Goal: Task Accomplishment & Management: Use online tool/utility

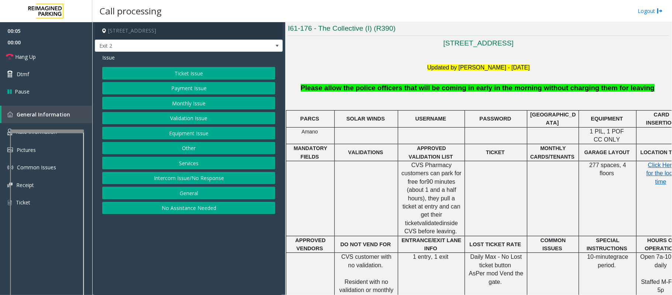
scroll to position [197, 0]
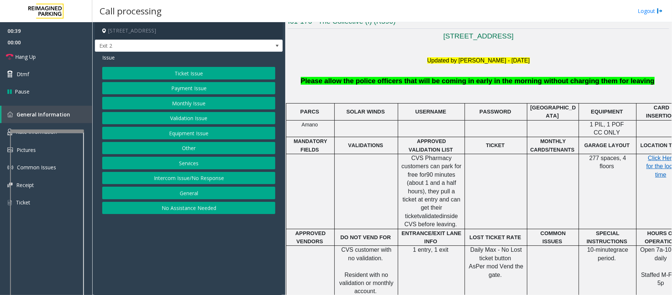
click at [196, 184] on button "Intercom Issue/No Response" at bounding box center [188, 178] width 173 height 13
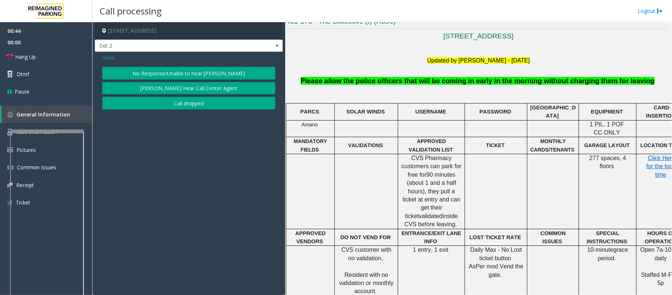
click at [105, 58] on span "Issue" at bounding box center [108, 58] width 13 height 8
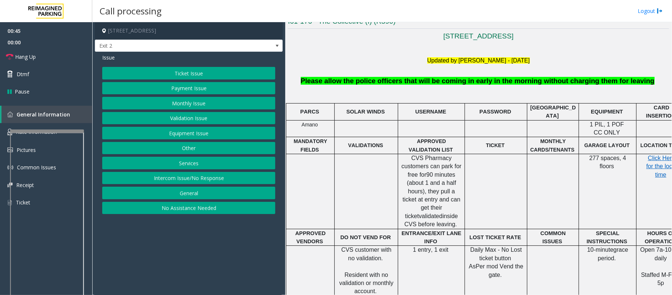
click at [203, 133] on button "Equipment Issue" at bounding box center [188, 133] width 173 height 13
click at [201, 133] on button "Gate / Door Won't Open" at bounding box center [188, 133] width 173 height 13
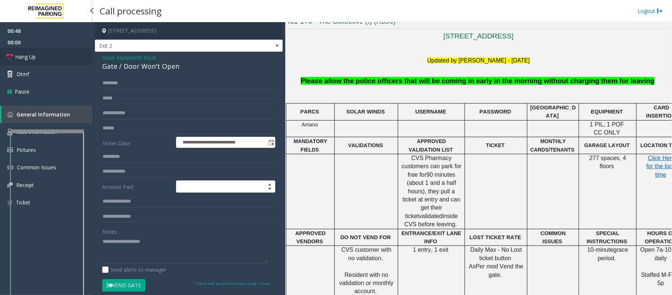
click at [28, 58] on span "Hang Up" at bounding box center [25, 57] width 21 height 8
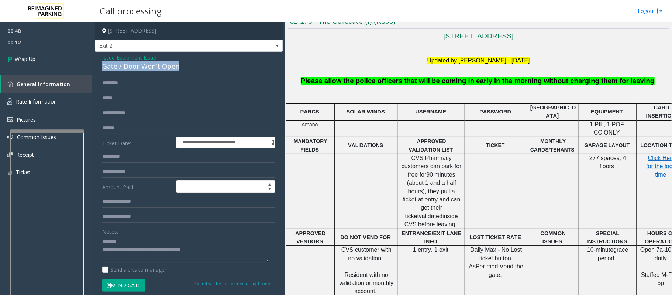
drag, startPoint x: 184, startPoint y: 67, endPoint x: 102, endPoint y: 62, distance: 81.7
click at [102, 62] on div "**********" at bounding box center [189, 231] width 188 height 359
click at [209, 250] on textarea at bounding box center [185, 249] width 166 height 28
drag, startPoint x: 213, startPoint y: 249, endPoint x: 132, endPoint y: 250, distance: 80.9
click at [132, 250] on textarea at bounding box center [185, 249] width 166 height 28
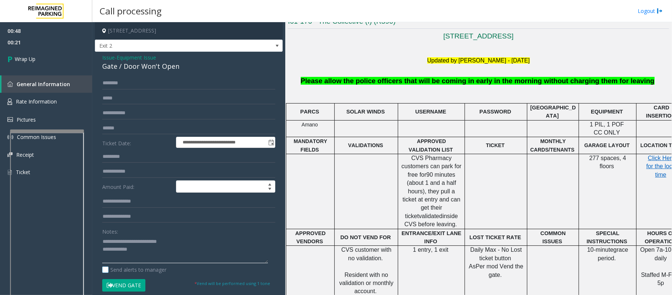
paste textarea "**********"
type textarea "**********"
click at [35, 60] on span "Wrap Up" at bounding box center [25, 59] width 21 height 8
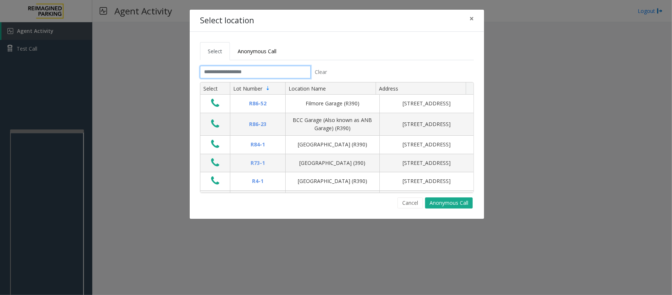
click at [246, 74] on input "text" at bounding box center [255, 72] width 111 height 13
click at [240, 76] on input "text" at bounding box center [255, 72] width 111 height 13
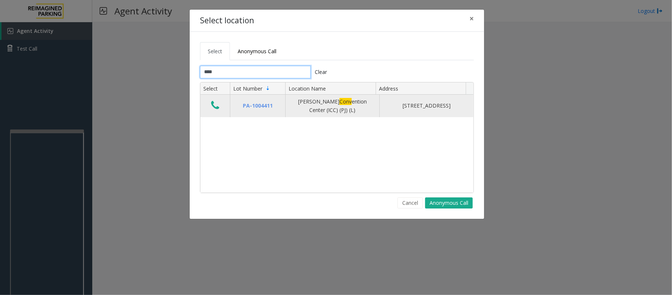
type input "****"
click at [213, 104] on icon "Data table" at bounding box center [215, 105] width 8 height 10
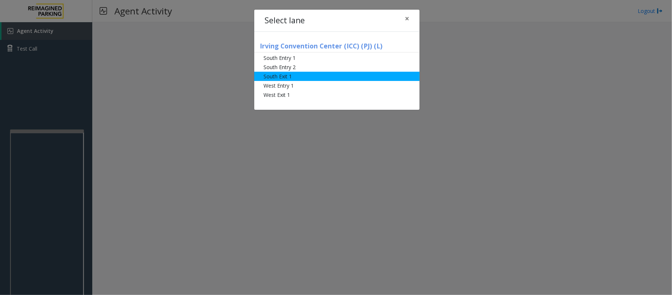
click at [284, 76] on li "South Exit 1" at bounding box center [336, 76] width 165 height 9
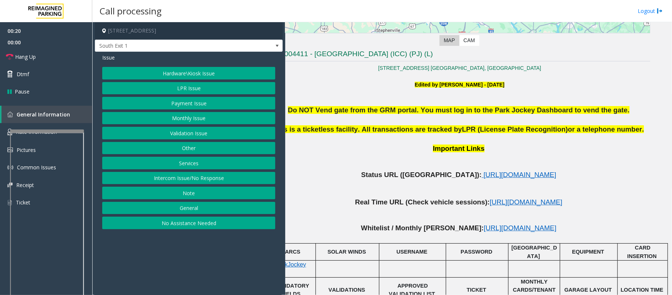
scroll to position [161, 26]
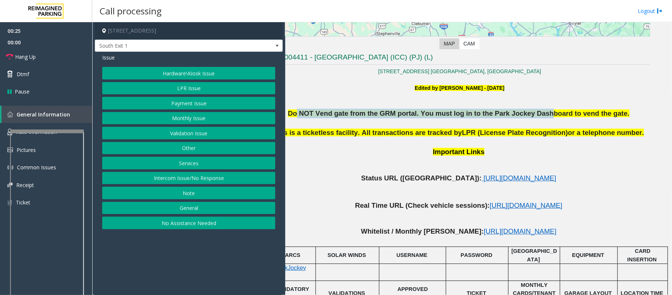
drag, startPoint x: 306, startPoint y: 116, endPoint x: 530, endPoint y: 117, distance: 223.4
click at [530, 117] on span "Do NOT Vend gate from the GRM portal. You must log in to the Park Jockey Dashbo…" at bounding box center [459, 113] width 342 height 8
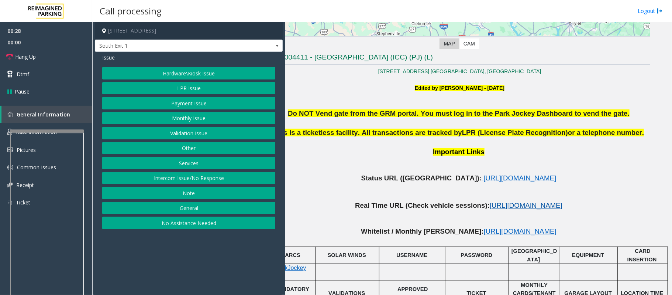
click at [490, 205] on span "https://www.parkjockey.com/en-us/manage/1683/sessions" at bounding box center [526, 205] width 73 height 8
click at [189, 103] on button "Payment Issue" at bounding box center [188, 103] width 173 height 13
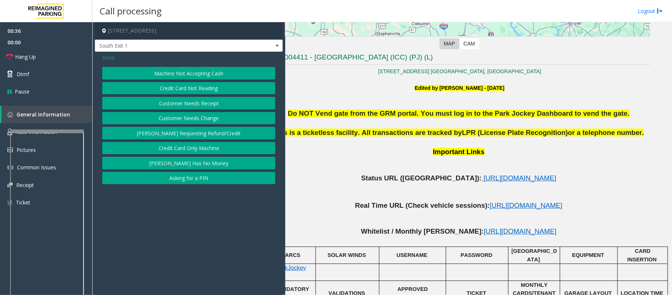
click at [195, 150] on button "Credit Card Only Machine" at bounding box center [188, 148] width 173 height 13
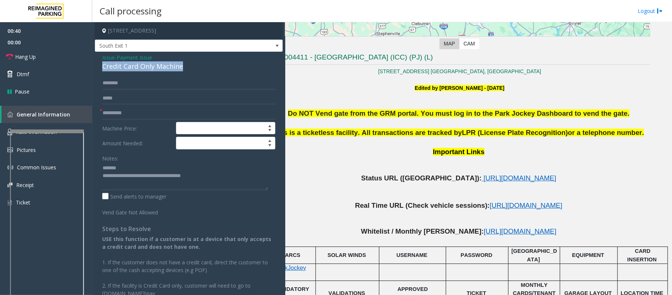
drag, startPoint x: 197, startPoint y: 65, endPoint x: 102, endPoint y: 64, distance: 94.9
click at [102, 64] on div "Issue - Payment Issue Credit Card Only Machine * Machine Price: Amount Needed: …" at bounding box center [189, 201] width 188 height 299
type textarea "**********"
click at [116, 113] on input "text" at bounding box center [188, 113] width 173 height 13
type input "******"
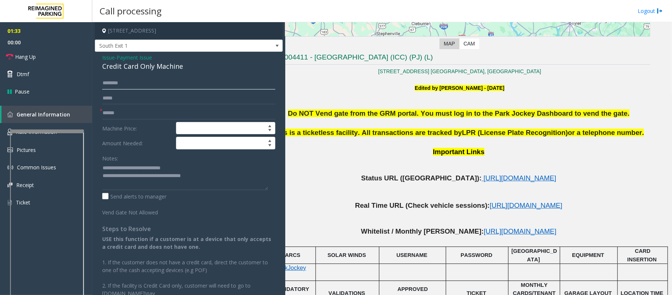
click at [122, 83] on input "text" at bounding box center [188, 83] width 173 height 13
type input "*****"
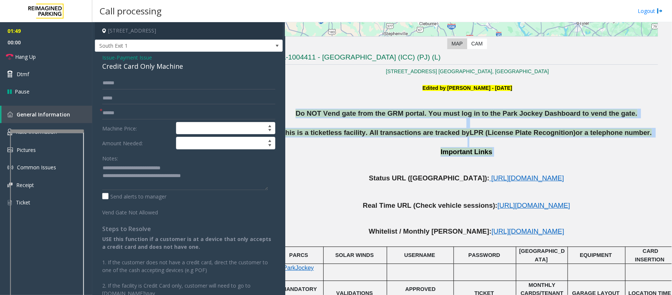
scroll to position [161, 0]
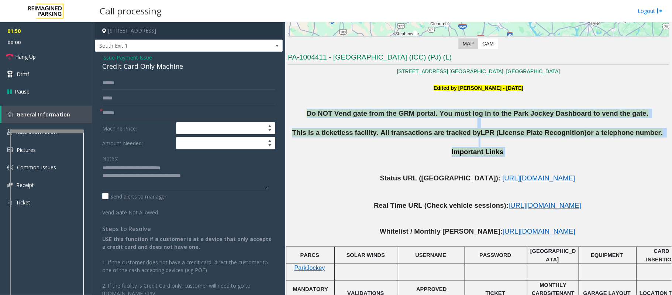
drag, startPoint x: 482, startPoint y: 154, endPoint x: 304, endPoint y: 112, distance: 182.4
click at [304, 112] on div "Do NOT Vend gate from the GRM portal. You must log in to the Park Jockey Dashbo…" at bounding box center [478, 275] width 381 height 333
click at [327, 137] on p "This is a ticketless facility. All transactions are tracked by LPR (License Pla…" at bounding box center [478, 133] width 381 height 10
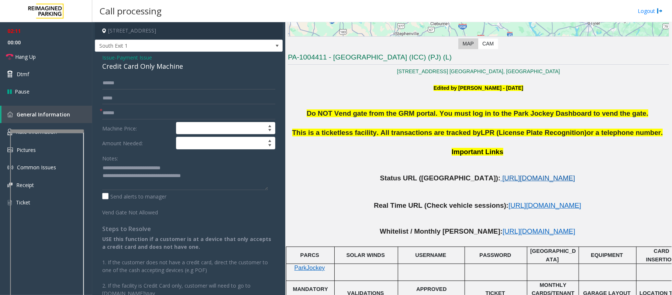
click at [503, 181] on span "https://www.parkjockey.com/en-us/manage/1683/status" at bounding box center [539, 178] width 73 height 8
click at [114, 113] on input "******" at bounding box center [188, 113] width 173 height 13
click at [148, 45] on span "South Exit 1" at bounding box center [170, 46] width 150 height 12
drag, startPoint x: 334, startPoint y: 109, endPoint x: 397, endPoint y: 117, distance: 64.0
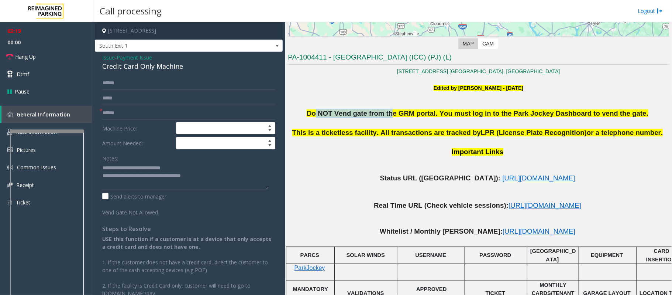
click at [400, 113] on span "Do NOT Vend gate from the GRM portal. You must log in to the Park Jockey Dashbo…" at bounding box center [478, 113] width 342 height 8
click at [384, 126] on p at bounding box center [478, 123] width 381 height 10
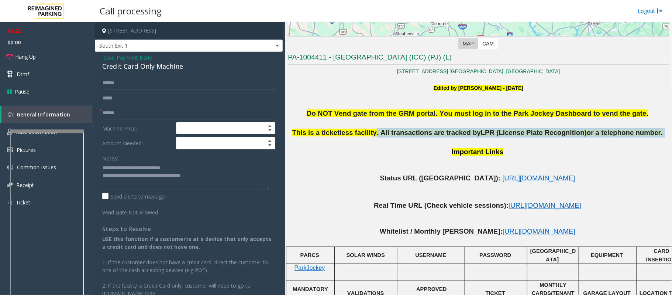
drag, startPoint x: 386, startPoint y: 133, endPoint x: 584, endPoint y: 139, distance: 198.4
click at [584, 139] on div "This is a ticketless facility. All transactions are tracked by LPR (License Pla…" at bounding box center [478, 182] width 381 height 108
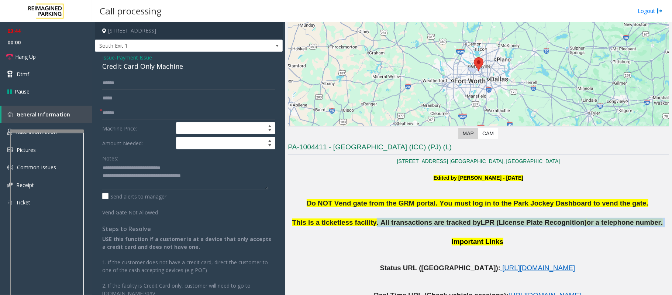
scroll to position [62, 0]
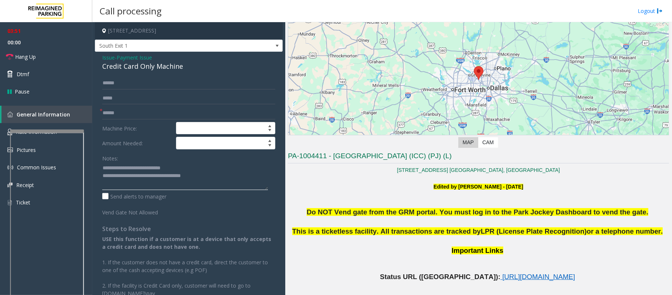
drag, startPoint x: 211, startPoint y: 178, endPoint x: 133, endPoint y: 179, distance: 77.9
click at [133, 179] on textarea at bounding box center [185, 176] width 166 height 28
click at [152, 180] on textarea at bounding box center [185, 176] width 166 height 28
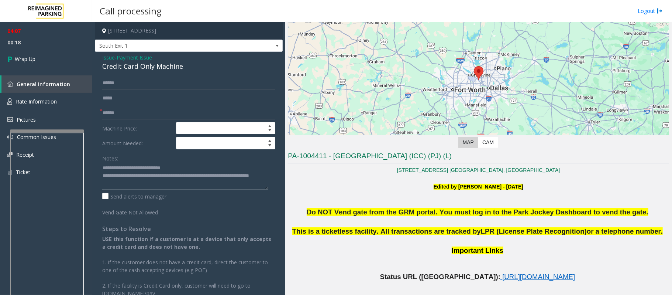
click at [126, 184] on textarea at bounding box center [185, 176] width 166 height 28
type textarea "**********"
click at [35, 64] on link "Wrap Up" at bounding box center [46, 59] width 92 height 22
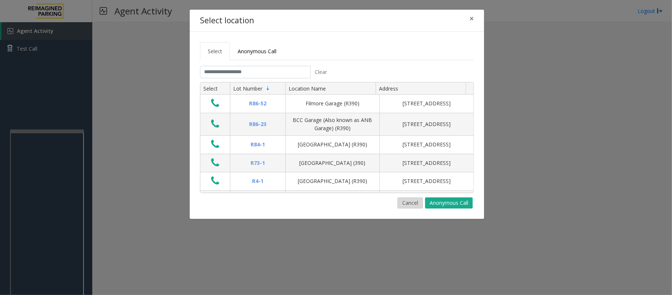
click at [412, 202] on button "Cancel" at bounding box center [410, 202] width 25 height 11
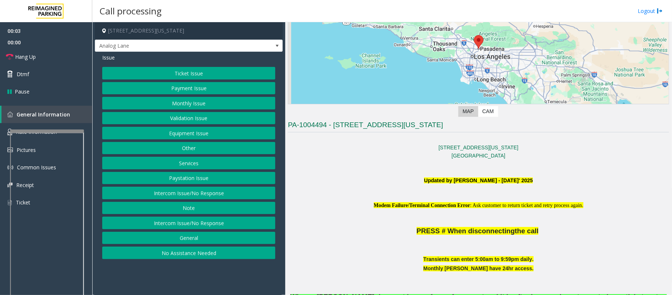
scroll to position [148, 0]
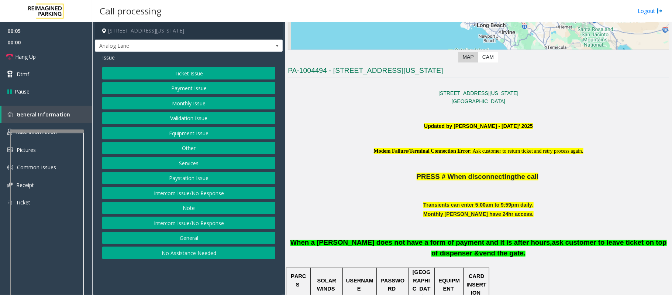
click at [170, 227] on button "Intercom Issue/No Response" at bounding box center [188, 222] width 173 height 13
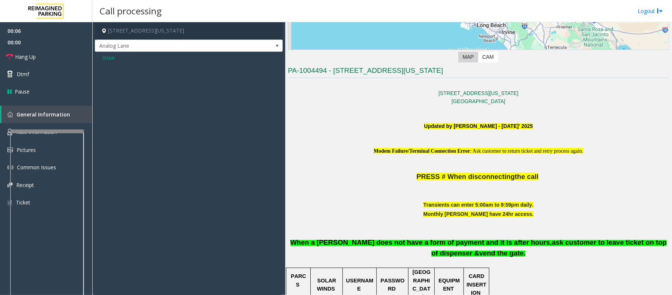
click at [111, 58] on span "Issue" at bounding box center [108, 58] width 13 height 8
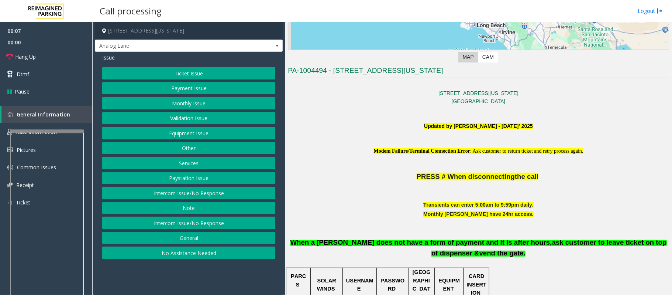
click at [171, 198] on button "Intercom Issue/No Response" at bounding box center [188, 192] width 173 height 13
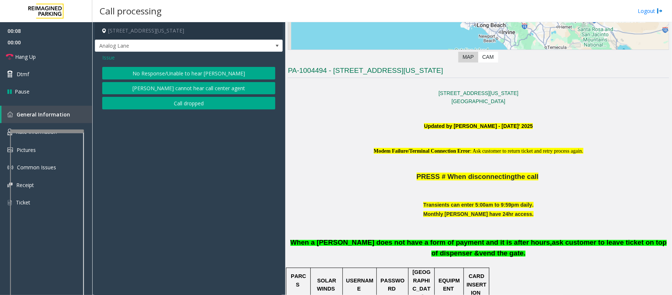
click at [136, 68] on button "No Response/Unable to hear [PERSON_NAME]" at bounding box center [188, 73] width 173 height 13
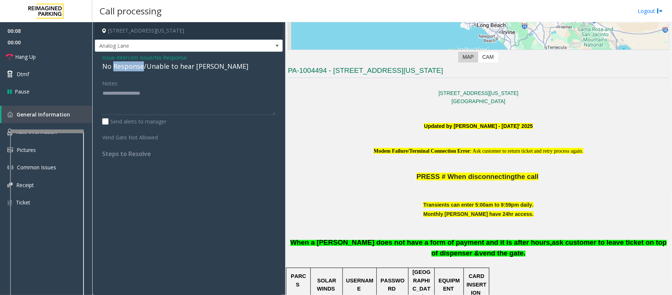
click at [135, 68] on div "No Response/Unable to hear [PERSON_NAME]" at bounding box center [188, 66] width 173 height 10
type textarea "**********"
click at [28, 55] on span "Hang Up" at bounding box center [25, 57] width 21 height 8
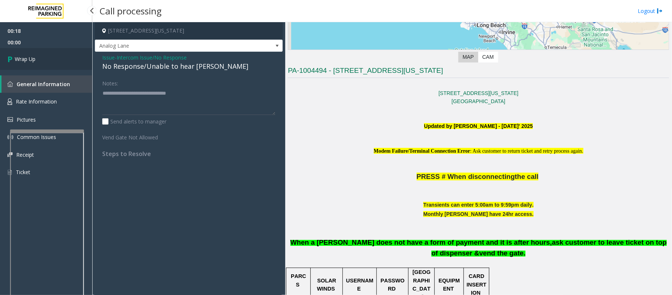
click at [32, 58] on span "Wrap Up" at bounding box center [25, 59] width 21 height 8
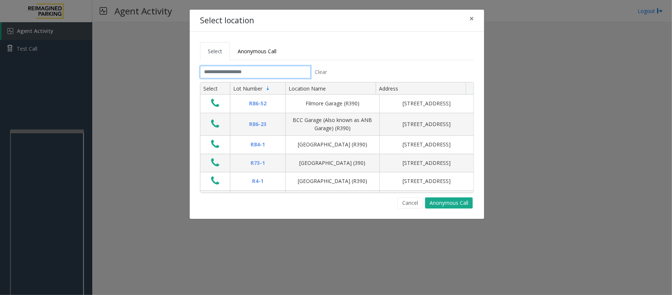
click at [262, 73] on input "text" at bounding box center [255, 72] width 111 height 13
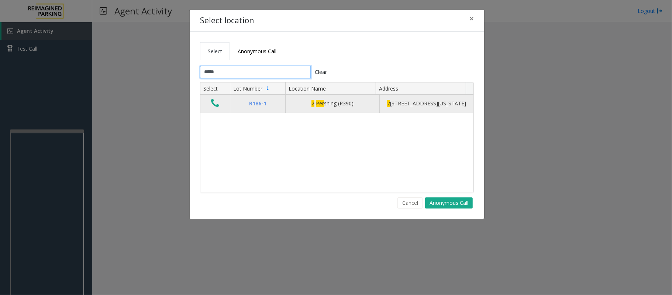
type input "*****"
click at [214, 107] on icon "Data table" at bounding box center [215, 103] width 8 height 10
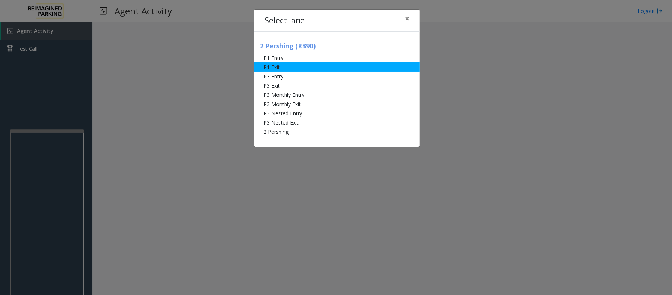
click at [275, 68] on li "P1 Exit" at bounding box center [336, 66] width 165 height 9
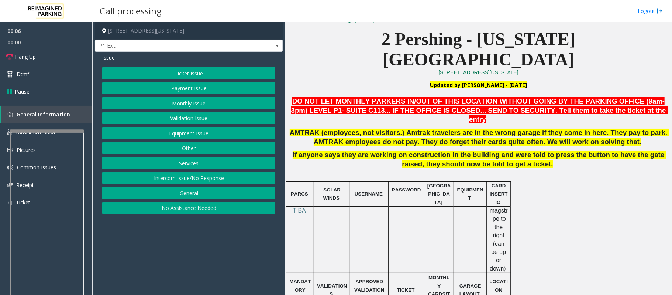
scroll to position [246, 0]
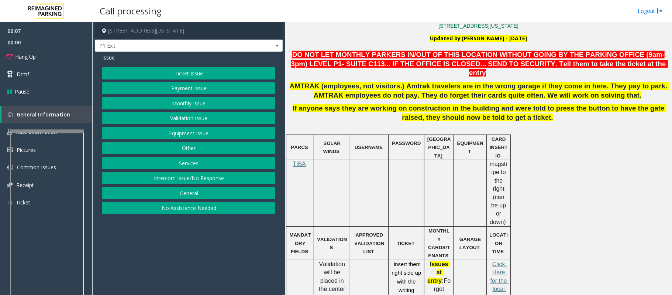
click at [174, 116] on button "Validation Issue" at bounding box center [188, 118] width 173 height 13
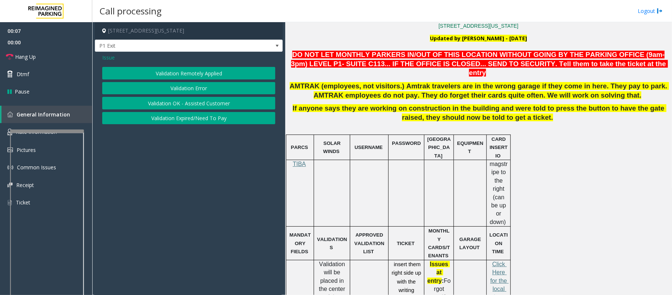
click at [172, 91] on button "Validation Error" at bounding box center [188, 88] width 173 height 13
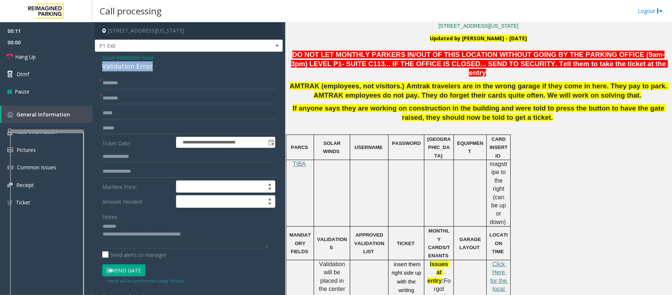
drag, startPoint x: 161, startPoint y: 66, endPoint x: 95, endPoint y: 67, distance: 66.5
click at [95, 67] on div "**********" at bounding box center [189, 262] width 188 height 421
type textarea "**********"
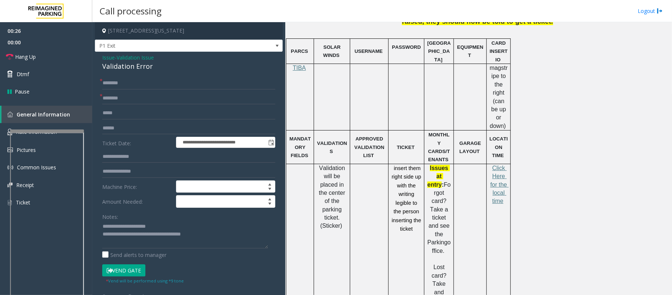
scroll to position [345, 0]
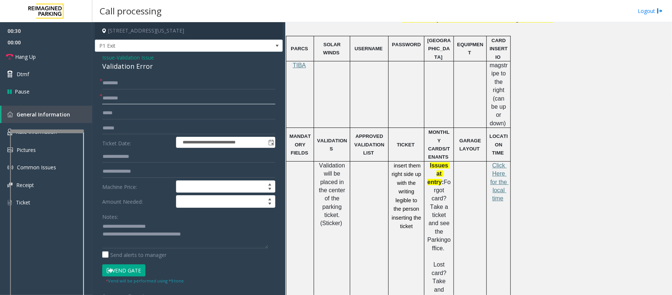
click at [117, 98] on input "text" at bounding box center [188, 98] width 173 height 13
type input "**********"
click at [121, 130] on input "text" at bounding box center [188, 128] width 173 height 13
click at [127, 81] on input "text" at bounding box center [188, 83] width 173 height 13
click at [119, 110] on input "text" at bounding box center [188, 113] width 173 height 13
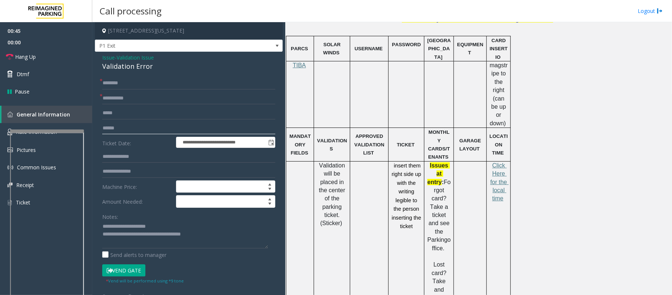
click at [117, 128] on input "text" at bounding box center [188, 128] width 173 height 13
type input "*******"
click at [114, 80] on input "text" at bounding box center [188, 83] width 173 height 13
click at [113, 82] on input "*****" at bounding box center [188, 83] width 173 height 13
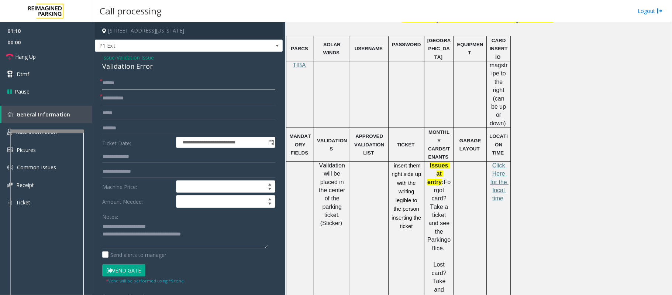
click at [113, 82] on input "*****" at bounding box center [188, 83] width 173 height 13
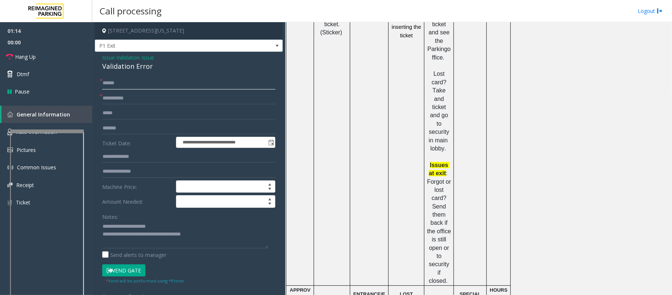
scroll to position [541, 0]
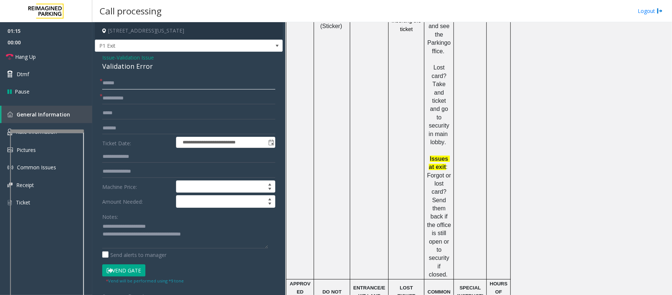
type input "*****"
click at [111, 155] on input "text" at bounding box center [188, 156] width 173 height 13
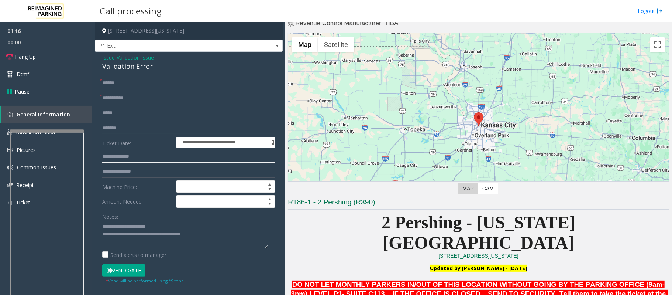
scroll to position [0, 0]
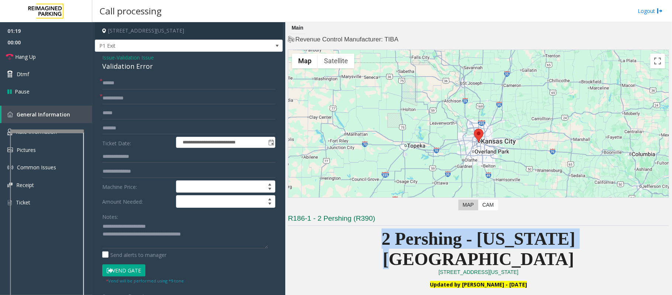
drag, startPoint x: 364, startPoint y: 239, endPoint x: 607, endPoint y: 243, distance: 243.0
click at [607, 243] on p "2 Pershing - Kansas City" at bounding box center [478, 248] width 381 height 41
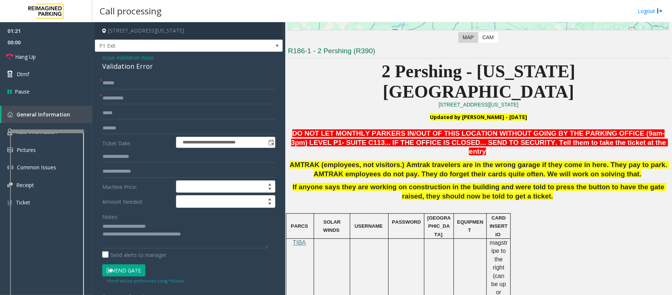
scroll to position [148, 0]
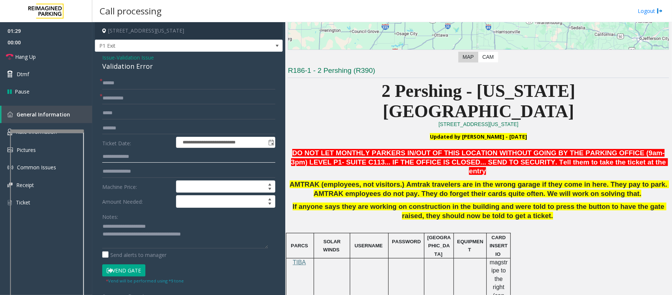
click at [138, 160] on input "text" at bounding box center [188, 156] width 173 height 13
type input "*****"
click at [129, 273] on button "Vend Gate" at bounding box center [123, 270] width 43 height 13
click at [28, 53] on span "Hang Up" at bounding box center [25, 57] width 21 height 8
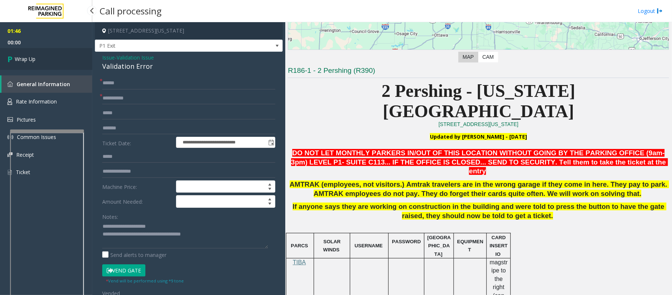
click at [27, 56] on span "Wrap Up" at bounding box center [25, 59] width 21 height 8
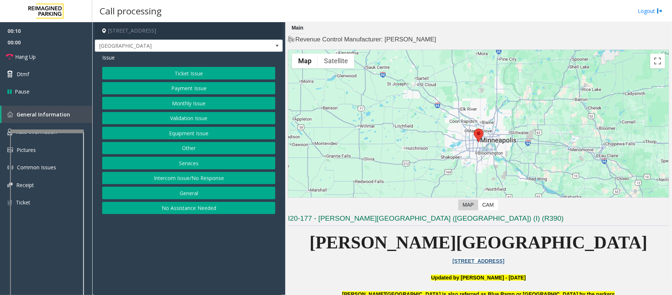
click at [164, 120] on button "Validation Issue" at bounding box center [188, 118] width 173 height 13
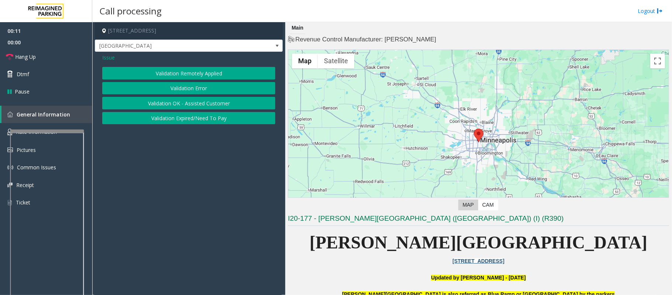
click at [105, 57] on span "Issue" at bounding box center [108, 58] width 13 height 8
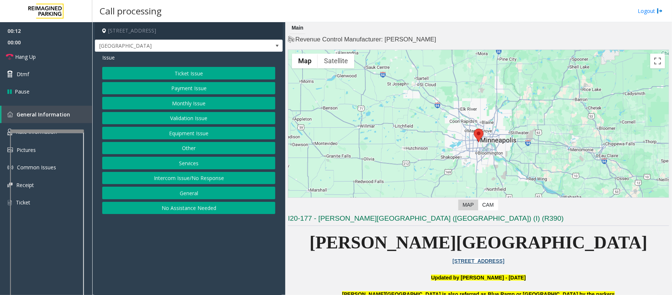
click at [187, 102] on button "Monthly Issue" at bounding box center [188, 103] width 173 height 13
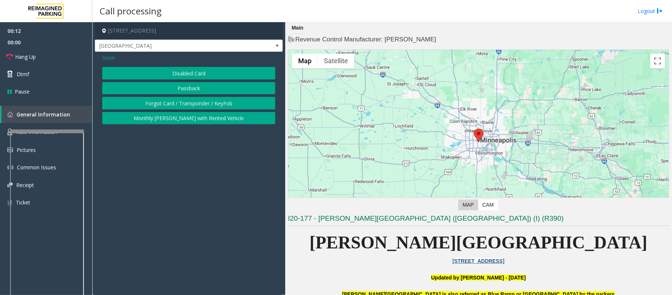
click at [171, 70] on button "Disabled Card" at bounding box center [188, 73] width 173 height 13
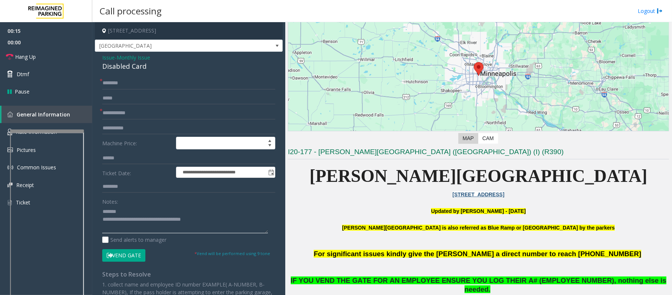
scroll to position [197, 0]
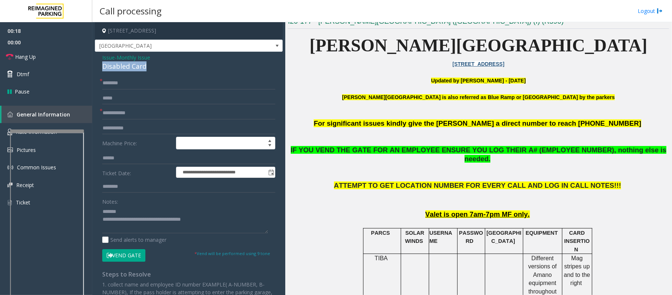
drag, startPoint x: 141, startPoint y: 67, endPoint x: 101, endPoint y: 67, distance: 40.3
click at [101, 67] on div "**********" at bounding box center [189, 228] width 188 height 352
type textarea "**********"
click at [126, 89] on form "**********" at bounding box center [188, 169] width 173 height 184
click at [121, 85] on input "text" at bounding box center [188, 83] width 173 height 13
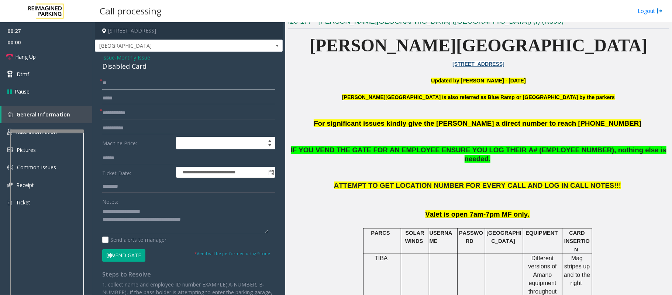
type input "**"
click at [125, 113] on input "text" at bounding box center [188, 113] width 173 height 13
type input "**"
click at [123, 256] on button "Vend Gate" at bounding box center [123, 255] width 43 height 13
drag, startPoint x: 234, startPoint y: 220, endPoint x: 133, endPoint y: 220, distance: 101.2
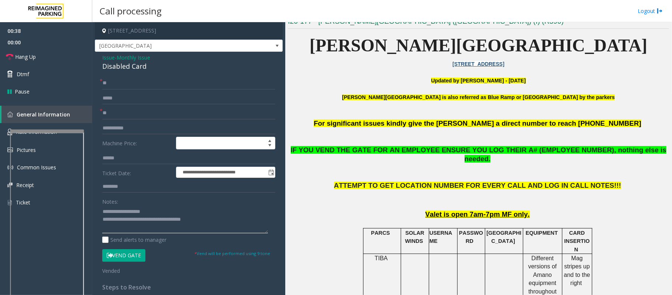
click at [133, 220] on textarea at bounding box center [185, 219] width 166 height 28
paste textarea "**********"
click at [158, 215] on textarea at bounding box center [185, 219] width 166 height 28
drag, startPoint x: 240, startPoint y: 222, endPoint x: 102, endPoint y: 213, distance: 138.0
click at [102, 213] on div "**********" at bounding box center [189, 243] width 184 height 333
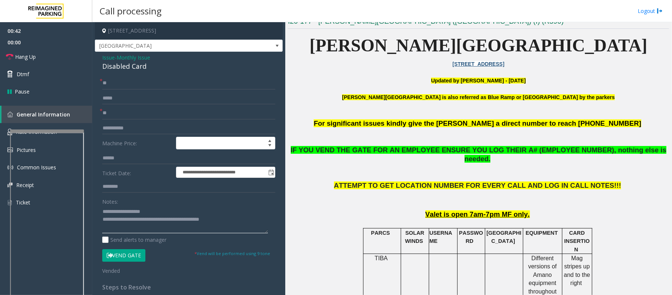
click at [109, 216] on textarea at bounding box center [185, 219] width 166 height 28
type textarea "**********"
click at [22, 57] on span "Hang Up" at bounding box center [25, 57] width 21 height 8
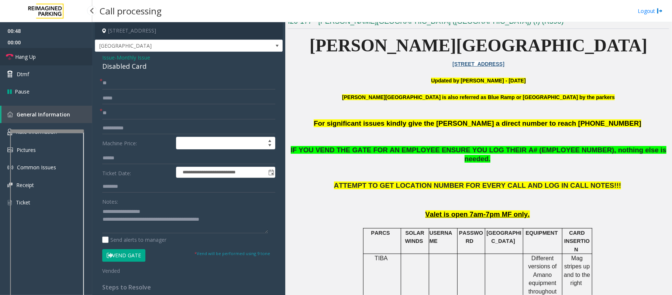
click at [22, 57] on span "Hang Up" at bounding box center [25, 57] width 21 height 8
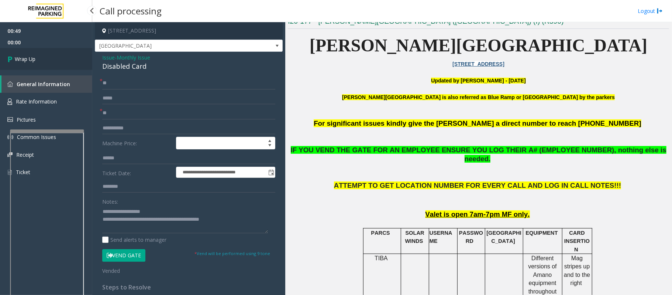
click at [30, 50] on link "Wrap Up" at bounding box center [46, 59] width 92 height 22
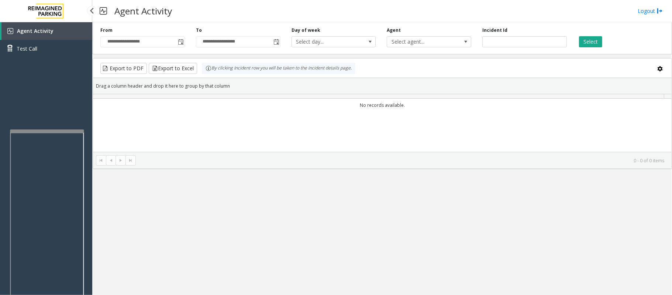
drag, startPoint x: 34, startPoint y: 59, endPoint x: 66, endPoint y: 65, distance: 32.7
click at [37, 58] on div "Agent Activity Test Call" at bounding box center [46, 42] width 92 height 41
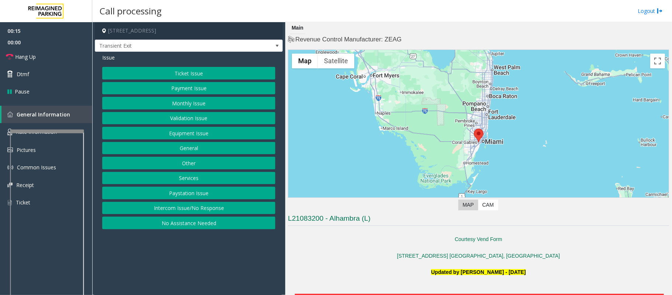
click at [318, 260] on p at bounding box center [478, 264] width 381 height 8
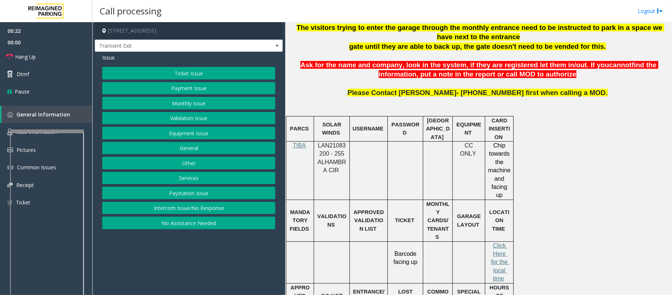
scroll to position [345, 0]
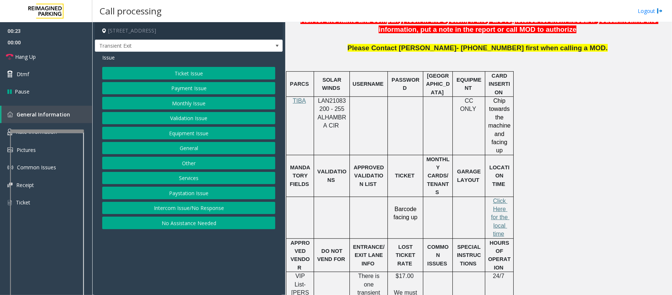
click at [318, 105] on p "LAN21083200 - 255 ALHAMBRA CIR" at bounding box center [332, 113] width 30 height 33
copy span "LAN21083200"
click at [177, 76] on button "Ticket Issue" at bounding box center [188, 73] width 173 height 13
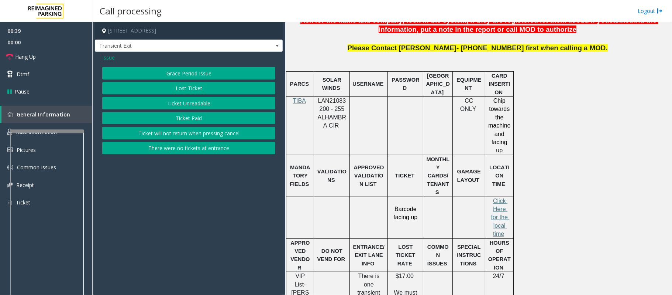
click at [102, 57] on span "Issue" at bounding box center [108, 58] width 13 height 8
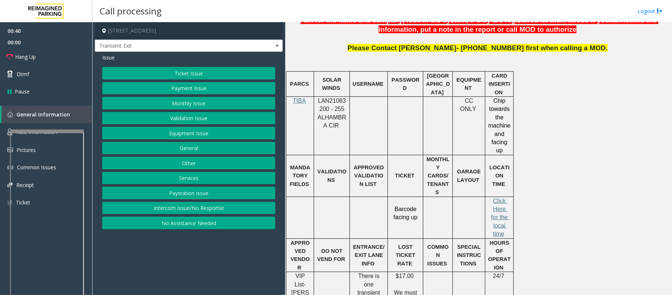
click at [173, 89] on button "Payment Issue" at bounding box center [188, 88] width 173 height 13
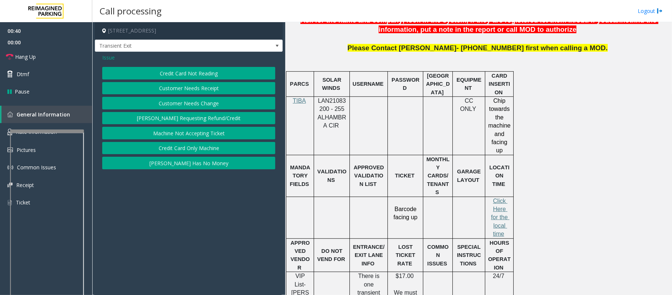
click at [176, 76] on button "Credit Card Not Reading" at bounding box center [188, 73] width 173 height 13
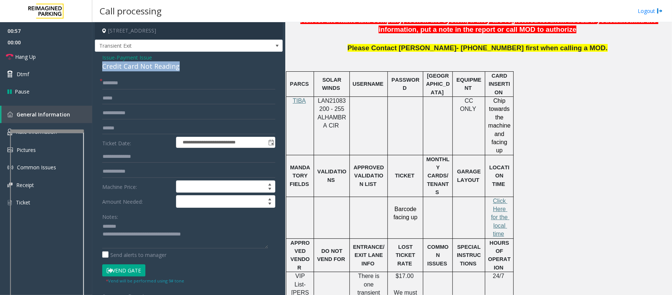
drag, startPoint x: 182, startPoint y: 66, endPoint x: 101, endPoint y: 69, distance: 81.3
click at [101, 69] on div "**********" at bounding box center [189, 231] width 188 height 359
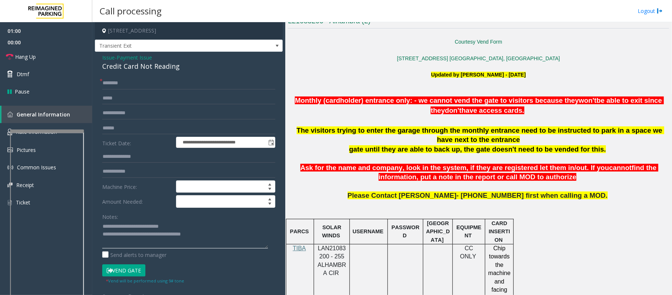
scroll to position [197, 0]
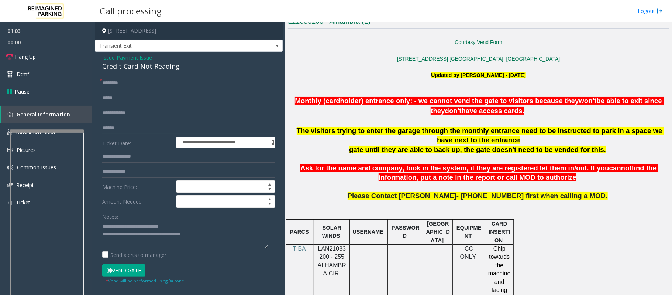
type textarea "**********"
click at [125, 126] on input "text" at bounding box center [188, 128] width 173 height 13
click at [129, 126] on input "text" at bounding box center [188, 128] width 173 height 13
type input "*******"
click at [110, 79] on input "text" at bounding box center [188, 83] width 173 height 13
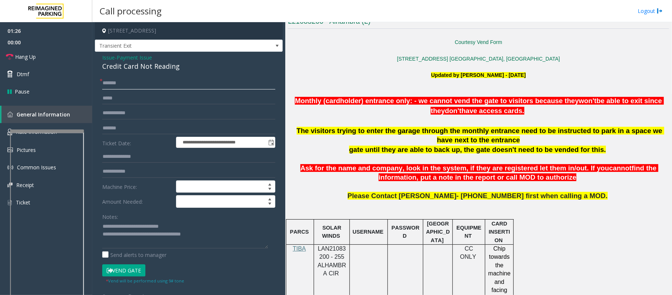
click at [107, 87] on input "******" at bounding box center [188, 83] width 173 height 13
click at [110, 86] on input "******" at bounding box center [188, 83] width 173 height 13
click at [111, 87] on input "******" at bounding box center [188, 83] width 173 height 13
click at [116, 86] on input "******" at bounding box center [188, 83] width 173 height 13
click at [118, 85] on input "******" at bounding box center [188, 83] width 173 height 13
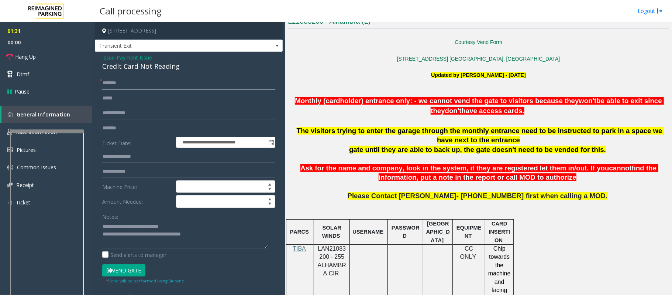
drag, startPoint x: 120, startPoint y: 83, endPoint x: 93, endPoint y: 82, distance: 27.4
click at [93, 82] on app-call-processing-form "**********" at bounding box center [188, 158] width 193 height 273
type input "******"
click at [120, 271] on button "Vend Gate" at bounding box center [123, 270] width 43 height 13
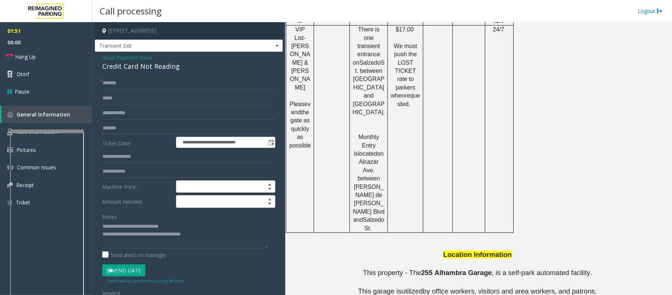
scroll to position [642, 0]
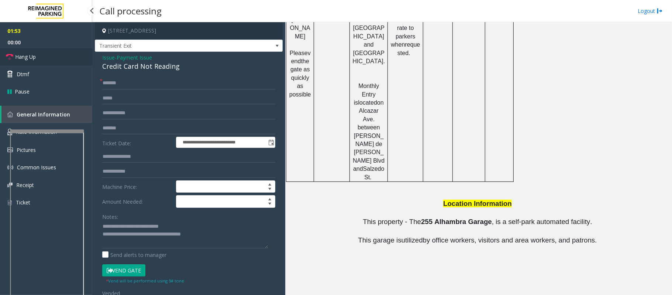
click at [35, 58] on span "Hang Up" at bounding box center [25, 57] width 21 height 8
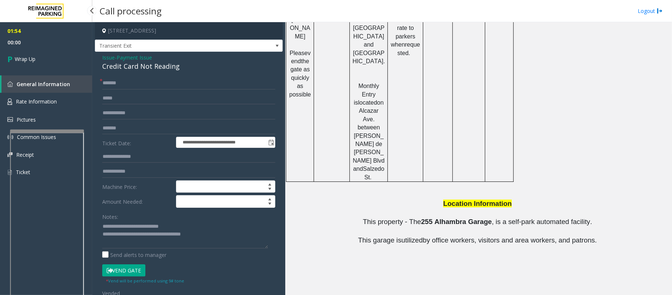
click at [35, 58] on span "Wrap Up" at bounding box center [25, 59] width 21 height 8
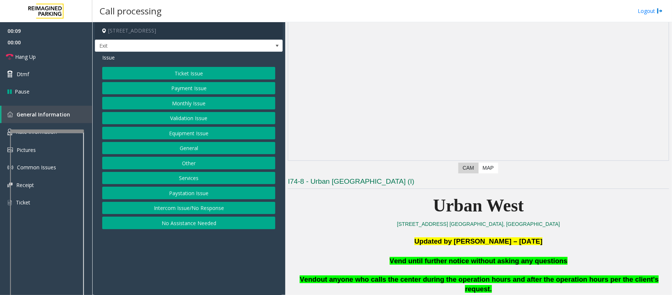
scroll to position [148, 0]
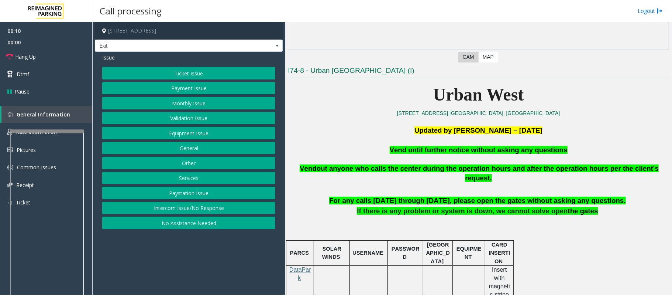
click at [197, 136] on button "Equipment Issue" at bounding box center [188, 133] width 173 height 13
click at [185, 134] on button "Gate / Door Won't Open" at bounding box center [188, 133] width 173 height 13
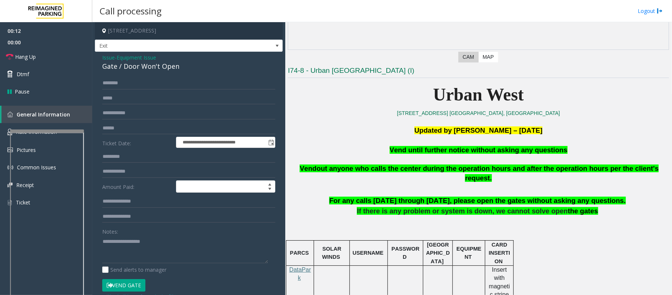
click at [125, 289] on button "Vend Gate" at bounding box center [123, 285] width 43 height 13
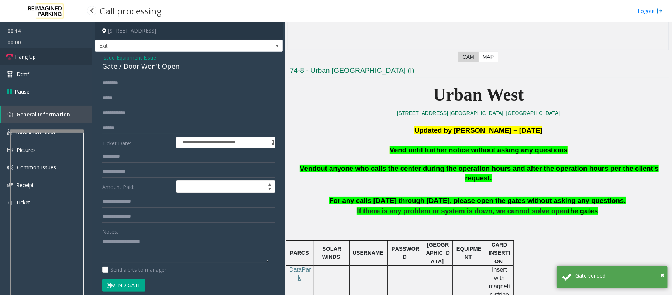
click at [62, 49] on link "Hang Up" at bounding box center [46, 56] width 92 height 17
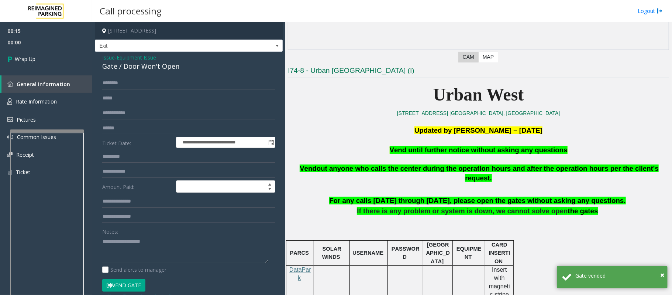
click at [422, 150] on span "Vend until further notice without asking any questions" at bounding box center [479, 150] width 178 height 8
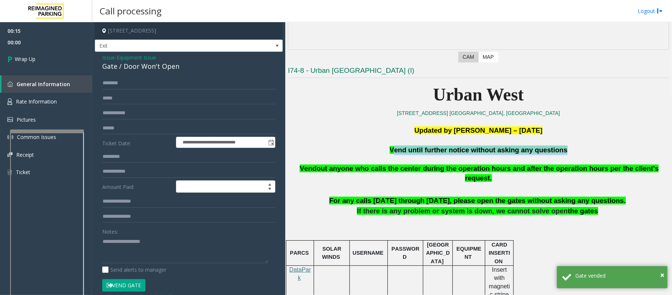
click at [422, 150] on span "Vend until further notice without asking any questions" at bounding box center [479, 150] width 178 height 8
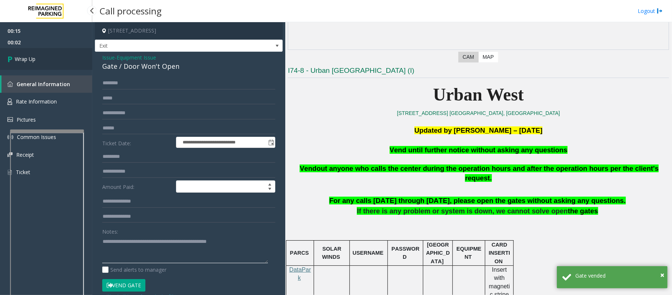
type textarea "**********"
click at [31, 58] on span "Wrap Up" at bounding box center [25, 59] width 21 height 8
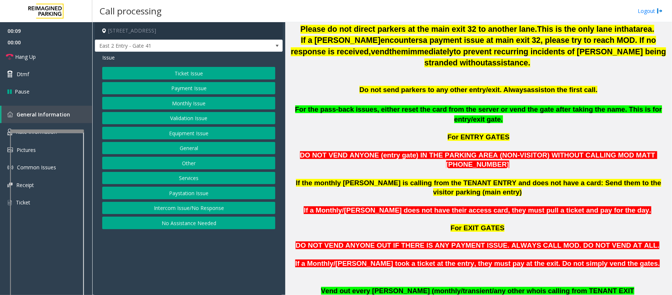
scroll to position [345, 0]
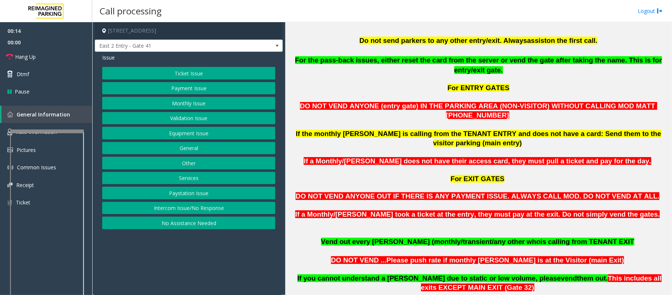
click at [184, 150] on button "General" at bounding box center [188, 148] width 173 height 13
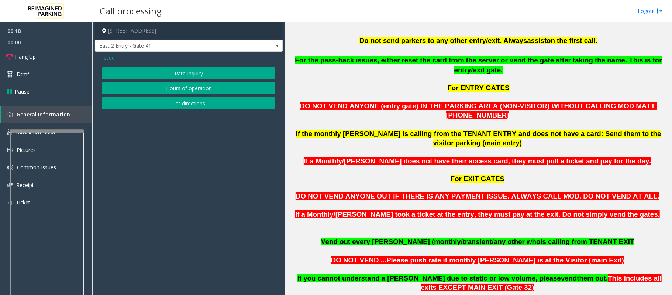
click at [107, 58] on span "Issue" at bounding box center [108, 58] width 13 height 8
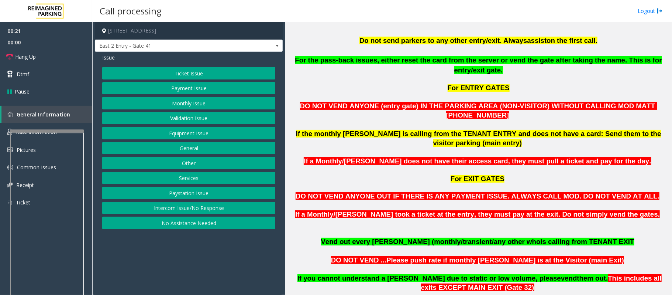
click at [178, 147] on button "General" at bounding box center [188, 148] width 173 height 13
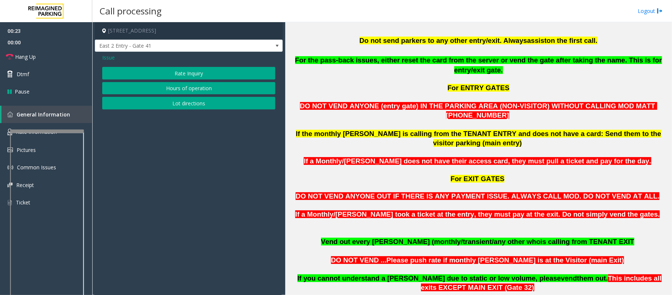
click at [113, 56] on span "Issue" at bounding box center [108, 58] width 13 height 8
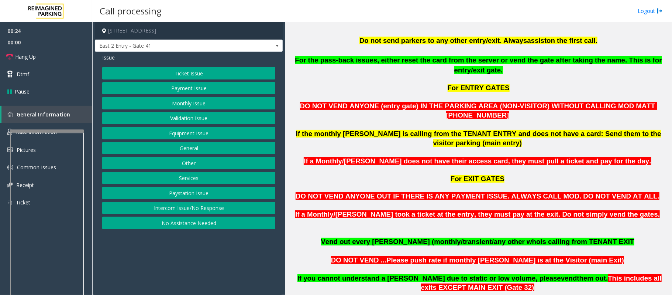
click at [173, 165] on button "Other" at bounding box center [188, 163] width 173 height 13
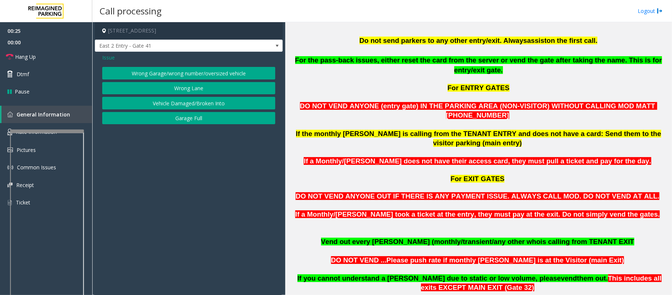
click at [154, 74] on button "Wrong Garage/wrong number/oversized vehicle" at bounding box center [188, 73] width 173 height 13
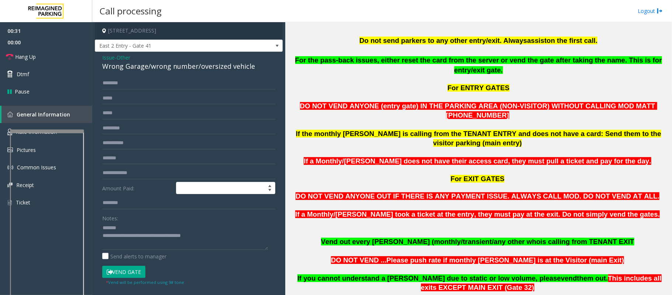
click at [107, 68] on div "Wrong Garage/wrong number/oversized vehicle" at bounding box center [188, 66] width 173 height 10
click at [48, 55] on link "Hang Up" at bounding box center [46, 56] width 92 height 17
click at [157, 228] on textarea at bounding box center [185, 236] width 166 height 28
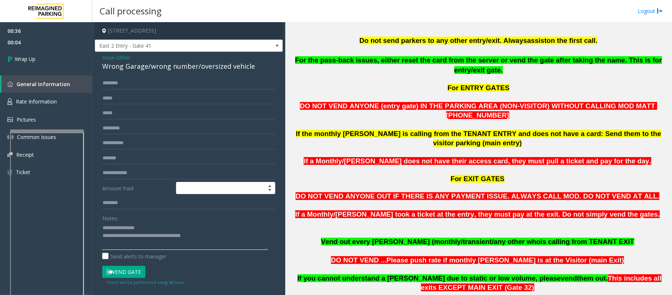
drag, startPoint x: 210, startPoint y: 233, endPoint x: 133, endPoint y: 236, distance: 77.3
click at [133, 236] on textarea at bounding box center [185, 236] width 166 height 28
type textarea "**********"
click at [61, 59] on link "Wrap Up" at bounding box center [46, 59] width 92 height 22
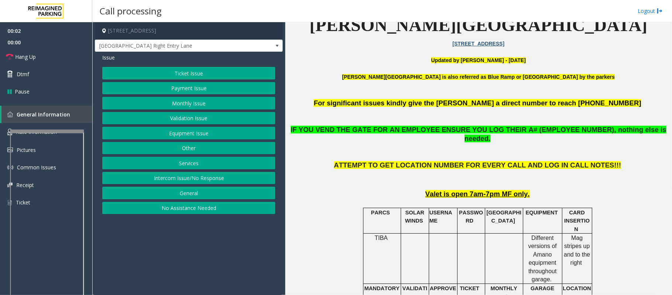
scroll to position [246, 0]
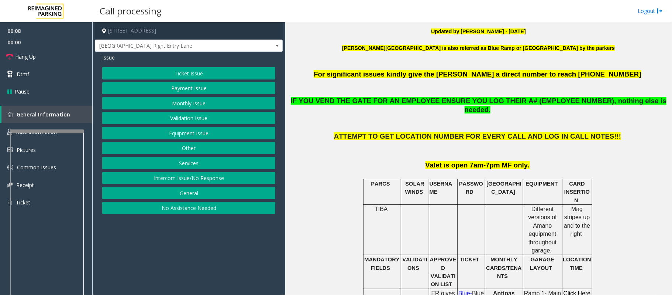
click at [207, 178] on button "Intercom Issue/No Response" at bounding box center [188, 178] width 173 height 13
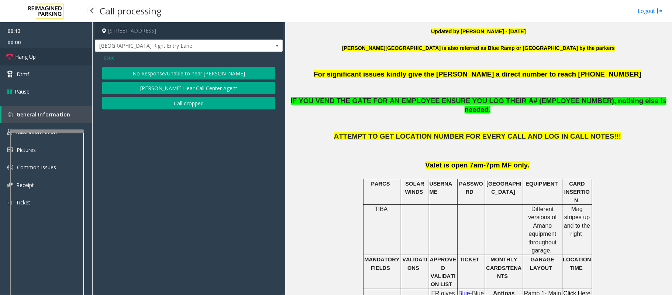
click at [32, 58] on span "Hang Up" at bounding box center [25, 57] width 21 height 8
click at [203, 70] on button "No Response/Unable to hear [PERSON_NAME]" at bounding box center [188, 73] width 173 height 13
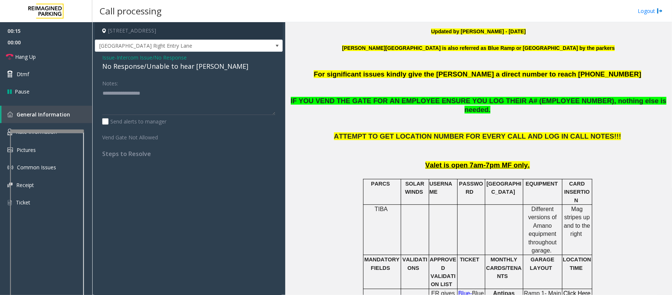
click at [182, 68] on div "No Response/Unable to hear [PERSON_NAME]" at bounding box center [188, 66] width 173 height 10
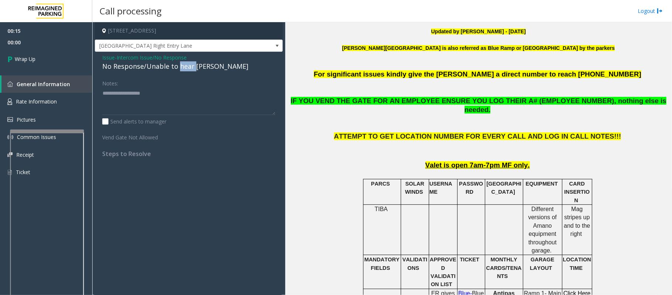
click at [182, 68] on div "No Response/Unable to hear [PERSON_NAME]" at bounding box center [188, 66] width 173 height 10
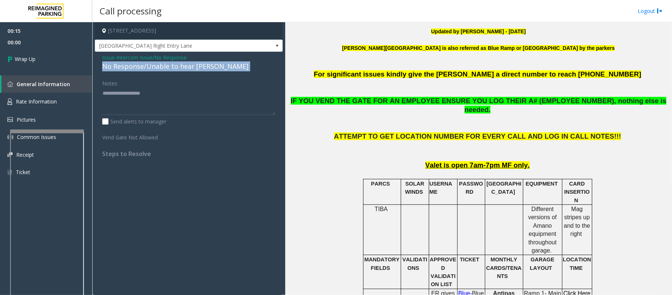
click at [182, 68] on div "No Response/Unable to hear [PERSON_NAME]" at bounding box center [188, 66] width 173 height 10
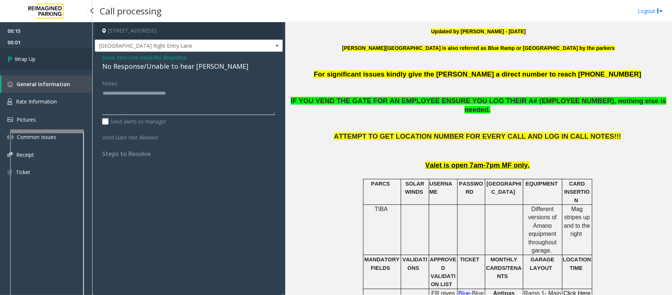
type textarea "**********"
click at [46, 64] on link "Wrap Up" at bounding box center [46, 59] width 92 height 22
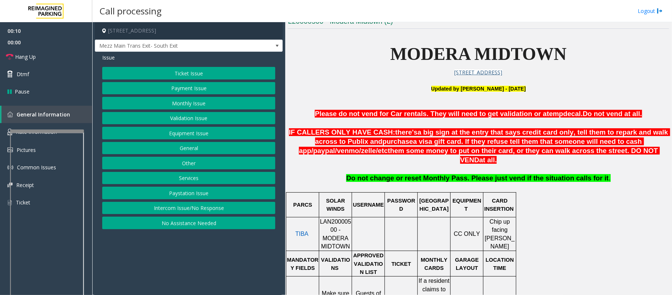
scroll to position [246, 0]
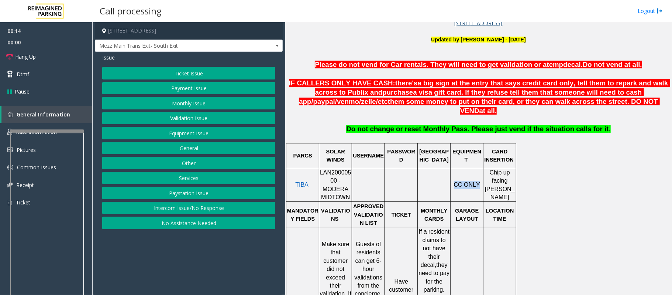
drag, startPoint x: 454, startPoint y: 174, endPoint x: 477, endPoint y: 176, distance: 23.3
click at [477, 181] on p "CC ONLY" at bounding box center [467, 185] width 32 height 8
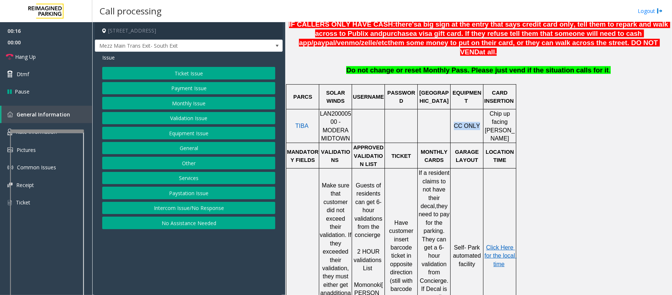
scroll to position [345, 0]
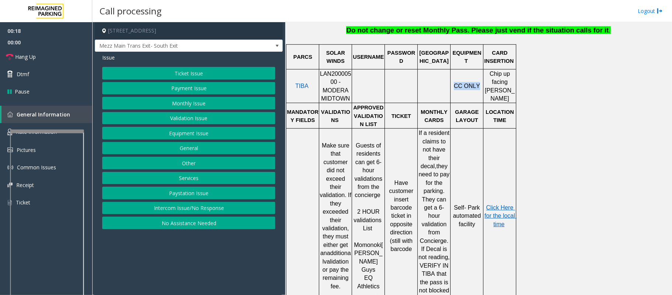
click at [195, 120] on button "Validation Issue" at bounding box center [188, 118] width 173 height 13
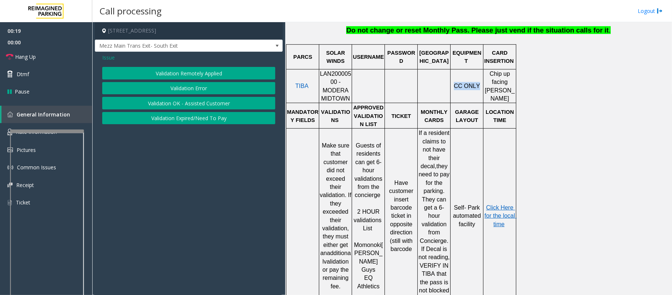
click at [175, 89] on button "Validation Error" at bounding box center [188, 88] width 173 height 13
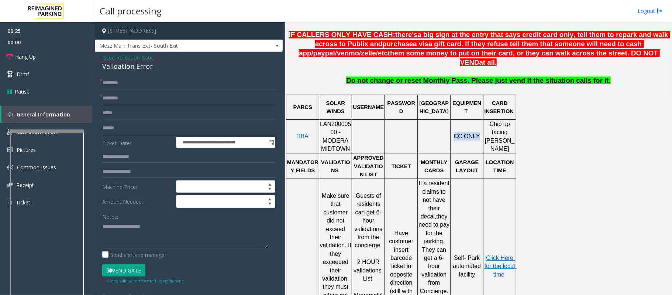
scroll to position [295, 0]
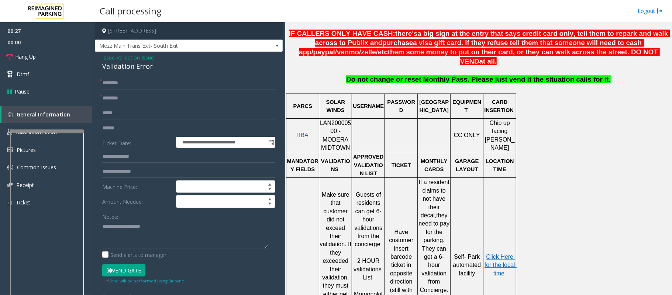
click at [112, 58] on span "Issue" at bounding box center [108, 58] width 13 height 8
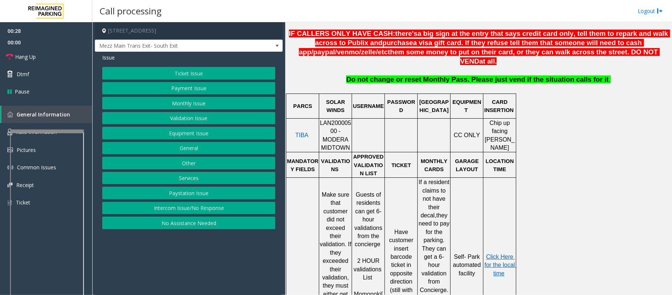
click at [189, 119] on button "Validation Issue" at bounding box center [188, 118] width 173 height 13
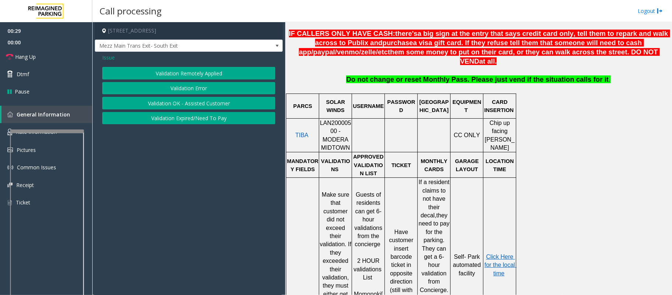
click at [193, 89] on button "Validation Error" at bounding box center [188, 88] width 173 height 13
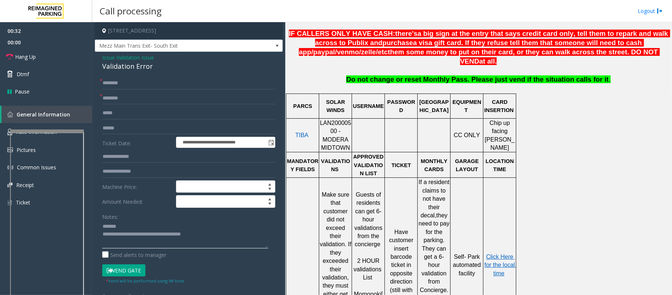
type textarea "**********"
drag, startPoint x: 158, startPoint y: 67, endPoint x: 95, endPoint y: 67, distance: 62.8
click at [95, 67] on div "**********" at bounding box center [189, 239] width 188 height 375
click at [135, 78] on input "text" at bounding box center [188, 83] width 173 height 13
click at [106, 57] on span "Issue" at bounding box center [108, 58] width 13 height 8
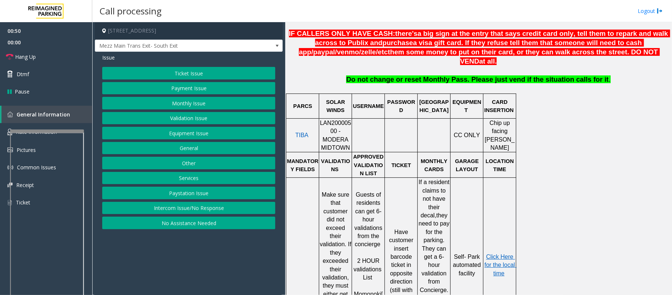
click at [179, 89] on button "Payment Issue" at bounding box center [188, 88] width 173 height 13
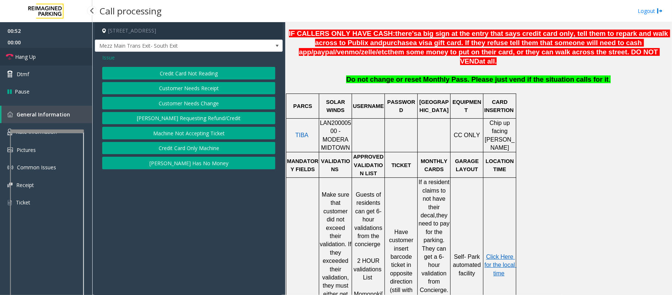
click at [24, 55] on span "Hang Up" at bounding box center [25, 57] width 21 height 8
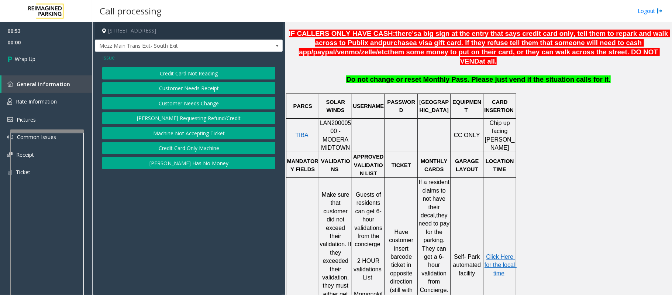
click at [173, 150] on button "Credit Card Only Machine" at bounding box center [188, 148] width 173 height 13
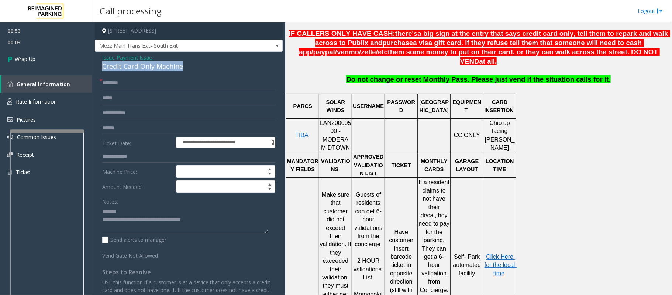
drag, startPoint x: 188, startPoint y: 67, endPoint x: 99, endPoint y: 67, distance: 88.6
click at [99, 67] on div "**********" at bounding box center [189, 219] width 188 height 335
type textarea "**********"
click at [108, 80] on input "text" at bounding box center [188, 83] width 173 height 13
type input "**"
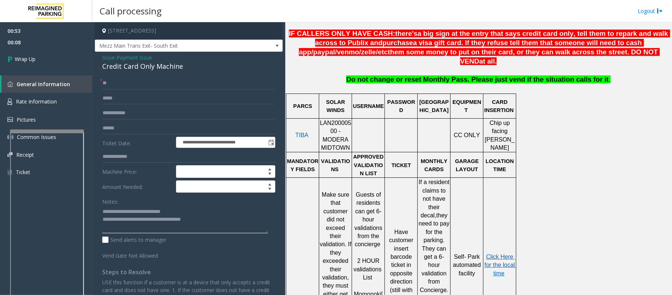
drag, startPoint x: 207, startPoint y: 219, endPoint x: 133, endPoint y: 219, distance: 73.9
click at [133, 219] on textarea at bounding box center [185, 219] width 166 height 28
type textarea "**********"
click at [28, 58] on span "Wrap Up" at bounding box center [25, 59] width 21 height 8
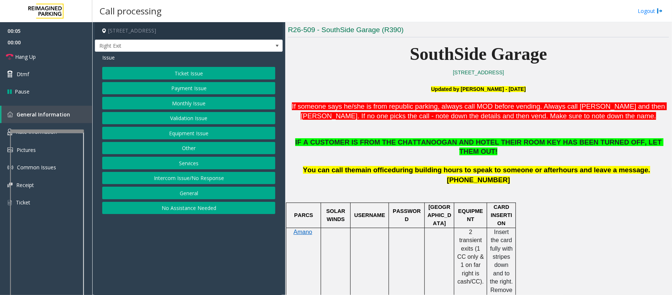
scroll to position [197, 0]
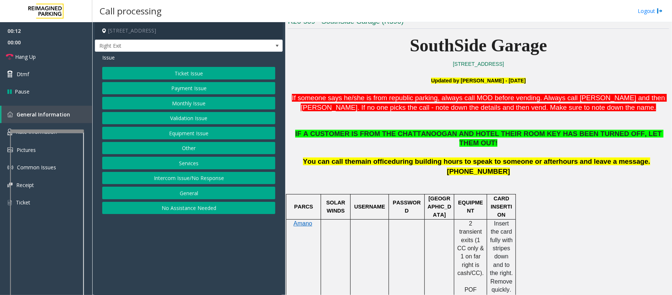
click at [188, 74] on button "Ticket Issue" at bounding box center [188, 73] width 173 height 13
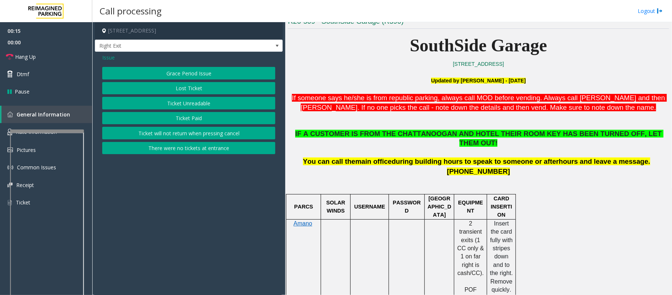
click at [106, 56] on span "Issue" at bounding box center [108, 58] width 13 height 8
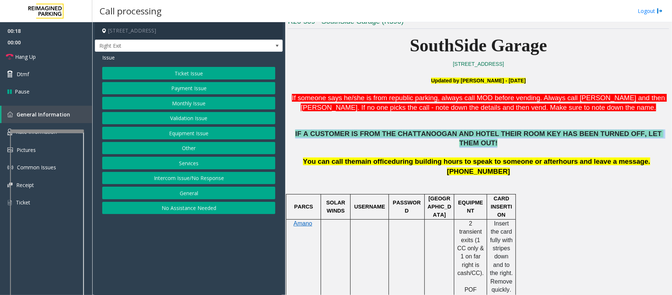
drag, startPoint x: 303, startPoint y: 134, endPoint x: 646, endPoint y: 137, distance: 342.7
click at [646, 137] on p "IF A CUSTOMER IS FROM THE CHATTANOOGAN AND HOTEL THEIR ROOM KEY HAS BEEN TURNED…" at bounding box center [478, 138] width 381 height 18
click at [653, 137] on p "IF A CUSTOMER IS FROM THE CHATTANOOGAN AND HOTEL THEIR ROOM KEY HAS BEEN TURNED…" at bounding box center [478, 138] width 381 height 18
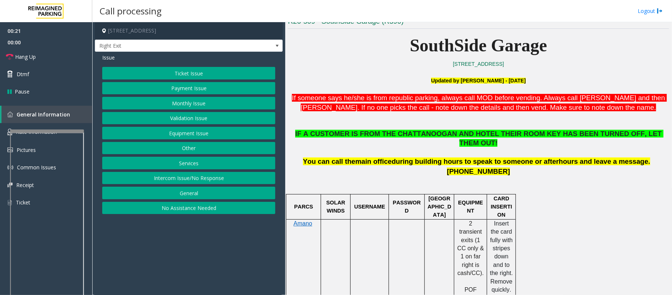
click at [174, 72] on button "Ticket Issue" at bounding box center [188, 73] width 173 height 13
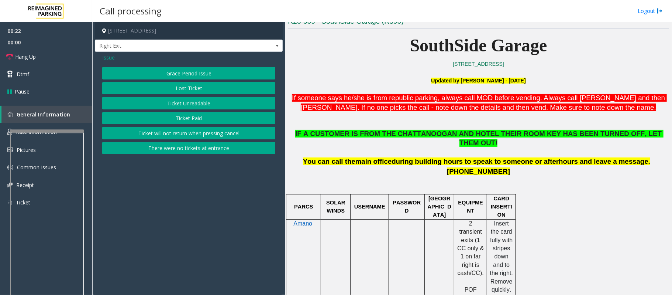
click at [175, 103] on button "Ticket Unreadable" at bounding box center [188, 103] width 173 height 13
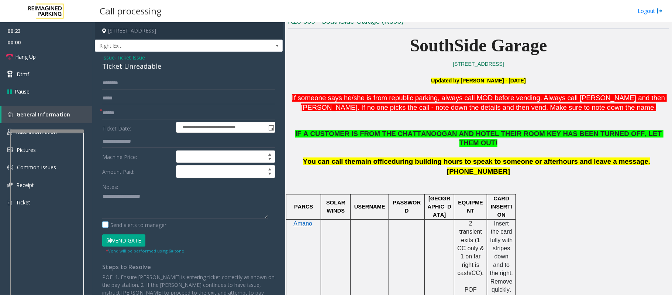
click at [129, 222] on label "Send alerts to manager" at bounding box center [134, 225] width 64 height 8
click at [106, 228] on label "Send alerts to manager" at bounding box center [134, 225] width 64 height 8
paste textarea "**********"
drag, startPoint x: 169, startPoint y: 65, endPoint x: 102, endPoint y: 69, distance: 66.9
click at [102, 69] on div "Ticket Unreadable" at bounding box center [188, 66] width 173 height 10
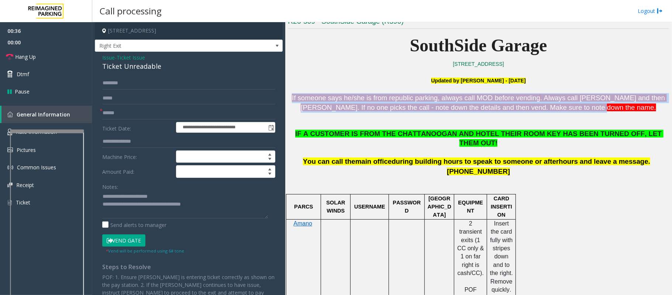
drag, startPoint x: 601, startPoint y: 108, endPoint x: 288, endPoint y: 100, distance: 312.9
click at [288, 100] on p "If someone says he/she is from republic parking, always call MOD before vending…" at bounding box center [478, 103] width 381 height 20
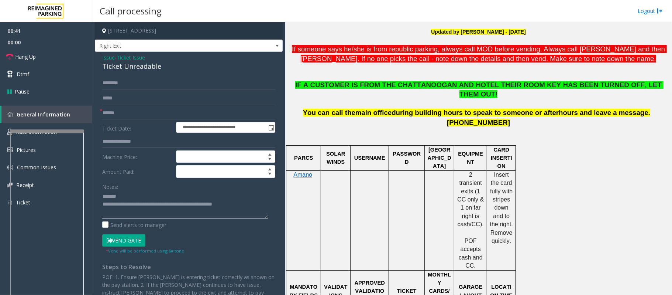
scroll to position [246, 0]
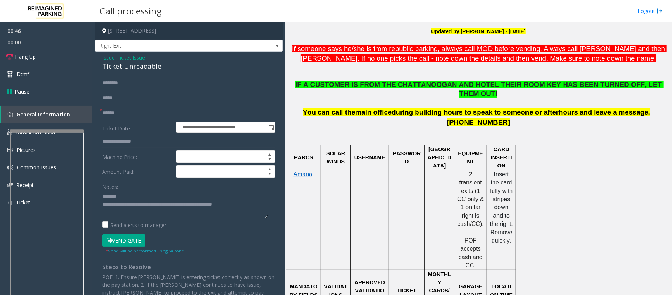
type textarea "**********"
click at [105, 58] on span "Issue" at bounding box center [108, 58] width 13 height 8
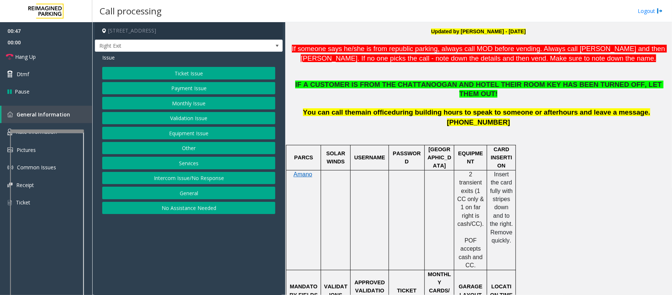
click at [177, 88] on button "Payment Issue" at bounding box center [188, 88] width 173 height 13
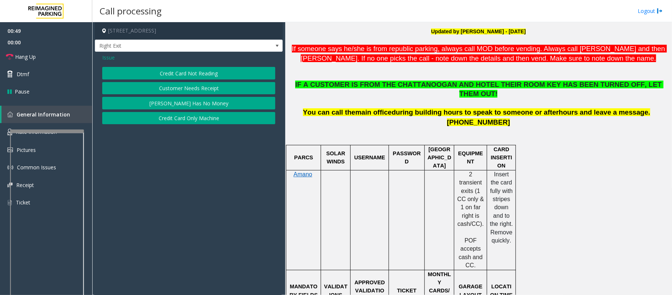
click at [200, 70] on button "Credit Card Not Reading" at bounding box center [188, 73] width 173 height 13
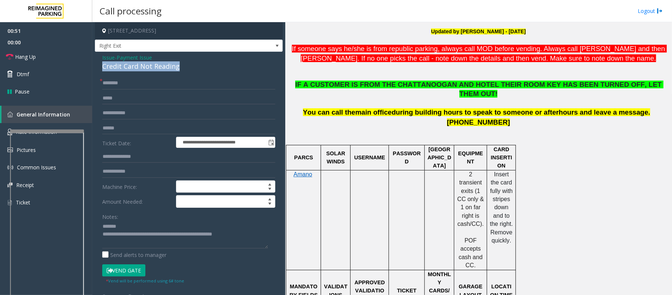
drag, startPoint x: 185, startPoint y: 64, endPoint x: 97, endPoint y: 64, distance: 88.3
click at [97, 64] on div "**********" at bounding box center [189, 216] width 188 height 328
drag, startPoint x: 148, startPoint y: 234, endPoint x: 176, endPoint y: 239, distance: 28.0
click at [176, 239] on textarea at bounding box center [185, 234] width 166 height 28
type textarea "**********"
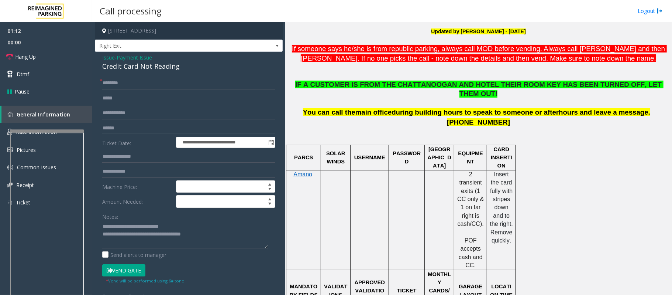
click at [117, 126] on input "text" at bounding box center [188, 128] width 173 height 13
type input "*****"
click at [117, 80] on input "text" at bounding box center [188, 83] width 173 height 13
type input "*"
click at [133, 271] on button "Vend Gate" at bounding box center [123, 270] width 43 height 13
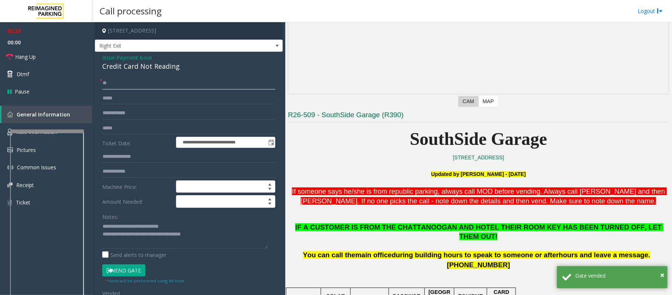
scroll to position [98, 0]
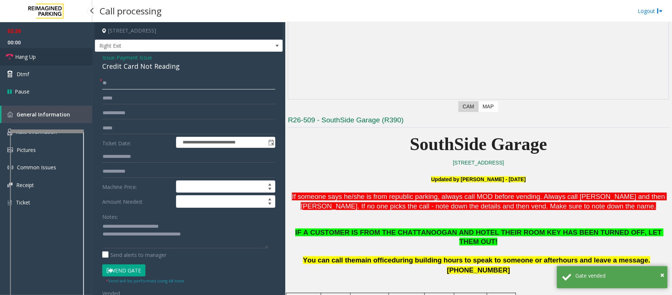
type input "**"
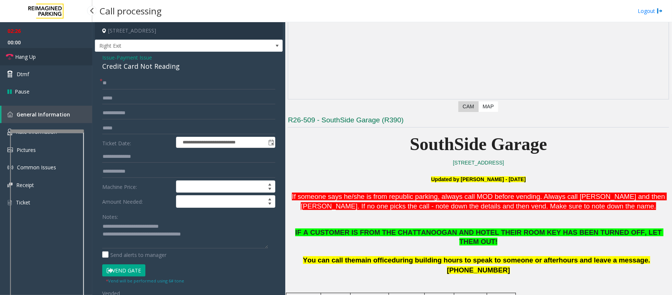
click at [30, 58] on span "Hang Up" at bounding box center [25, 57] width 21 height 8
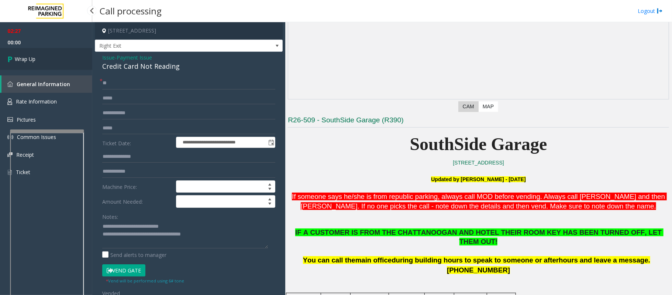
click at [51, 61] on link "Wrap Up" at bounding box center [46, 59] width 92 height 22
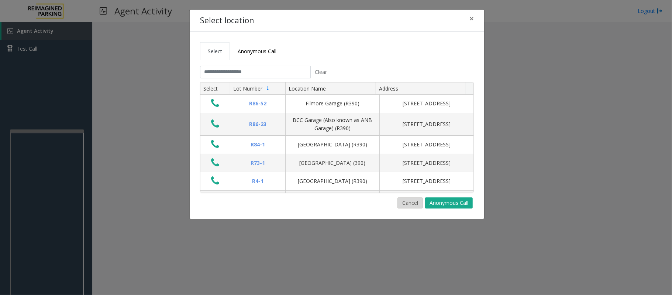
click at [414, 201] on button "Cancel" at bounding box center [410, 202] width 25 height 11
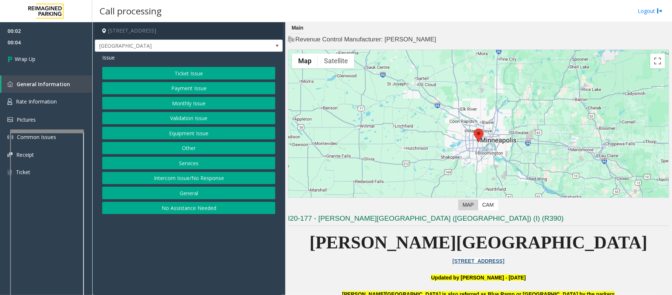
click at [172, 179] on button "Intercom Issue/No Response" at bounding box center [188, 178] width 173 height 13
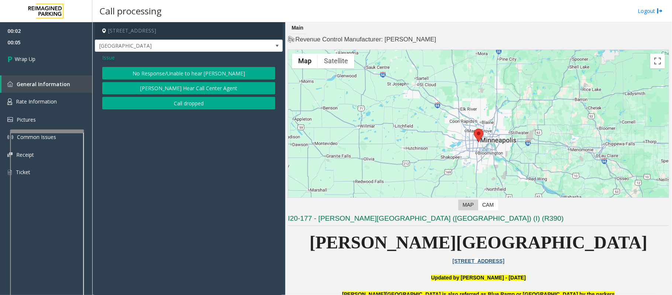
click at [188, 100] on button "Call dropped" at bounding box center [188, 103] width 173 height 13
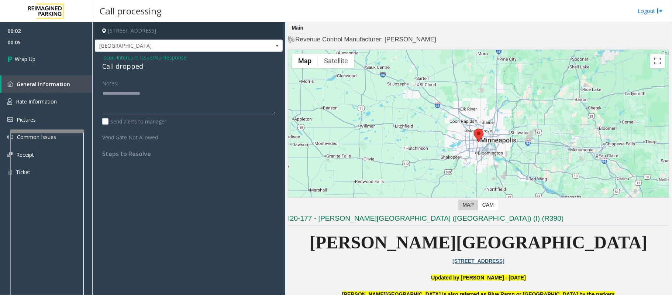
click at [128, 69] on div "Call dropped" at bounding box center [188, 66] width 173 height 10
type textarea "**********"
click at [46, 62] on link "Wrap Up" at bounding box center [46, 59] width 92 height 22
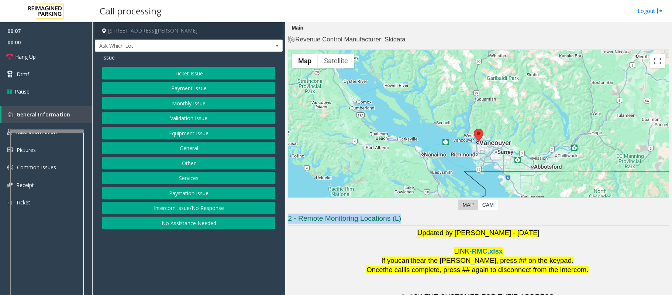
drag, startPoint x: 413, startPoint y: 218, endPoint x: 287, endPoint y: 218, distance: 125.6
click at [287, 218] on div "Main Revenue Control Manufacturer: Skidata ← Move left → Move right ↑ Move up ↓…" at bounding box center [478, 158] width 387 height 273
click at [301, 248] on p "LINK - RMC.xlsx" at bounding box center [478, 251] width 381 height 9
drag, startPoint x: 411, startPoint y: 219, endPoint x: 287, endPoint y: 223, distance: 123.4
click at [287, 223] on div "Main Revenue Control Manufacturer: Skidata ← Move left → Move right ↑ Move up ↓…" at bounding box center [478, 158] width 387 height 273
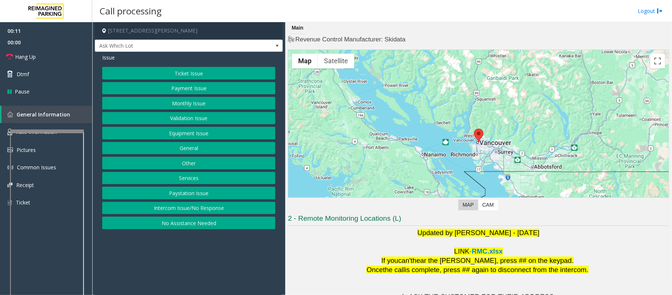
click at [304, 240] on p at bounding box center [478, 241] width 381 height 9
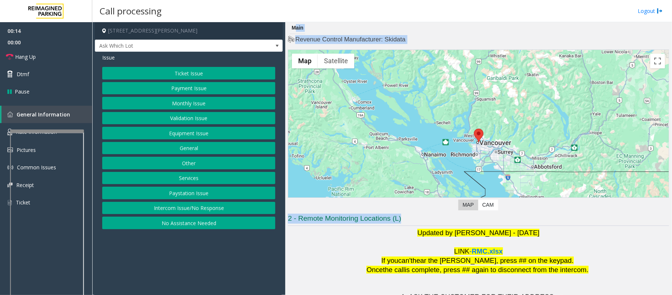
drag, startPoint x: 412, startPoint y: 217, endPoint x: 278, endPoint y: 220, distance: 133.7
click at [278, 220] on div "601 West Cordova Street, Vancouver, BC Ask Which Lot Issue Ticket Issue Payment…" at bounding box center [382, 158] width 580 height 273
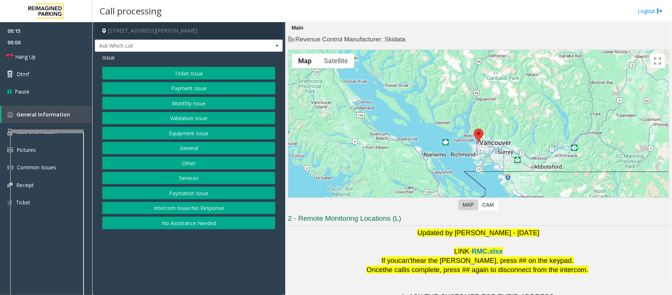
click at [325, 249] on p "LINK - RMC.xlsx" at bounding box center [478, 251] width 381 height 9
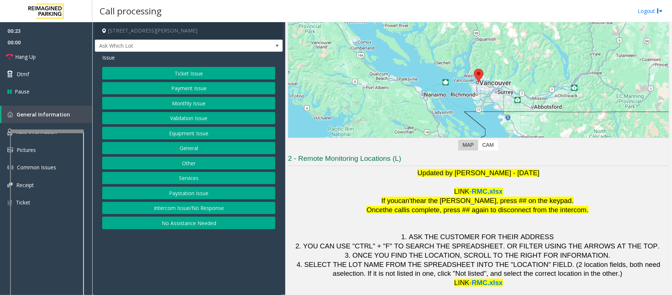
drag, startPoint x: 393, startPoint y: 177, endPoint x: 561, endPoint y: 175, distance: 168.0
click at [561, 175] on p "Updated by [PERSON_NAME] - [DATE]" at bounding box center [478, 172] width 381 height 9
click at [198, 85] on button "Payment Issue" at bounding box center [188, 88] width 173 height 13
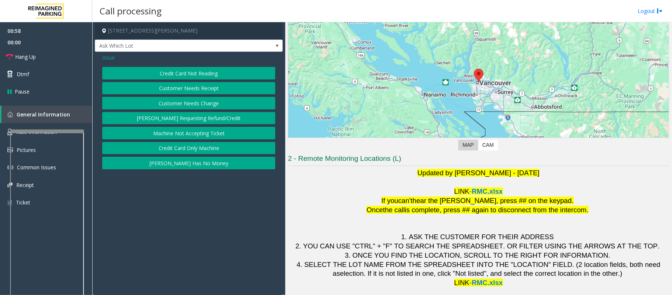
click at [154, 68] on button "Credit Card Not Reading" at bounding box center [188, 73] width 173 height 13
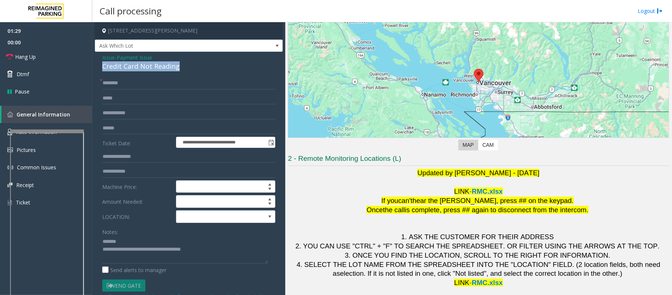
drag, startPoint x: 196, startPoint y: 62, endPoint x: 104, endPoint y: 67, distance: 92.5
click at [104, 67] on div "Credit Card Not Reading" at bounding box center [188, 66] width 173 height 10
type textarea "**********"
click at [114, 83] on input "text" at bounding box center [188, 83] width 173 height 13
type input "**"
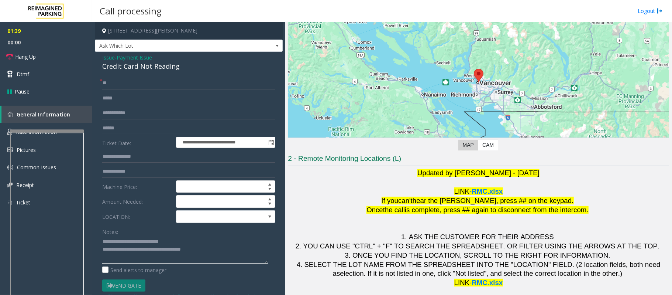
drag, startPoint x: 212, startPoint y: 253, endPoint x: 132, endPoint y: 254, distance: 79.8
click at [132, 254] on textarea at bounding box center [185, 250] width 166 height 28
click at [187, 240] on textarea at bounding box center [185, 250] width 166 height 28
paste textarea "**********"
click at [112, 125] on input "text" at bounding box center [188, 128] width 173 height 13
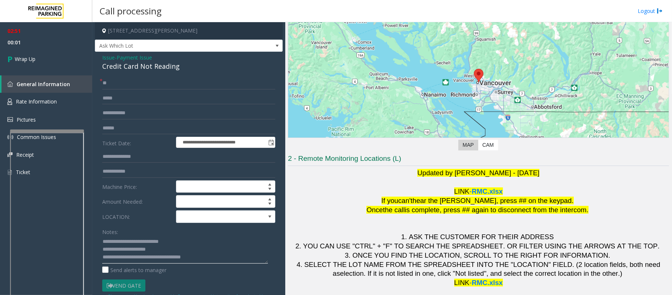
drag, startPoint x: 216, startPoint y: 258, endPoint x: 133, endPoint y: 257, distance: 82.4
click at [133, 257] on textarea at bounding box center [185, 250] width 166 height 28
type textarea "**********"
click at [28, 61] on span "Wrap Up" at bounding box center [25, 59] width 21 height 8
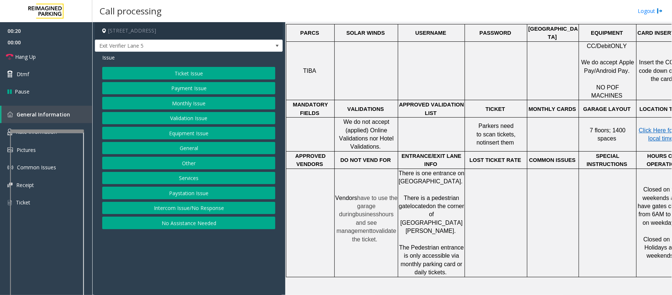
scroll to position [148, 0]
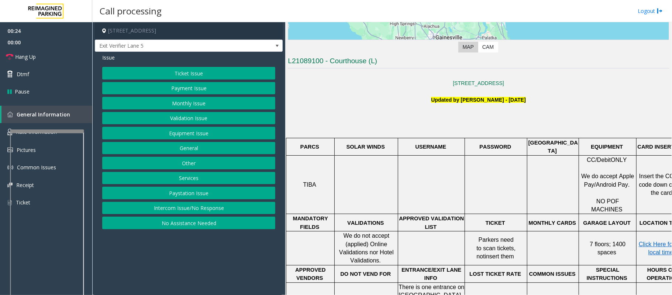
click at [181, 138] on button "Equipment Issue" at bounding box center [188, 133] width 173 height 13
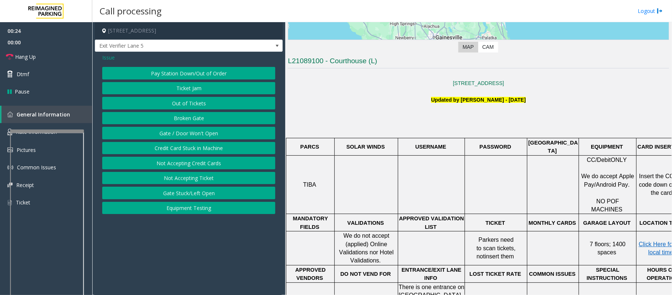
click at [179, 136] on button "Gate / Door Won't Open" at bounding box center [188, 133] width 173 height 13
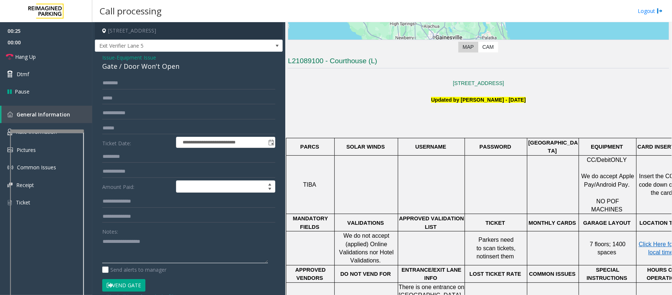
click at [129, 256] on textarea at bounding box center [185, 249] width 166 height 28
paste textarea "**********"
type textarea "**********"
click at [106, 56] on span "Issue" at bounding box center [108, 58] width 13 height 8
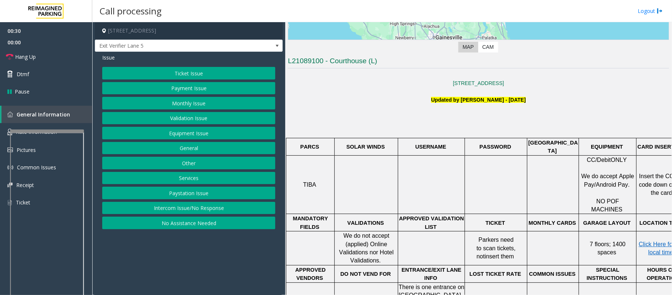
click at [168, 75] on button "Ticket Issue" at bounding box center [188, 73] width 173 height 13
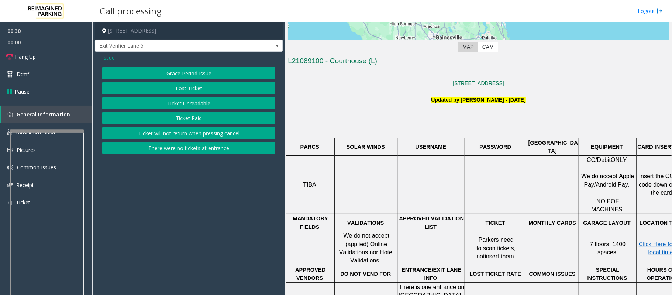
click at [182, 105] on button "Ticket Unreadable" at bounding box center [188, 103] width 173 height 13
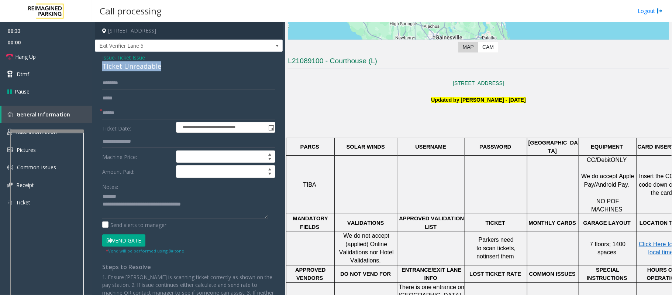
drag, startPoint x: 166, startPoint y: 64, endPoint x: 103, endPoint y: 66, distance: 62.8
click at [103, 66] on div "Ticket Unreadable" at bounding box center [188, 66] width 173 height 10
type textarea "**********"
click at [118, 111] on input "text" at bounding box center [188, 113] width 173 height 13
click at [113, 116] on input "**" at bounding box center [188, 113] width 173 height 13
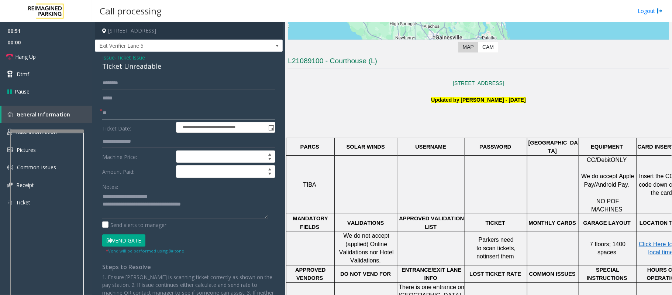
type input "*"
type input "*****"
click at [109, 86] on input "text" at bounding box center [188, 83] width 173 height 13
click at [112, 81] on input "text" at bounding box center [188, 83] width 173 height 13
type input "*****"
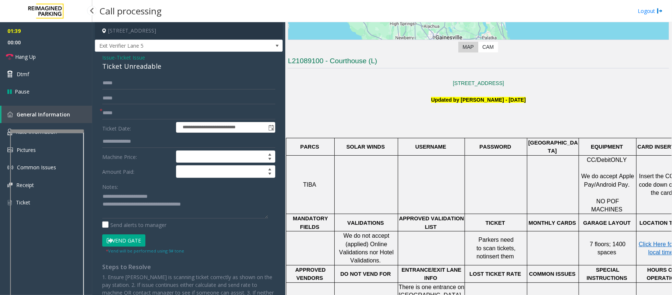
click at [131, 239] on button "Vend Gate" at bounding box center [123, 240] width 43 height 13
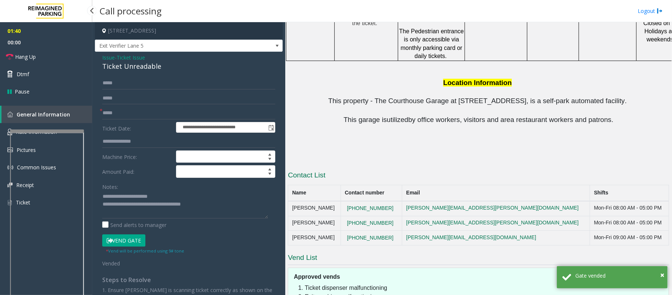
scroll to position [542, 0]
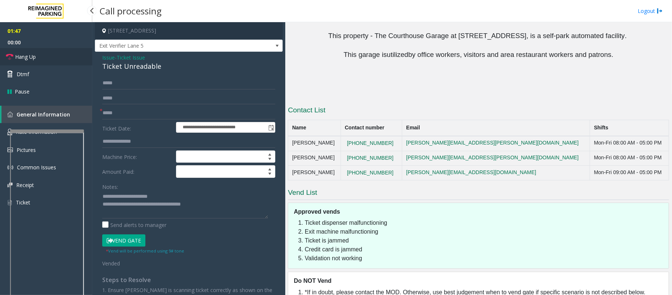
click at [30, 56] on span "Hang Up" at bounding box center [25, 57] width 21 height 8
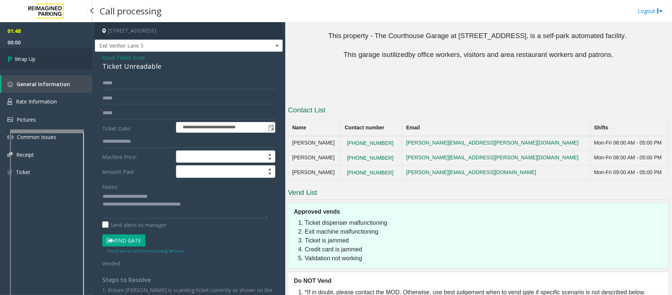
click at [70, 62] on link "Wrap Up" at bounding box center [46, 59] width 92 height 22
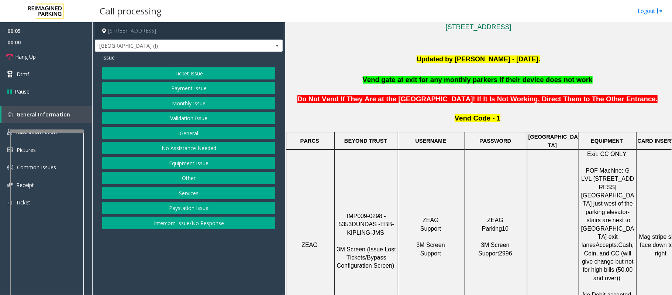
scroll to position [197, 0]
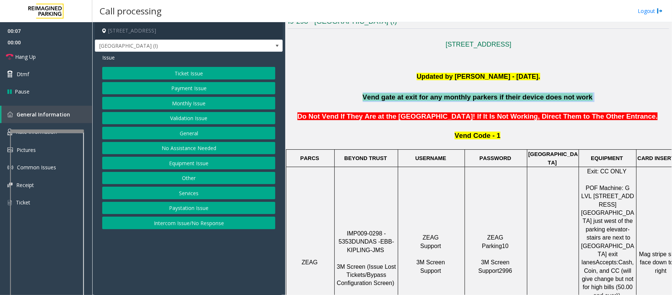
drag, startPoint x: 360, startPoint y: 99, endPoint x: 598, endPoint y: 101, distance: 237.1
click at [598, 101] on p "Vend gate at exit for any monthly parkers if their device does not work" at bounding box center [478, 97] width 381 height 10
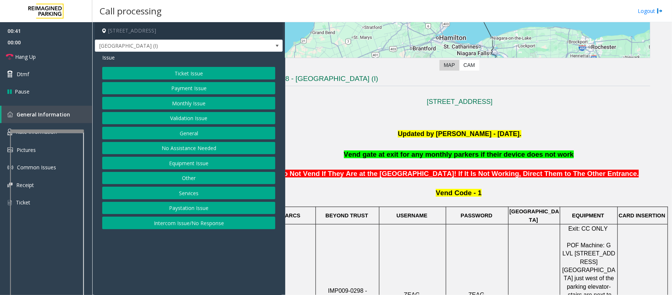
scroll to position [552, 26]
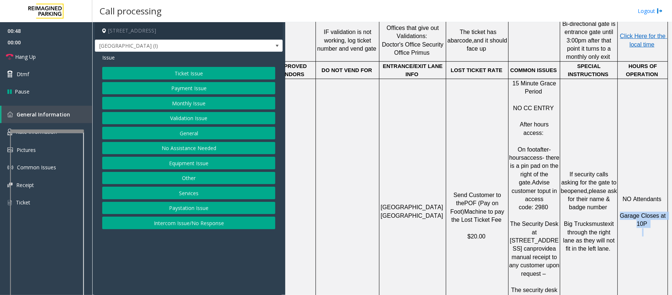
drag, startPoint x: 617, startPoint y: 156, endPoint x: 646, endPoint y: 169, distance: 32.2
click at [646, 187] on p "NO Attendants Garage Closes at 10P" at bounding box center [643, 216] width 49 height 58
drag, startPoint x: 643, startPoint y: 165, endPoint x: 617, endPoint y: 159, distance: 27.0
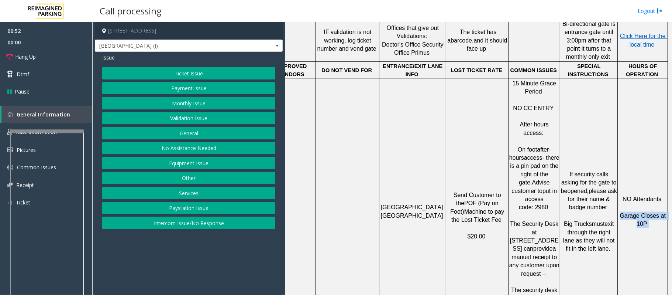
click at [619, 187] on p "NO Attendants Garage Closes at 10P" at bounding box center [643, 216] width 49 height 58
click at [646, 187] on p "NO Attendants Garage Closes at 10P" at bounding box center [643, 216] width 49 height 58
drag, startPoint x: 618, startPoint y: 156, endPoint x: 649, endPoint y: 170, distance: 34.5
click at [649, 187] on p "NO Attendants Garage Closes at 10P" at bounding box center [643, 216] width 49 height 58
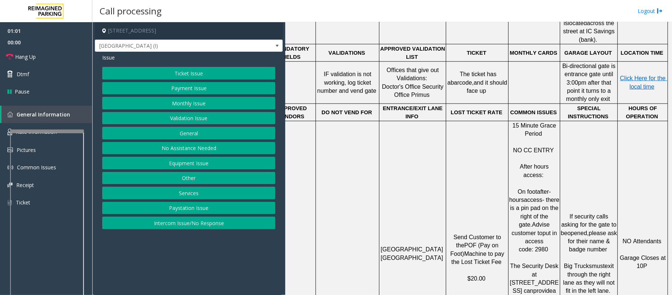
scroll to position [405, 26]
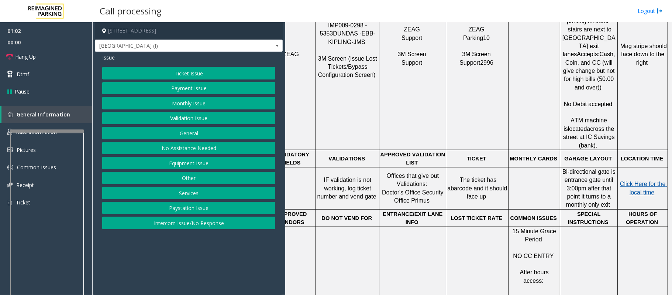
click at [633, 181] on span "Click Here for the local time" at bounding box center [643, 188] width 47 height 14
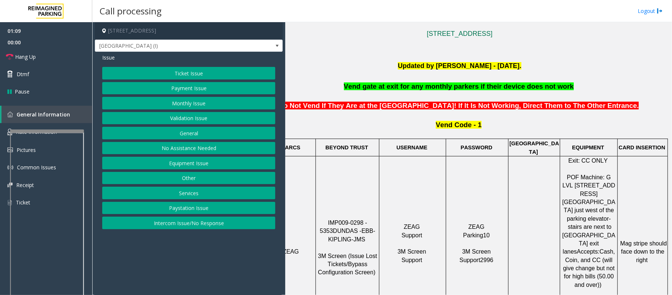
scroll to position [355, 26]
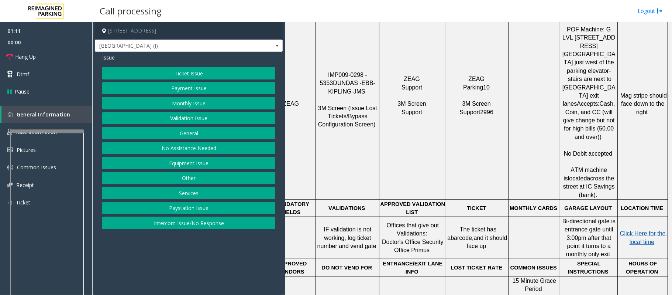
click at [633, 230] on span "Click Here for the local time" at bounding box center [643, 237] width 47 height 14
click at [21, 56] on span "Hang Up" at bounding box center [25, 57] width 21 height 8
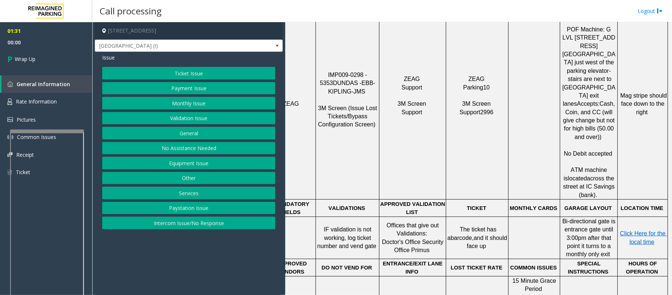
click at [198, 136] on button "General" at bounding box center [188, 133] width 173 height 13
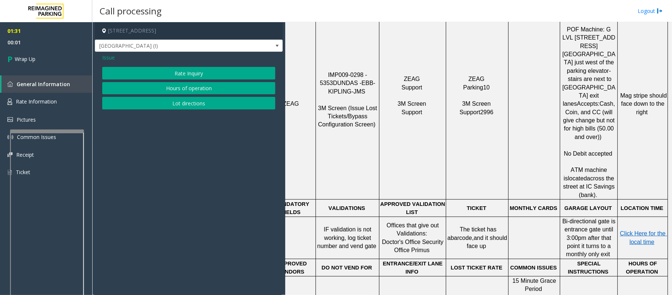
click at [190, 91] on button "Hours of operation" at bounding box center [188, 88] width 173 height 13
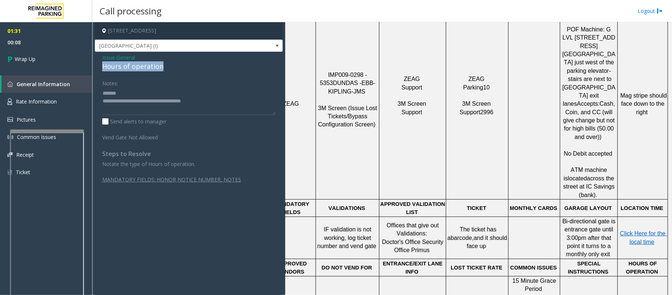
drag, startPoint x: 167, startPoint y: 64, endPoint x: 101, endPoint y: 67, distance: 66.2
click at [101, 67] on div "Issue - General Hours of operation Notes: Send alerts to manager Vend Gate Not …" at bounding box center [189, 148] width 188 height 193
drag, startPoint x: 210, startPoint y: 102, endPoint x: 133, endPoint y: 103, distance: 76.4
click at [133, 103] on textarea at bounding box center [188, 101] width 173 height 28
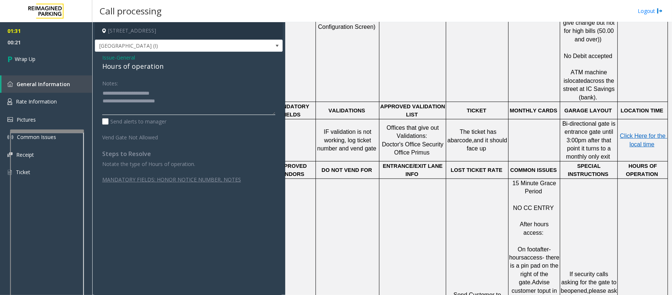
scroll to position [454, 26]
drag, startPoint x: 615, startPoint y: 254, endPoint x: 642, endPoint y: 266, distance: 29.1
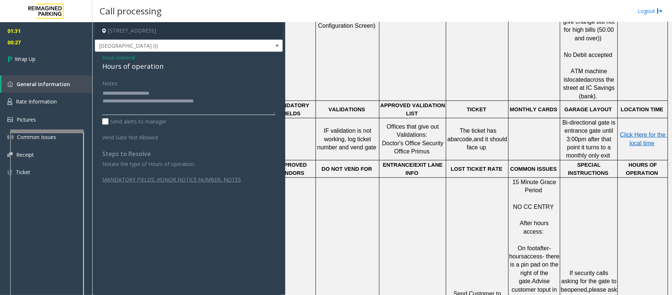
click at [163, 102] on textarea at bounding box center [188, 101] width 173 height 28
type textarea "**********"
click at [39, 59] on link "Wrap Up" at bounding box center [46, 59] width 92 height 22
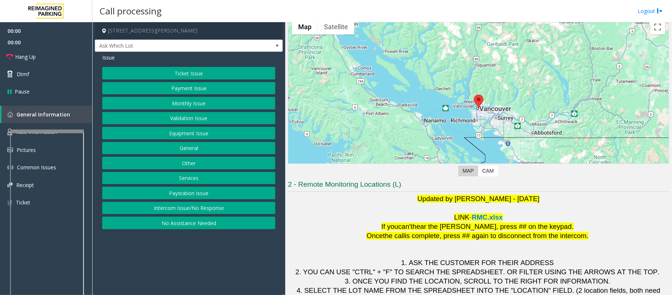
scroll to position [60, 0]
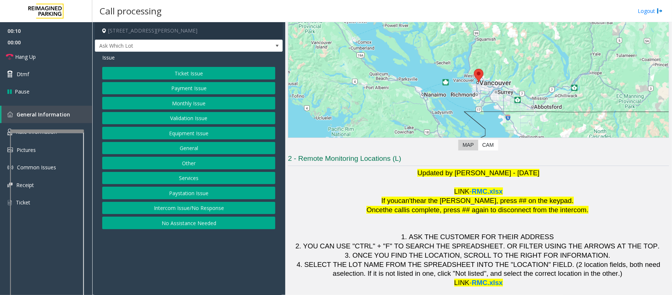
click at [183, 134] on button "Equipment Issue" at bounding box center [188, 133] width 173 height 13
click at [183, 134] on button "Gate / Door Won't Open" at bounding box center [188, 133] width 173 height 13
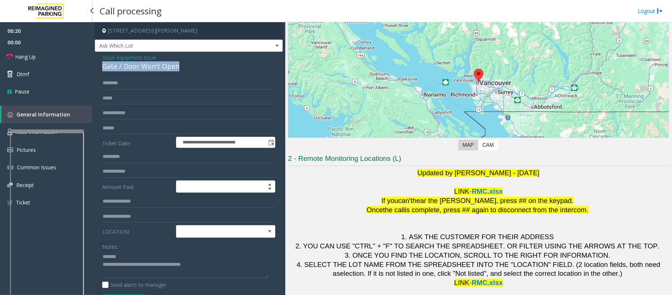
drag, startPoint x: 182, startPoint y: 64, endPoint x: 109, endPoint y: 64, distance: 73.1
click at [95, 64] on div "**********" at bounding box center [189, 227] width 188 height 351
click at [204, 261] on textarea at bounding box center [185, 264] width 166 height 28
drag, startPoint x: 182, startPoint y: 263, endPoint x: 173, endPoint y: 264, distance: 9.6
click at [173, 264] on textarea at bounding box center [185, 264] width 166 height 28
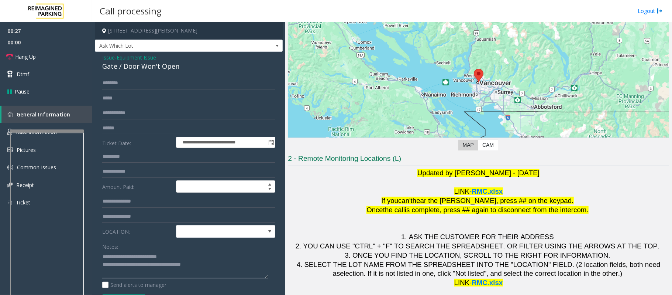
click at [179, 257] on textarea at bounding box center [185, 264] width 166 height 28
drag, startPoint x: 179, startPoint y: 257, endPoint x: 122, endPoint y: 258, distance: 57.6
click at [122, 258] on textarea at bounding box center [185, 264] width 166 height 28
type textarea "**********"
click at [109, 61] on div "Gate / Door Won't Open" at bounding box center [188, 66] width 173 height 10
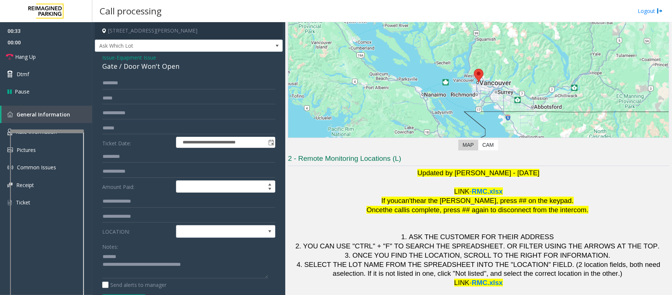
click at [110, 58] on span "Issue" at bounding box center [108, 58] width 13 height 8
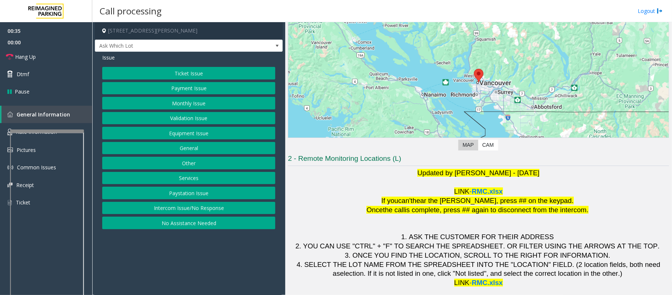
click at [185, 75] on button "Ticket Issue" at bounding box center [188, 73] width 173 height 13
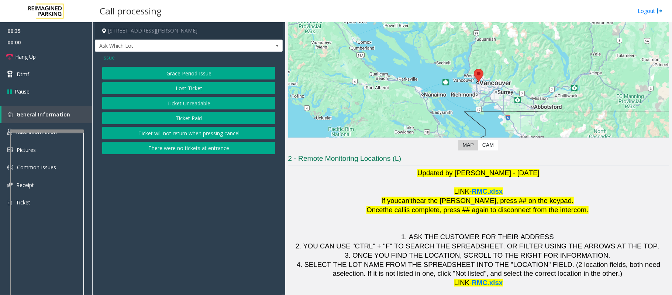
click at [185, 100] on button "Ticket Unreadable" at bounding box center [188, 103] width 173 height 13
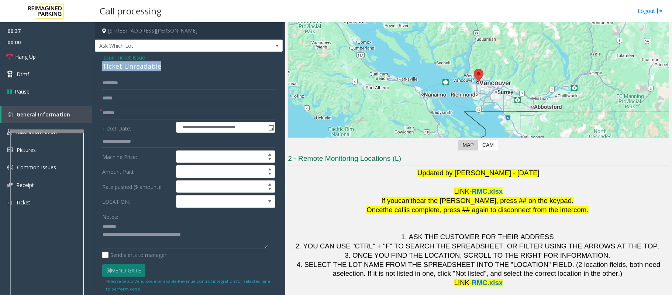
drag, startPoint x: 167, startPoint y: 69, endPoint x: 98, endPoint y: 68, distance: 69.4
click at [98, 68] on div "**********" at bounding box center [189, 224] width 188 height 344
click at [103, 113] on input "text" at bounding box center [188, 113] width 173 height 13
click at [176, 222] on textarea at bounding box center [185, 234] width 166 height 28
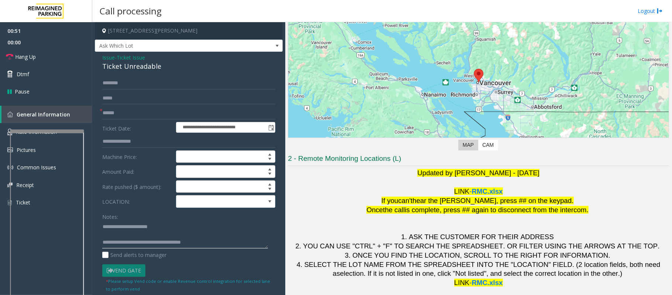
paste textarea "**********"
type textarea "**********"
click at [110, 116] on input "text" at bounding box center [188, 113] width 173 height 13
click at [155, 113] on input "text" at bounding box center [188, 113] width 173 height 13
type input "**"
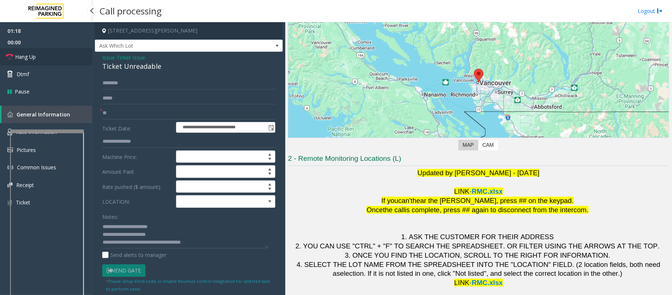
click at [44, 53] on link "Hang Up" at bounding box center [46, 56] width 92 height 17
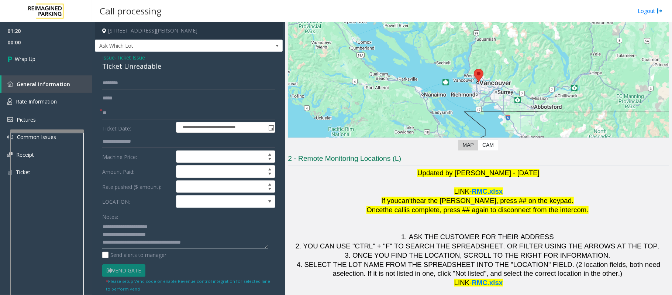
click at [127, 234] on textarea at bounding box center [185, 234] width 166 height 28
drag, startPoint x: 232, startPoint y: 235, endPoint x: 133, endPoint y: 233, distance: 98.6
click at [133, 233] on textarea at bounding box center [185, 234] width 166 height 28
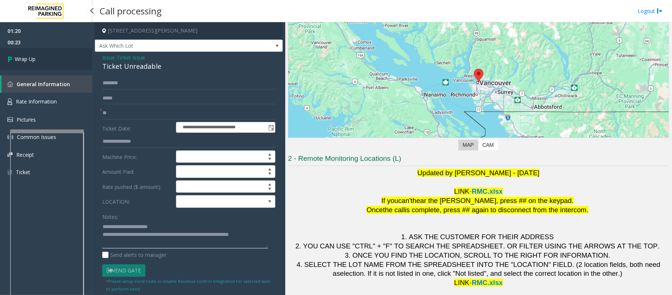
type textarea "**********"
click at [28, 61] on span "Wrap Up" at bounding box center [25, 59] width 21 height 8
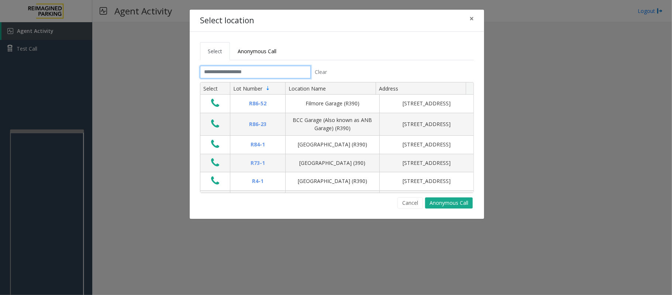
click at [250, 77] on input "text" at bounding box center [255, 72] width 111 height 13
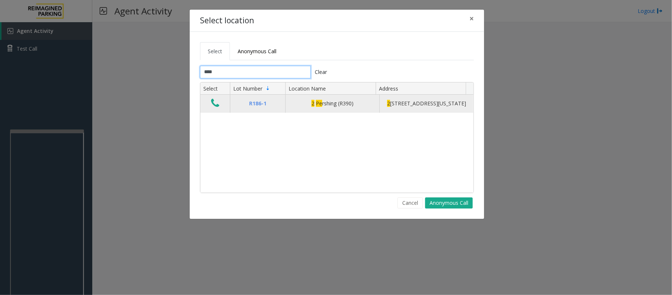
type input "****"
click at [215, 101] on icon "Data table" at bounding box center [215, 103] width 8 height 10
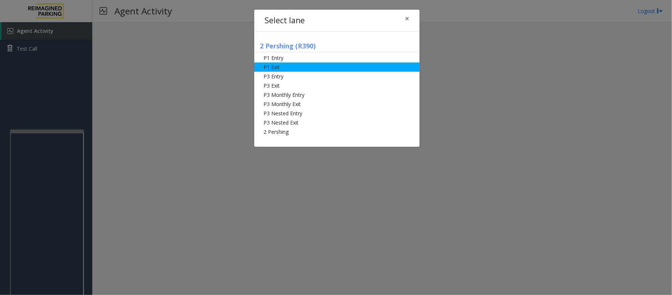
click at [279, 67] on li "P1 Exit" at bounding box center [336, 66] width 165 height 9
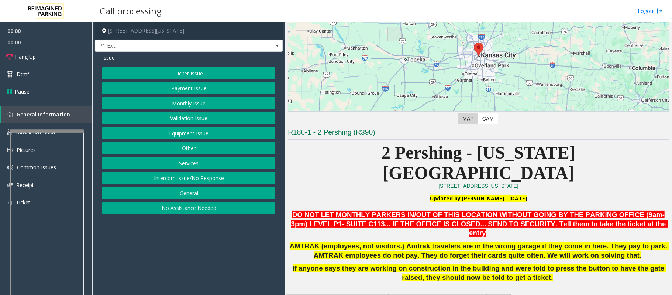
scroll to position [197, 0]
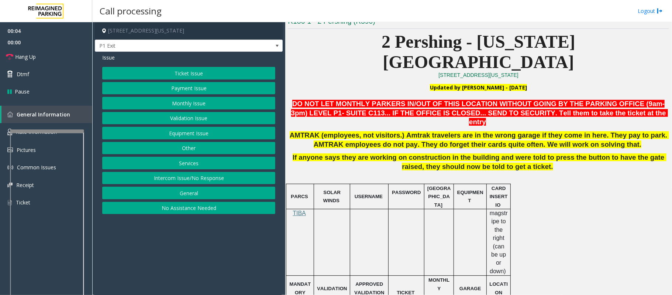
click at [233, 75] on button "Ticket Issue" at bounding box center [188, 73] width 173 height 13
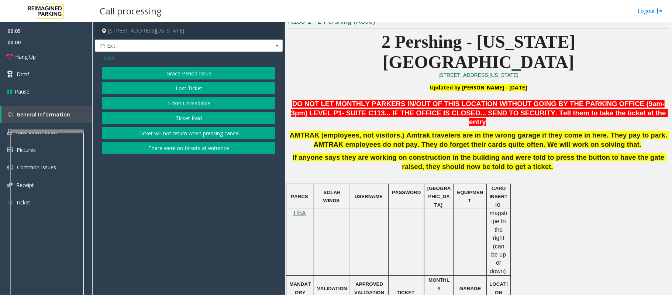
click at [215, 103] on button "Ticket Unreadable" at bounding box center [188, 103] width 173 height 13
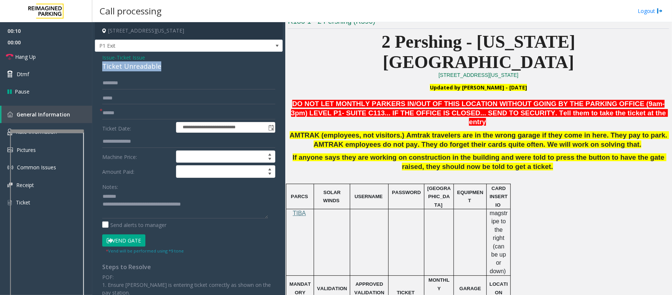
drag, startPoint x: 164, startPoint y: 66, endPoint x: 97, endPoint y: 68, distance: 67.2
click at [97, 68] on div "**********" at bounding box center [189, 220] width 188 height 337
type textarea "**********"
click at [117, 107] on input "text" at bounding box center [188, 113] width 173 height 13
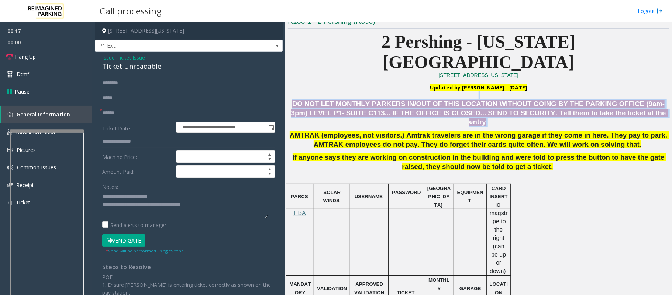
drag, startPoint x: 380, startPoint y: 75, endPoint x: 619, endPoint y: 95, distance: 240.1
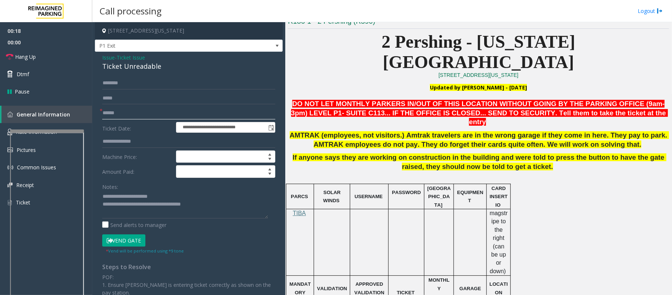
click at [145, 107] on input "text" at bounding box center [188, 113] width 173 height 13
type input "*******"
click at [107, 83] on input "text" at bounding box center [188, 83] width 173 height 13
click at [110, 85] on input "******" at bounding box center [188, 83] width 173 height 13
click at [114, 83] on input "******" at bounding box center [188, 83] width 173 height 13
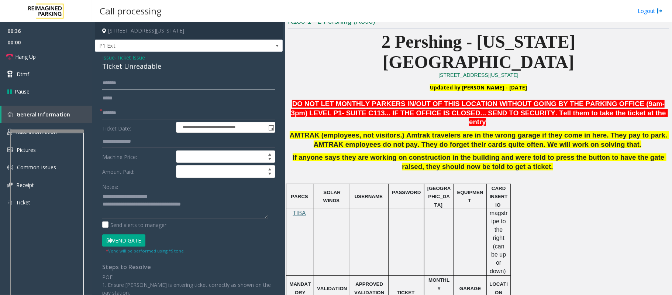
click at [114, 83] on input "******" at bounding box center [188, 83] width 173 height 13
click at [117, 84] on input "******" at bounding box center [188, 83] width 173 height 13
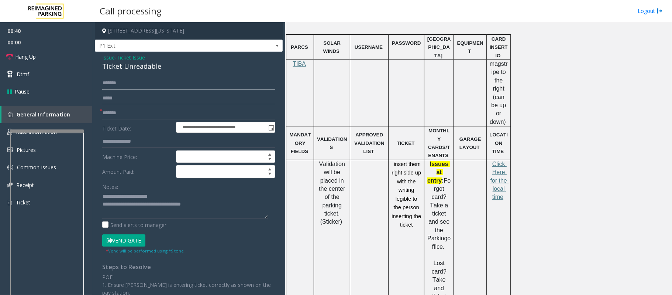
scroll to position [345, 0]
click at [126, 81] on input "********" at bounding box center [188, 83] width 173 height 13
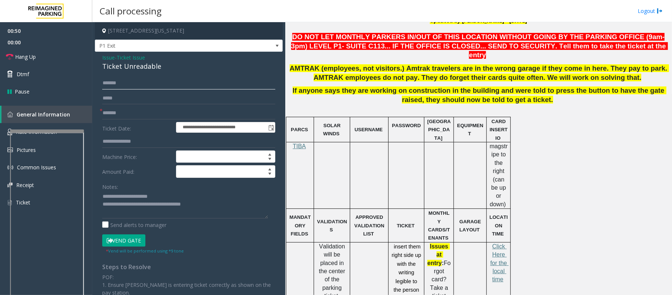
scroll to position [148, 0]
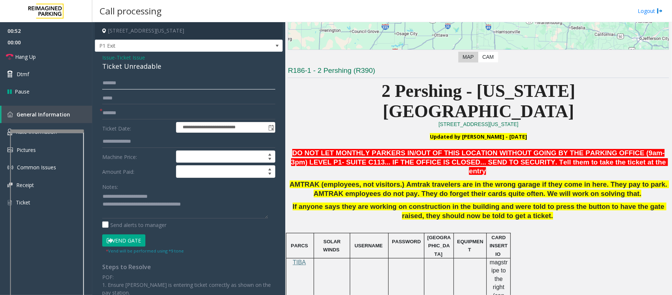
type input "******"
click at [121, 240] on button "Vend Gate" at bounding box center [123, 240] width 43 height 13
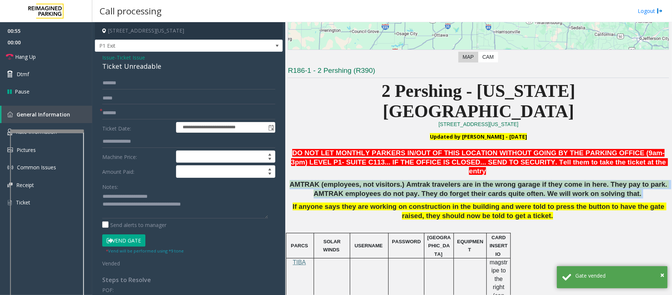
drag, startPoint x: 296, startPoint y: 158, endPoint x: 634, endPoint y: 164, distance: 338.7
click at [634, 180] on p "AMTRAK (employees, not visitors.) Amtrak travelers are in the wrong garage if t…" at bounding box center [478, 189] width 381 height 18
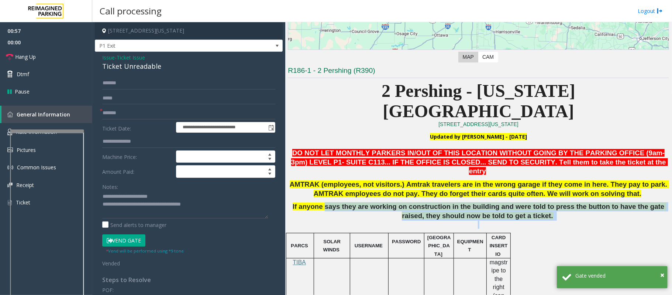
drag, startPoint x: 323, startPoint y: 179, endPoint x: 541, endPoint y: 192, distance: 218.3
click at [541, 202] on p "If anyone says they are working on construction in the building and were told t…" at bounding box center [478, 215] width 381 height 27
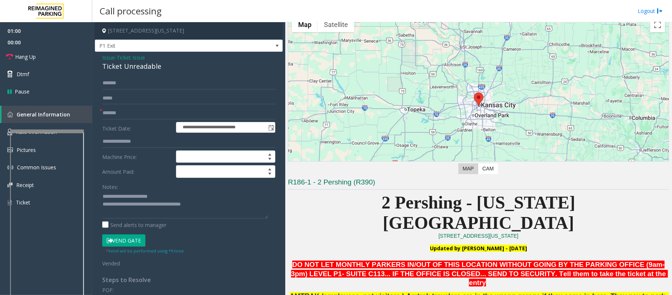
scroll to position [0, 0]
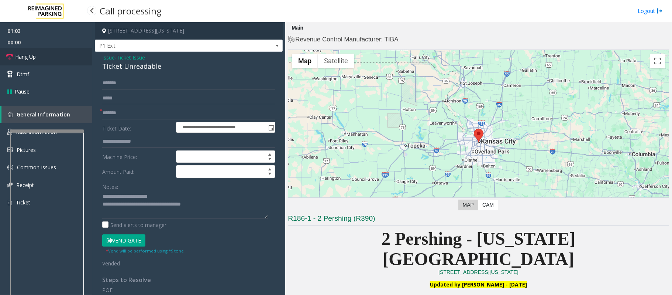
click at [33, 61] on link "Hang Up" at bounding box center [46, 56] width 92 height 17
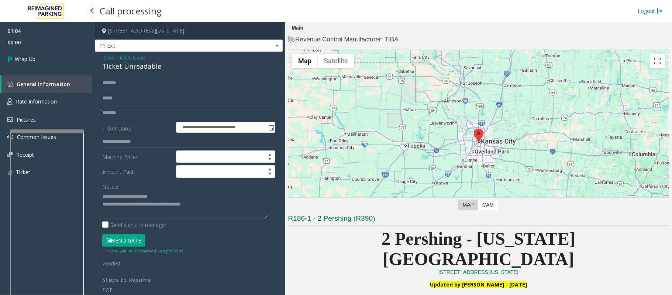
click at [33, 61] on span "Wrap Up" at bounding box center [25, 59] width 21 height 8
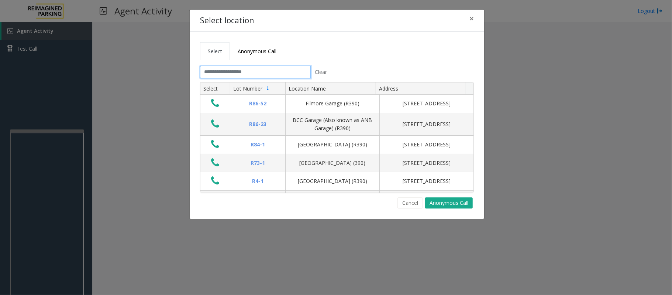
click at [228, 74] on input "text" at bounding box center [255, 72] width 111 height 13
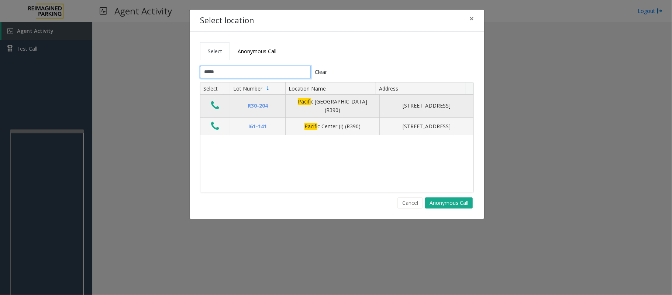
type input "*****"
click at [216, 105] on icon "Data table" at bounding box center [215, 105] width 8 height 10
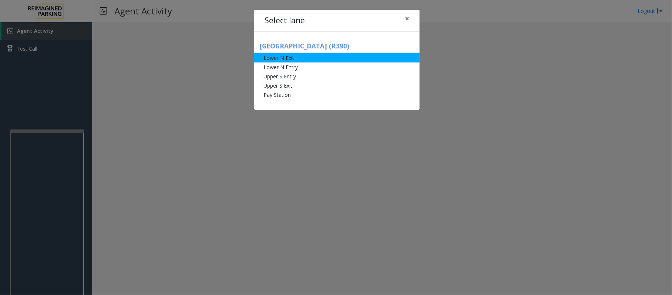
click at [286, 57] on li "Lower N Exit" at bounding box center [336, 57] width 165 height 9
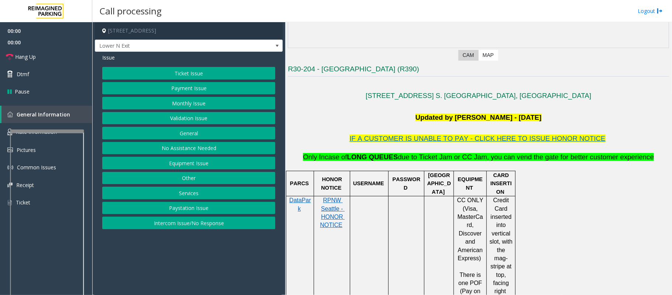
scroll to position [148, 0]
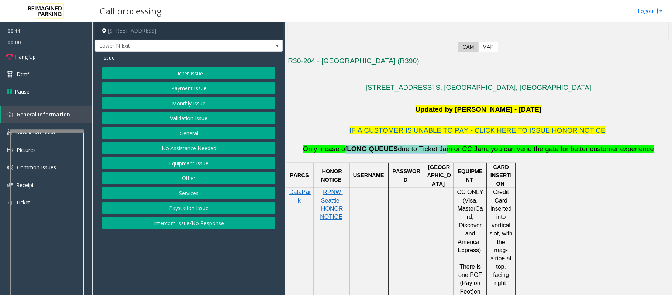
drag, startPoint x: 353, startPoint y: 149, endPoint x: 441, endPoint y: 153, distance: 87.2
click at [441, 153] on span "Only Incase of LONG QUEUES due to Ticket Jam or CC Jam, you can vend the gate f…" at bounding box center [478, 149] width 351 height 8
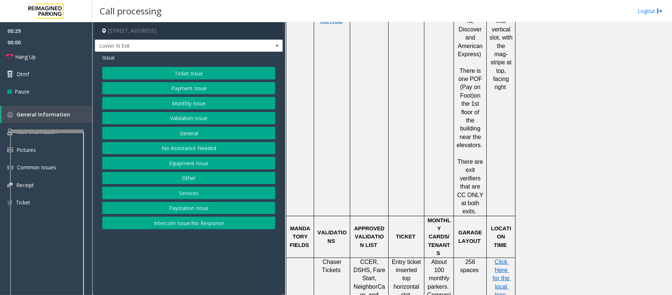
scroll to position [345, 0]
click at [6, 132] on link "Rate Information" at bounding box center [46, 132] width 92 height 18
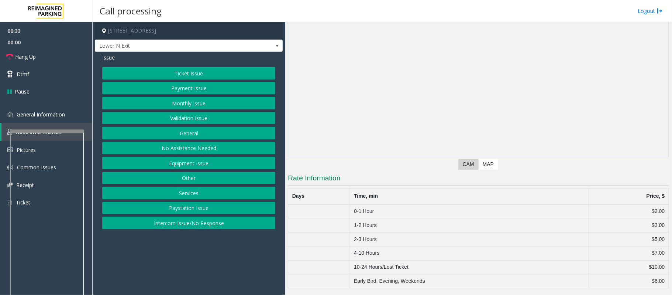
click at [167, 73] on button "Ticket Issue" at bounding box center [188, 73] width 173 height 13
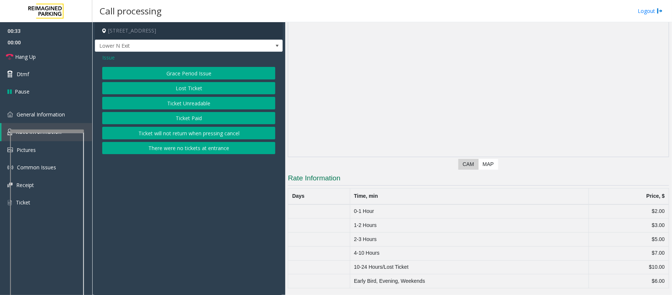
click at [187, 106] on button "Ticket Unreadable" at bounding box center [188, 103] width 173 height 13
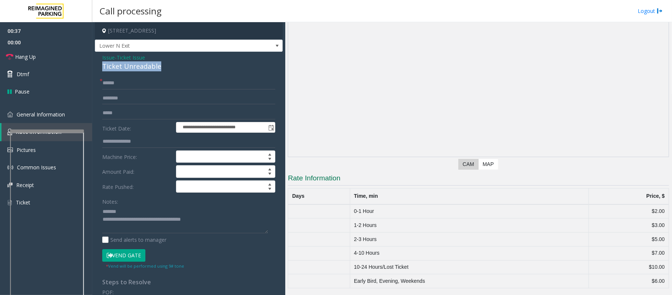
drag, startPoint x: 167, startPoint y: 64, endPoint x: 97, endPoint y: 67, distance: 70.2
click at [97, 67] on div "**********" at bounding box center [189, 236] width 188 height 368
type textarea "**********"
drag, startPoint x: 358, startPoint y: 228, endPoint x: 659, endPoint y: 222, distance: 301.4
click at [659, 222] on tr "1-2 Hours $3.00" at bounding box center [478, 225] width 381 height 14
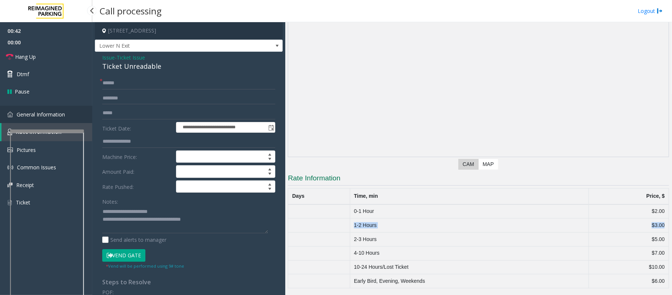
click at [68, 111] on link "General Information" at bounding box center [46, 114] width 92 height 17
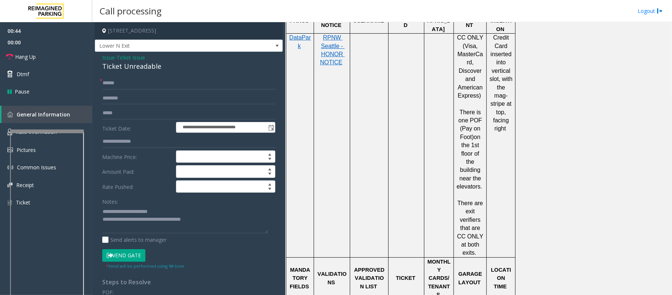
scroll to position [295, 0]
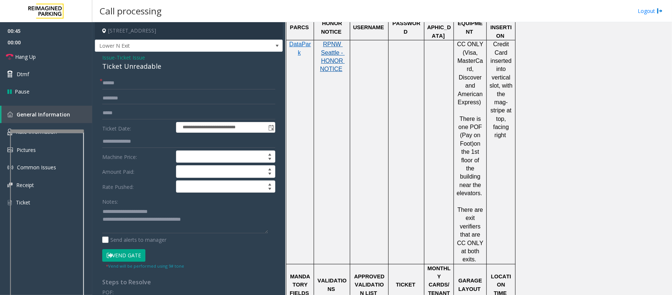
click at [328, 61] on span "RPNW Seattle - HONOR NOTICE" at bounding box center [332, 56] width 25 height 31
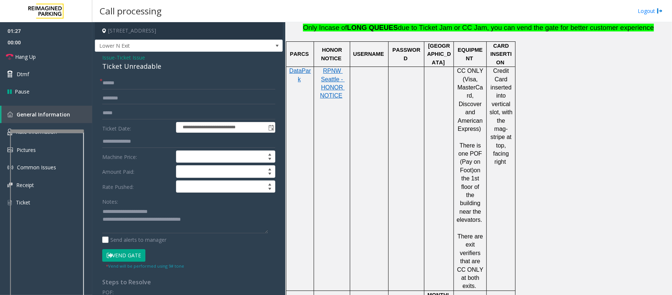
scroll to position [345, 0]
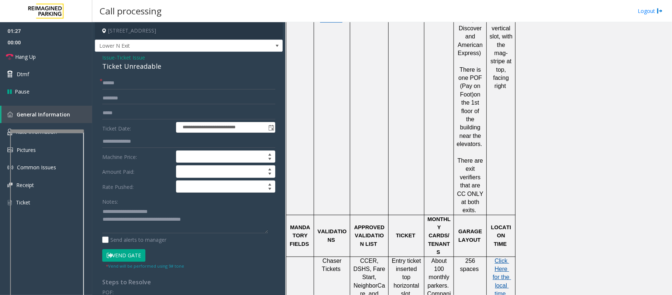
click at [503, 257] on span "Click Here for the local time" at bounding box center [502, 277] width 18 height 40
click at [3, 133] on link "Rate Information" at bounding box center [46, 132] width 92 height 18
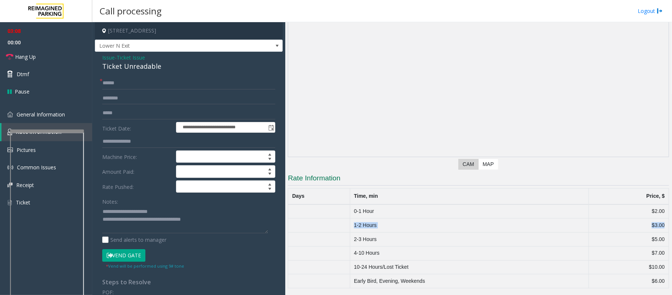
drag, startPoint x: 350, startPoint y: 225, endPoint x: 661, endPoint y: 224, distance: 310.6
click at [661, 224] on tr "1-2 Hours $3.00" at bounding box center [478, 225] width 381 height 14
click at [113, 83] on input "text" at bounding box center [188, 83] width 173 height 13
type input "**"
click at [52, 117] on span "General Information" at bounding box center [41, 114] width 48 height 7
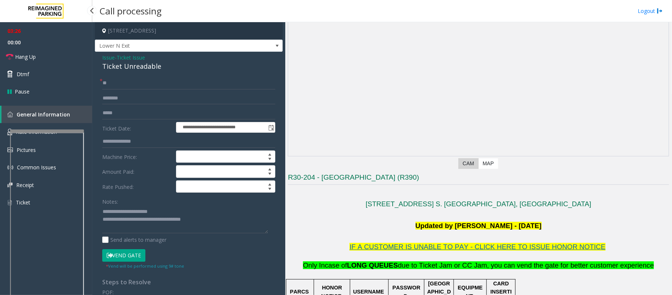
scroll to position [345, 0]
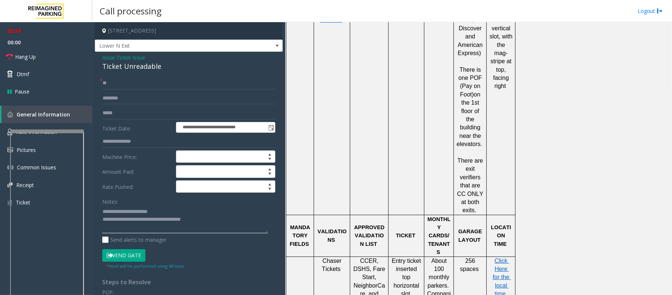
drag, startPoint x: 208, startPoint y: 222, endPoint x: 133, endPoint y: 218, distance: 74.4
click at [133, 218] on textarea at bounding box center [185, 219] width 166 height 28
type textarea "**********"
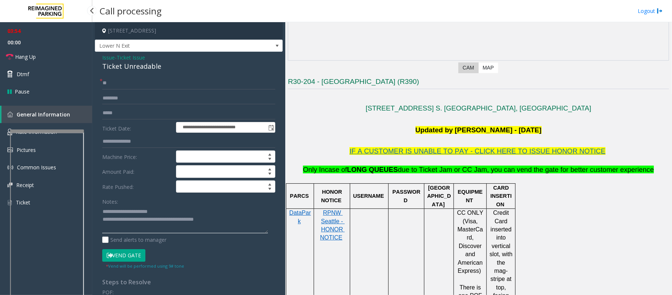
scroll to position [98, 0]
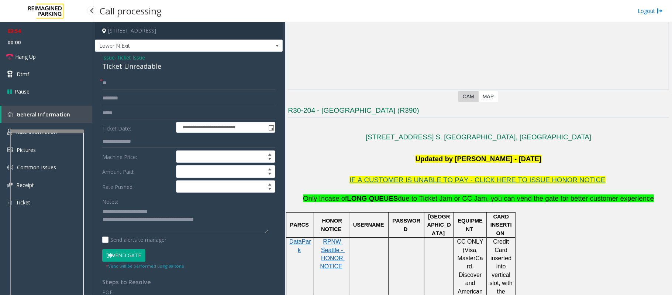
click at [124, 260] on button "Vend Gate" at bounding box center [123, 255] width 43 height 13
click at [19, 55] on span "Hang Up" at bounding box center [25, 57] width 21 height 8
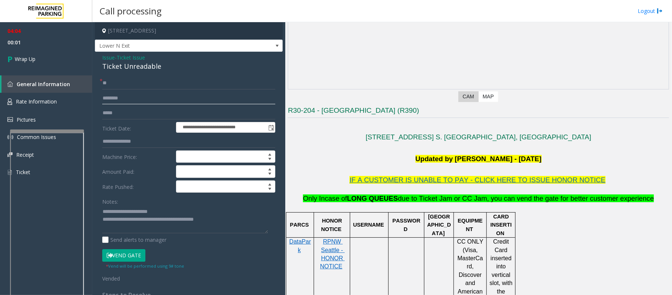
click at [114, 93] on input "text" at bounding box center [188, 98] width 173 height 13
paste input "******"
type input "******"
click at [33, 55] on span "Wrap Up" at bounding box center [25, 59] width 21 height 8
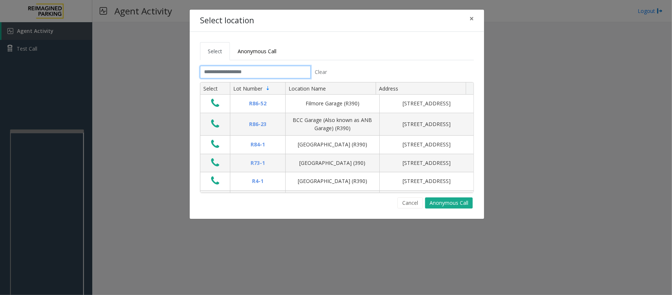
click at [225, 78] on input "text" at bounding box center [255, 72] width 111 height 13
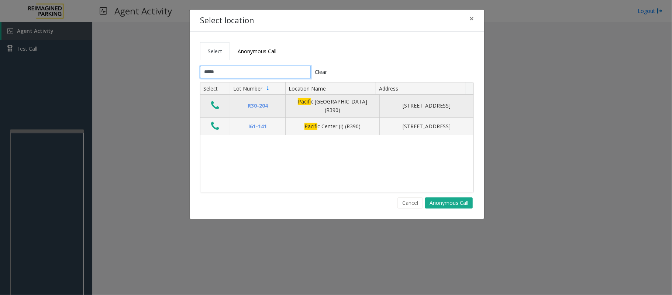
type input "*****"
click at [218, 110] on icon "Data table" at bounding box center [215, 105] width 8 height 10
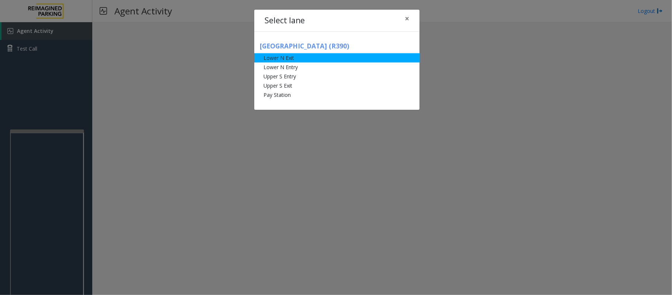
click at [290, 62] on li "Lower N Exit" at bounding box center [336, 57] width 165 height 9
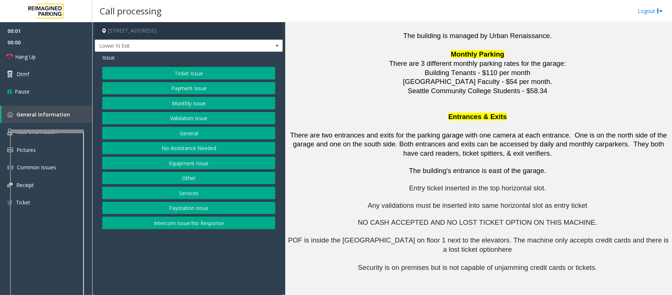
scroll to position [885, 0]
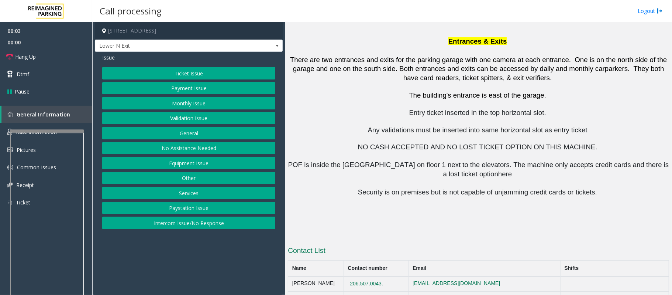
drag, startPoint x: 397, startPoint y: 234, endPoint x: 355, endPoint y: 239, distance: 42.3
click at [355, 276] on td "206.507.0043." at bounding box center [376, 283] width 65 height 15
copy button "206.507.0043."
click at [182, 165] on button "Equipment Issue" at bounding box center [188, 163] width 173 height 13
click at [184, 130] on button "Gate / Door Won't Open" at bounding box center [188, 133] width 173 height 13
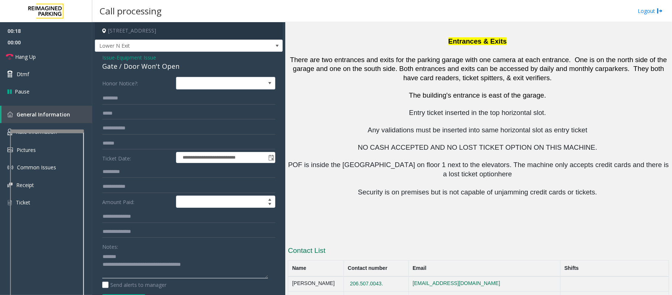
type textarea "**********"
click at [107, 57] on span "Issue" at bounding box center [108, 58] width 13 height 8
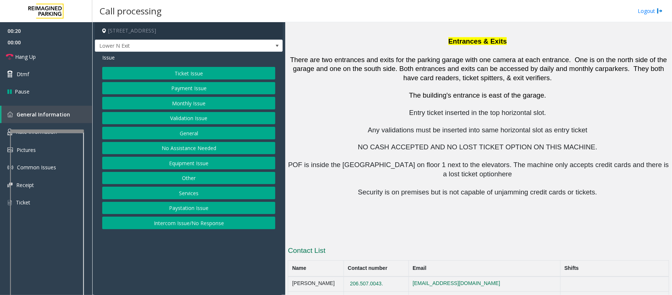
click at [188, 163] on button "Equipment Issue" at bounding box center [188, 163] width 173 height 13
click at [181, 92] on button "Ticket Jam" at bounding box center [188, 88] width 173 height 13
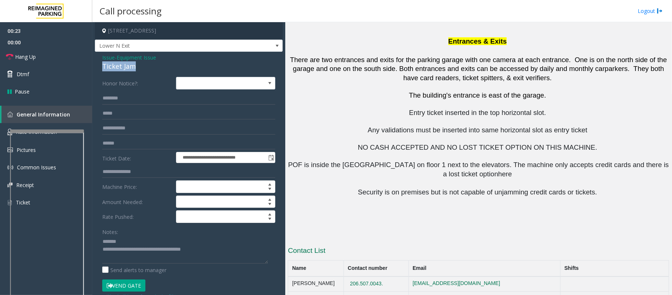
drag, startPoint x: 139, startPoint y: 68, endPoint x: 98, endPoint y: 69, distance: 41.4
click at [98, 69] on div "**********" at bounding box center [189, 235] width 188 height 367
drag, startPoint x: 213, startPoint y: 254, endPoint x: 133, endPoint y: 254, distance: 80.1
click at [133, 254] on textarea at bounding box center [185, 250] width 166 height 28
drag, startPoint x: 404, startPoint y: 251, endPoint x: 358, endPoint y: 252, distance: 45.8
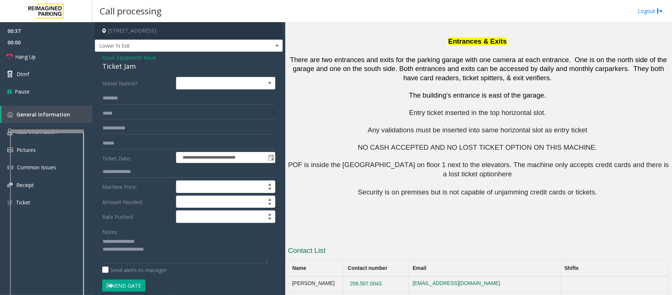
click at [358, 291] on td "[PHONE_NUMBER]" at bounding box center [376, 298] width 65 height 15
copy button "[PHONE_NUMBER]"
drag, startPoint x: 402, startPoint y: 264, endPoint x: 349, endPoint y: 267, distance: 52.5
copy tr "[PHONE_NUMBER]"
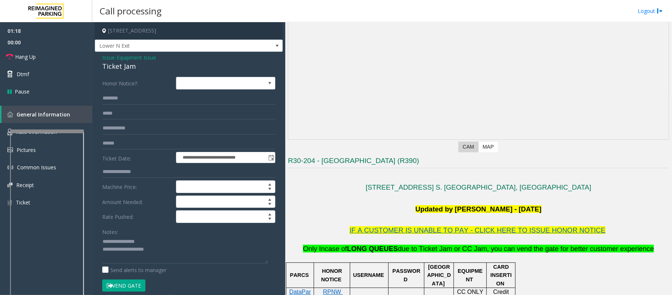
scroll to position [0, 0]
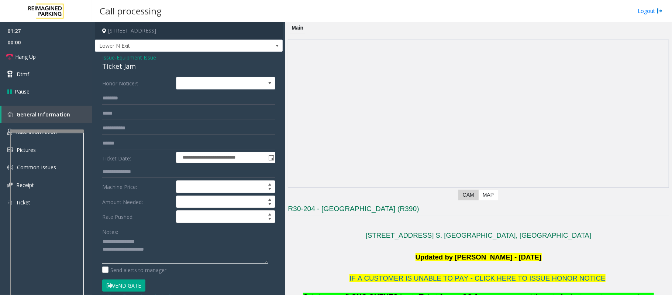
click at [170, 249] on textarea at bounding box center [185, 250] width 166 height 28
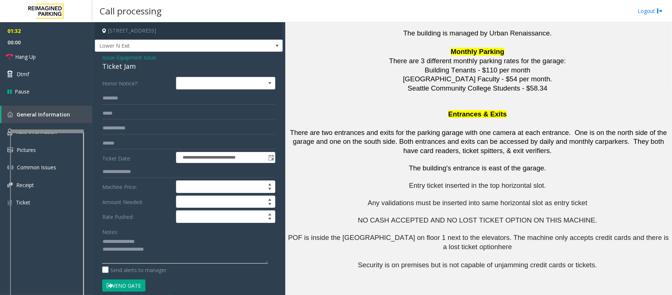
scroll to position [885, 0]
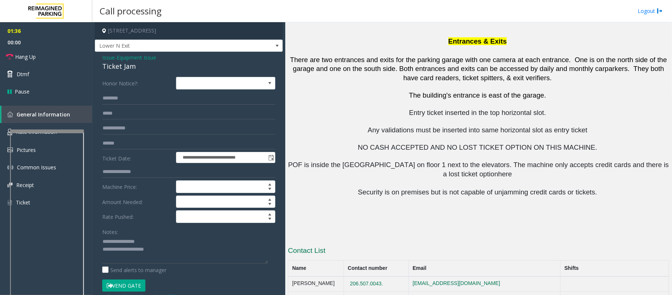
drag, startPoint x: 394, startPoint y: 281, endPoint x: 361, endPoint y: 283, distance: 32.9
drag, startPoint x: 393, startPoint y: 278, endPoint x: 351, endPoint y: 280, distance: 42.5
copy tr "206.859.7349"
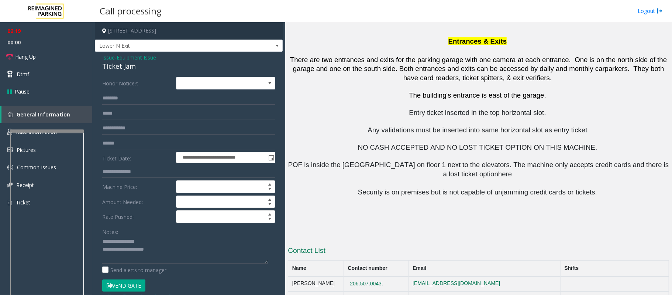
drag, startPoint x: 399, startPoint y: 237, endPoint x: 350, endPoint y: 237, distance: 48.4
click at [350, 276] on tr "Alexis Galvan 206.507.0043. agalvan@rpnw.com" at bounding box center [478, 283] width 381 height 15
copy tr "206.507.0043."
click at [163, 252] on textarea at bounding box center [185, 250] width 166 height 28
click at [167, 251] on textarea at bounding box center [185, 250] width 166 height 28
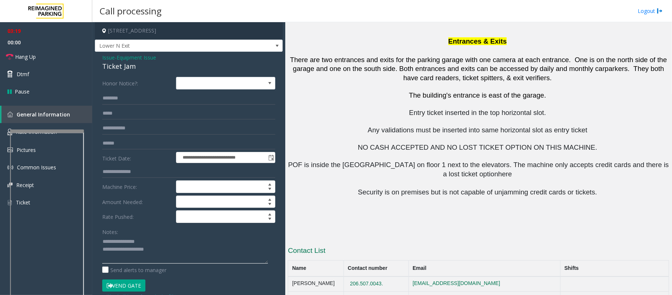
click at [169, 252] on textarea at bounding box center [185, 250] width 166 height 28
click at [30, 58] on span "Hang Up" at bounding box center [25, 57] width 21 height 8
click at [170, 250] on textarea at bounding box center [185, 250] width 166 height 28
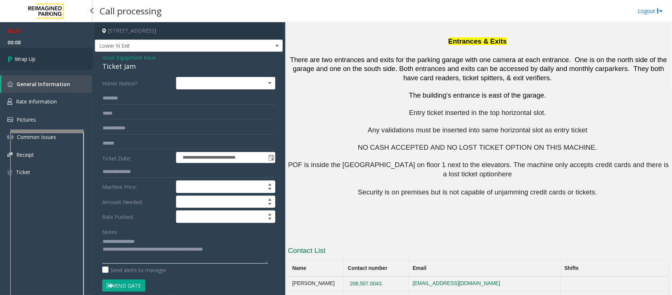
type textarea "**********"
click at [41, 61] on link "Wrap Up" at bounding box center [46, 59] width 92 height 22
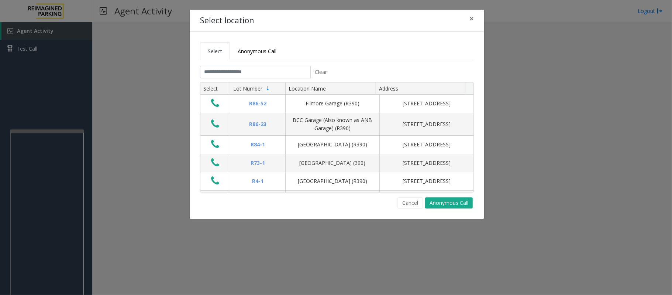
click at [413, 210] on div "Select Anonymous Call Clear Select Lot Number Location Name Address R86-52 Film…" at bounding box center [337, 125] width 295 height 187
click at [411, 201] on button "Cancel" at bounding box center [410, 202] width 25 height 11
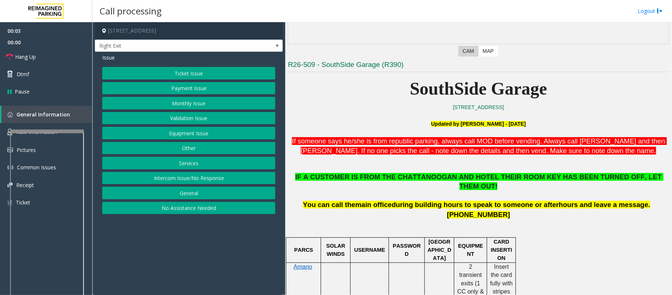
scroll to position [197, 0]
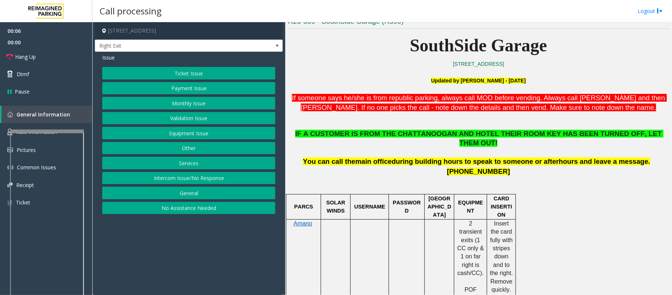
click at [172, 87] on button "Payment Issue" at bounding box center [188, 88] width 173 height 13
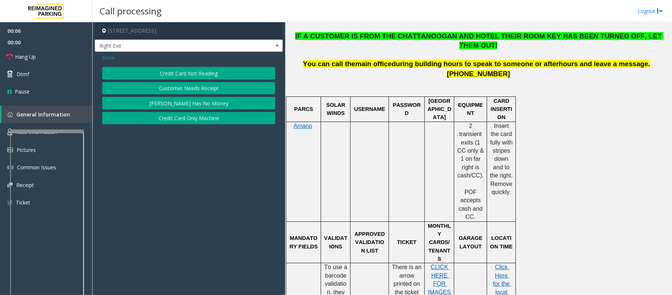
scroll to position [295, 0]
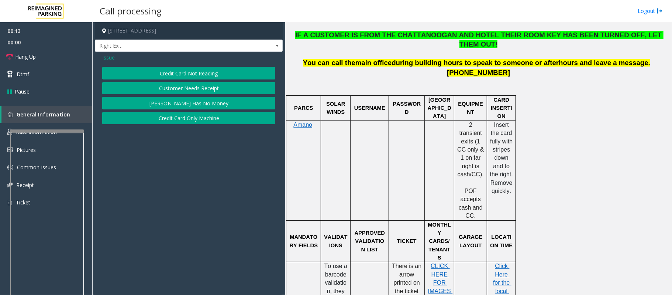
click at [172, 74] on button "Credit Card Not Reading" at bounding box center [188, 73] width 173 height 13
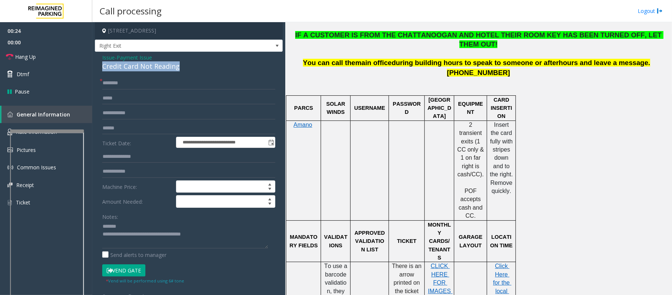
drag, startPoint x: 185, startPoint y: 70, endPoint x: 100, endPoint y: 65, distance: 85.1
click at [100, 65] on div "**********" at bounding box center [189, 216] width 188 height 328
type textarea "**********"
click at [108, 130] on input "text" at bounding box center [188, 128] width 173 height 13
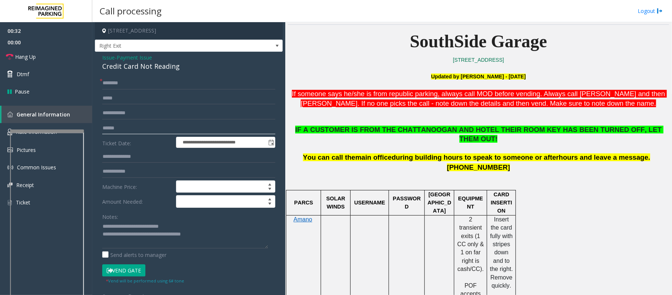
scroll to position [148, 0]
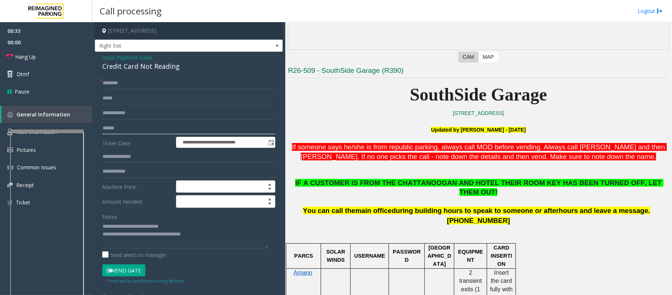
click at [129, 128] on input "text" at bounding box center [188, 128] width 173 height 13
click at [129, 126] on input "text" at bounding box center [188, 128] width 173 height 13
click at [122, 127] on input "text" at bounding box center [188, 128] width 173 height 13
type input "***"
click at [106, 127] on input "***" at bounding box center [188, 128] width 173 height 13
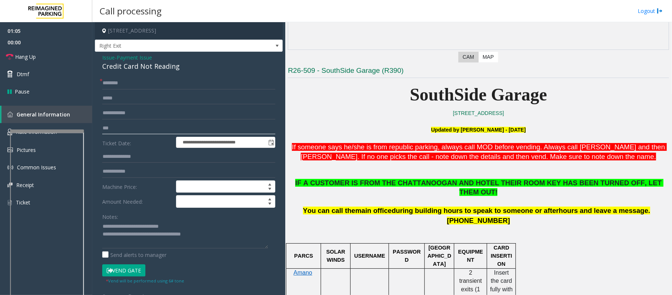
click at [106, 127] on input "***" at bounding box center [188, 128] width 173 height 13
click at [111, 82] on input "text" at bounding box center [188, 83] width 173 height 13
type input "**"
click at [30, 53] on span "Hang Up" at bounding box center [25, 57] width 21 height 8
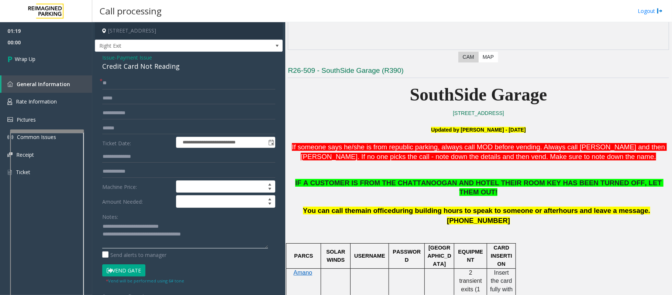
drag, startPoint x: 218, startPoint y: 238, endPoint x: 133, endPoint y: 239, distance: 84.2
click at [133, 239] on textarea at bounding box center [185, 234] width 166 height 28
paste textarea "*******"
type textarea "**********"
click at [64, 61] on link "Wrap Up" at bounding box center [46, 59] width 92 height 22
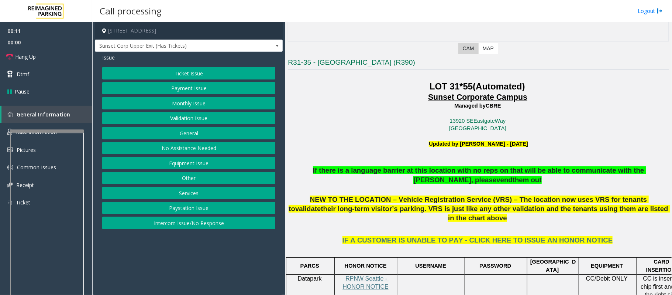
scroll to position [148, 0]
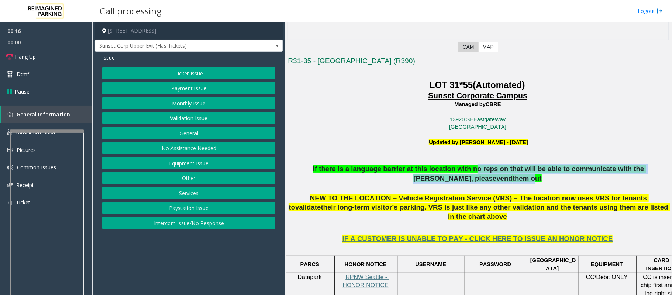
drag, startPoint x: 354, startPoint y: 175, endPoint x: 438, endPoint y: 171, distance: 83.9
click at [438, 171] on p "If there is a language barrier at this location with no reps on that will be ab…" at bounding box center [478, 174] width 381 height 20
click at [438, 171] on span "If there is a language barrier at this location with no reps on that will be ab…" at bounding box center [479, 174] width 333 height 18
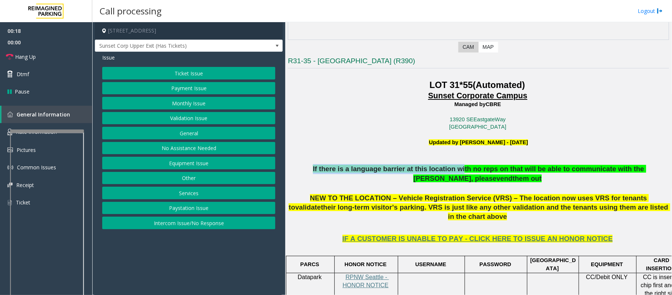
drag, startPoint x: 289, startPoint y: 168, endPoint x: 424, endPoint y: 168, distance: 135.5
click at [424, 168] on p "If there is a language barrier at this location with no reps on that will be ab…" at bounding box center [478, 174] width 381 height 20
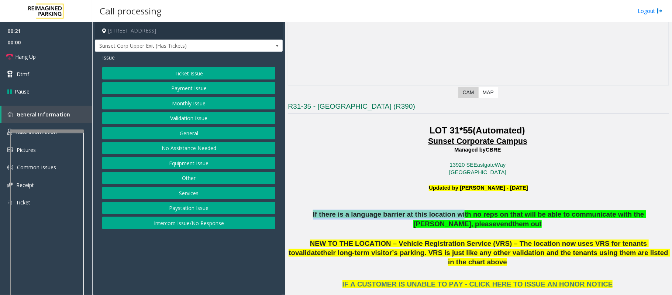
scroll to position [98, 0]
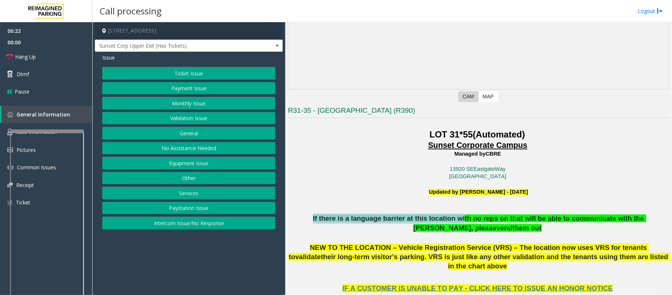
click at [400, 216] on span "If there is a language barrier at this location with no reps on that will be ab…" at bounding box center [479, 223] width 333 height 18
drag, startPoint x: 439, startPoint y: 113, endPoint x: 285, endPoint y: 110, distance: 154.0
click at [285, 110] on div "13920 Southeast Eastgate Way, Bellevue, WA Sunset Corp Upper Exit (Has Tickets)…" at bounding box center [382, 158] width 580 height 273
click at [312, 143] on p "Sunset Corporate Campus Managed by CBRE 13920 SE Eastgate Way Bellevue, WA 98005" at bounding box center [478, 160] width 381 height 40
click at [199, 73] on button "Ticket Issue" at bounding box center [188, 73] width 173 height 13
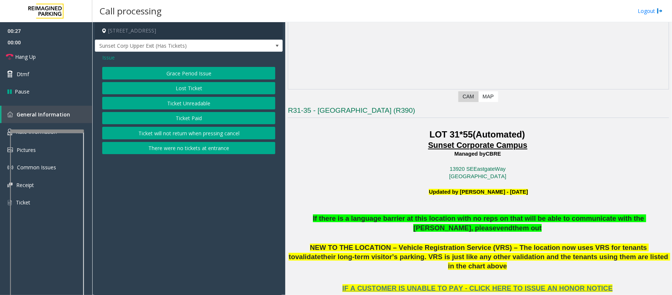
click at [184, 102] on button "Ticket Unreadable" at bounding box center [188, 103] width 173 height 13
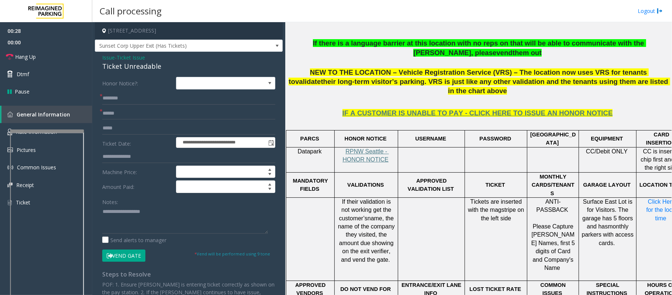
scroll to position [295, 0]
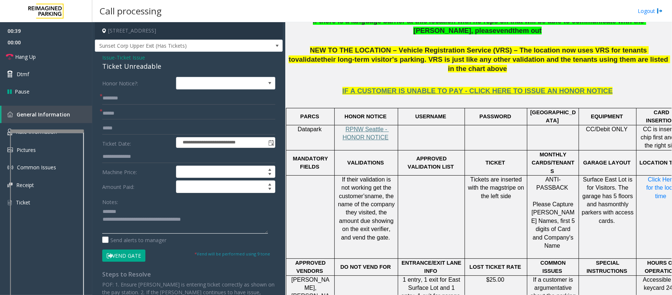
type textarea "**********"
drag, startPoint x: 162, startPoint y: 66, endPoint x: 102, endPoint y: 69, distance: 59.9
click at [102, 69] on div "**********" at bounding box center [189, 212] width 188 height 321
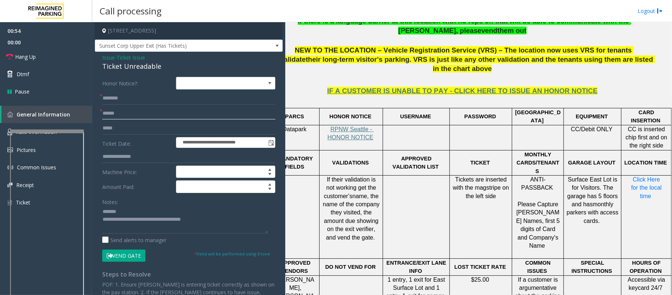
click at [109, 113] on input "text" at bounding box center [188, 113] width 173 height 13
type input "******"
click at [344, 126] on span "RPNW Seattle - HONOR NOTICE" at bounding box center [351, 133] width 46 height 14
drag, startPoint x: 160, startPoint y: 68, endPoint x: 101, endPoint y: 68, distance: 58.3
click at [101, 68] on div "**********" at bounding box center [189, 212] width 188 height 321
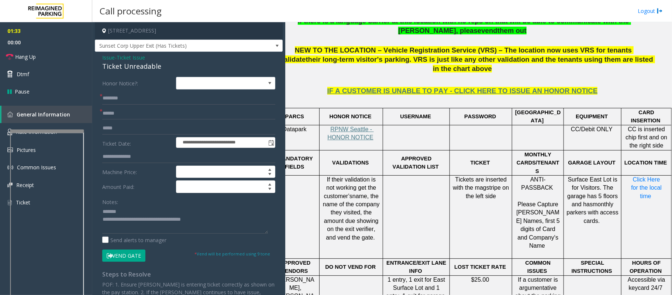
click at [109, 57] on span "Issue" at bounding box center [108, 58] width 13 height 8
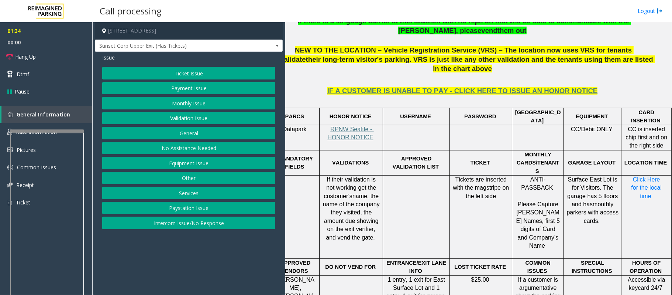
click at [185, 89] on button "Payment Issue" at bounding box center [188, 88] width 173 height 13
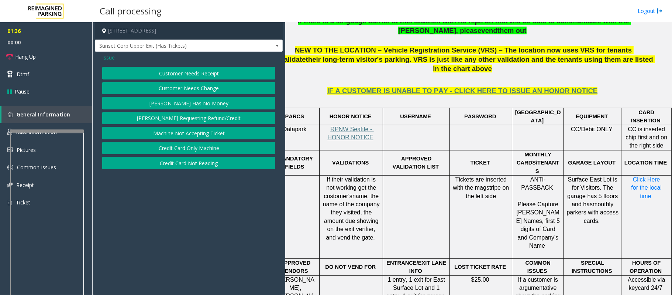
click at [199, 165] on button "Credit Card Not Reading" at bounding box center [188, 163] width 173 height 13
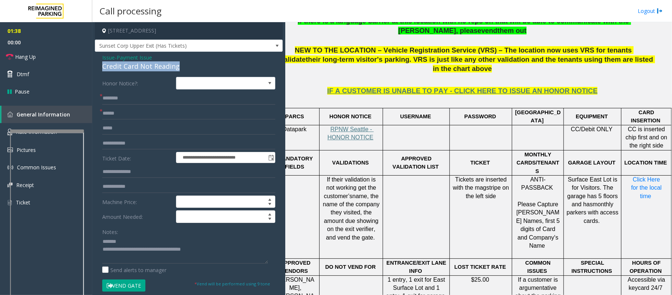
drag, startPoint x: 190, startPoint y: 64, endPoint x: 101, endPoint y: 66, distance: 89.0
click at [101, 66] on div "**********" at bounding box center [189, 212] width 188 height 320
click at [114, 95] on input "text" at bounding box center [188, 98] width 173 height 13
click at [340, 126] on span "RPNW Seattle - HONOR NOTICE" at bounding box center [351, 133] width 46 height 14
click at [4, 128] on link "Rate Information" at bounding box center [46, 132] width 92 height 18
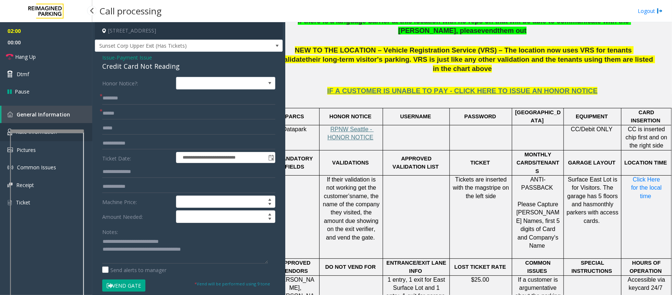
scroll to position [46, 0]
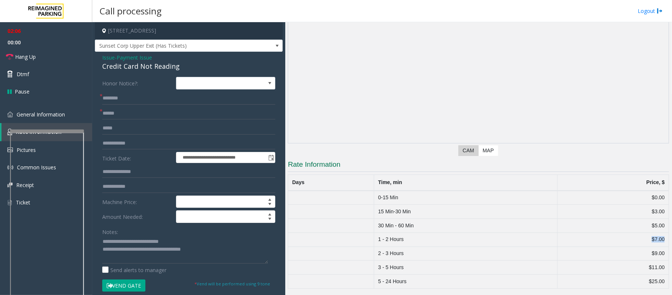
drag, startPoint x: 644, startPoint y: 237, endPoint x: 660, endPoint y: 236, distance: 15.5
click at [660, 236] on td "$7.00" at bounding box center [614, 239] width 112 height 14
click at [55, 114] on span "General Information" at bounding box center [41, 114] width 48 height 7
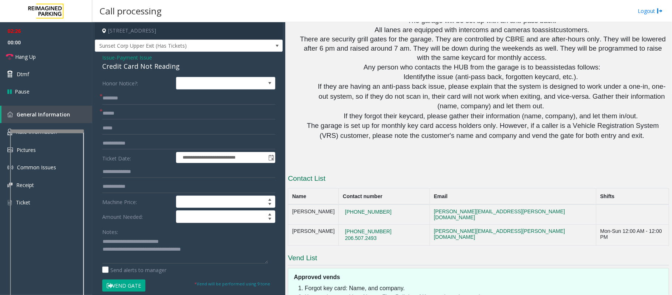
scroll to position [1114, 0]
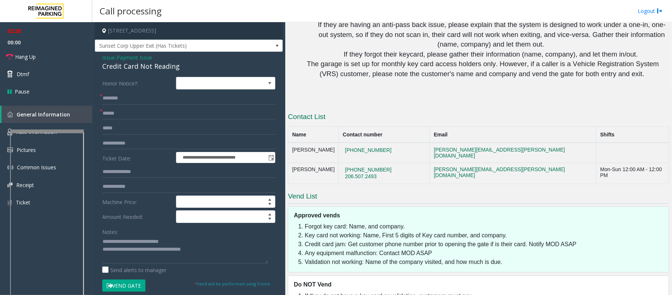
drag, startPoint x: 399, startPoint y: 98, endPoint x: 336, endPoint y: 100, distance: 63.2
click at [336, 143] on tr "Rebecca Orman 206-573-1682 Rebecca.Orman@reimaginedparking.com" at bounding box center [478, 153] width 381 height 20
copy tr "[PHONE_NUMBER]"
drag, startPoint x: 214, startPoint y: 251, endPoint x: 132, endPoint y: 250, distance: 82.4
click at [132, 250] on textarea at bounding box center [185, 250] width 166 height 28
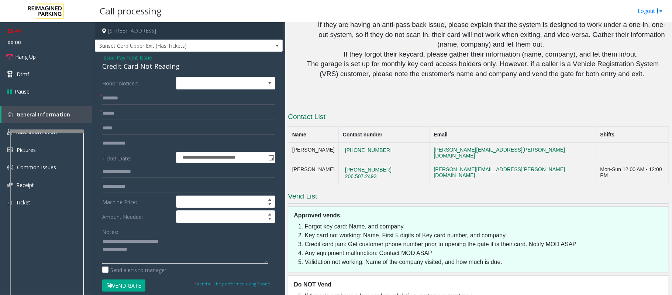
click at [143, 251] on textarea at bounding box center [185, 250] width 166 height 28
type textarea "**********"
click at [113, 98] on input "text" at bounding box center [188, 98] width 173 height 13
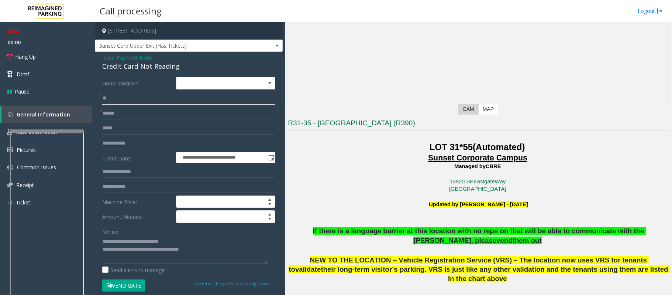
scroll to position [0, 0]
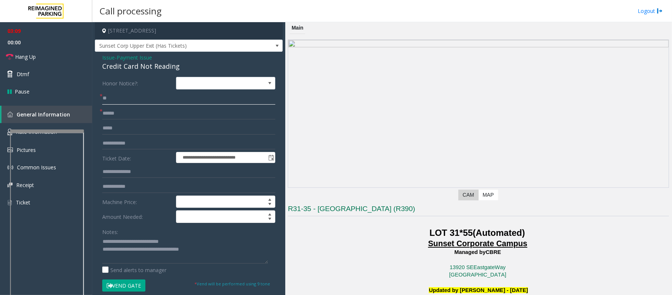
type input "**"
drag, startPoint x: 435, startPoint y: 208, endPoint x: 289, endPoint y: 215, distance: 146.4
click at [289, 215] on h3 "R31-35 - Sunset Corporate Campus (R390)" at bounding box center [478, 210] width 381 height 12
click at [329, 234] on p "LOT 31*55 (Automated)" at bounding box center [478, 232] width 381 height 11
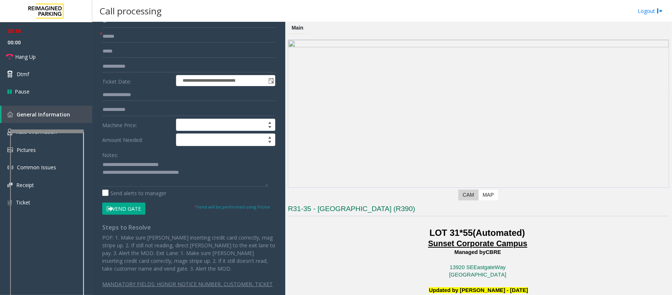
scroll to position [78, 0]
click at [215, 172] on textarea at bounding box center [185, 172] width 166 height 28
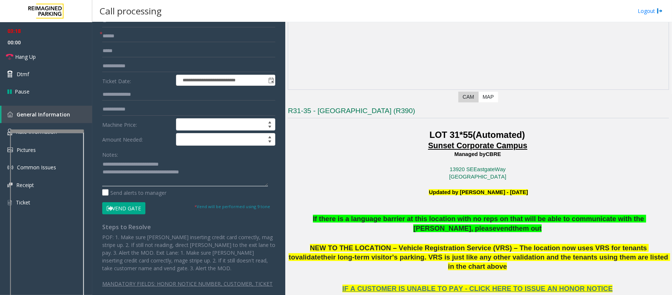
scroll to position [98, 0]
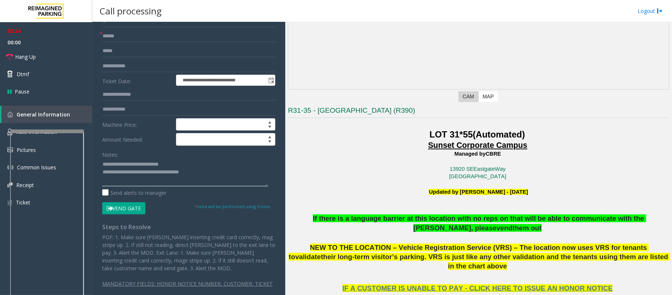
click at [200, 172] on textarea at bounding box center [185, 172] width 166 height 28
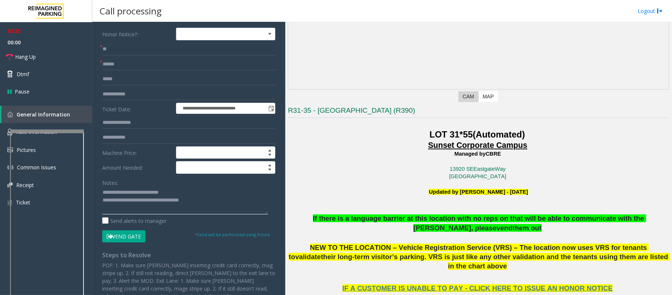
scroll to position [0, 0]
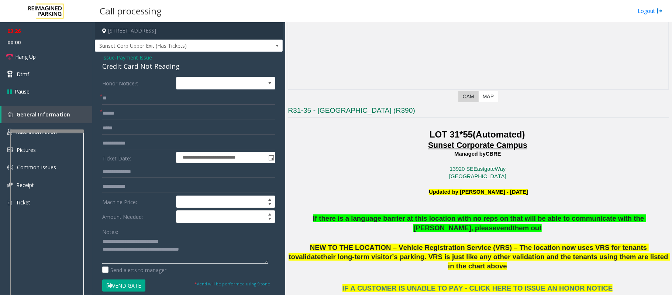
click at [215, 252] on textarea at bounding box center [185, 250] width 166 height 28
click at [130, 287] on button "Vend Gate" at bounding box center [123, 285] width 43 height 13
click at [222, 251] on textarea at bounding box center [185, 250] width 166 height 28
type textarea "**********"
click at [40, 49] on link "Hang Up" at bounding box center [46, 56] width 92 height 17
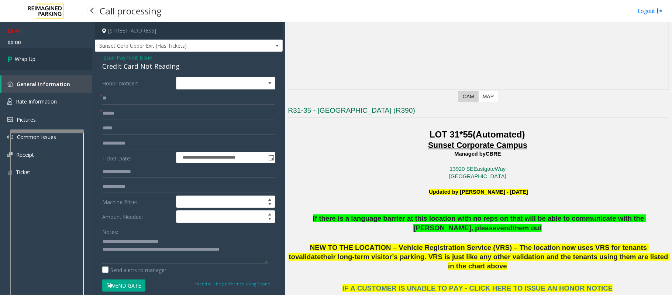
click at [30, 54] on link "Wrap Up" at bounding box center [46, 59] width 92 height 22
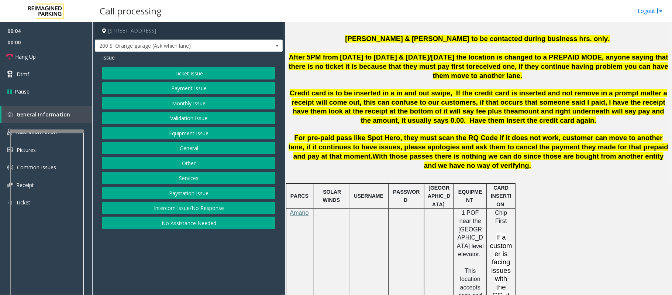
scroll to position [443, 0]
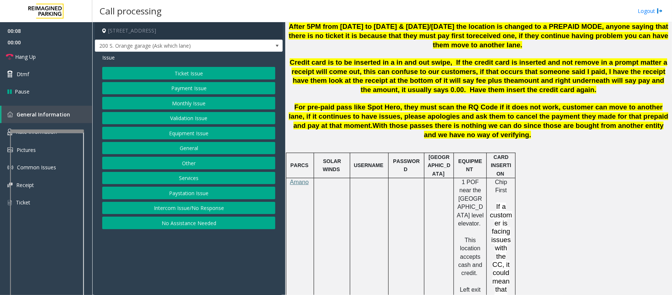
click at [194, 133] on button "Equipment Issue" at bounding box center [188, 133] width 173 height 13
click at [194, 133] on button "Gate / Door Won't Open" at bounding box center [188, 133] width 173 height 13
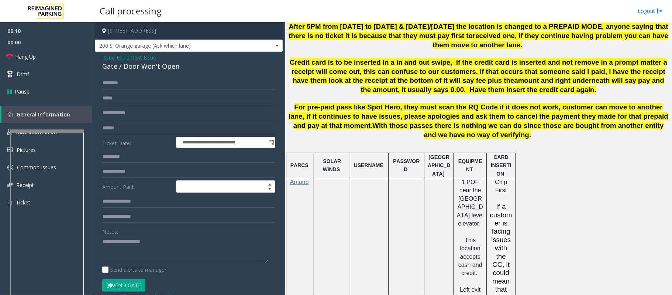
click at [106, 58] on span "Issue" at bounding box center [108, 58] width 13 height 8
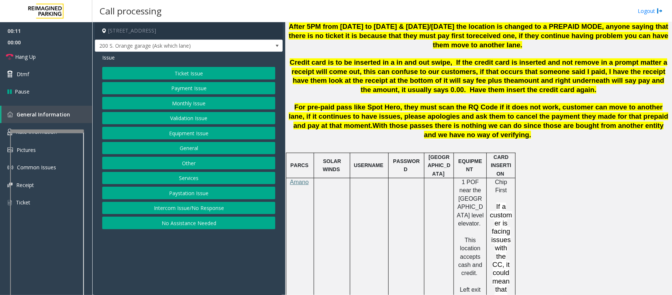
click at [189, 209] on button "Intercom Issue/No Response" at bounding box center [188, 208] width 173 height 13
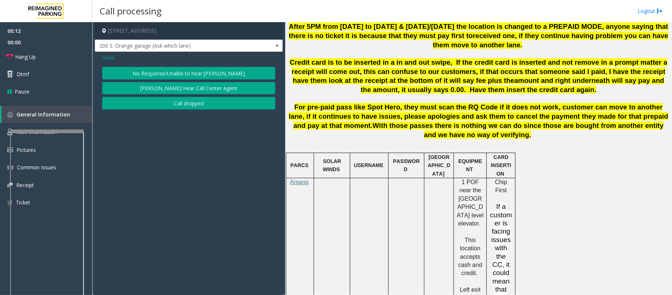
click at [179, 71] on button "No Response/Unable to hear [PERSON_NAME]" at bounding box center [188, 73] width 173 height 13
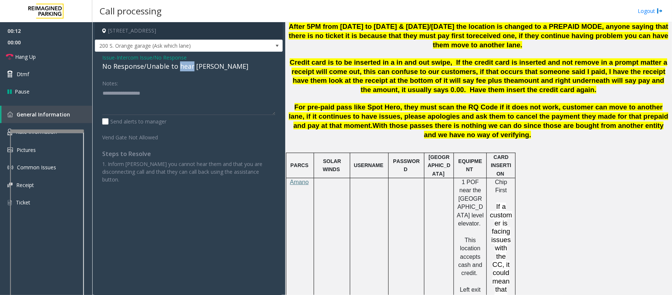
click at [179, 70] on div "No Response/Unable to hear [PERSON_NAME]" at bounding box center [188, 66] width 173 height 10
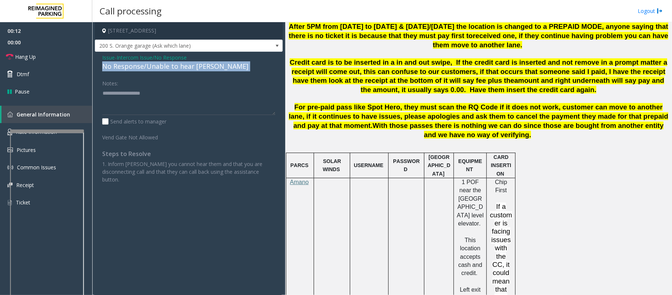
click at [179, 70] on div "No Response/Unable to hear [PERSON_NAME]" at bounding box center [188, 66] width 173 height 10
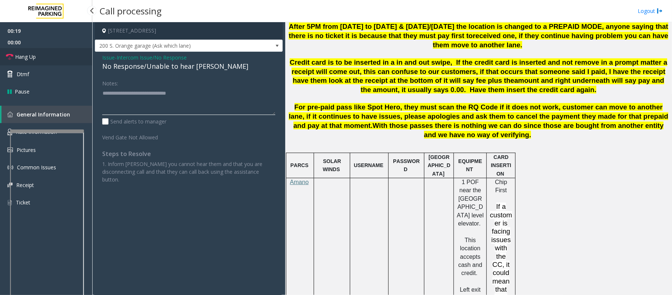
type textarea "**********"
click at [25, 61] on link "Hang Up" at bounding box center [46, 56] width 92 height 17
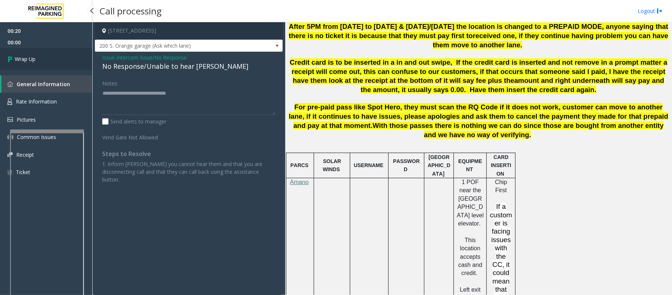
click at [23, 61] on span "Wrap Up" at bounding box center [25, 59] width 21 height 8
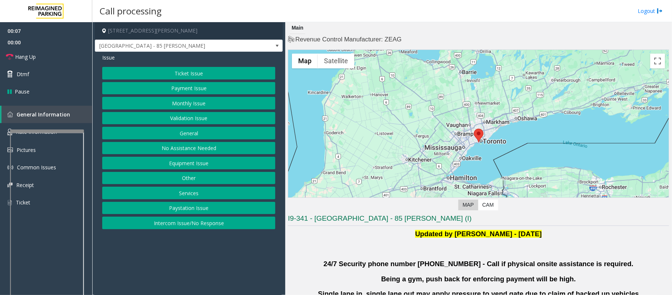
click at [186, 117] on button "Validation Issue" at bounding box center [188, 118] width 173 height 13
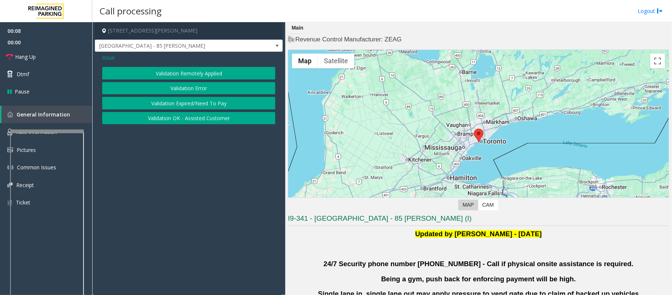
click at [182, 92] on button "Validation Error" at bounding box center [188, 88] width 173 height 13
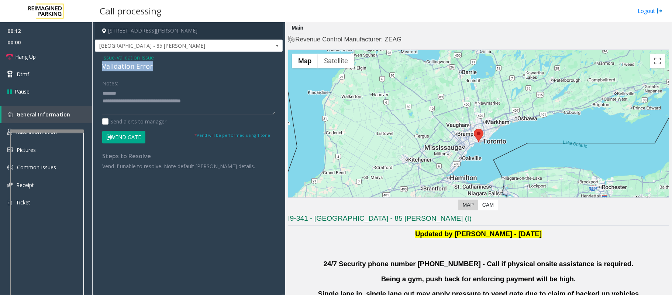
drag, startPoint x: 160, startPoint y: 72, endPoint x: 100, endPoint y: 64, distance: 60.0
click at [100, 64] on div "Issue - Validation Issue Validation Error Notes: Send alerts to manager Vend Ga…" at bounding box center [189, 115] width 188 height 126
click at [129, 85] on div "Notes:" at bounding box center [188, 96] width 173 height 38
drag, startPoint x: 159, startPoint y: 64, endPoint x: 105, endPoint y: 69, distance: 54.1
click at [95, 64] on div "Issue - Validation Issue Validation Error Notes: Send alerts to manager Vend Ga…" at bounding box center [189, 115] width 188 height 126
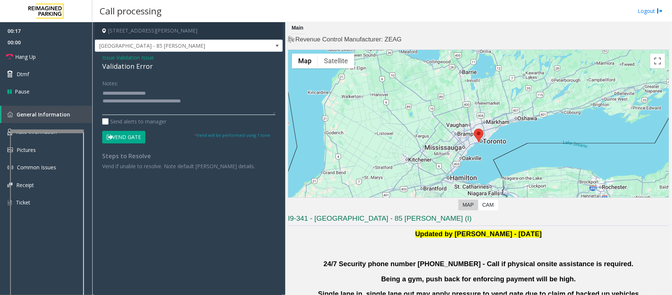
click at [177, 100] on textarea at bounding box center [188, 101] width 173 height 28
click at [175, 95] on textarea at bounding box center [188, 101] width 173 height 28
click at [149, 99] on textarea at bounding box center [188, 101] width 173 height 28
drag, startPoint x: 197, startPoint y: 33, endPoint x: 154, endPoint y: 32, distance: 42.8
click at [154, 32] on h4 "[STREET_ADDRESS][PERSON_NAME]" at bounding box center [189, 30] width 188 height 17
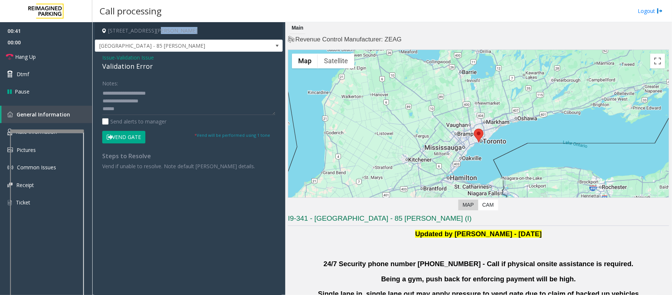
copy h4 "[GEOGRAPHIC_DATA], [GEOGRAPHIC_DATA]"
click at [104, 97] on textarea at bounding box center [188, 101] width 173 height 28
type textarea "**********"
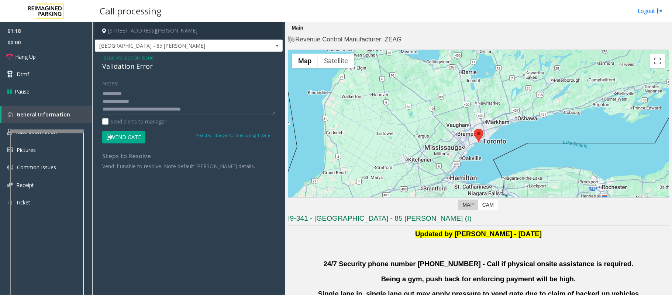
click at [135, 140] on button "Vend Gate" at bounding box center [123, 137] width 43 height 13
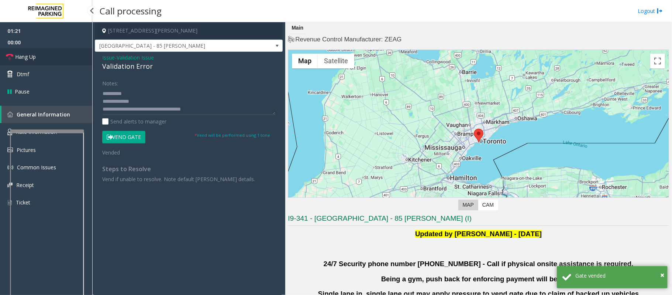
click at [27, 53] on span "Hang Up" at bounding box center [25, 57] width 21 height 8
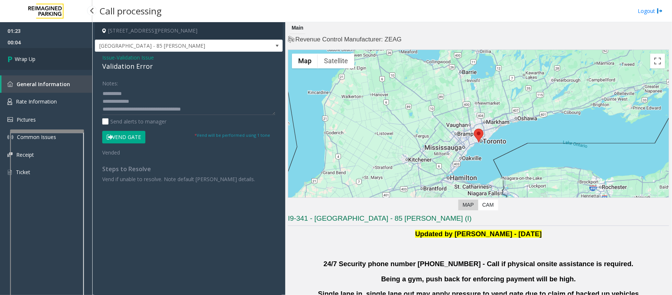
click at [18, 58] on span "Wrap Up" at bounding box center [25, 59] width 21 height 8
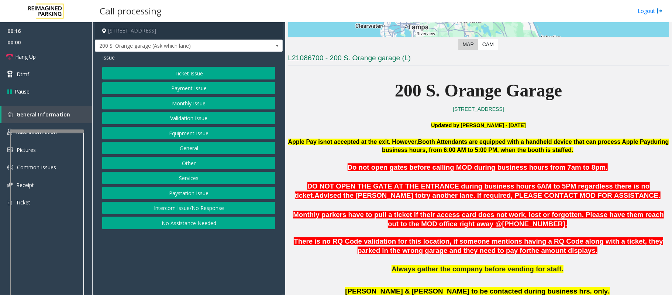
scroll to position [197, 0]
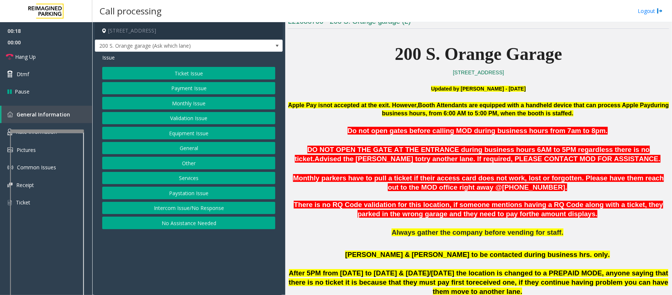
click at [177, 75] on button "Ticket Issue" at bounding box center [188, 73] width 173 height 13
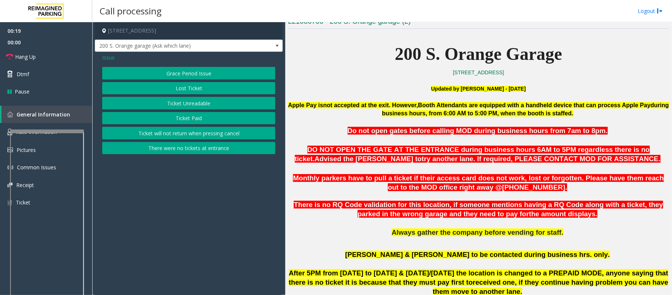
click at [182, 105] on button "Ticket Unreadable" at bounding box center [188, 103] width 173 height 13
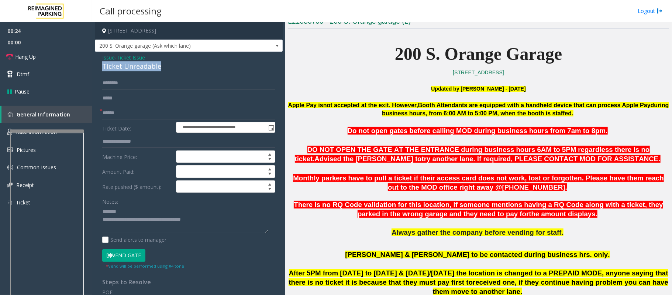
drag, startPoint x: 172, startPoint y: 66, endPoint x: 115, endPoint y: 66, distance: 56.9
click at [100, 67] on div "**********" at bounding box center [189, 232] width 188 height 360
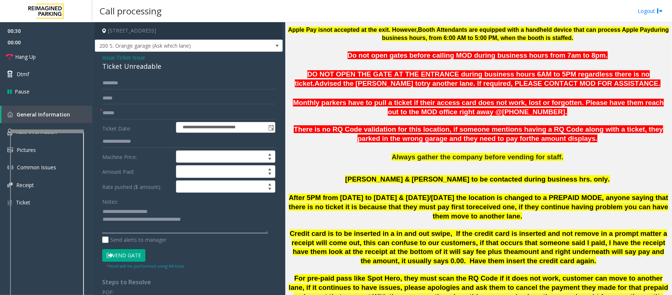
scroll to position [246, 0]
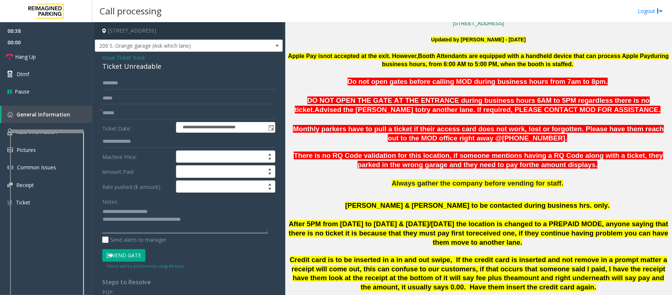
type textarea "**********"
click at [115, 112] on input "text" at bounding box center [188, 113] width 173 height 13
type input "**"
click at [50, 56] on link "Hang Up" at bounding box center [46, 56] width 92 height 17
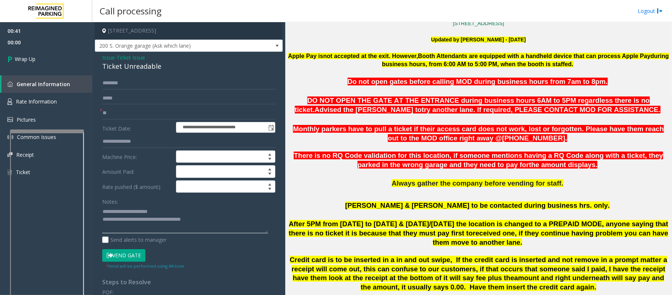
drag, startPoint x: 215, startPoint y: 222, endPoint x: 133, endPoint y: 222, distance: 81.2
click at [133, 222] on textarea at bounding box center [185, 219] width 166 height 28
type textarea "**********"
click at [59, 67] on link "Wrap Up" at bounding box center [46, 59] width 92 height 22
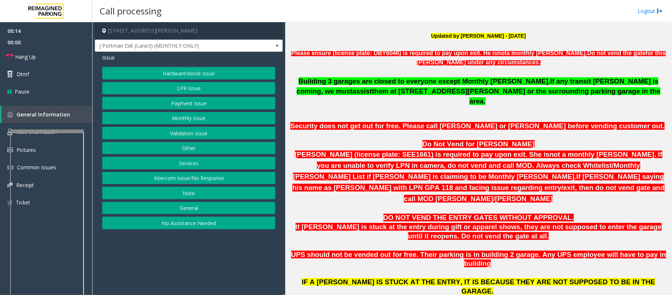
scroll to position [295, 0]
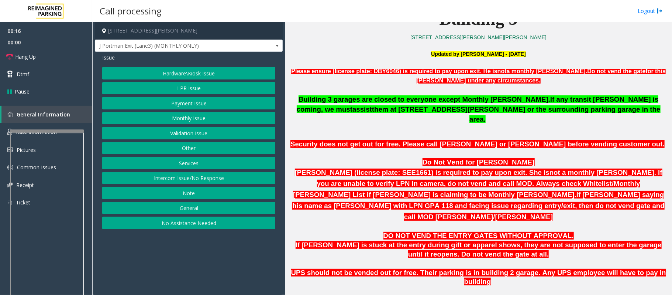
click at [196, 120] on button "Monthly Issue" at bounding box center [188, 118] width 173 height 13
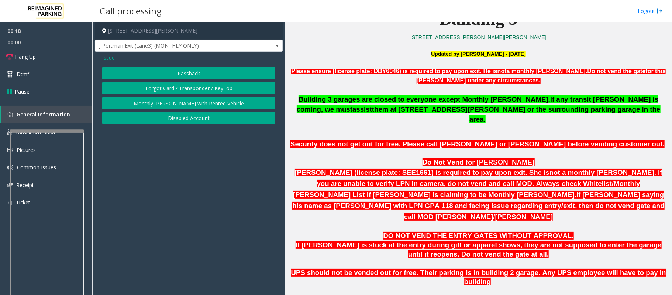
scroll to position [492, 0]
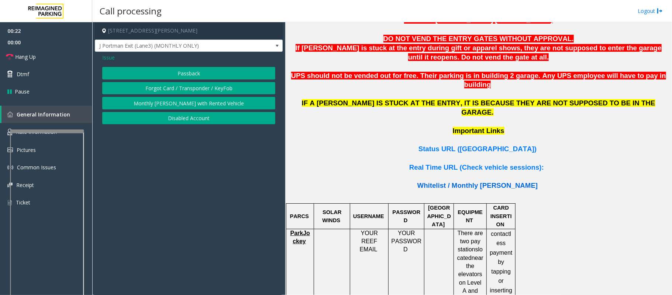
click at [464, 181] on span "Whitelist / Monthly [PERSON_NAME]" at bounding box center [478, 185] width 120 height 8
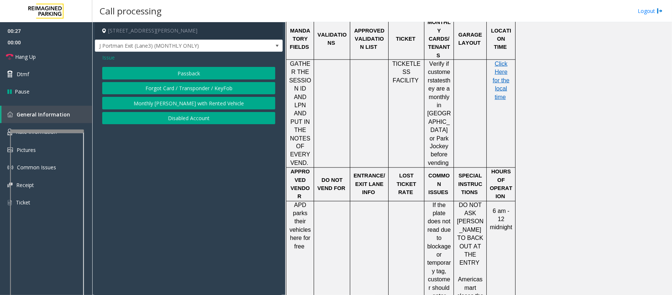
scroll to position [886, 0]
click at [110, 57] on span "Issue" at bounding box center [108, 58] width 13 height 8
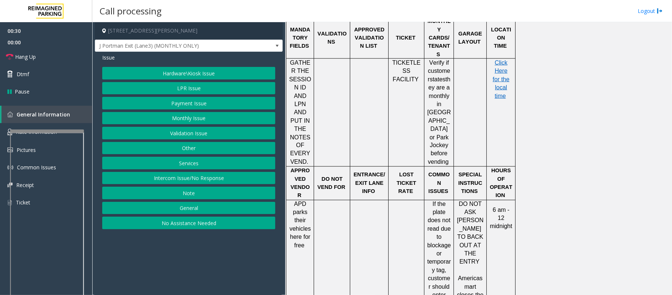
click at [185, 135] on button "Validation Issue" at bounding box center [188, 133] width 173 height 13
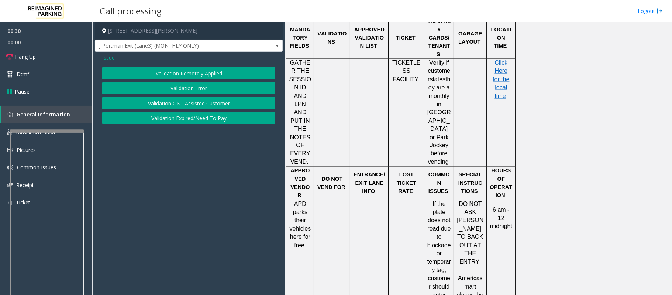
click at [183, 88] on button "Validation Error" at bounding box center [188, 88] width 173 height 13
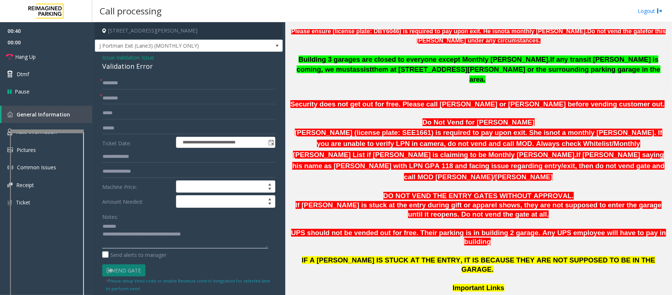
scroll to position [295, 0]
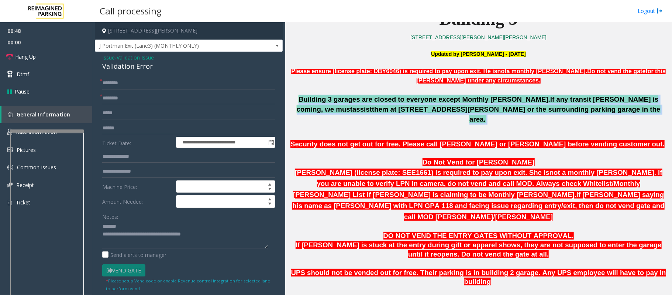
drag, startPoint x: 577, startPoint y: 111, endPoint x: 298, endPoint y: 97, distance: 278.8
click at [298, 97] on p "Building 3 garages are closed to everyone except Monthly parker. If any transit…" at bounding box center [478, 110] width 381 height 30
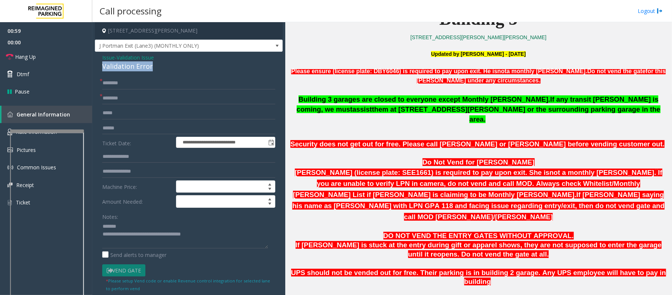
drag, startPoint x: 150, startPoint y: 69, endPoint x: 103, endPoint y: 67, distance: 46.6
click at [103, 67] on div "Validation Error" at bounding box center [188, 66] width 173 height 10
type textarea "**********"
click at [126, 104] on input "text" at bounding box center [188, 98] width 173 height 13
type input "**********"
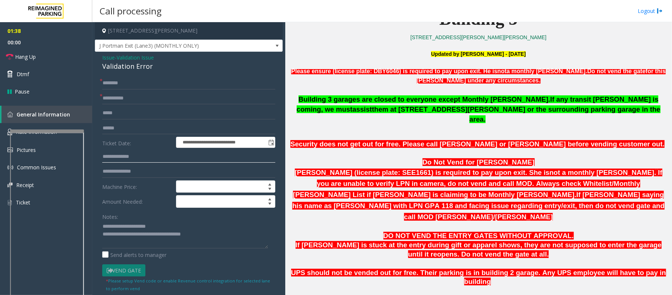
click at [139, 154] on input "text" at bounding box center [188, 156] width 173 height 13
type input "**********"
click at [166, 232] on textarea at bounding box center [185, 234] width 166 height 28
click at [162, 228] on textarea at bounding box center [185, 234] width 166 height 28
type textarea "**********"
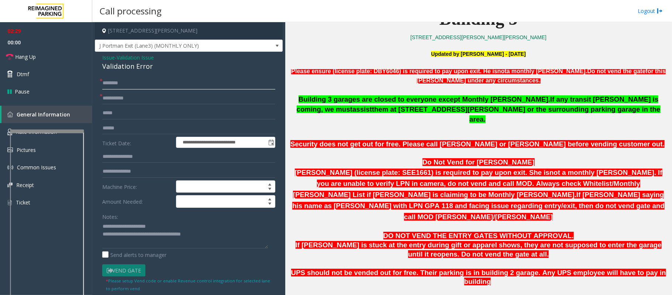
click at [110, 86] on input "text" at bounding box center [188, 83] width 173 height 13
type input "*******"
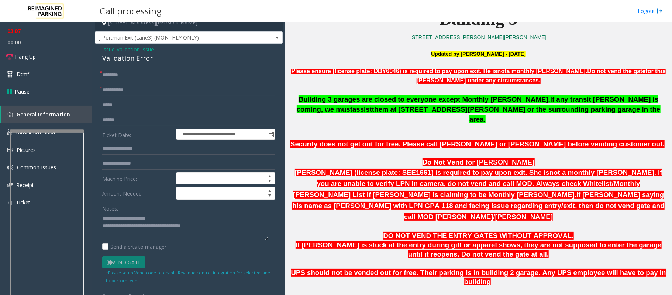
scroll to position [492, 0]
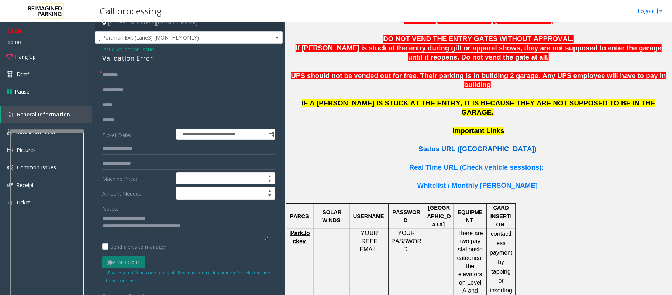
click at [480, 145] on span "Status URL ([GEOGRAPHIC_DATA])" at bounding box center [478, 149] width 118 height 8
click at [28, 61] on link "Hang Up" at bounding box center [46, 56] width 92 height 17
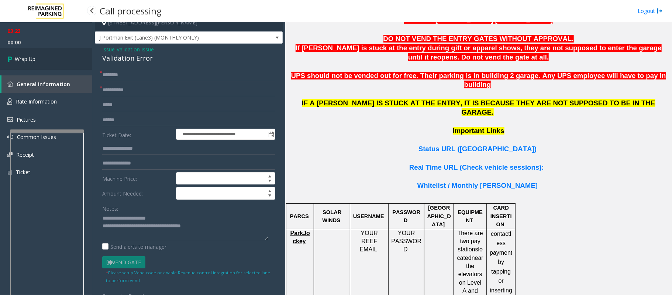
click at [34, 58] on span "Wrap Up" at bounding box center [25, 59] width 21 height 8
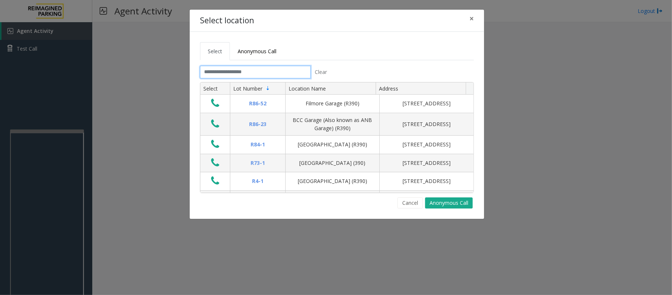
click at [248, 74] on input "text" at bounding box center [255, 72] width 111 height 13
click at [233, 72] on input "text" at bounding box center [255, 72] width 111 height 13
click at [411, 203] on button "Cancel" at bounding box center [410, 202] width 25 height 11
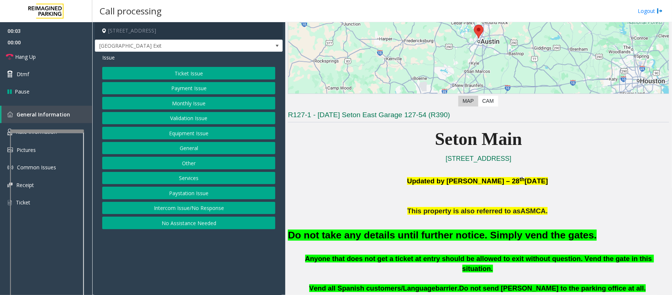
scroll to position [197, 0]
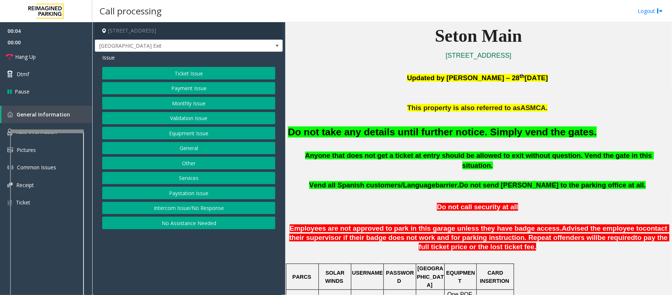
click at [182, 135] on button "Equipment Issue" at bounding box center [188, 133] width 173 height 13
click at [182, 135] on button "Gate / Door Won't Open" at bounding box center [188, 133] width 173 height 13
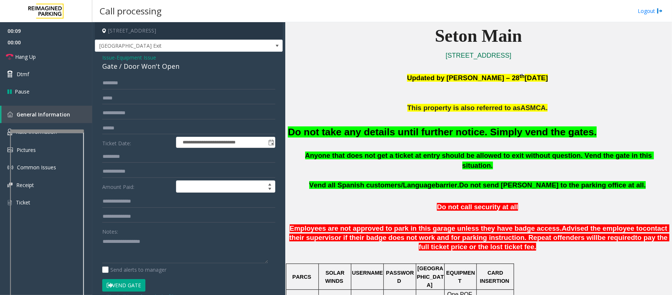
click at [129, 284] on button "Vend Gate" at bounding box center [123, 285] width 43 height 13
click at [321, 134] on font "Do not take any details until further notice. Simply vend the gates." at bounding box center [442, 131] width 309 height 11
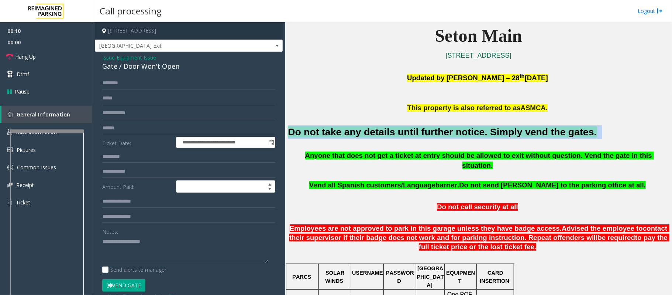
click at [321, 134] on font "Do not take any details until further notice. Simply vend the gates." at bounding box center [442, 131] width 309 height 11
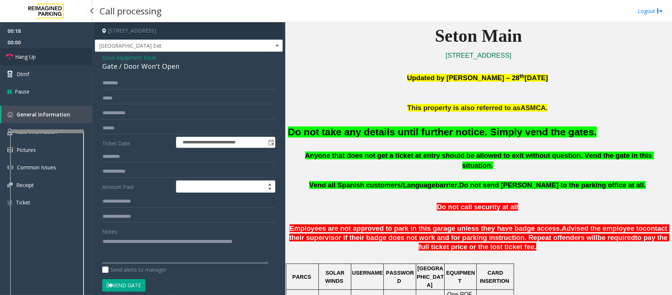
type textarea "**********"
click at [36, 58] on link "Hang Up" at bounding box center [46, 56] width 92 height 17
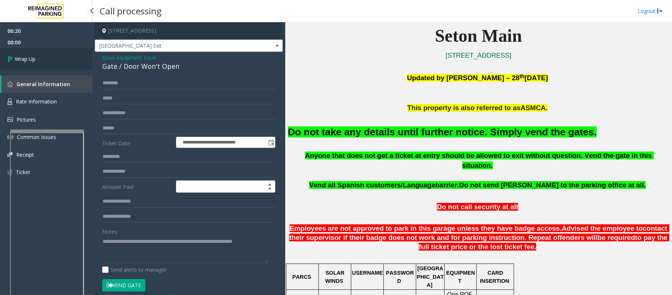
click at [36, 58] on link "Wrap Up" at bounding box center [46, 59] width 92 height 22
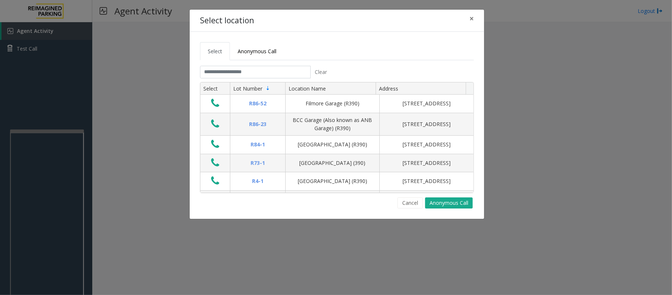
drag, startPoint x: 407, startPoint y: 200, endPoint x: 288, endPoint y: 197, distance: 118.6
click at [405, 200] on button "Cancel" at bounding box center [410, 202] width 25 height 11
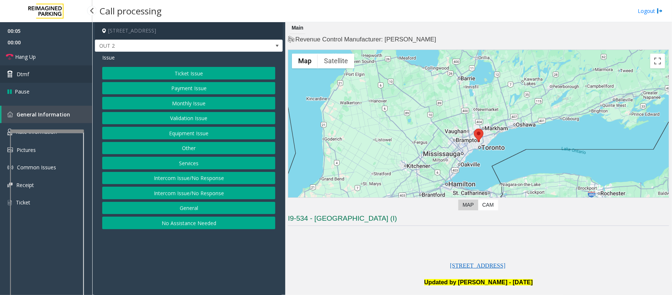
click at [29, 77] on link "Dtmf" at bounding box center [46, 73] width 92 height 17
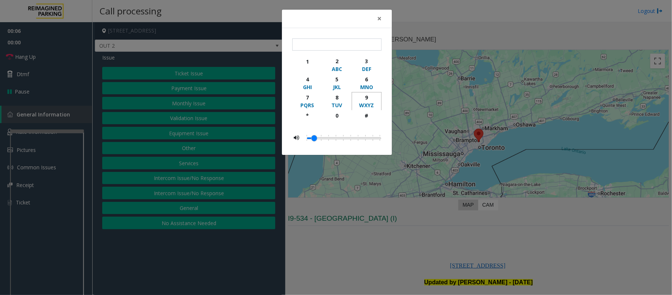
click at [369, 96] on div "9" at bounding box center [367, 97] width 20 height 8
drag, startPoint x: 365, startPoint y: 113, endPoint x: 364, endPoint y: 133, distance: 20.0
click at [365, 114] on div "#" at bounding box center [367, 116] width 20 height 8
type input "**"
click at [347, 248] on div "× ** 1 2 ABC 3 DEF 4 GHI 5 JKL 6 MNO 7 PQRS 8 TUV 9 WXYZ * 0 #" at bounding box center [336, 147] width 672 height 295
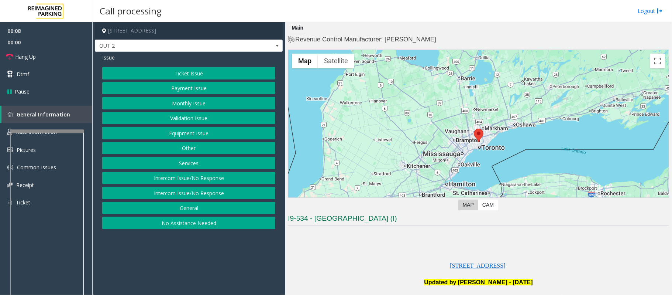
click at [173, 117] on button "Validation Issue" at bounding box center [188, 118] width 173 height 13
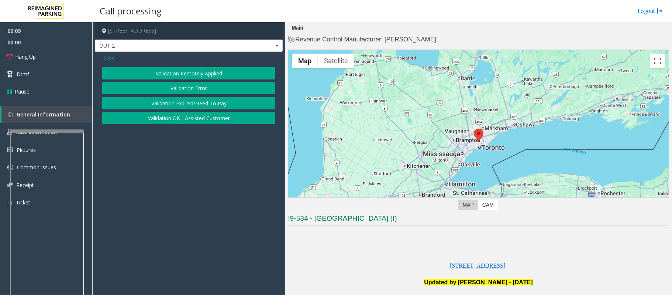
click at [176, 89] on button "Validation Error" at bounding box center [188, 88] width 173 height 13
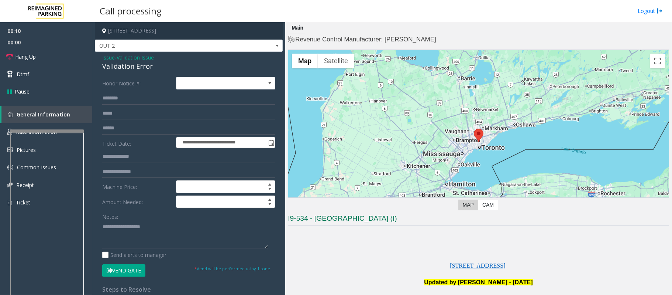
scroll to position [148, 0]
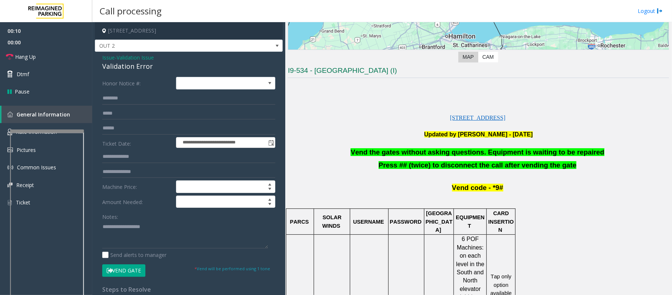
click at [384, 154] on span "Vend the gates without asking questions. Equipment is waiting to be repaired" at bounding box center [478, 152] width 254 height 8
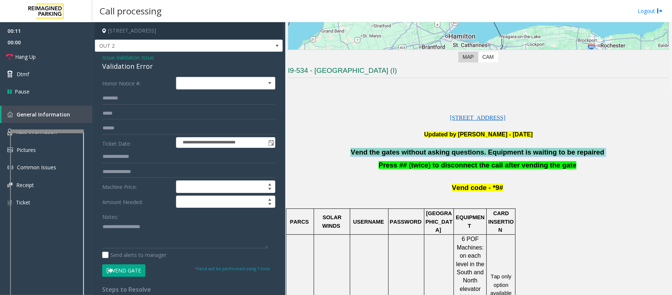
click at [384, 154] on span "Vend the gates without asking questions. Equipment is waiting to be repaired" at bounding box center [478, 152] width 254 height 8
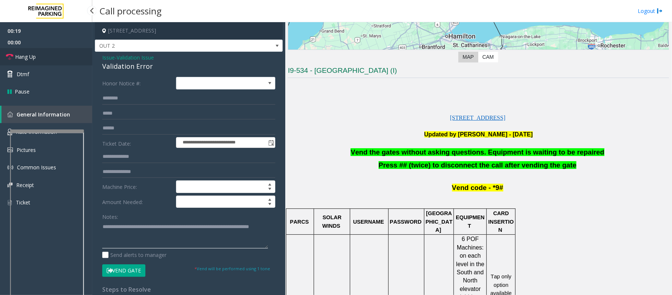
type textarea "**********"
click at [32, 54] on span "Hang Up" at bounding box center [25, 57] width 21 height 8
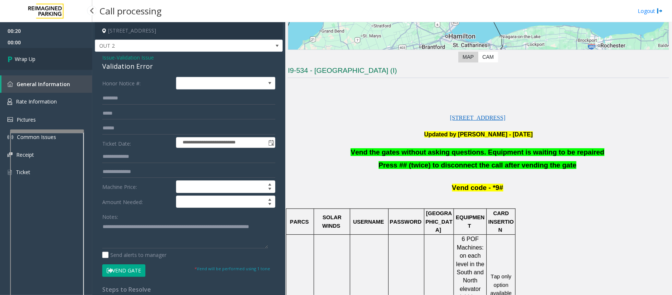
click at [32, 54] on link "Wrap Up" at bounding box center [46, 59] width 92 height 22
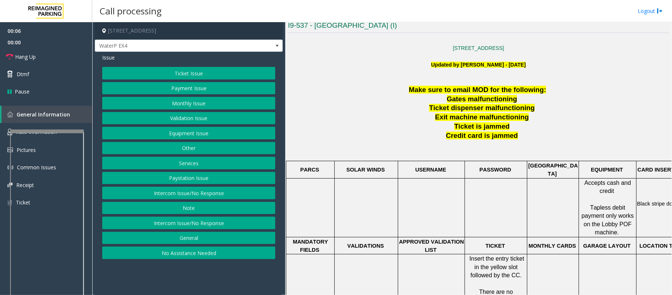
scroll to position [295, 0]
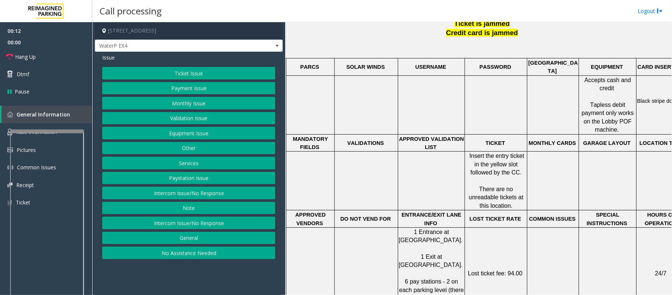
click at [188, 166] on button "Services" at bounding box center [188, 163] width 173 height 13
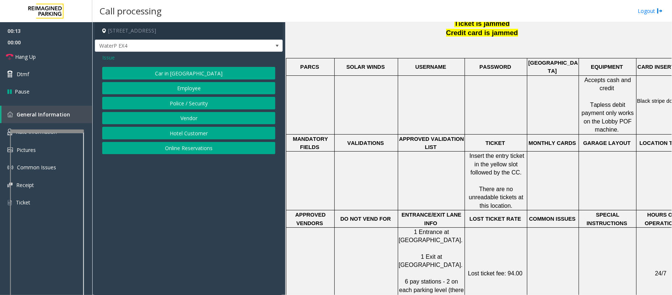
click at [180, 150] on button "Online Reservations" at bounding box center [188, 148] width 173 height 13
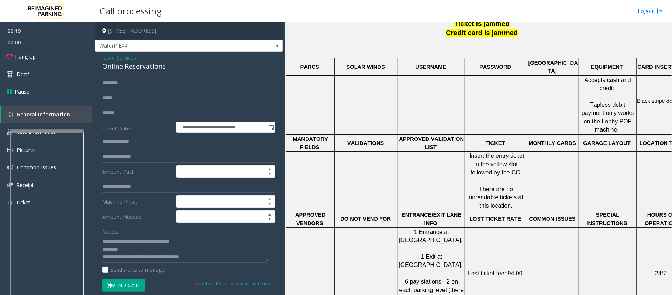
click at [126, 250] on textarea at bounding box center [185, 249] width 166 height 28
type textarea "**********"
click at [109, 77] on input "text" at bounding box center [188, 83] width 173 height 13
type input "******"
click at [124, 287] on button "Vend Gate" at bounding box center [123, 285] width 43 height 13
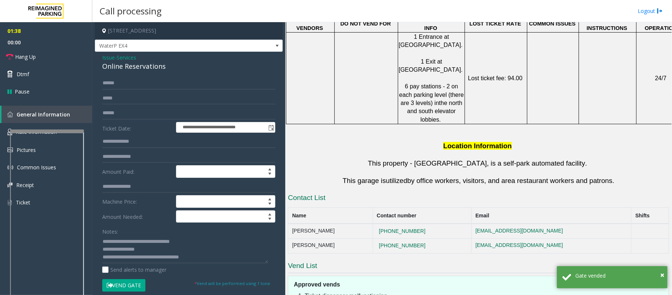
scroll to position [492, 0]
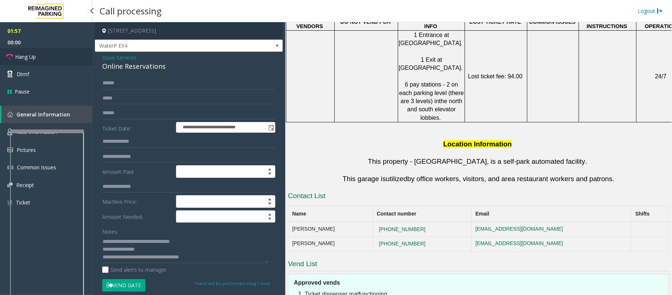
click at [47, 56] on link "Hang Up" at bounding box center [46, 56] width 92 height 17
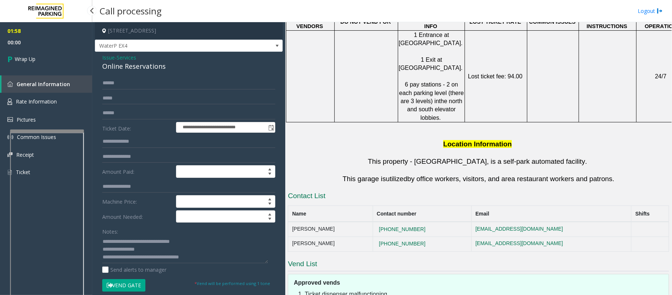
click at [48, 57] on link "Wrap Up" at bounding box center [46, 59] width 92 height 22
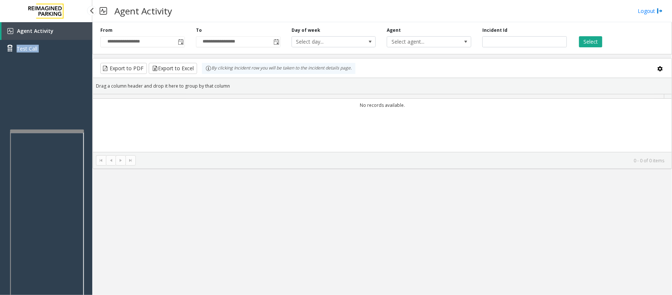
click at [48, 57] on div "Agent Activity Test Call" at bounding box center [46, 42] width 92 height 41
click at [47, 98] on div "Agent Activity Test Call" at bounding box center [46, 169] width 92 height 295
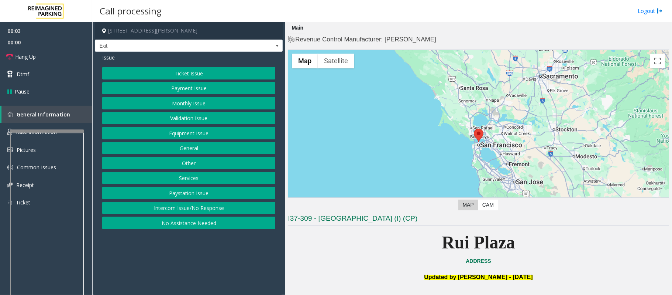
click at [203, 134] on button "Equipment Issue" at bounding box center [188, 133] width 173 height 13
click at [159, 133] on button "Gate / Door Won't Open" at bounding box center [188, 133] width 173 height 13
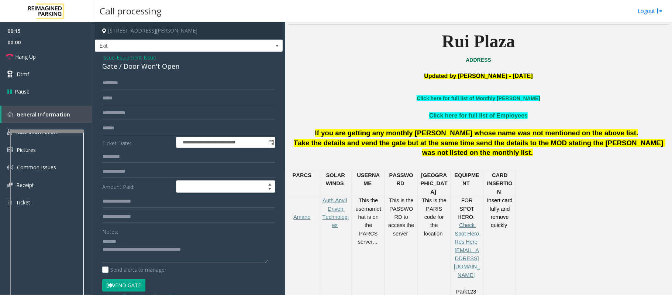
scroll to position [197, 0]
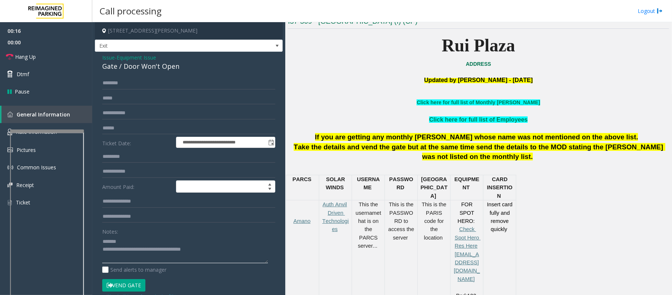
type textarea "**********"
click at [111, 57] on span "Issue" at bounding box center [108, 58] width 13 height 8
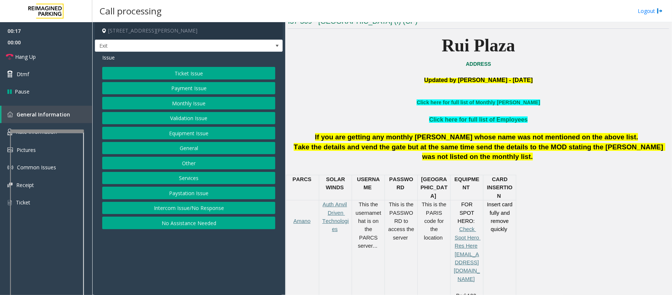
click at [164, 73] on button "Ticket Issue" at bounding box center [188, 73] width 173 height 13
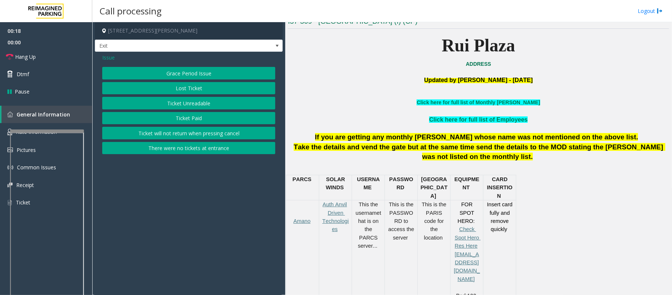
click at [185, 104] on button "Ticket Unreadable" at bounding box center [188, 103] width 173 height 13
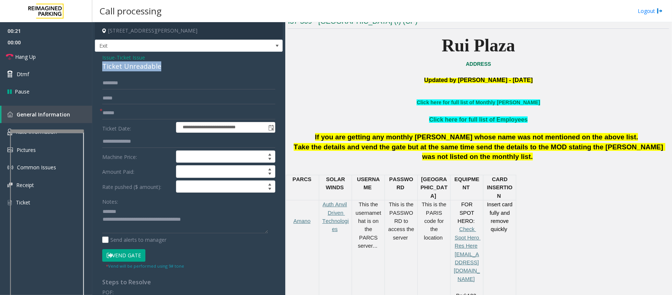
drag, startPoint x: 168, startPoint y: 67, endPoint x: 103, endPoint y: 65, distance: 65.8
click at [103, 65] on div "Ticket Unreadable" at bounding box center [188, 66] width 173 height 10
click at [213, 216] on textarea at bounding box center [185, 219] width 166 height 28
click at [161, 212] on textarea at bounding box center [185, 219] width 166 height 28
click at [171, 215] on textarea at bounding box center [185, 219] width 166 height 28
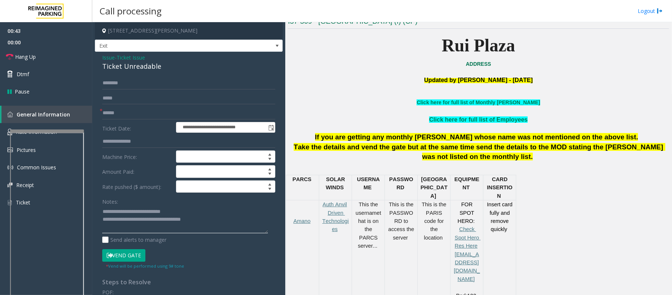
click at [171, 215] on textarea at bounding box center [185, 219] width 166 height 28
type textarea "**********"
type input "******"
click at [111, 79] on input "text" at bounding box center [188, 83] width 173 height 13
type input "***"
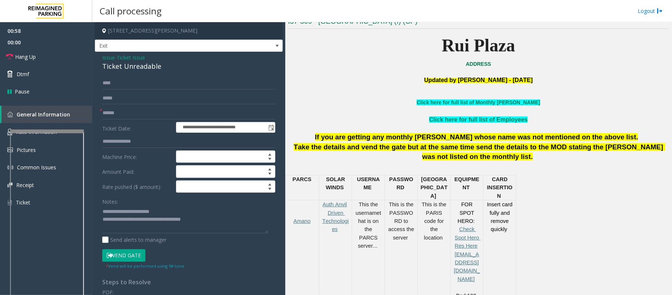
click at [133, 256] on button "Vend Gate" at bounding box center [123, 255] width 43 height 13
click at [27, 61] on link "Hang Up" at bounding box center [46, 56] width 92 height 17
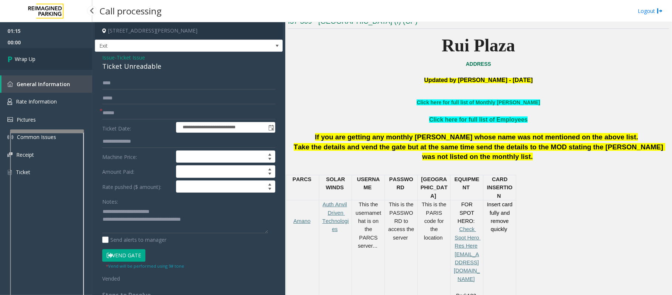
click at [27, 61] on span "Wrap Up" at bounding box center [25, 59] width 21 height 8
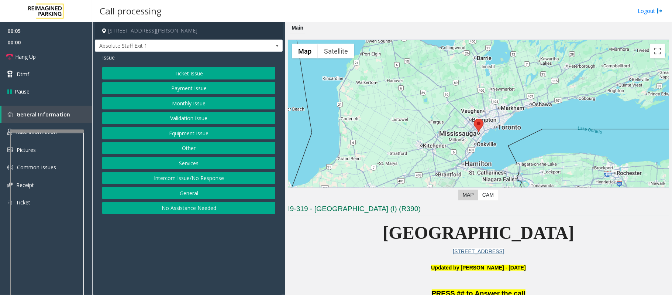
scroll to position [246, 0]
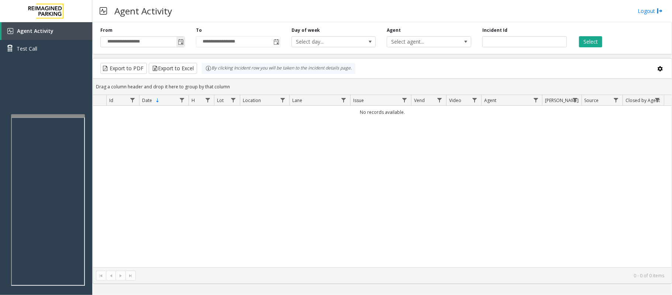
click at [179, 42] on span "Toggle popup" at bounding box center [181, 42] width 6 height 6
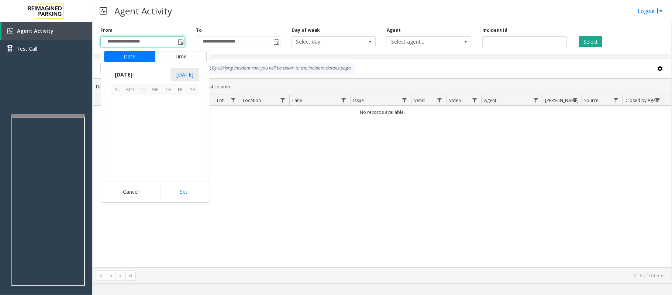
scroll to position [132449, 0]
click at [145, 151] on span "26" at bounding box center [143, 151] width 13 height 13
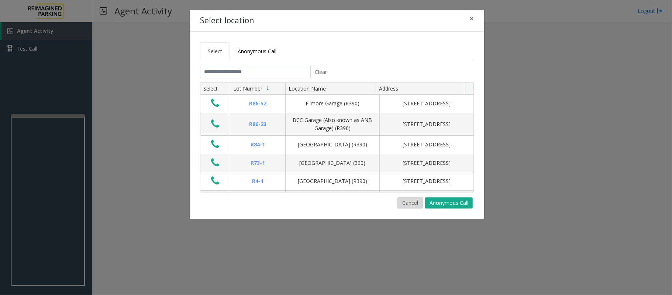
click at [403, 203] on button "Cancel" at bounding box center [410, 202] width 25 height 11
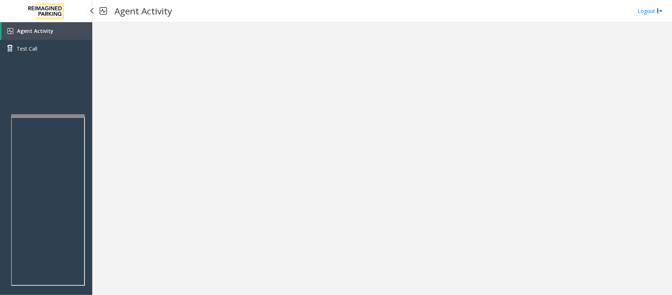
click at [44, 30] on span "Agent Activity" at bounding box center [35, 30] width 37 height 7
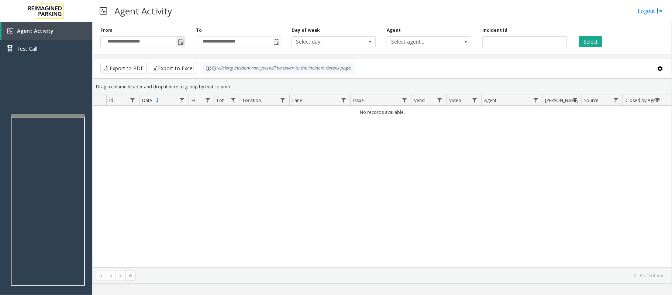
click at [181, 44] on span "Toggle popup" at bounding box center [181, 42] width 6 height 6
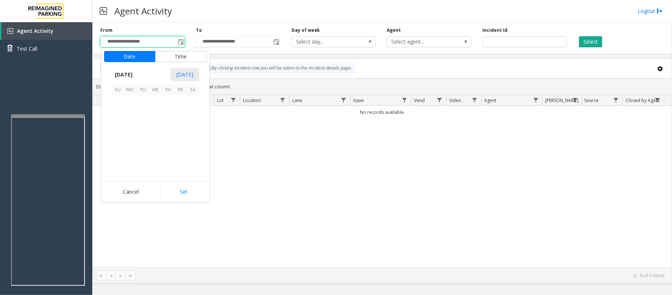
scroll to position [132449, 0]
click at [143, 150] on span "26" at bounding box center [143, 151] width 13 height 13
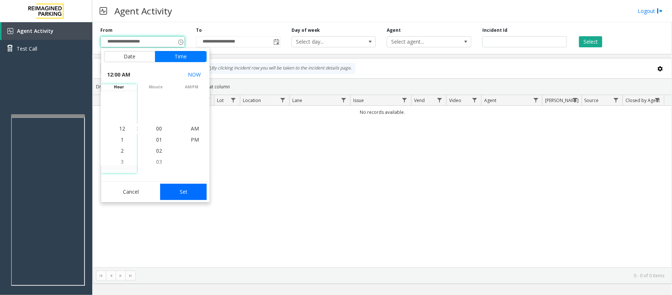
click at [200, 196] on button "Set" at bounding box center [183, 192] width 47 height 16
type input "**********"
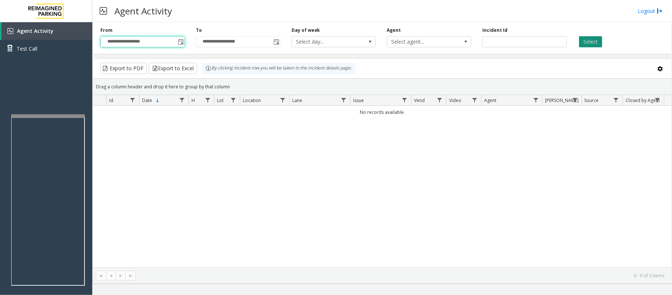
click at [593, 46] on button "Select" at bounding box center [590, 41] width 23 height 11
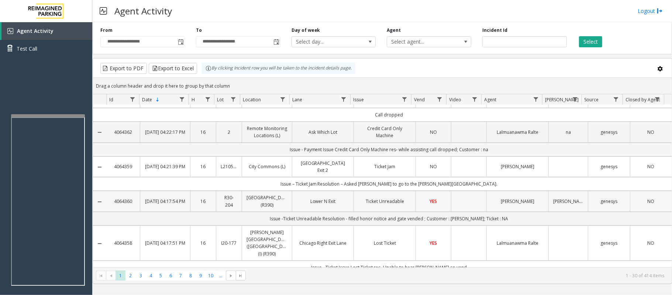
scroll to position [49, 0]
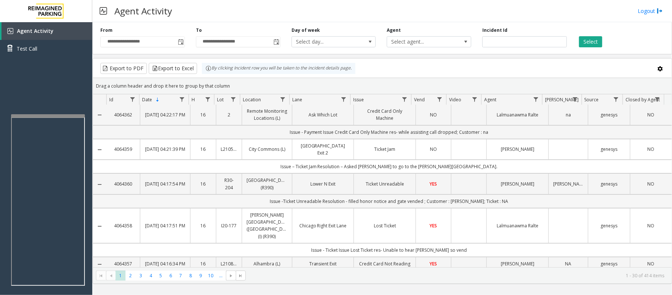
click at [309, 197] on td "Issue -Ticket Unreadable Resolution - filled honor notice and gate vended ; Cus…" at bounding box center [389, 201] width 566 height 14
click at [318, 182] on link "Lower N Exit" at bounding box center [323, 183] width 53 height 7
click at [336, 180] on link "Lower N Exit" at bounding box center [323, 183] width 53 height 7
click at [363, 181] on link "Ticket Unreadable" at bounding box center [385, 183] width 53 height 7
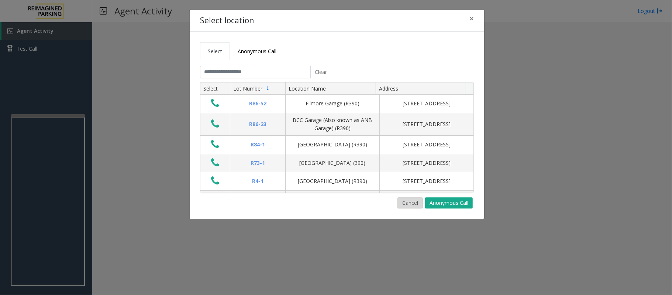
click at [408, 204] on button "Cancel" at bounding box center [410, 202] width 25 height 11
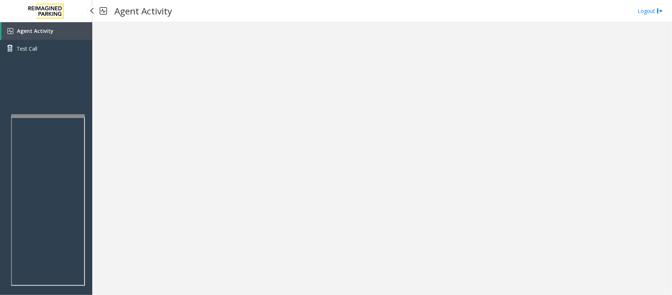
click at [36, 29] on span "Agent Activity" at bounding box center [35, 30] width 37 height 7
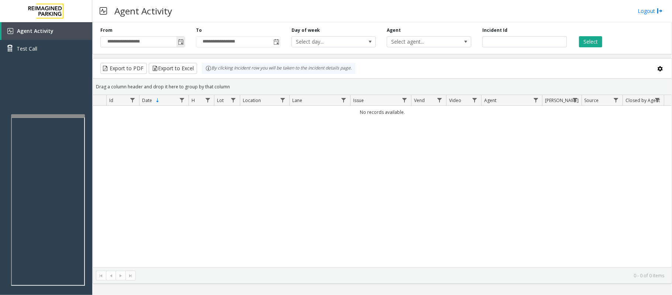
click at [179, 39] on span "Toggle popup" at bounding box center [181, 42] width 6 height 6
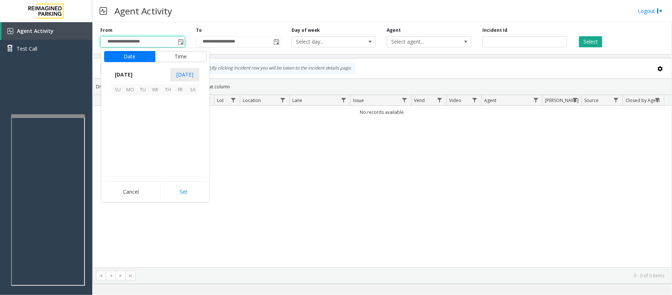
scroll to position [132449, 0]
click at [142, 151] on span "26" at bounding box center [143, 151] width 13 height 13
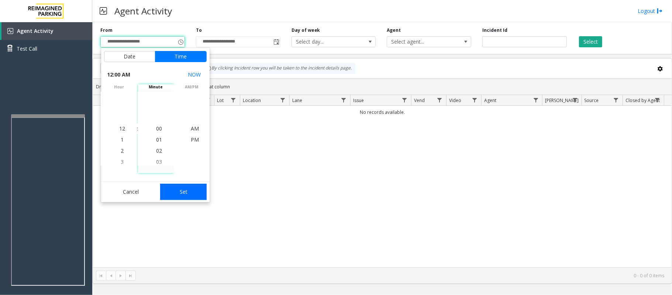
click at [179, 189] on button "Set" at bounding box center [183, 192] width 47 height 16
type input "**********"
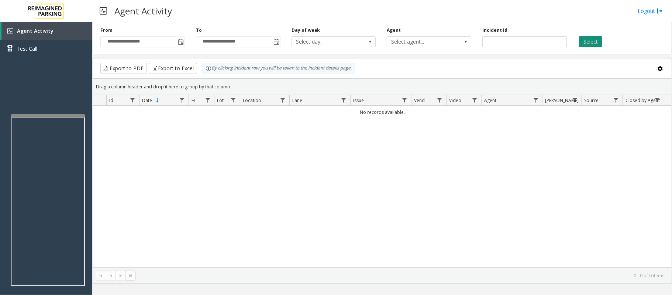
click at [589, 42] on button "Select" at bounding box center [590, 41] width 23 height 11
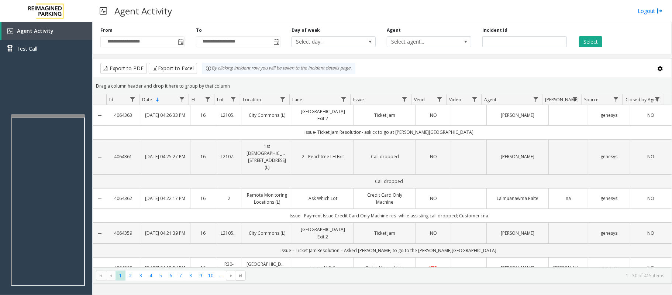
scroll to position [49, 0]
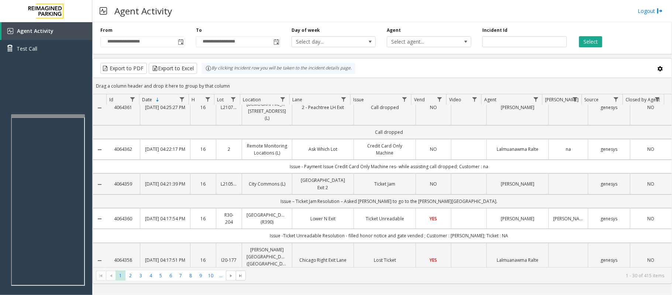
click at [430, 215] on span "YES" at bounding box center [433, 218] width 7 height 6
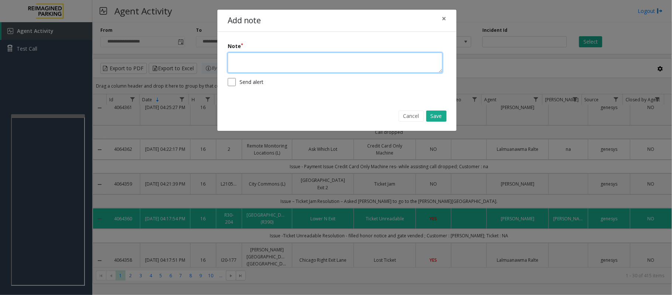
click at [312, 65] on textarea at bounding box center [335, 62] width 215 height 20
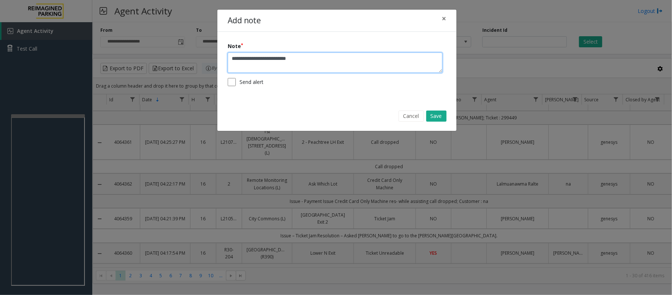
click at [318, 63] on textarea "**********" at bounding box center [335, 62] width 215 height 20
type textarea "**********"
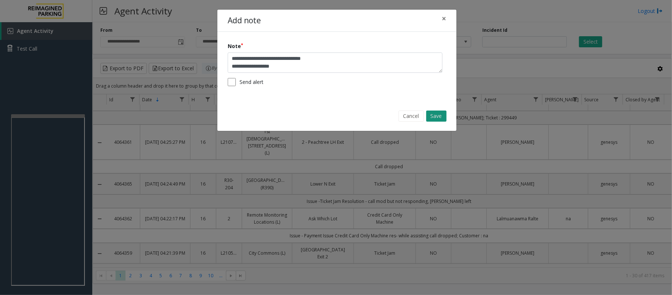
click at [437, 114] on button "Save" at bounding box center [437, 115] width 20 height 11
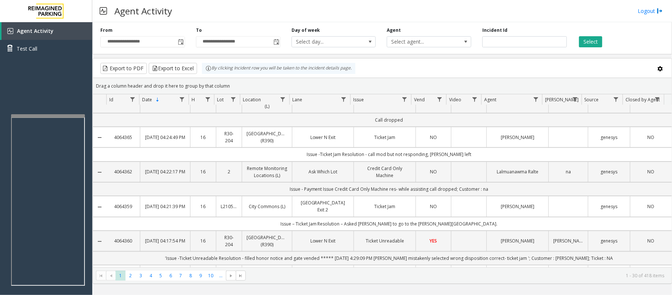
scroll to position [148, 0]
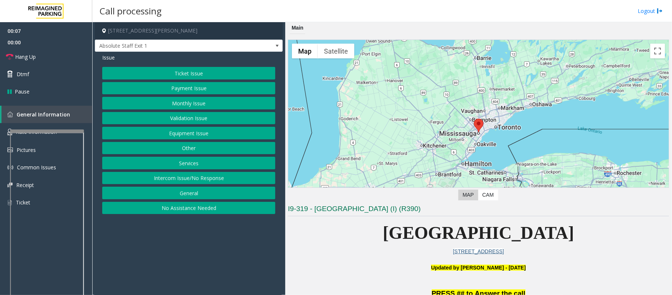
scroll to position [246, 0]
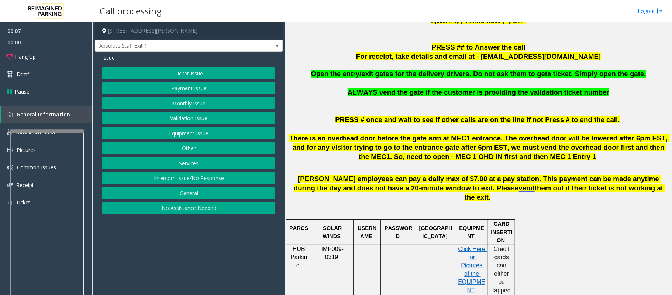
click at [172, 101] on button "Monthly Issue" at bounding box center [188, 103] width 173 height 13
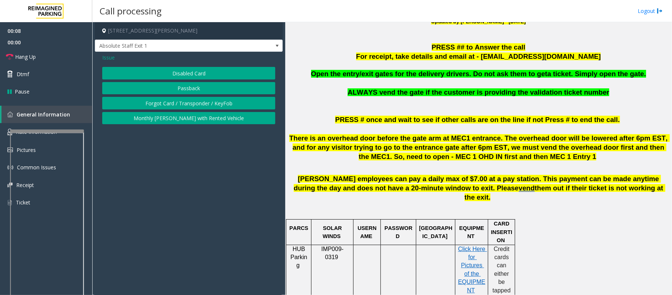
click at [173, 105] on button "Forgot Card / Transponder / KeyFob" at bounding box center [188, 103] width 173 height 13
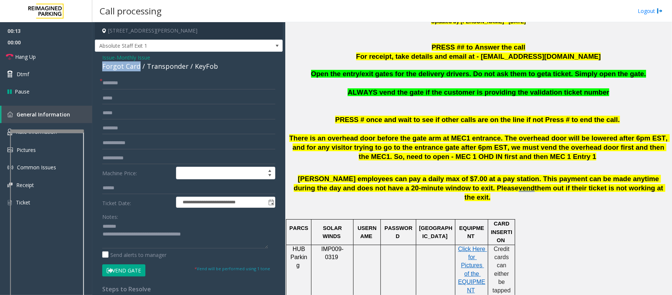
drag, startPoint x: 98, startPoint y: 65, endPoint x: 139, endPoint y: 67, distance: 41.0
click at [139, 67] on div "**********" at bounding box center [189, 220] width 188 height 336
type textarea "**********"
click at [115, 82] on input "text" at bounding box center [188, 83] width 173 height 13
type input "******"
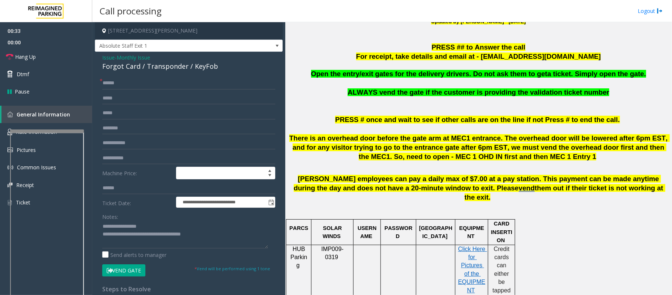
click at [139, 269] on button "Vend Gate" at bounding box center [123, 270] width 43 height 13
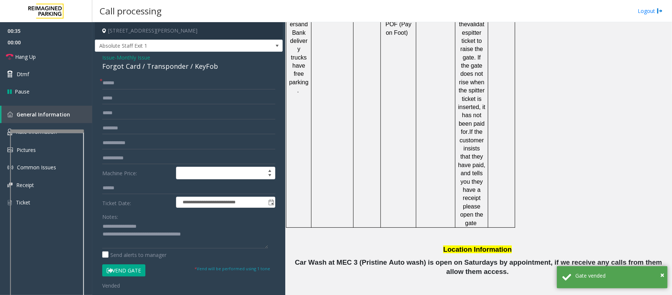
scroll to position [1132, 0]
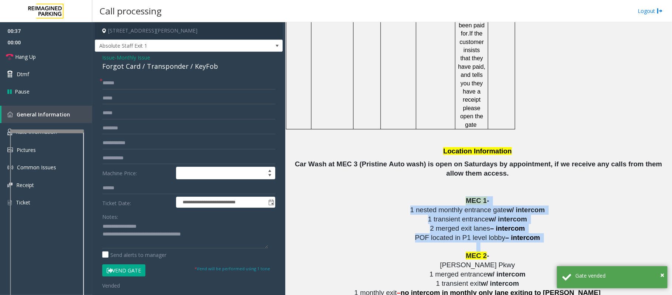
drag, startPoint x: 448, startPoint y: 158, endPoint x: 587, endPoint y: 206, distance: 146.7
click at [587, 206] on div "PRESS ## to Answer the call For receipt, take details and email at - [EMAIL_ADD…" at bounding box center [478, 77] width 381 height 1840
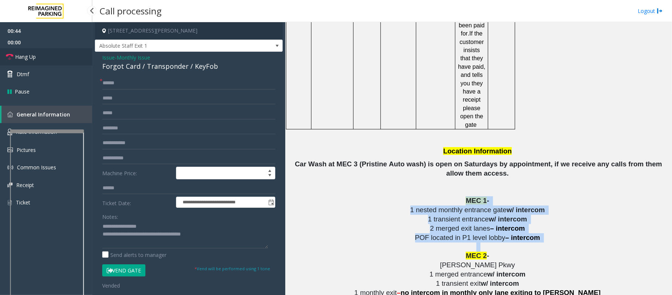
click at [28, 57] on span "Hang Up" at bounding box center [25, 57] width 21 height 8
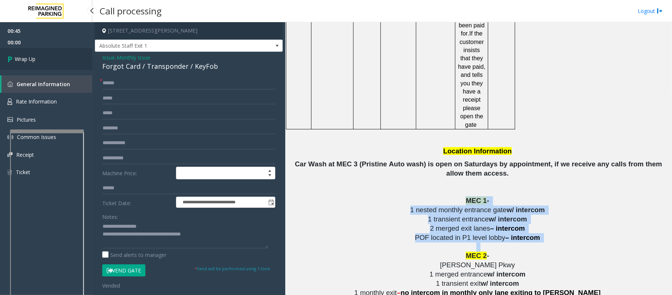
click at [28, 57] on span "Wrap Up" at bounding box center [25, 59] width 21 height 8
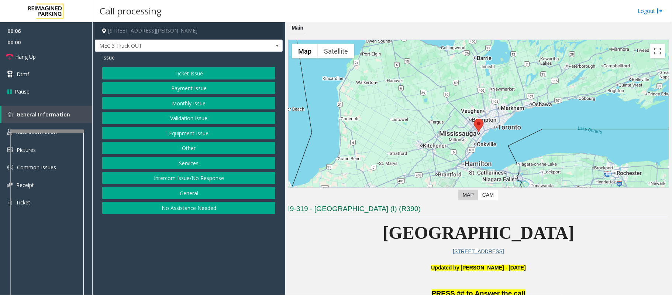
click at [198, 131] on button "Equipment Issue" at bounding box center [188, 133] width 173 height 13
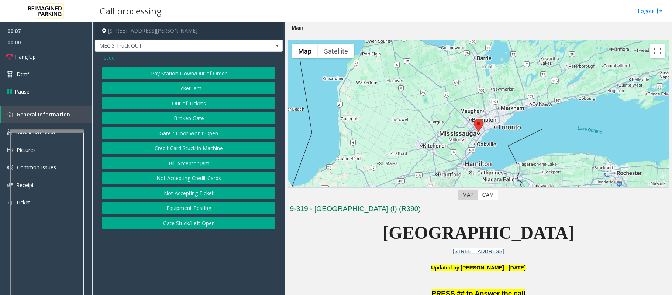
click at [198, 132] on button "Gate / Door Won't Open" at bounding box center [188, 133] width 173 height 13
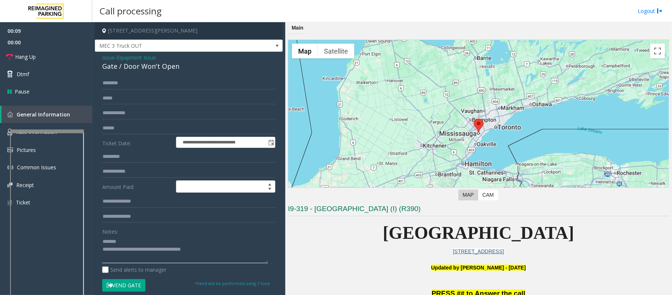
scroll to position [197, 0]
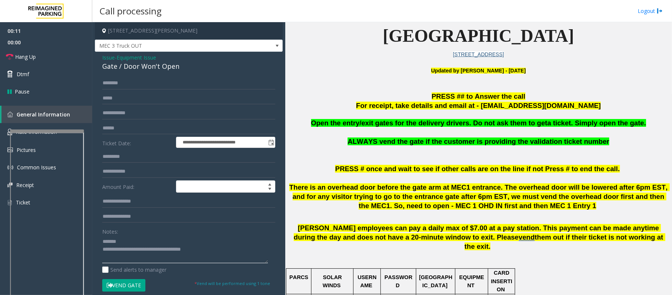
type textarea "**********"
click at [122, 83] on input "text" at bounding box center [188, 83] width 173 height 13
type input "******"
drag, startPoint x: 423, startPoint y: 125, endPoint x: 467, endPoint y: 128, distance: 43.7
click at [467, 128] on p "Open the entry/exit gates for the delivery drivers. Do not ask them to get a ti…" at bounding box center [478, 123] width 381 height 9
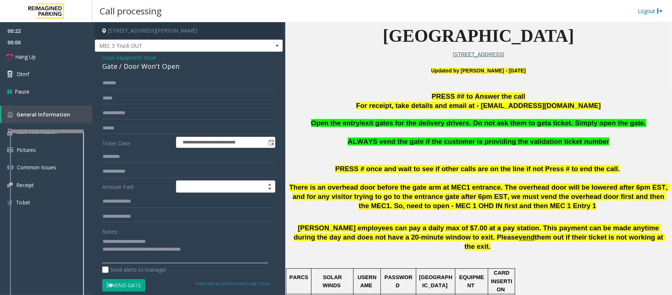
type textarea "**********"
click at [131, 287] on button "Vend Gate" at bounding box center [123, 285] width 43 height 13
click at [27, 52] on link "Hang Up" at bounding box center [46, 56] width 92 height 17
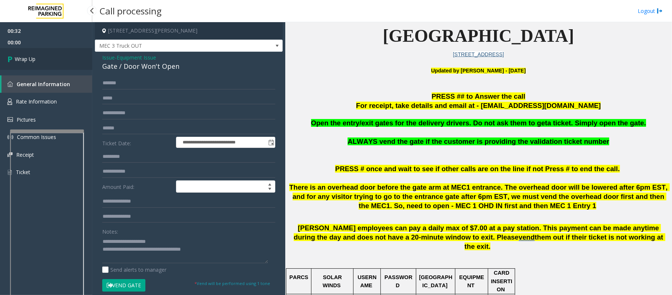
click at [30, 52] on link "Wrap Up" at bounding box center [46, 59] width 92 height 22
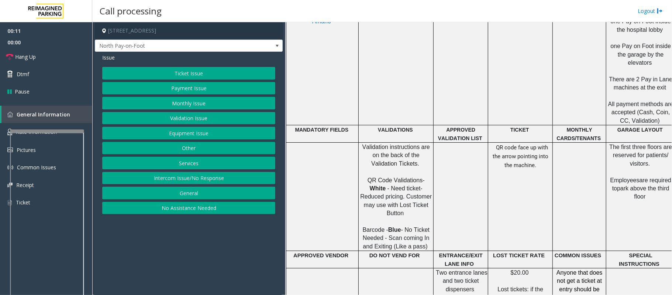
scroll to position [394, 0]
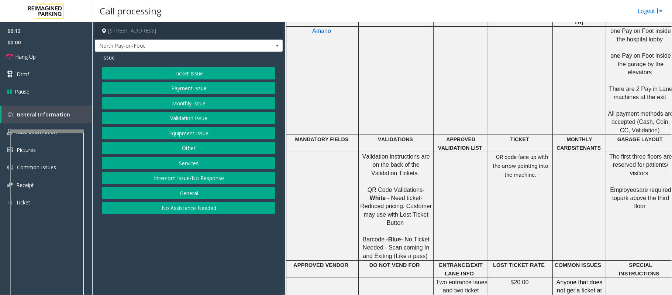
click at [182, 72] on button "Ticket Issue" at bounding box center [188, 73] width 173 height 13
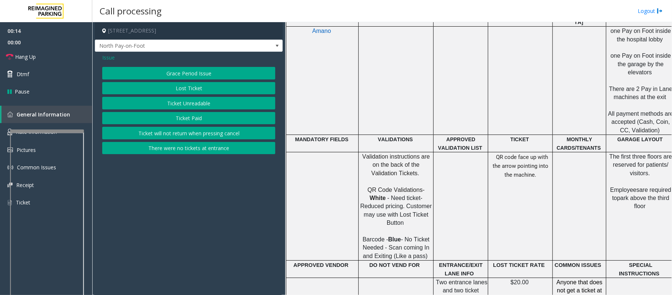
click at [180, 90] on button "Lost Ticket" at bounding box center [188, 88] width 173 height 13
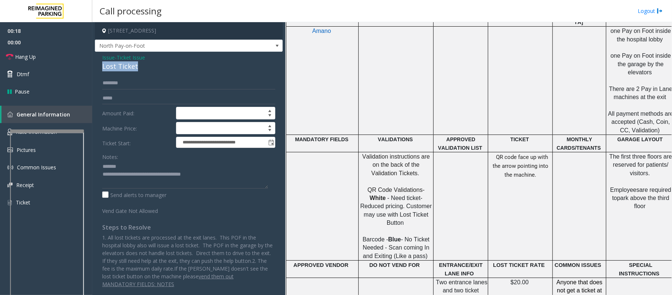
drag, startPoint x: 147, startPoint y: 65, endPoint x: 97, endPoint y: 66, distance: 50.2
click at [97, 66] on div "**********" at bounding box center [189, 173] width 188 height 243
click at [213, 174] on textarea at bounding box center [185, 175] width 166 height 28
drag, startPoint x: 213, startPoint y: 174, endPoint x: 134, endPoint y: 176, distance: 79.8
click at [134, 176] on textarea at bounding box center [185, 175] width 166 height 28
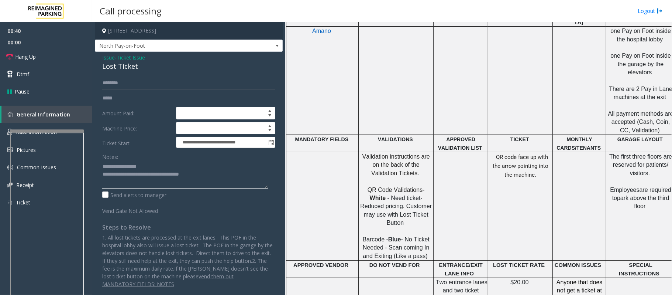
click at [210, 172] on textarea at bounding box center [185, 175] width 166 height 28
type textarea "**********"
click at [23, 60] on span "Hang Up" at bounding box center [25, 57] width 21 height 8
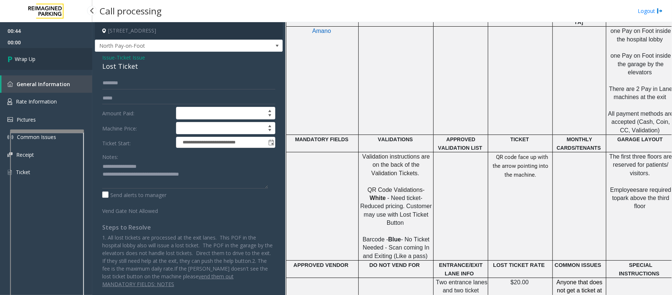
click at [23, 60] on span "Wrap Up" at bounding box center [25, 59] width 21 height 8
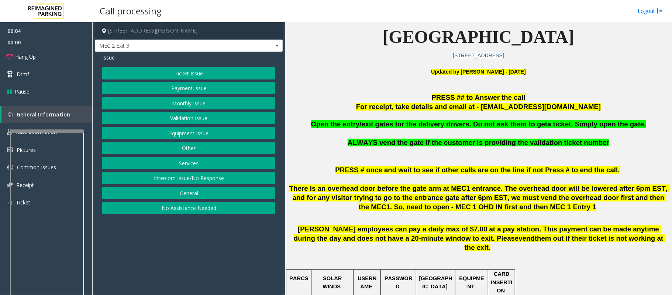
scroll to position [197, 0]
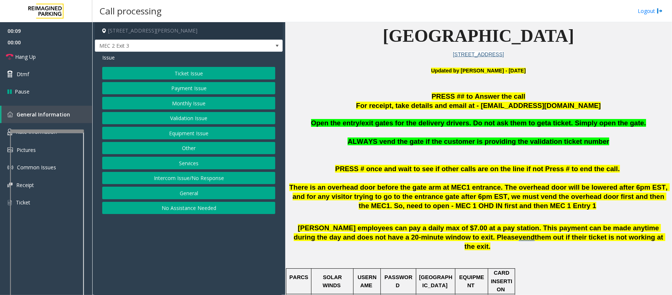
click at [184, 71] on button "Ticket Issue" at bounding box center [188, 73] width 173 height 13
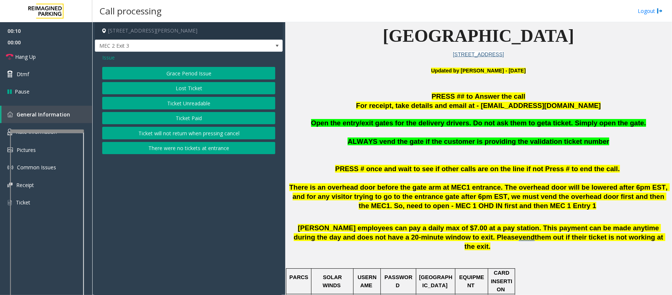
click at [200, 123] on button "Ticket Paid" at bounding box center [188, 118] width 173 height 13
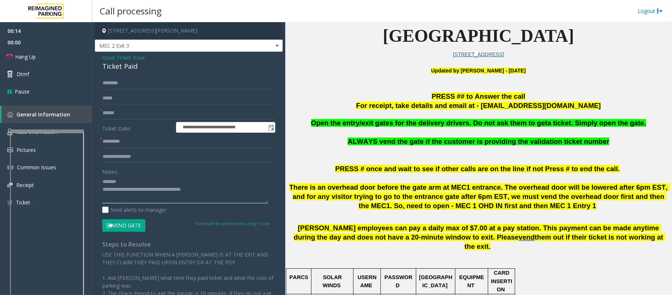
click at [136, 185] on textarea at bounding box center [185, 189] width 166 height 28
drag, startPoint x: 136, startPoint y: 68, endPoint x: 98, endPoint y: 65, distance: 38.2
click at [98, 65] on div "**********" at bounding box center [189, 209] width 188 height 315
click at [150, 181] on textarea at bounding box center [185, 189] width 166 height 28
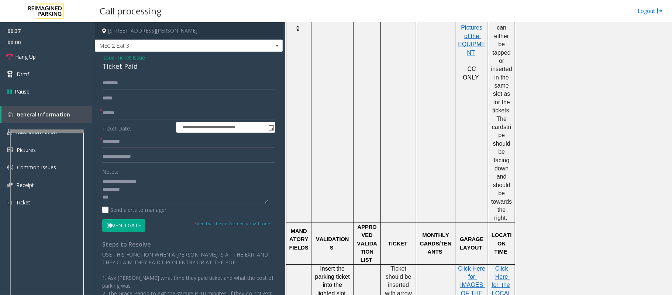
scroll to position [640, 0]
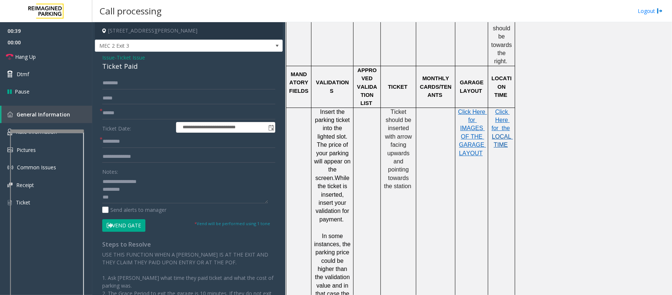
click at [503, 133] on span "LOCAL TIME" at bounding box center [502, 140] width 21 height 14
click at [116, 195] on textarea at bounding box center [185, 189] width 166 height 28
type textarea "**********"
click at [110, 135] on form "**********" at bounding box center [188, 154] width 173 height 154
click at [111, 140] on input "text" at bounding box center [188, 141] width 173 height 13
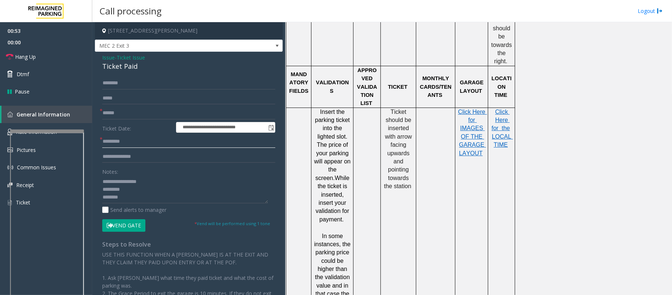
paste input "*******"
click at [113, 142] on input "*******" at bounding box center [188, 141] width 173 height 13
type input "*******"
click at [111, 114] on input "text" at bounding box center [188, 113] width 173 height 13
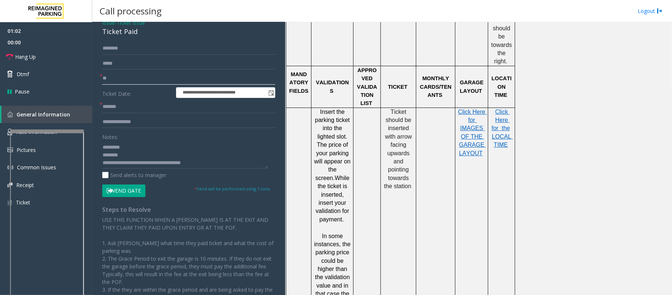
scroll to position [72, 0]
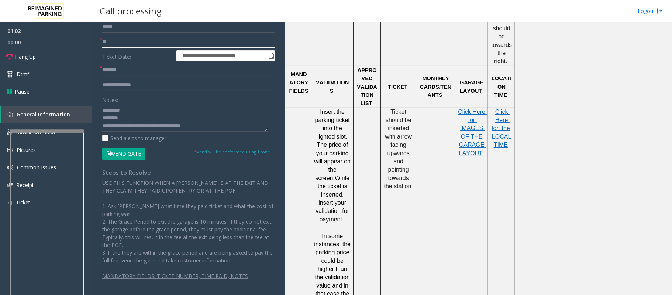
type input "**"
click at [126, 148] on button "Vend Gate" at bounding box center [123, 153] width 43 height 13
click at [127, 153] on button "Vend Gate" at bounding box center [123, 153] width 43 height 13
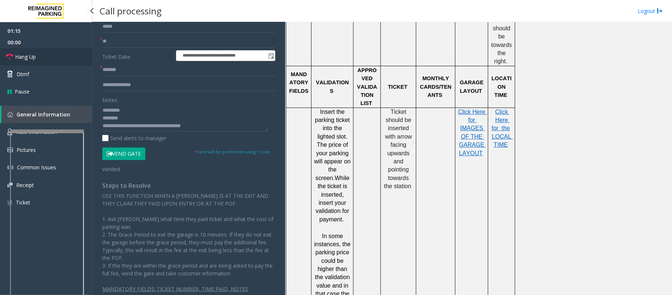
click at [30, 55] on span "Hang Up" at bounding box center [25, 57] width 21 height 8
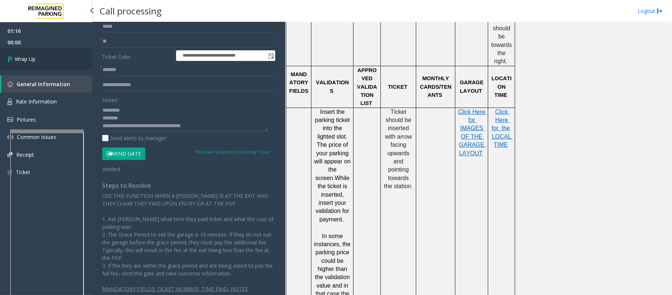
click at [31, 57] on span "Wrap Up" at bounding box center [25, 59] width 21 height 8
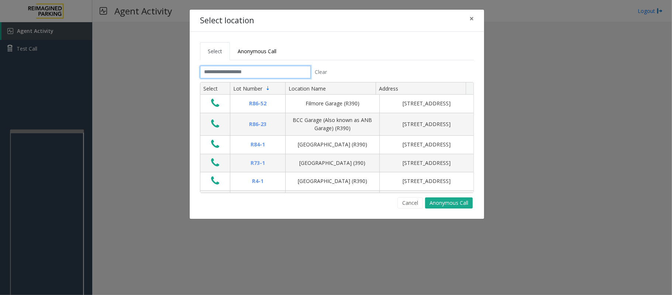
click at [219, 70] on input "text" at bounding box center [255, 72] width 111 height 13
click at [408, 197] on button "Cancel" at bounding box center [410, 202] width 25 height 11
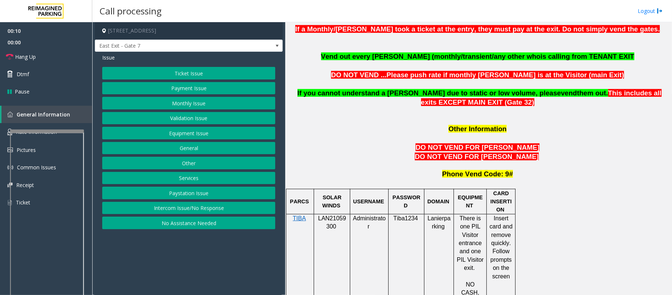
scroll to position [591, 0]
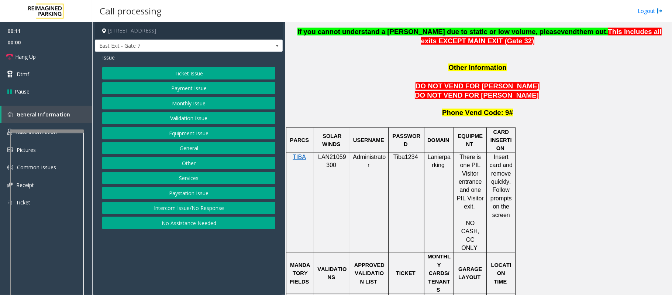
click at [335, 151] on div at bounding box center [332, 152] width 36 height 3
click at [338, 154] on span "LAN21059300" at bounding box center [332, 161] width 28 height 14
copy p "LAN21059300"
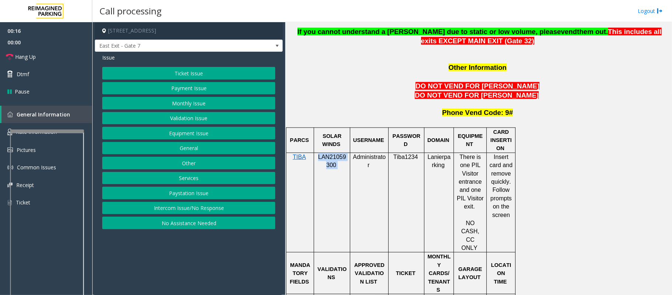
click at [185, 104] on button "Monthly Issue" at bounding box center [188, 103] width 173 height 13
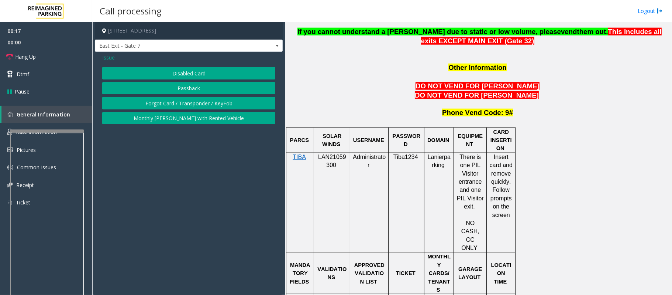
click at [177, 66] on div "Issue Disabled Card Passback Forgot Card / Transponder / KeyFob Monthly [PERSON…" at bounding box center [189, 90] width 188 height 76
click at [165, 76] on button "Disabled Card" at bounding box center [188, 73] width 173 height 13
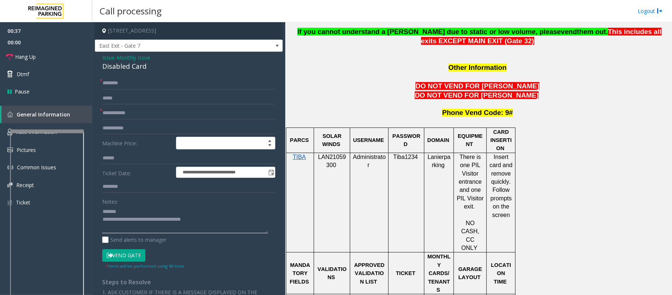
type textarea "**********"
drag, startPoint x: 101, startPoint y: 79, endPoint x: 127, endPoint y: 86, distance: 27.5
click at [119, 85] on div "*" at bounding box center [188, 83] width 173 height 13
click at [126, 87] on input "text" at bounding box center [188, 83] width 173 height 13
type input "******"
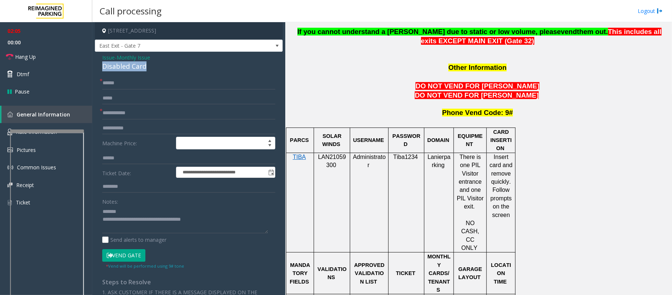
drag, startPoint x: 151, startPoint y: 67, endPoint x: 102, endPoint y: 67, distance: 48.4
click at [102, 67] on div "Disabled Card" at bounding box center [188, 66] width 173 height 10
type textarea "**********"
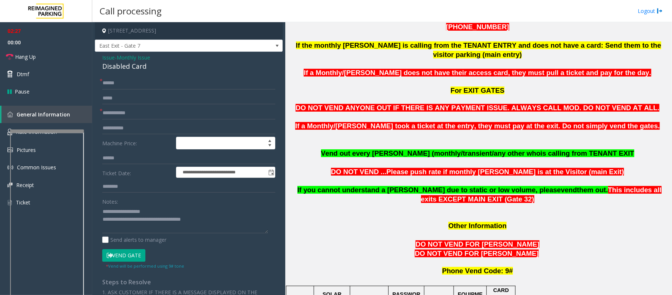
scroll to position [394, 0]
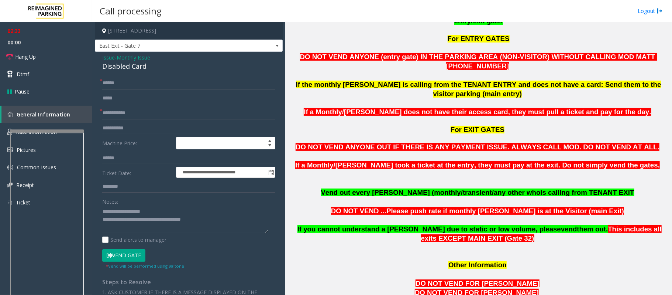
click at [115, 256] on button "Vend Gate" at bounding box center [123, 255] width 43 height 13
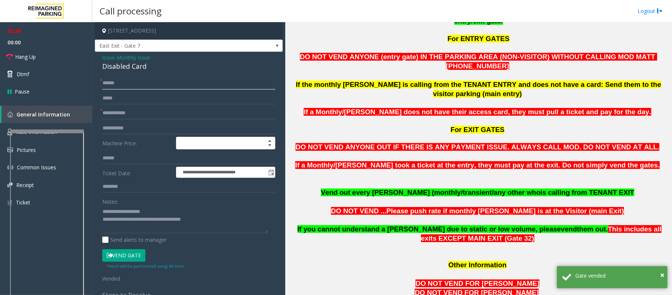
click at [154, 86] on input "******" at bounding box center [188, 83] width 173 height 13
paste input "*******"
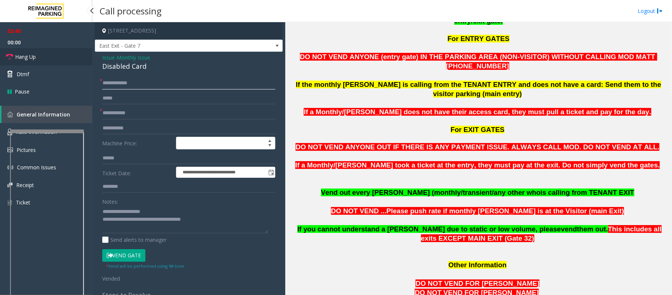
type input "**********"
click at [21, 54] on span "Hang Up" at bounding box center [25, 57] width 21 height 8
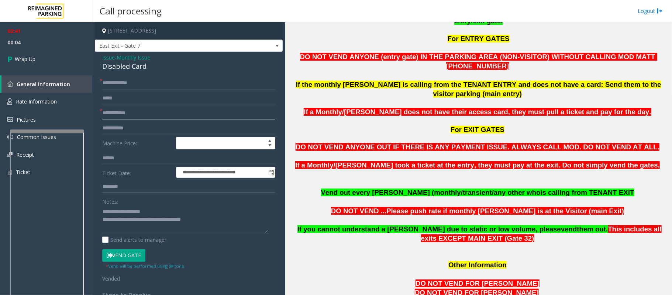
click at [120, 117] on input "text" at bounding box center [188, 113] width 173 height 13
paste input "*****"
type input "*****"
click at [138, 220] on textarea at bounding box center [185, 219] width 166 height 28
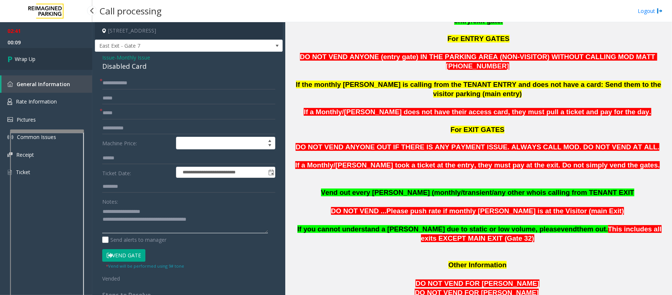
type textarea "**********"
click at [26, 60] on span "Wrap Up" at bounding box center [25, 59] width 21 height 8
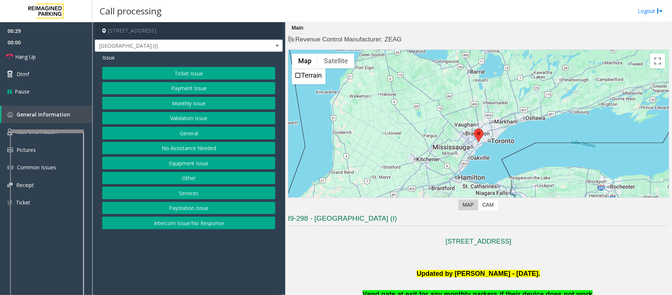
click at [185, 102] on button "Monthly Issue" at bounding box center [188, 103] width 173 height 13
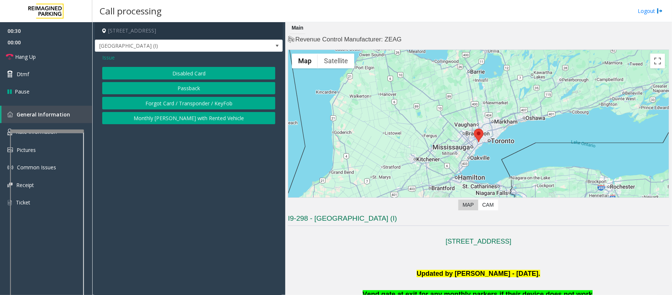
click at [170, 73] on button "Disabled Card" at bounding box center [188, 73] width 173 height 13
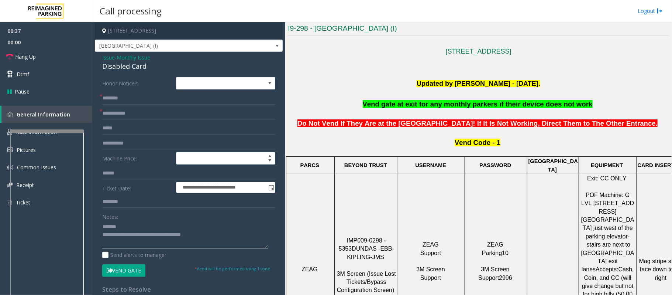
scroll to position [197, 0]
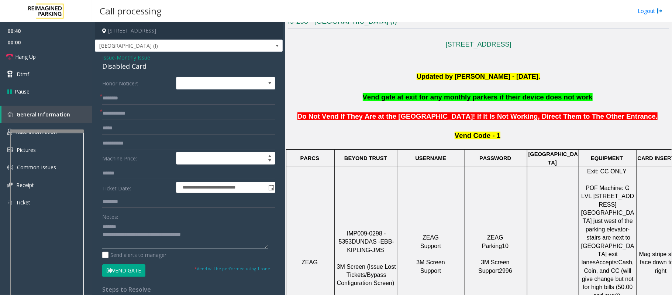
type textarea "**********"
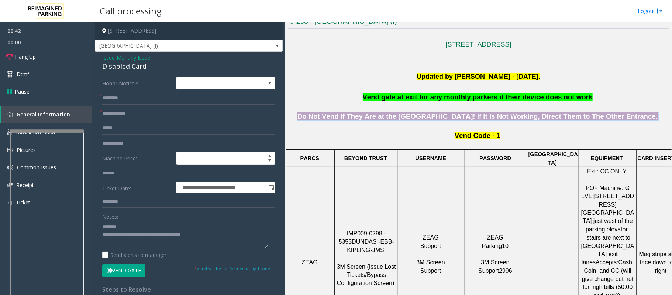
drag, startPoint x: 305, startPoint y: 117, endPoint x: 646, endPoint y: 119, distance: 341.2
click at [646, 119] on p "Do Not Vend If They Are at the [GEOGRAPHIC_DATA]! If It Is Not Working, Direct …" at bounding box center [478, 111] width 381 height 19
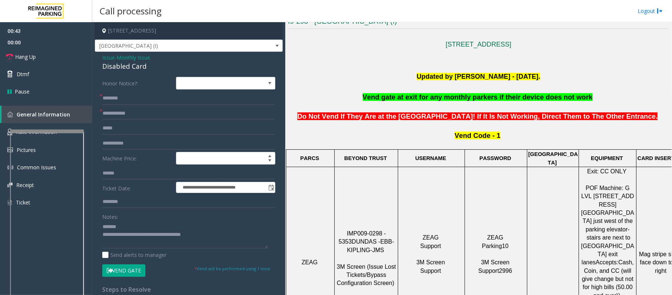
scroll to position [197, 26]
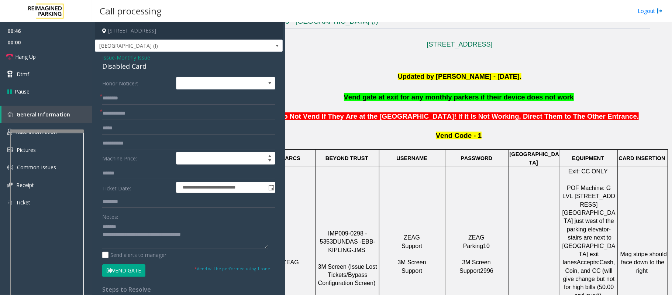
click at [153, 67] on div "Disabled Card" at bounding box center [188, 66] width 173 height 10
click at [106, 58] on span "Issue" at bounding box center [108, 58] width 13 height 8
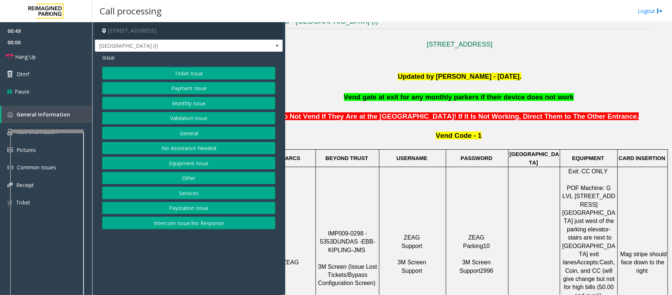
click at [182, 73] on button "Ticket Issue" at bounding box center [188, 73] width 173 height 13
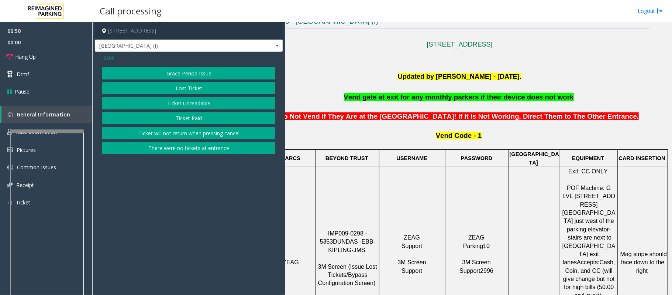
click at [186, 104] on button "Ticket Unreadable" at bounding box center [188, 103] width 173 height 13
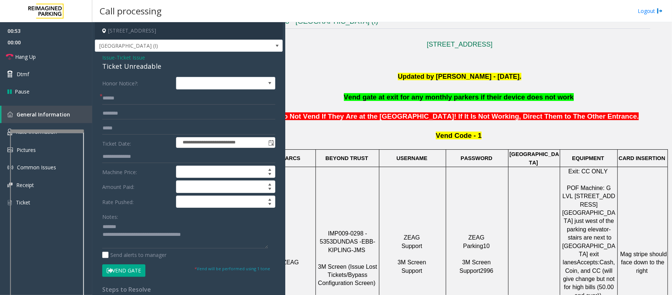
scroll to position [197, 0]
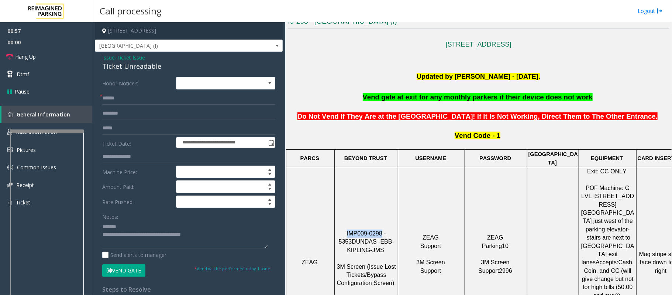
drag, startPoint x: 374, startPoint y: 213, endPoint x: 343, endPoint y: 213, distance: 31.0
click at [343, 230] on span "IMP009-0298 - 5353" at bounding box center [363, 237] width 49 height 14
copy span "IMP009-0298"
drag, startPoint x: 162, startPoint y: 69, endPoint x: 102, endPoint y: 67, distance: 59.5
click at [102, 67] on div "Ticket Unreadable" at bounding box center [188, 66] width 173 height 10
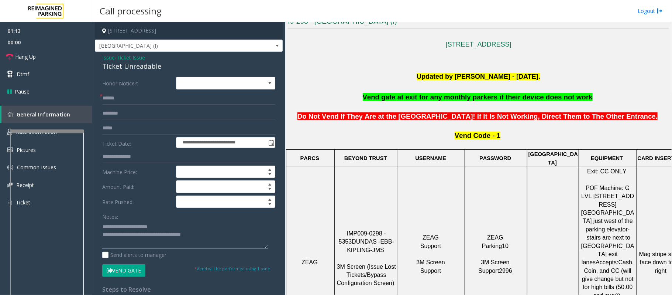
type textarea "**********"
click at [104, 99] on input "text" at bounding box center [188, 98] width 173 height 13
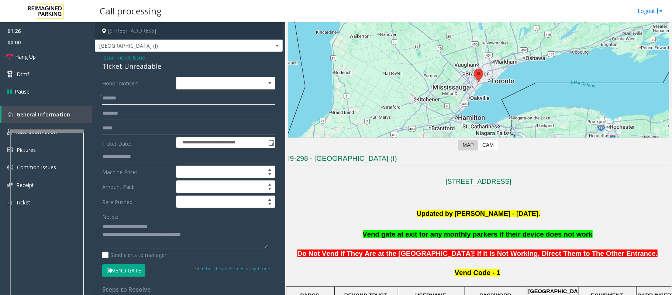
scroll to position [148, 0]
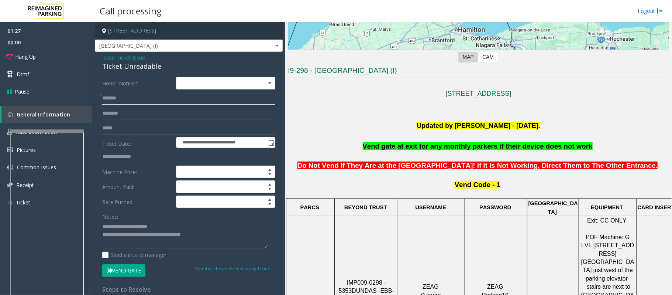
type input "*******"
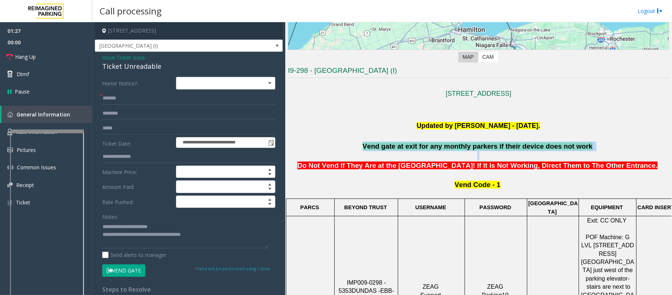
drag, startPoint x: 345, startPoint y: 144, endPoint x: 515, endPoint y: 158, distance: 170.8
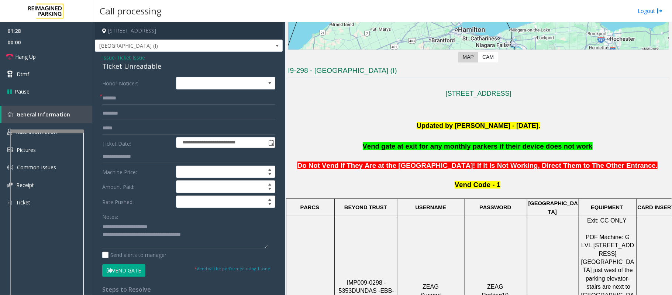
drag, startPoint x: 308, startPoint y: 175, endPoint x: 442, endPoint y: 174, distance: 134.4
click at [442, 174] on p at bounding box center [478, 175] width 381 height 10
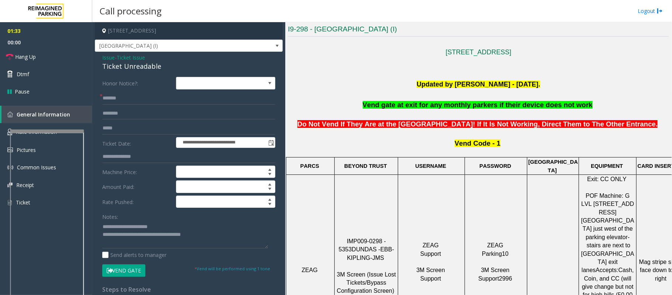
scroll to position [246, 0]
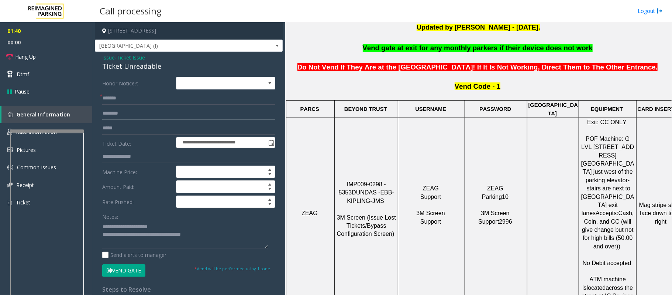
click at [174, 111] on input "text" at bounding box center [188, 113] width 173 height 13
click at [114, 113] on input "*********" at bounding box center [188, 113] width 173 height 13
click at [116, 114] on input "*********" at bounding box center [188, 113] width 173 height 13
click at [120, 116] on input "*********" at bounding box center [188, 113] width 173 height 13
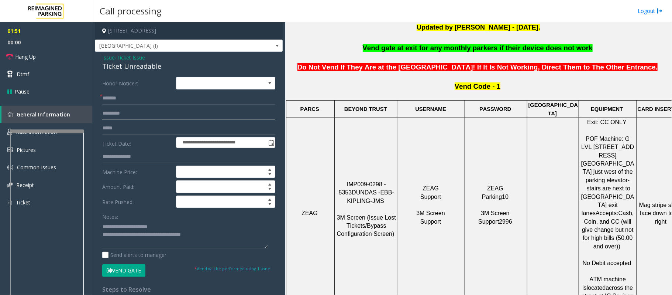
click at [124, 116] on input "*********" at bounding box center [188, 113] width 173 height 13
click at [131, 116] on input "*********" at bounding box center [188, 113] width 173 height 13
type input "*********"
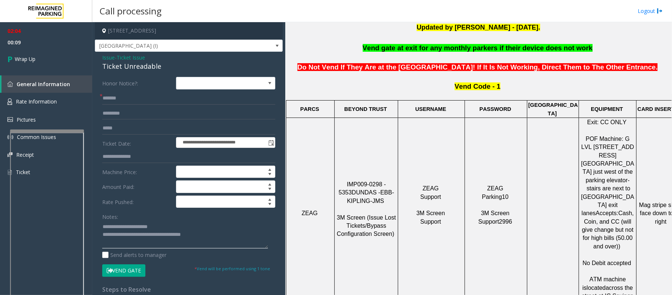
drag, startPoint x: 213, startPoint y: 234, endPoint x: 134, endPoint y: 236, distance: 79.1
click at [134, 236] on textarea at bounding box center [185, 234] width 166 height 28
paste textarea "**********"
type textarea "**********"
click at [24, 62] on span "Wrap Up" at bounding box center [25, 59] width 21 height 8
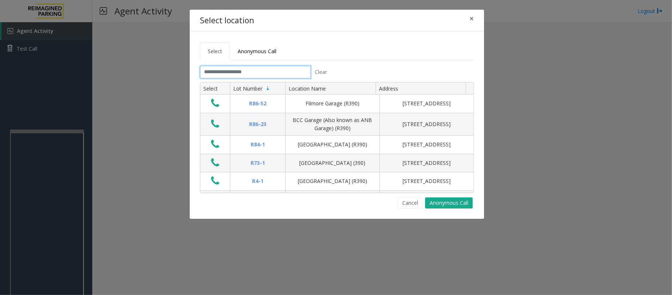
click at [230, 73] on input "text" at bounding box center [255, 72] width 111 height 13
type input "*"
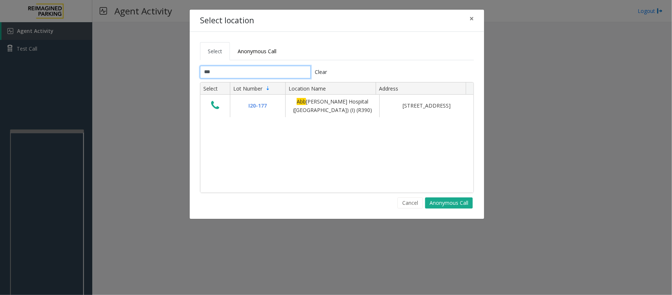
type input "***"
click at [230, 147] on div "I20-177 [GEOGRAPHIC_DATA][PERSON_NAME] ([GEOGRAPHIC_DATA]) (I) (R390) [STREET_A…" at bounding box center [337, 143] width 273 height 97
click at [277, 150] on div "I20-177 [GEOGRAPHIC_DATA][PERSON_NAME] ([GEOGRAPHIC_DATA]) (I) (R390) [STREET_A…" at bounding box center [337, 143] width 273 height 97
click at [236, 164] on div "I20-177 [GEOGRAPHIC_DATA][PERSON_NAME] ([GEOGRAPHIC_DATA]) (I) (R390) [STREET_A…" at bounding box center [337, 143] width 273 height 97
click at [410, 203] on button "Cancel" at bounding box center [410, 202] width 25 height 11
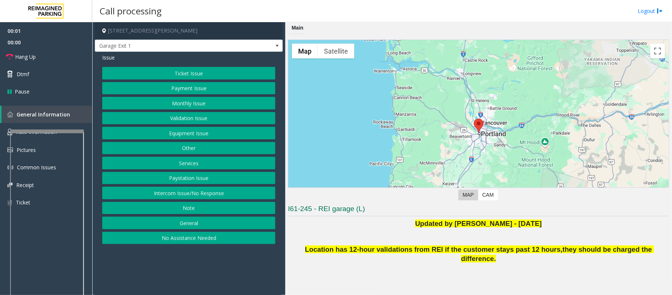
scroll to position [86, 0]
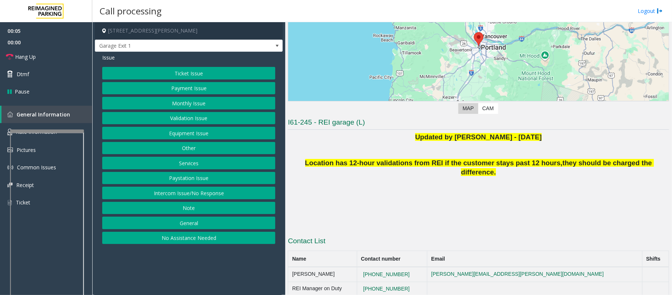
click at [201, 194] on button "Intercom Issue/No Response" at bounding box center [188, 192] width 173 height 13
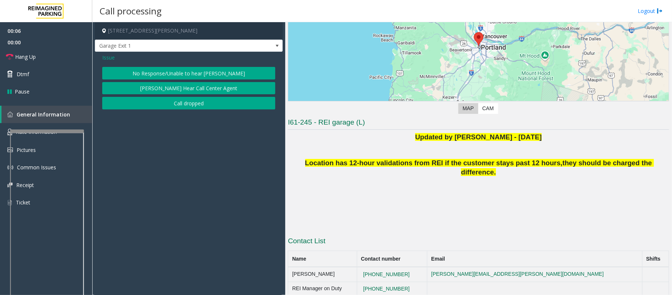
click at [208, 72] on button "No Response/Unable to hear [PERSON_NAME]" at bounding box center [188, 73] width 173 height 13
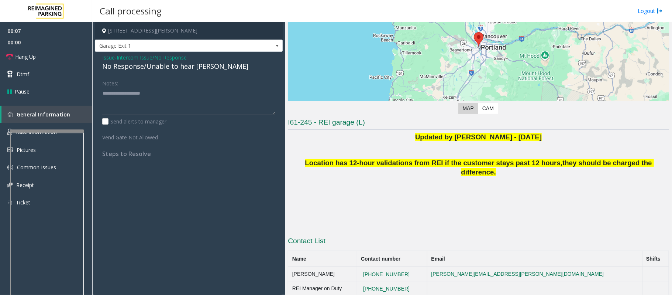
click at [199, 68] on div "No Response/Unable to hear [PERSON_NAME]" at bounding box center [188, 66] width 173 height 10
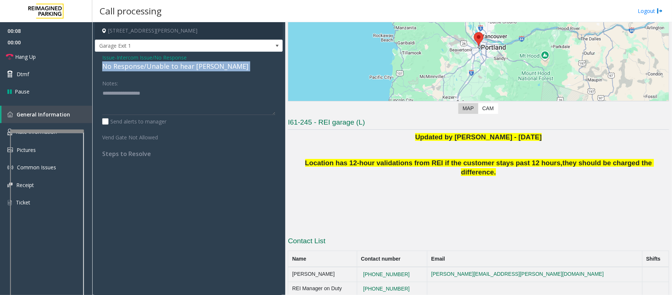
click at [199, 68] on div "No Response/Unable to hear [PERSON_NAME]" at bounding box center [188, 66] width 173 height 10
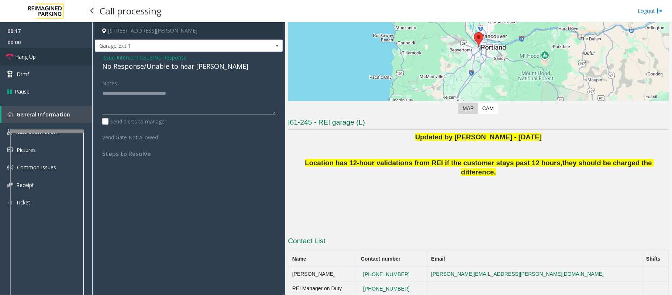
type textarea "**********"
click at [21, 55] on span "Hang Up" at bounding box center [25, 57] width 21 height 8
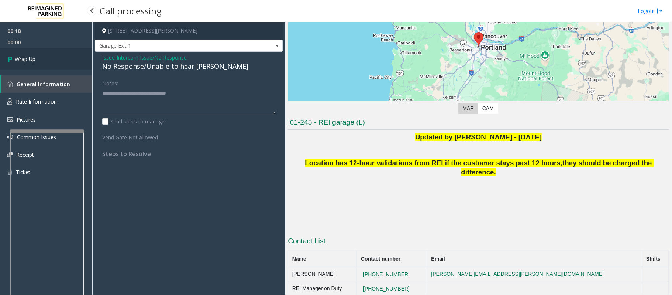
click at [21, 55] on span "Wrap Up" at bounding box center [25, 59] width 21 height 8
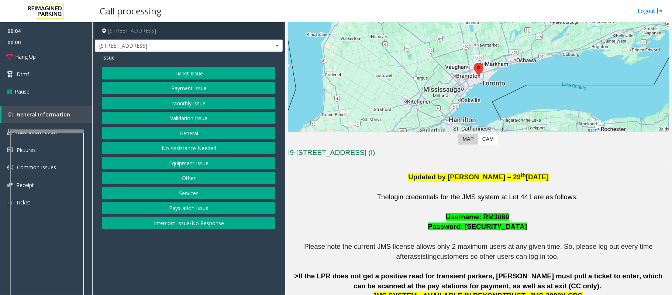
scroll to position [148, 0]
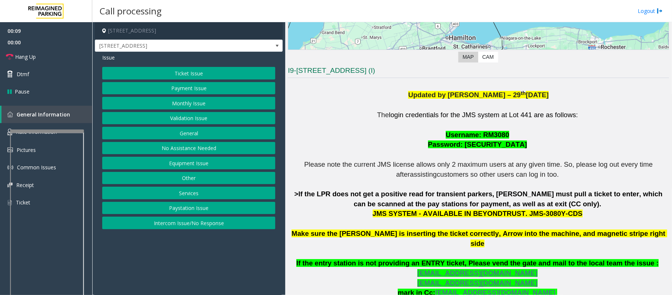
click at [178, 69] on button "Ticket Issue" at bounding box center [188, 73] width 173 height 13
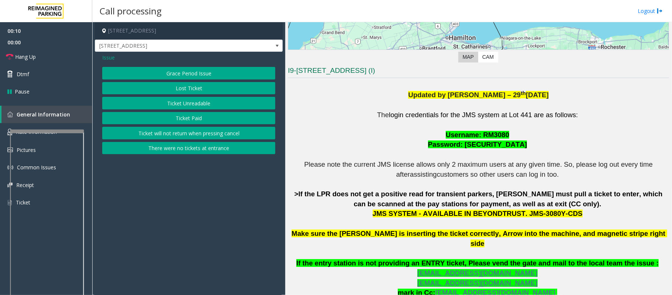
click at [185, 106] on button "Ticket Unreadable" at bounding box center [188, 103] width 173 height 13
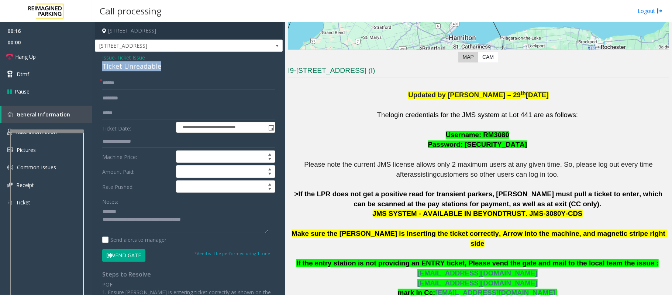
drag, startPoint x: 164, startPoint y: 64, endPoint x: 98, endPoint y: 67, distance: 66.2
click at [98, 67] on div "**********" at bounding box center [189, 232] width 188 height 360
type textarea "**********"
click at [112, 86] on input "text" at bounding box center [188, 83] width 173 height 13
type input "******"
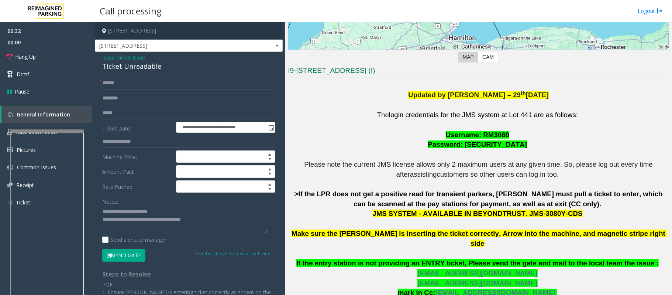
click at [111, 96] on input "text" at bounding box center [188, 98] width 173 height 13
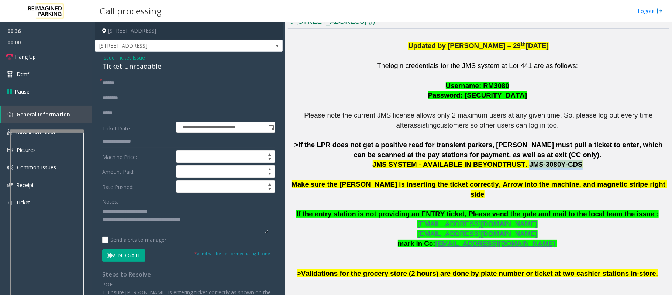
drag, startPoint x: 559, startPoint y: 165, endPoint x: 516, endPoint y: 168, distance: 42.9
click at [516, 168] on span "JMS SYSTEM - AVAILABLE IN BEYONDTRUST. JMS-3080Y-CDS" at bounding box center [478, 164] width 210 height 8
copy span "JMS-3080Y-CDS"
click at [113, 101] on input "text" at bounding box center [188, 98] width 173 height 13
type input "****"
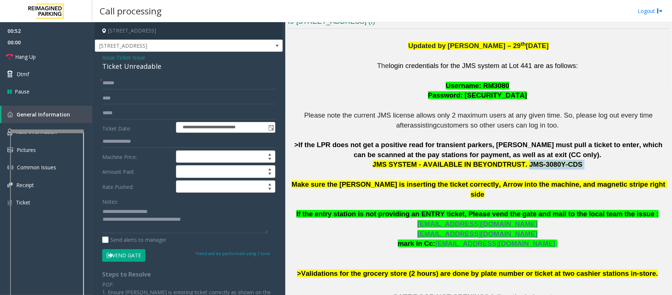
drag, startPoint x: 566, startPoint y: 164, endPoint x: 516, endPoint y: 170, distance: 50.6
click at [516, 170] on p "The login credentials for the JMS system at Lot 441 are as follows: Username: R…" at bounding box center [478, 169] width 381 height 217
copy p "JMS-3080Y-CDS"
drag, startPoint x: 480, startPoint y: 84, endPoint x: 502, endPoint y: 86, distance: 22.3
click at [502, 86] on span "Username: RM3080" at bounding box center [478, 86] width 64 height 8
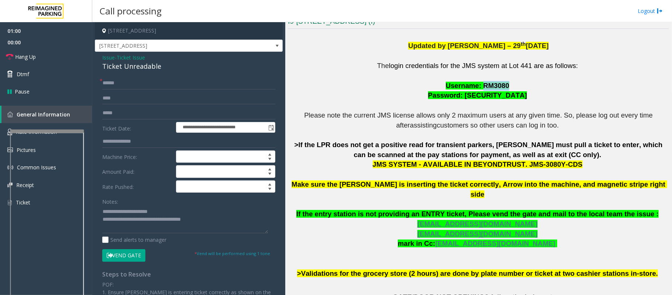
copy span "RM3080"
click at [126, 253] on button "Vend Gate" at bounding box center [123, 255] width 43 height 13
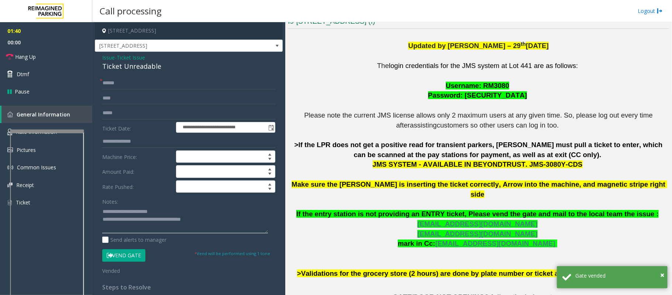
click at [221, 221] on textarea at bounding box center [185, 219] width 166 height 28
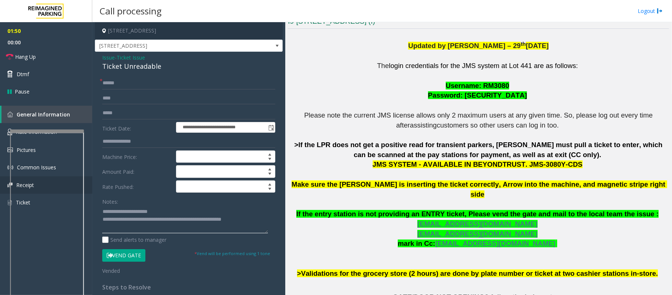
type textarea "**********"
click at [30, 62] on link "Hang Up" at bounding box center [46, 56] width 92 height 17
click at [33, 58] on span "Hang Up" at bounding box center [25, 57] width 21 height 8
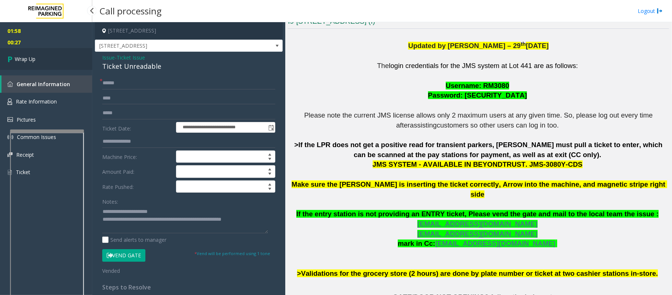
click at [61, 60] on link "Wrap Up" at bounding box center [46, 59] width 92 height 22
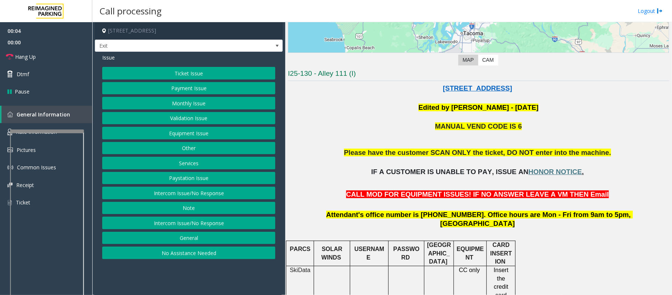
scroll to position [148, 0]
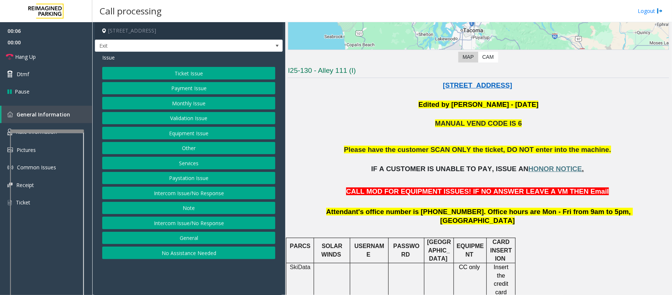
click at [342, 157] on p "Please have the customer SCAN ONLY the ticket, DO NOT enter into the machine." at bounding box center [478, 154] width 381 height 18
click at [228, 67] on button "Ticket Issue" at bounding box center [188, 73] width 173 height 13
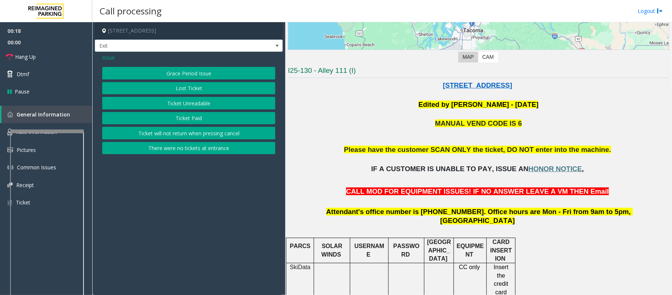
click at [178, 104] on button "Ticket Unreadable" at bounding box center [188, 103] width 173 height 13
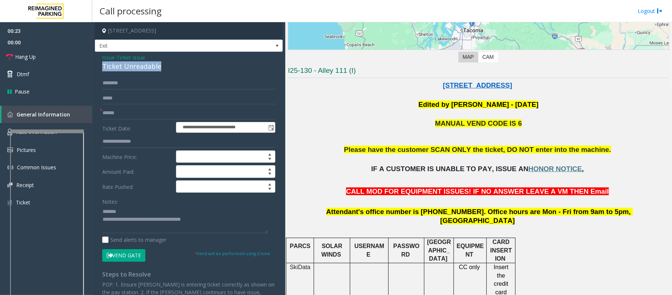
drag, startPoint x: 159, startPoint y: 69, endPoint x: 100, endPoint y: 65, distance: 59.2
click at [100, 65] on div "**********" at bounding box center [189, 224] width 188 height 345
click at [6, 131] on link "Rate Information" at bounding box center [46, 132] width 92 height 18
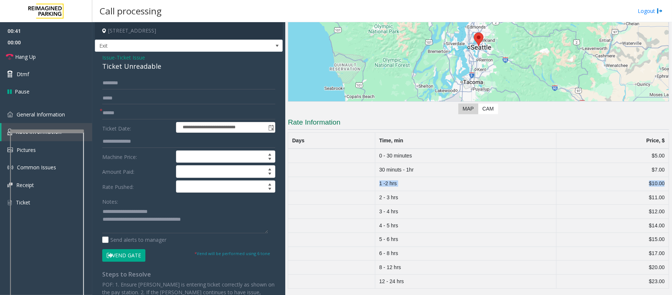
drag, startPoint x: 372, startPoint y: 185, endPoint x: 659, endPoint y: 180, distance: 286.6
click at [659, 180] on tr "1 -2 hrs $10.00" at bounding box center [478, 184] width 381 height 14
click at [33, 110] on link "General Information" at bounding box center [46, 114] width 92 height 17
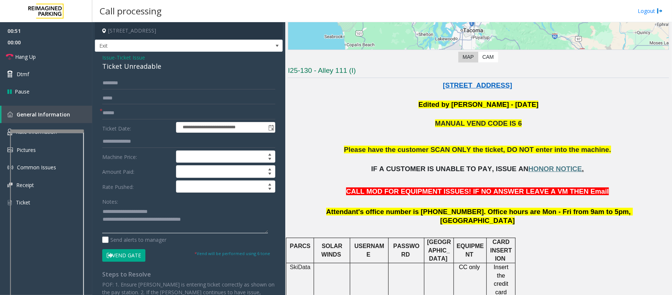
drag, startPoint x: 169, startPoint y: 210, endPoint x: 118, endPoint y: 211, distance: 50.6
click at [118, 211] on textarea at bounding box center [185, 219] width 166 height 28
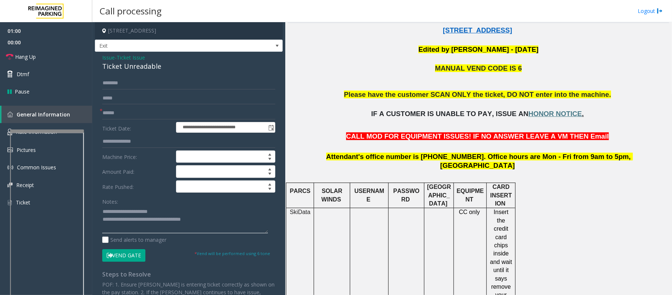
scroll to position [197, 0]
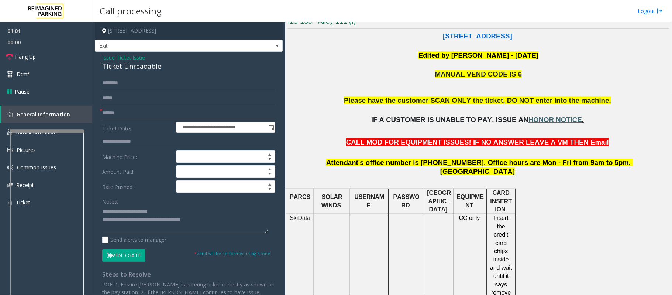
click at [529, 118] on span "HONOR NOTICE" at bounding box center [556, 120] width 54 height 8
drag, startPoint x: 209, startPoint y: 218, endPoint x: 221, endPoint y: 219, distance: 12.0
click at [221, 219] on textarea at bounding box center [185, 219] width 166 height 28
click at [222, 222] on textarea at bounding box center [185, 219] width 166 height 28
drag, startPoint x: 172, startPoint y: 222, endPoint x: 149, endPoint y: 222, distance: 22.5
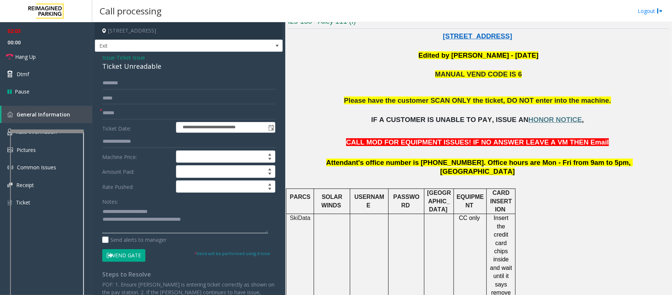
click at [149, 222] on textarea at bounding box center [185, 219] width 166 height 28
click at [142, 221] on textarea at bounding box center [185, 219] width 166 height 28
drag, startPoint x: 161, startPoint y: 222, endPoint x: 132, endPoint y: 222, distance: 29.2
click at [132, 222] on textarea at bounding box center [185, 219] width 166 height 28
type textarea "**********"
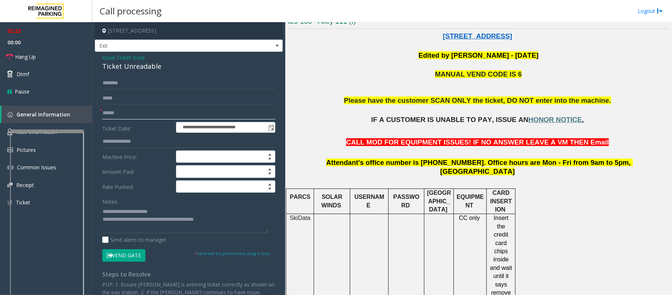
click at [111, 114] on input "text" at bounding box center [188, 113] width 173 height 13
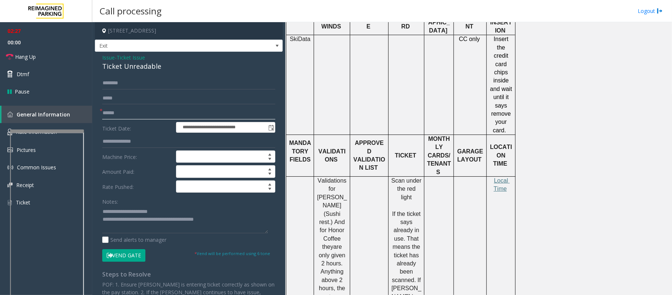
scroll to position [394, 0]
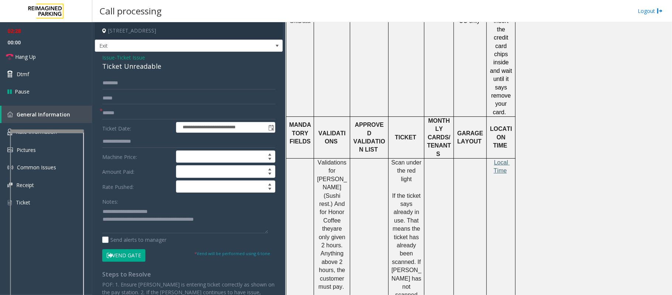
click at [498, 159] on span "Local Time" at bounding box center [502, 166] width 16 height 14
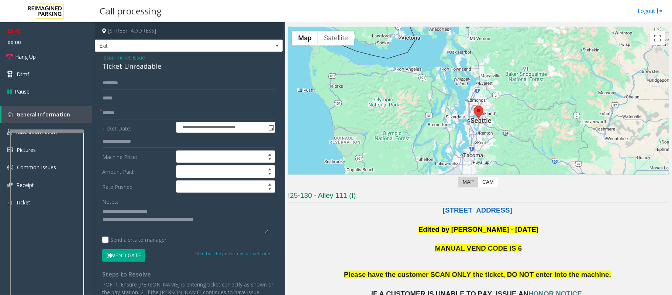
scroll to position [0, 0]
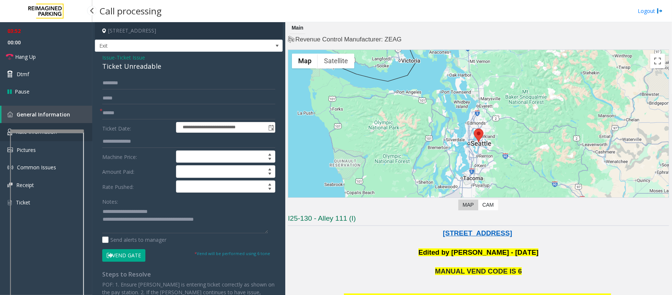
click at [2, 137] on link "Rate Information" at bounding box center [46, 132] width 92 height 18
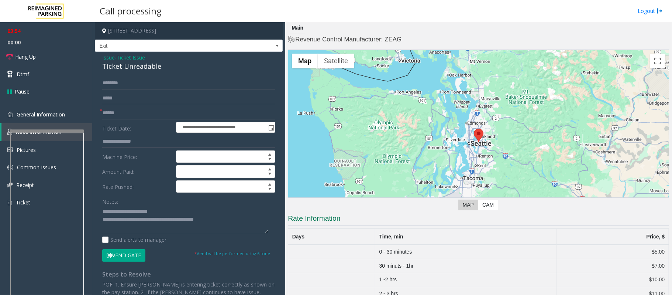
scroll to position [49, 0]
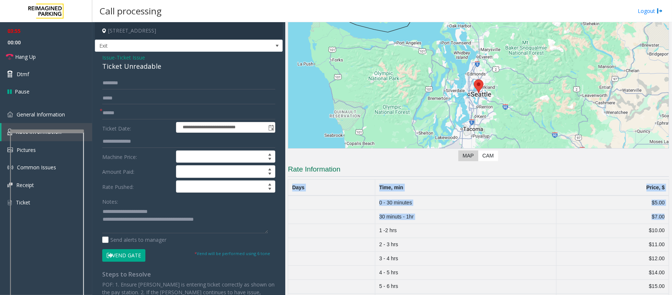
drag, startPoint x: 371, startPoint y: 232, endPoint x: 665, endPoint y: 230, distance: 294.0
click at [665, 230] on div "Main Revenue Control Manufacturer: ZEAG ← Move left → Move right ↑ Move up ↓ Mo…" at bounding box center [478, 158] width 387 height 273
click at [117, 113] on input "text" at bounding box center [188, 113] width 173 height 13
type input "**"
click at [128, 77] on input "text" at bounding box center [188, 83] width 173 height 13
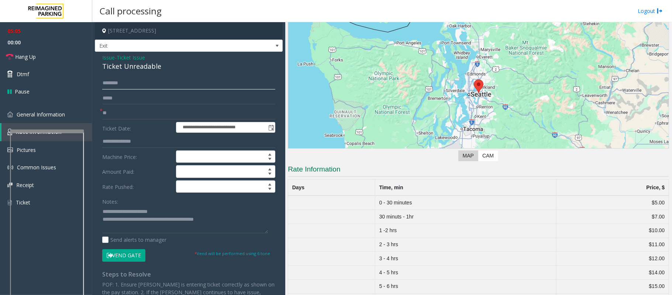
paste input "*******"
type input "*******"
click at [30, 113] on span "General Information" at bounding box center [41, 114] width 48 height 7
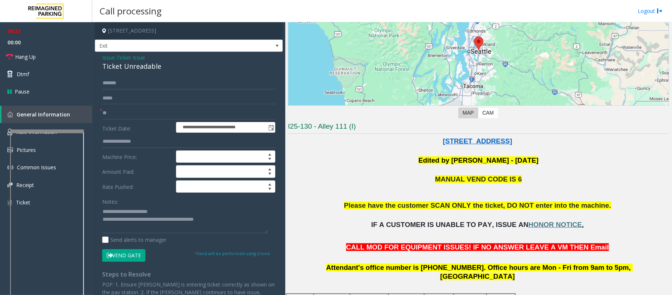
scroll to position [148, 0]
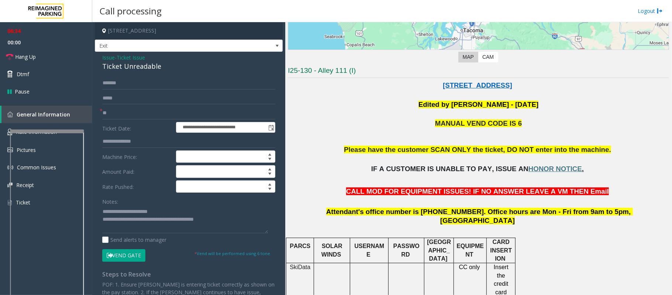
click at [120, 256] on button "Vend Gate" at bounding box center [123, 255] width 43 height 13
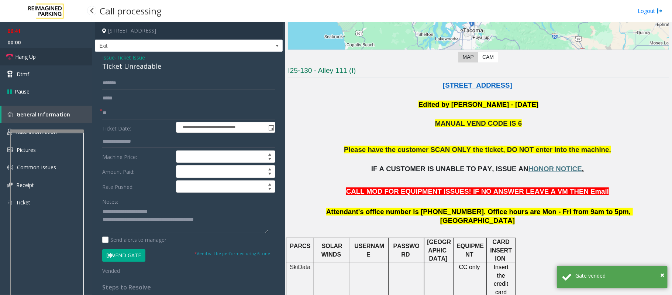
click at [24, 57] on span "Hang Up" at bounding box center [25, 57] width 21 height 8
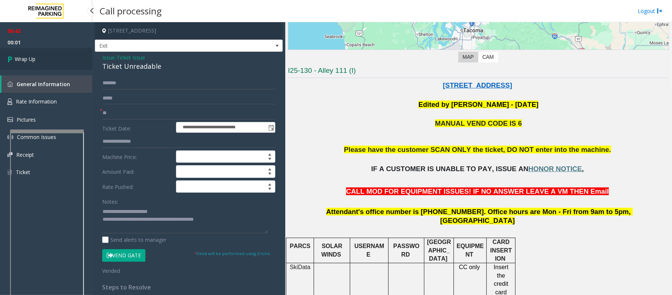
click at [30, 58] on span "Wrap Up" at bounding box center [25, 59] width 21 height 8
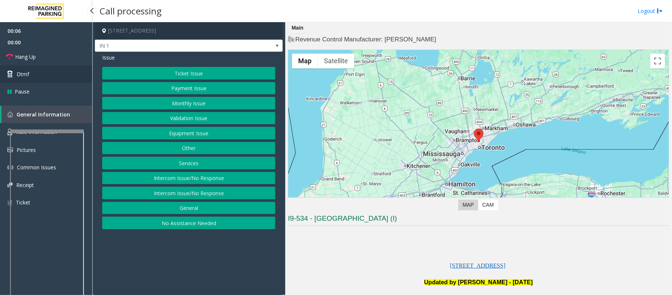
click at [20, 74] on span "Dtmf" at bounding box center [23, 74] width 13 height 8
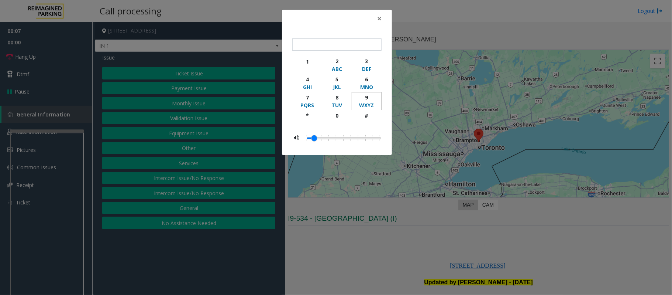
click at [372, 98] on div "9" at bounding box center [367, 97] width 20 height 8
click at [367, 119] on div "#" at bounding box center [367, 116] width 20 height 8
type input "**"
click at [350, 258] on div "× ** 1 2 ABC 3 DEF 4 GHI 5 JKL 6 MNO 7 PQRS 8 TUV 9 WXYZ * 0 #" at bounding box center [336, 147] width 672 height 295
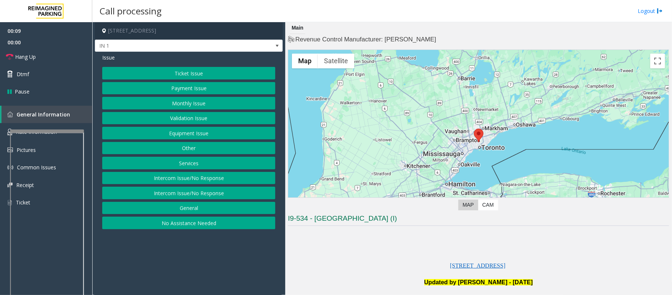
click at [182, 129] on button "Equipment Issue" at bounding box center [188, 133] width 173 height 13
click at [182, 129] on button "Gate / Door Won't Open" at bounding box center [188, 133] width 173 height 13
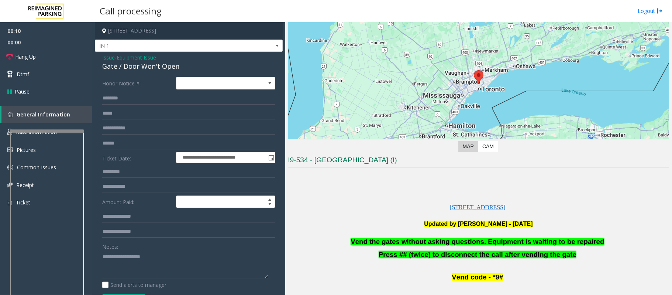
scroll to position [148, 0]
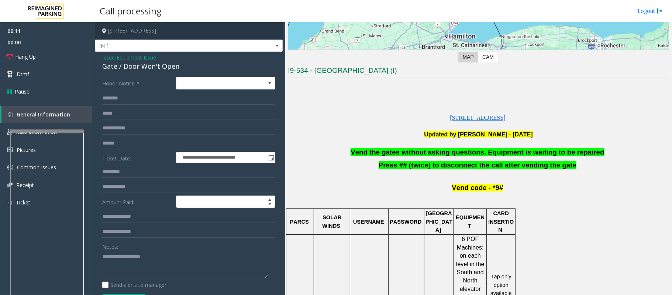
click at [408, 151] on span "Vend the gates without asking questions. Equipment is waiting to be repaired" at bounding box center [478, 152] width 254 height 8
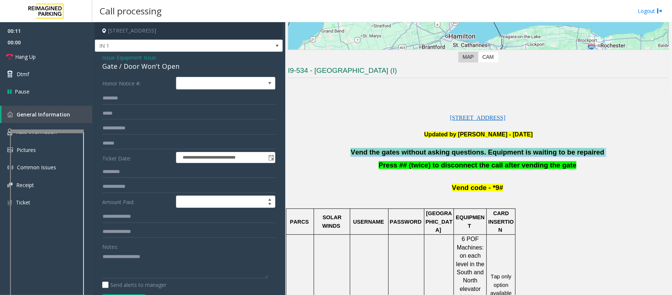
click at [408, 151] on span "Vend the gates without asking questions. Equipment is waiting to be repaired" at bounding box center [478, 152] width 254 height 8
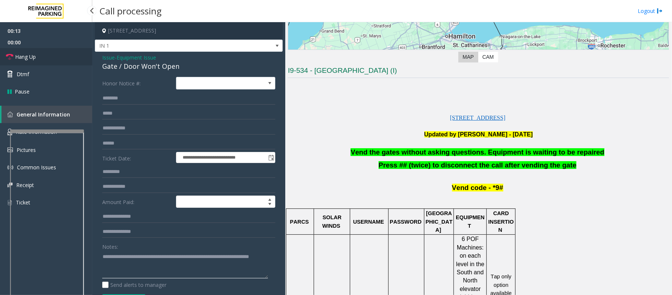
type textarea "**********"
click at [39, 56] on link "Hang Up" at bounding box center [46, 56] width 92 height 17
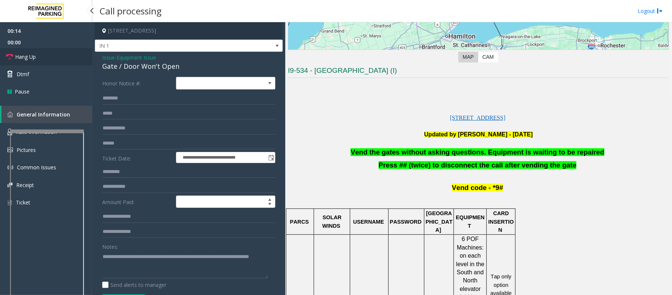
click at [39, 56] on link "Hang Up" at bounding box center [46, 56] width 92 height 17
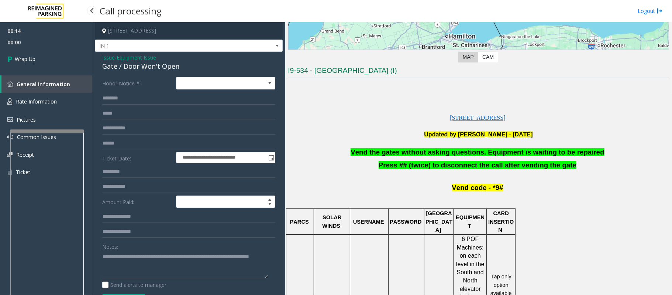
click at [39, 56] on link "Wrap Up" at bounding box center [46, 59] width 92 height 22
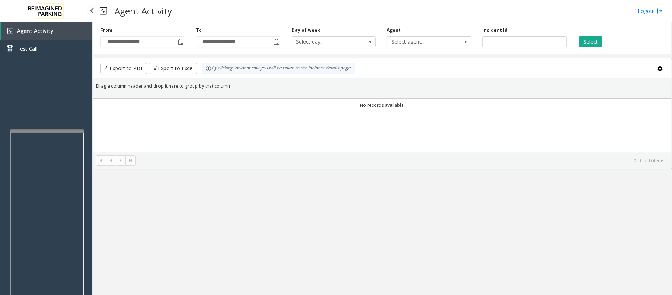
click at [39, 56] on link "Test Call" at bounding box center [46, 48] width 92 height 17
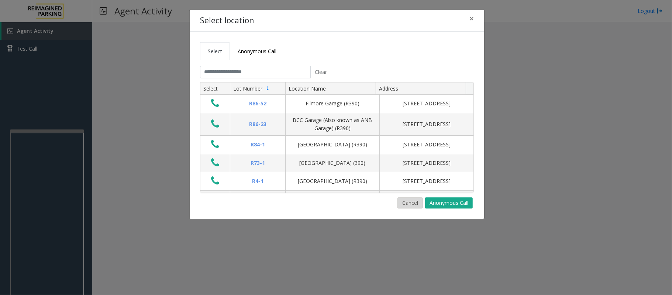
click at [407, 201] on button "Cancel" at bounding box center [410, 202] width 25 height 11
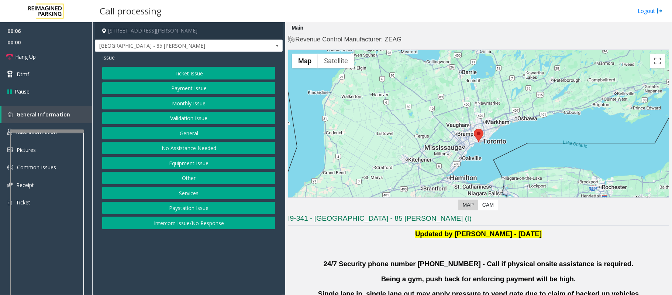
click at [178, 120] on button "Validation Issue" at bounding box center [188, 118] width 173 height 13
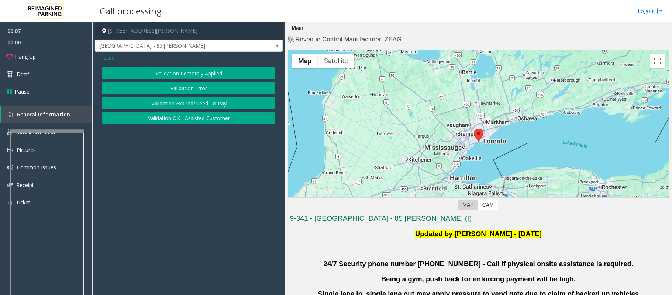
click at [182, 86] on button "Validation Error" at bounding box center [188, 88] width 173 height 13
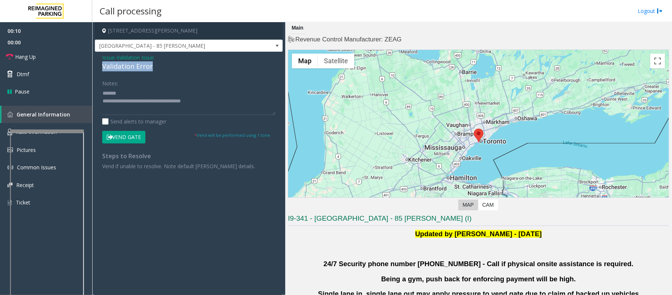
drag, startPoint x: 155, startPoint y: 64, endPoint x: 98, endPoint y: 67, distance: 57.3
click at [98, 67] on div "Issue - Validation Issue Validation Error Notes: Send alerts to manager Vend Ga…" at bounding box center [189, 115] width 188 height 126
click at [172, 95] on textarea at bounding box center [188, 101] width 173 height 28
click at [126, 110] on textarea at bounding box center [188, 101] width 173 height 28
click at [107, 108] on textarea at bounding box center [188, 101] width 173 height 28
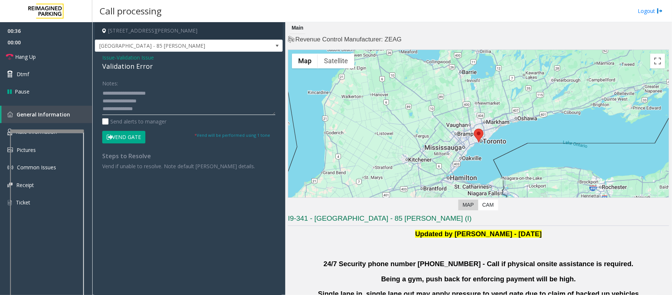
click at [107, 108] on textarea at bounding box center [188, 101] width 173 height 28
click at [151, 108] on textarea at bounding box center [188, 101] width 173 height 28
click at [134, 102] on textarea at bounding box center [188, 101] width 173 height 28
drag, startPoint x: 186, startPoint y: 31, endPoint x: 154, endPoint y: 30, distance: 32.1
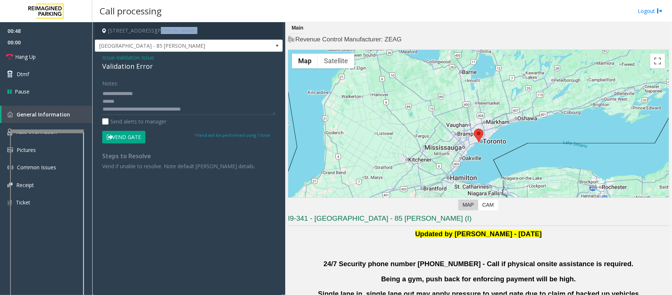
click at [154, 30] on h4 "[STREET_ADDRESS][PERSON_NAME]" at bounding box center [189, 30] width 188 height 17
click at [126, 104] on textarea at bounding box center [188, 101] width 173 height 28
click at [129, 103] on textarea at bounding box center [188, 101] width 173 height 28
type textarea "**********"
drag, startPoint x: 192, startPoint y: 32, endPoint x: 153, endPoint y: 35, distance: 39.6
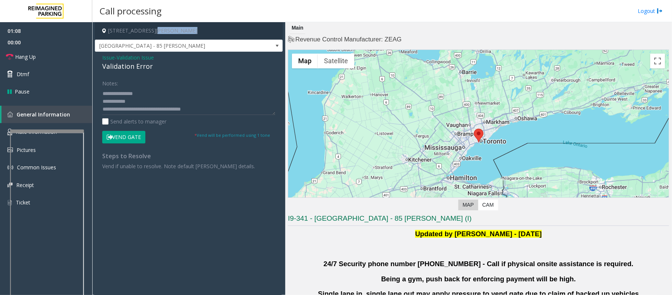
click at [153, 35] on h4 "[STREET_ADDRESS][PERSON_NAME]" at bounding box center [189, 30] width 188 height 17
copy h4 "[GEOGRAPHIC_DATA], [GEOGRAPHIC_DATA]"
click at [118, 131] on button "Vend Gate" at bounding box center [123, 137] width 43 height 13
click at [118, 136] on button "Vend Gate" at bounding box center [123, 137] width 43 height 13
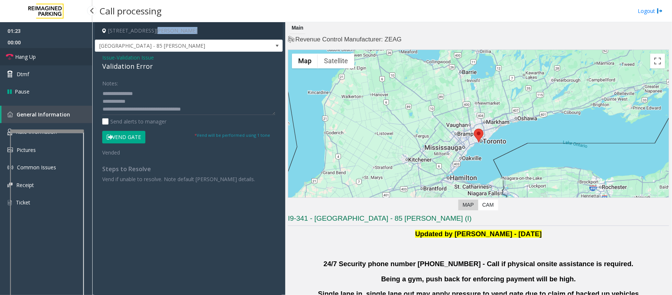
click at [30, 55] on span "Hang Up" at bounding box center [25, 57] width 21 height 8
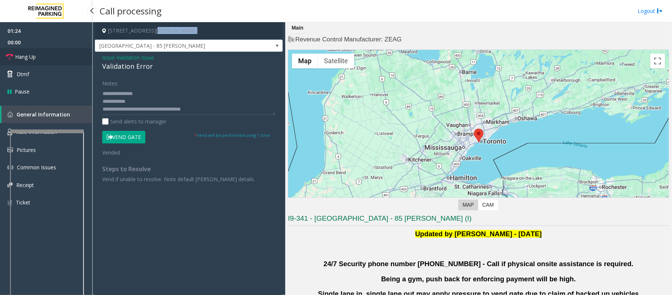
click at [30, 55] on span "Hang Up" at bounding box center [25, 57] width 21 height 8
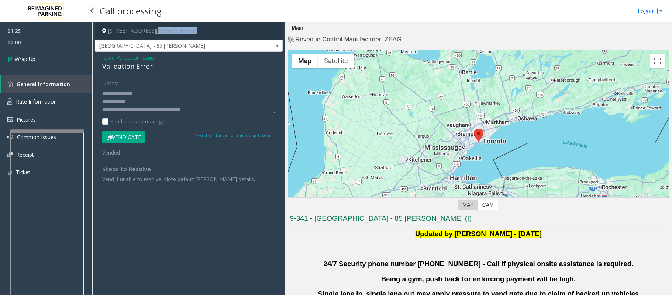
click at [30, 55] on span "Wrap Up" at bounding box center [25, 59] width 21 height 8
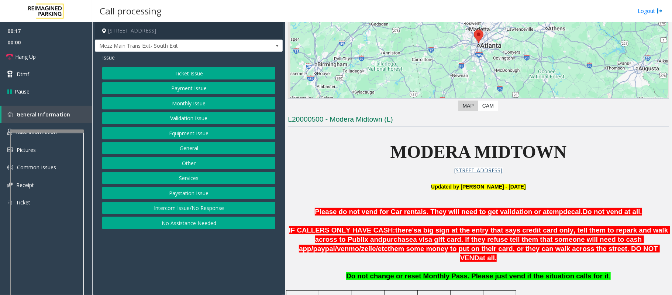
scroll to position [246, 0]
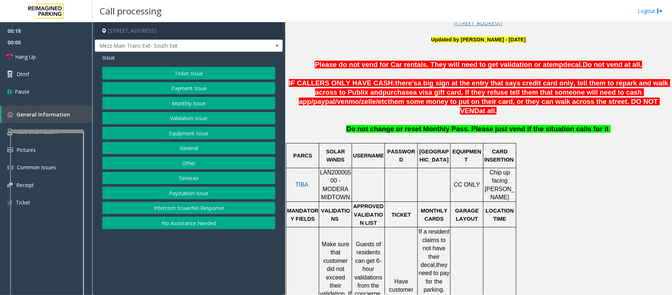
click at [185, 120] on button "Validation Issue" at bounding box center [188, 118] width 173 height 13
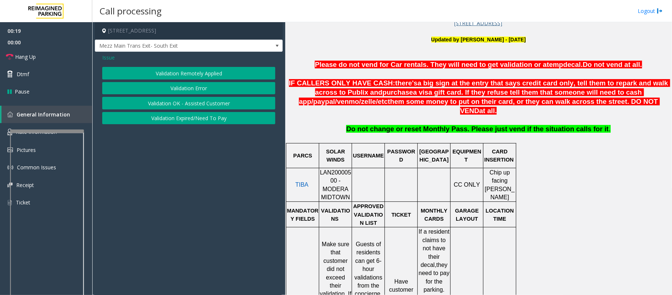
click at [192, 90] on button "Validation Error" at bounding box center [188, 88] width 173 height 13
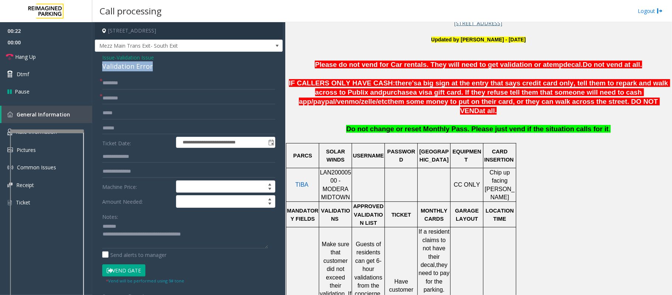
drag, startPoint x: 158, startPoint y: 67, endPoint x: 96, endPoint y: 67, distance: 62.0
click at [96, 67] on div "**********" at bounding box center [189, 239] width 188 height 375
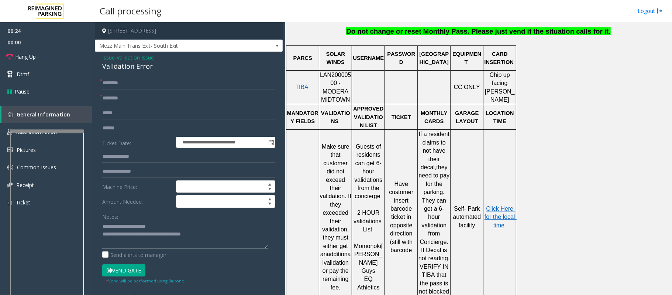
scroll to position [345, 0]
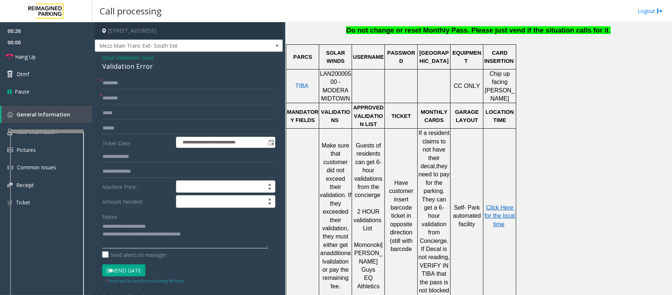
type textarea "**********"
click at [329, 71] on span "LAN20000500 - MODERA MIDTOWN" at bounding box center [335, 86] width 31 height 31
copy span "LAN20000500"
drag, startPoint x: 157, startPoint y: 65, endPoint x: 104, endPoint y: 68, distance: 53.3
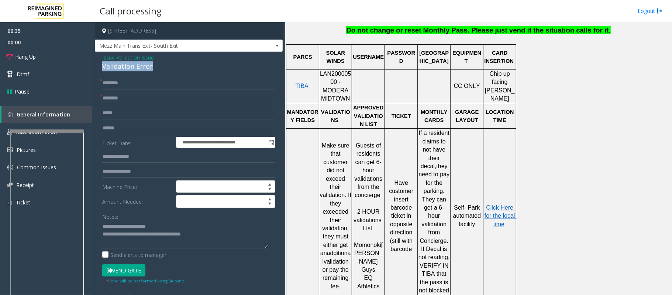
click at [104, 68] on div "Validation Error" at bounding box center [188, 66] width 173 height 10
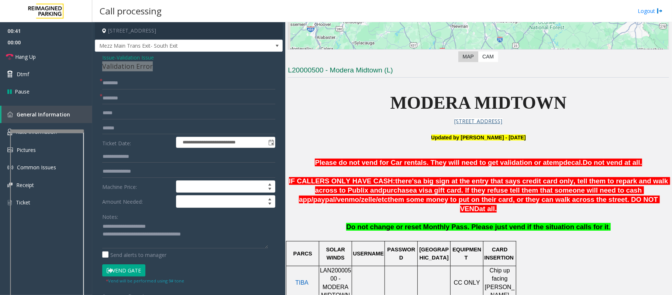
scroll to position [148, 0]
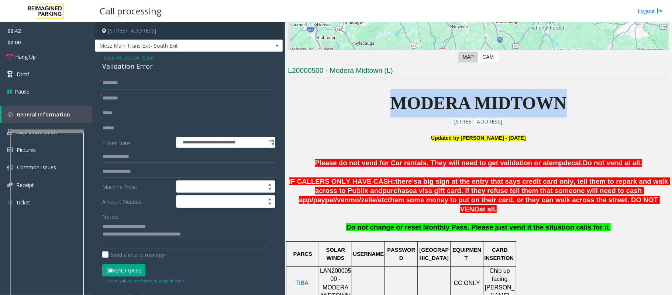
drag, startPoint x: 375, startPoint y: 112, endPoint x: 584, endPoint y: 100, distance: 209.0
click at [584, 100] on p "MODERA MIDTOWN" at bounding box center [478, 103] width 381 height 28
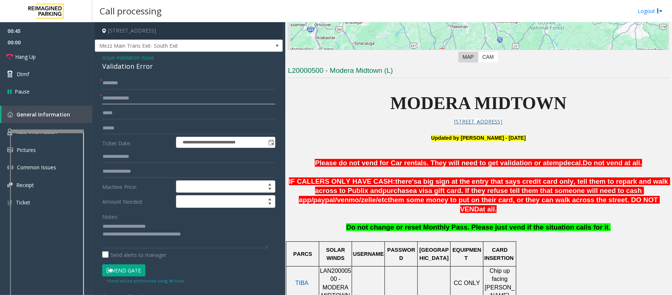
type input "**********"
click at [119, 81] on input "text" at bounding box center [188, 83] width 173 height 13
type input "**"
click at [25, 59] on span "Hang Up" at bounding box center [25, 57] width 21 height 8
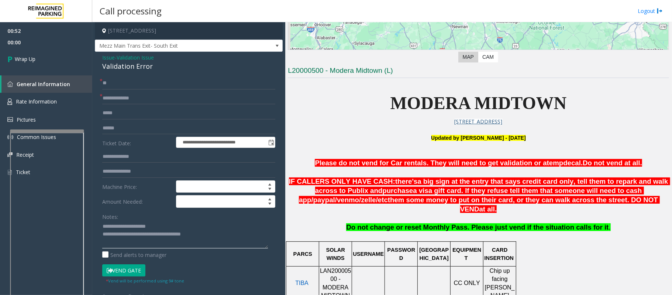
drag, startPoint x: 207, startPoint y: 235, endPoint x: 133, endPoint y: 239, distance: 74.3
click at [133, 239] on textarea at bounding box center [185, 234] width 166 height 28
paste textarea "*******"
type textarea "**********"
click at [36, 64] on link "Wrap Up" at bounding box center [46, 59] width 92 height 22
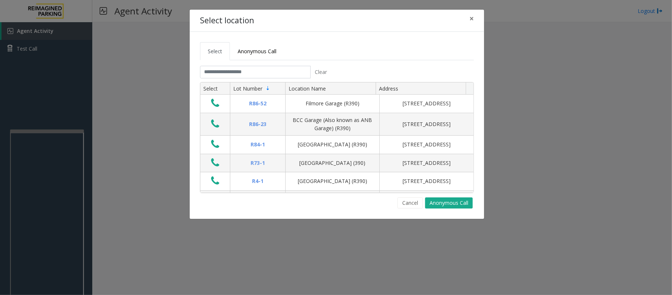
click at [230, 83] on th "Lot Number" at bounding box center [257, 88] width 55 height 13
click at [228, 73] on input "text" at bounding box center [255, 72] width 111 height 13
click at [284, 67] on input "text" at bounding box center [255, 72] width 111 height 13
click at [274, 80] on tab "Clear Select Lot Number Location Name Address R86-[GEOGRAPHIC_DATA][STREET_ADDR…" at bounding box center [337, 137] width 274 height 143
click at [258, 73] on input "text" at bounding box center [255, 72] width 111 height 13
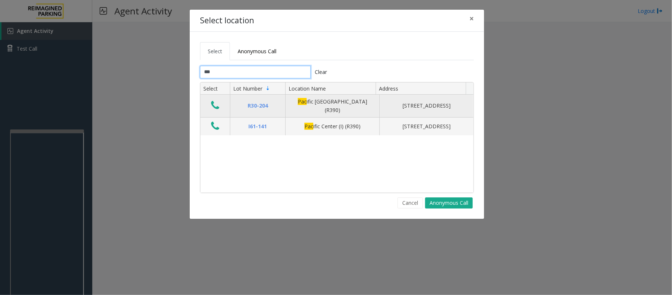
type input "***"
click at [214, 106] on icon "Data table" at bounding box center [215, 105] width 8 height 10
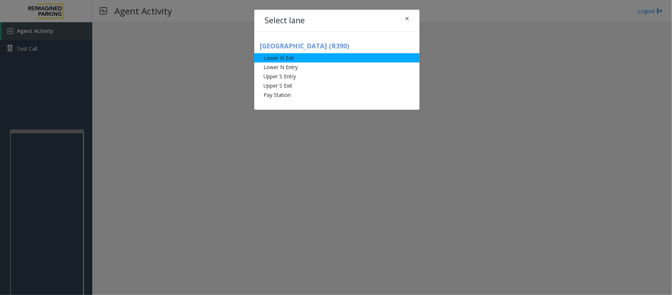
click at [284, 59] on li "Lower N Exit" at bounding box center [336, 57] width 165 height 9
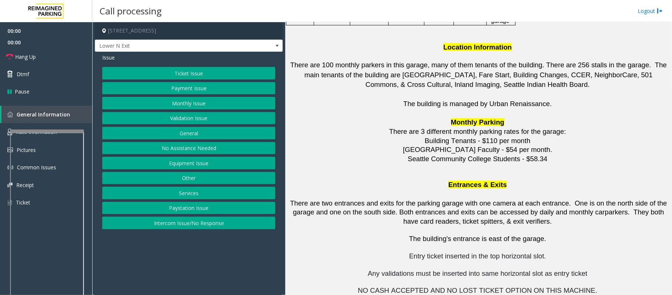
scroll to position [885, 0]
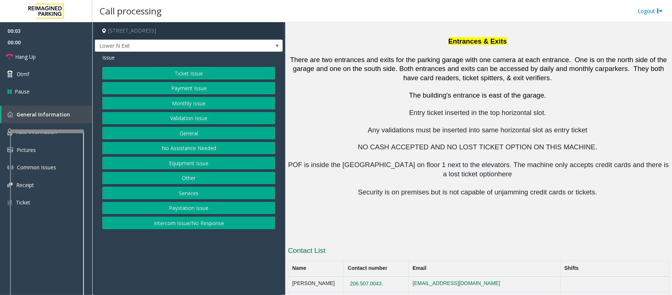
drag, startPoint x: 403, startPoint y: 234, endPoint x: 355, endPoint y: 233, distance: 47.3
click at [355, 276] on td "206.507.0043." at bounding box center [376, 283] width 65 height 15
copy button "206.507.0043."
click at [185, 163] on button "Equipment Issue" at bounding box center [188, 163] width 173 height 13
click at [189, 120] on button "Broken Gate" at bounding box center [188, 118] width 173 height 13
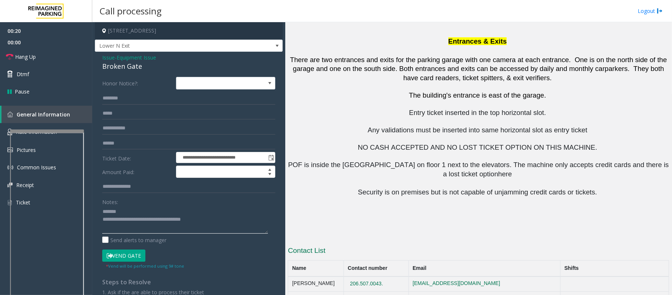
click at [138, 210] on textarea at bounding box center [185, 220] width 166 height 28
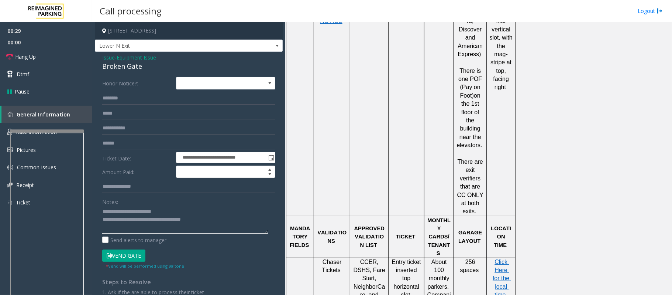
scroll to position [147, 0]
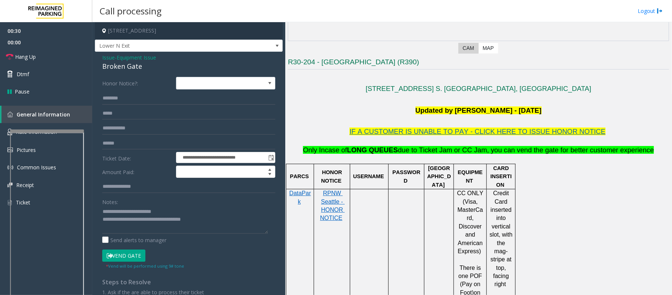
click at [338, 95] on p at bounding box center [478, 99] width 381 height 11
click at [117, 46] on span "Lower N Exit" at bounding box center [170, 46] width 150 height 12
click at [119, 49] on span "Lower N Exit" at bounding box center [170, 46] width 150 height 12
drag, startPoint x: 207, startPoint y: 221, endPoint x: 134, endPoint y: 224, distance: 73.2
click at [134, 224] on textarea at bounding box center [185, 220] width 166 height 28
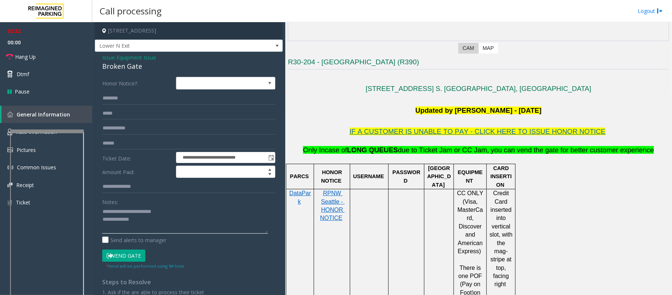
click at [142, 220] on textarea at bounding box center [185, 220] width 166 height 28
type textarea "**********"
click at [110, 103] on input "text" at bounding box center [188, 98] width 173 height 13
type input "*******"
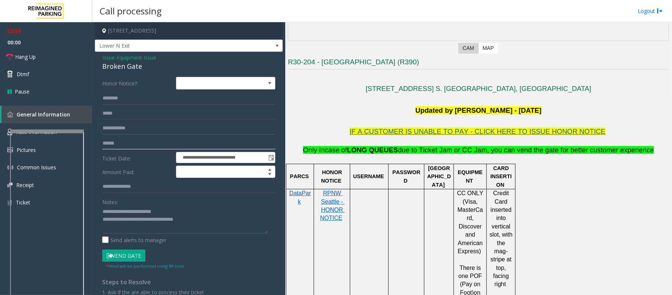
click at [113, 148] on input "text" at bounding box center [188, 143] width 173 height 13
click at [101, 48] on span "Lower N Exit" at bounding box center [170, 46] width 150 height 12
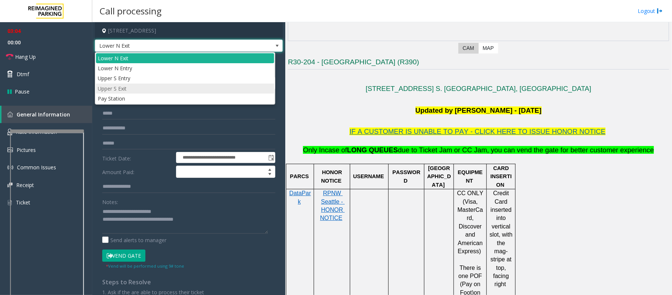
click at [121, 88] on li "Upper S Exit" at bounding box center [185, 88] width 178 height 10
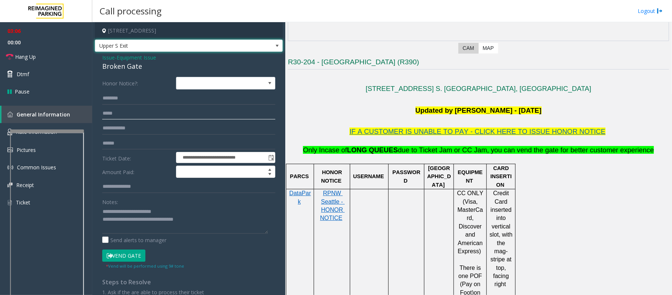
click at [114, 119] on input "text" at bounding box center [188, 113] width 173 height 13
click at [108, 144] on input "text" at bounding box center [188, 143] width 173 height 13
type input "******"
click at [135, 256] on button "Vend Gate" at bounding box center [123, 255] width 43 height 13
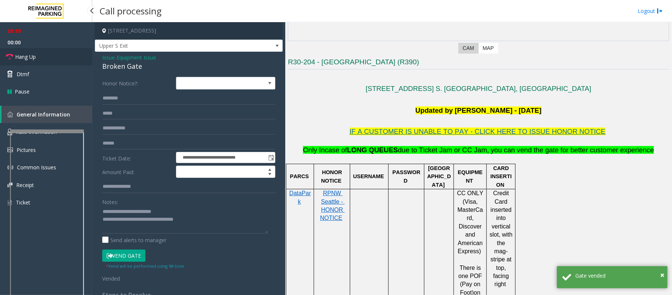
click at [33, 52] on link "Hang Up" at bounding box center [46, 56] width 92 height 17
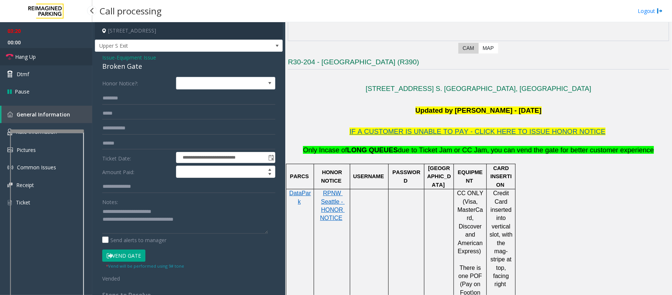
click at [33, 52] on link "Hang Up" at bounding box center [46, 56] width 92 height 17
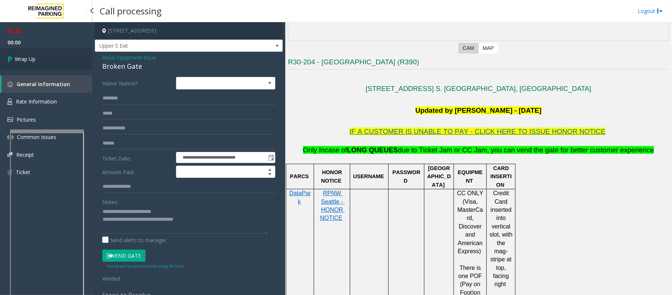
click at [33, 52] on link "Wrap Up" at bounding box center [46, 59] width 92 height 22
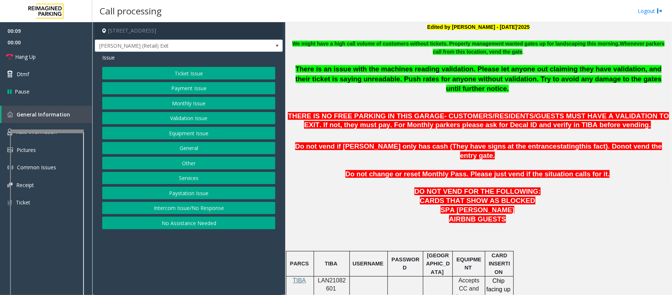
scroll to position [295, 0]
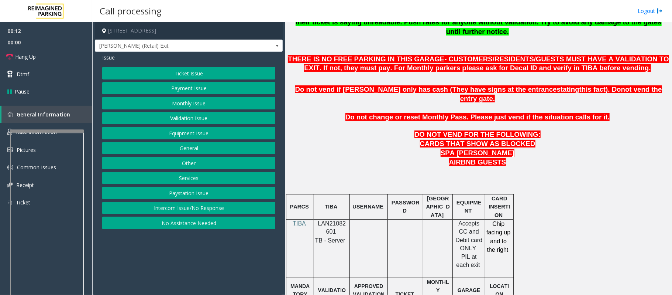
click at [179, 89] on button "Payment Issue" at bounding box center [188, 88] width 173 height 13
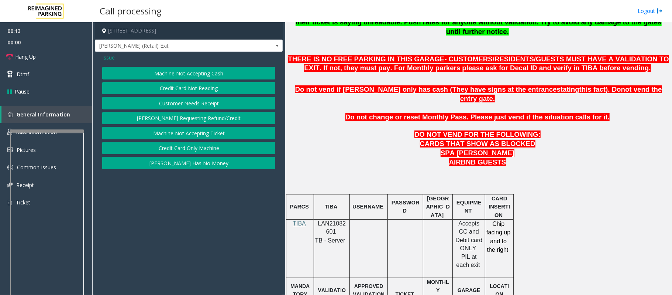
click at [179, 89] on button "Credit Card Not Reading" at bounding box center [188, 88] width 173 height 13
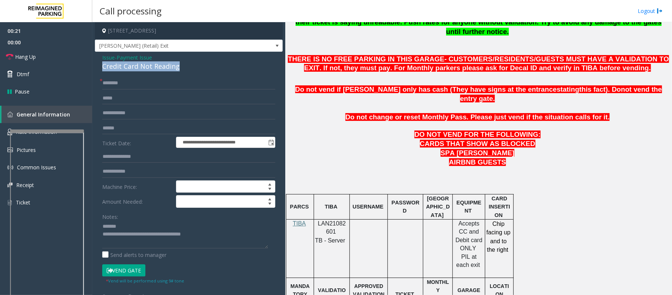
drag, startPoint x: 188, startPoint y: 69, endPoint x: 100, endPoint y: 65, distance: 88.3
click at [100, 65] on div "**********" at bounding box center [189, 208] width 188 height 313
type textarea "**********"
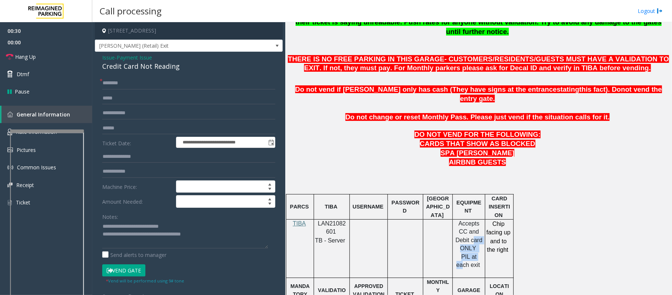
drag, startPoint x: 477, startPoint y: 234, endPoint x: 458, endPoint y: 220, distance: 23.7
click at [458, 220] on p "Accepts CC and Debit card ONLY PIL at each exit" at bounding box center [469, 243] width 27 height 49
click at [468, 222] on span "Accepts CC and Debit card ONLY" at bounding box center [469, 235] width 27 height 31
click at [120, 82] on input "text" at bounding box center [188, 83] width 173 height 13
click at [111, 124] on input "text" at bounding box center [188, 128] width 173 height 13
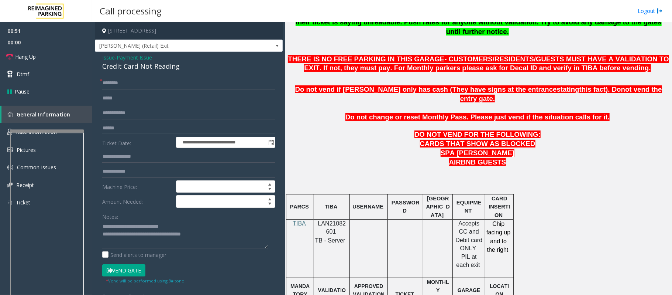
click at [114, 126] on input "text" at bounding box center [188, 128] width 173 height 13
type input "*******"
click at [128, 78] on input "text" at bounding box center [188, 83] width 173 height 13
type input "*****"
click at [129, 270] on button "Vend Gate" at bounding box center [123, 270] width 43 height 13
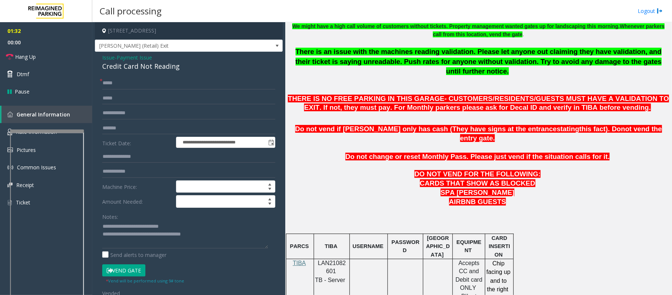
scroll to position [246, 0]
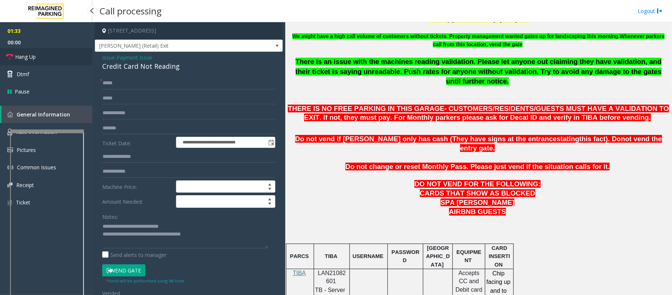
click at [23, 56] on span "Hang Up" at bounding box center [25, 57] width 21 height 8
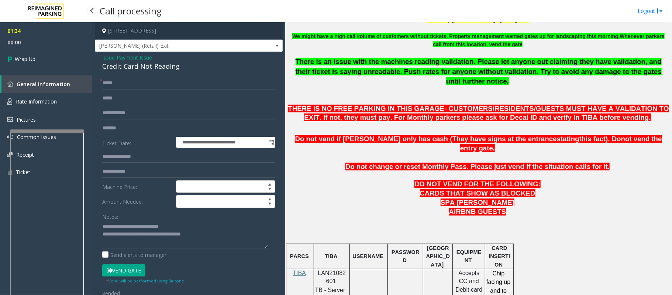
click at [23, 56] on span "Wrap Up" at bounding box center [25, 59] width 21 height 8
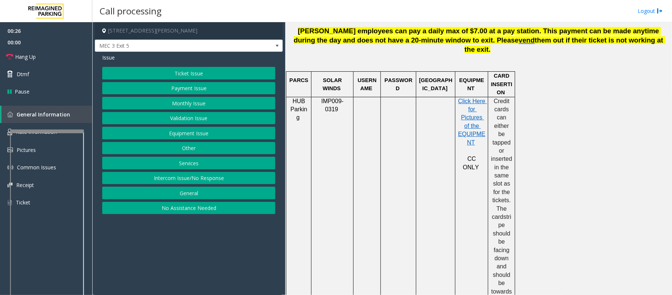
scroll to position [443, 0]
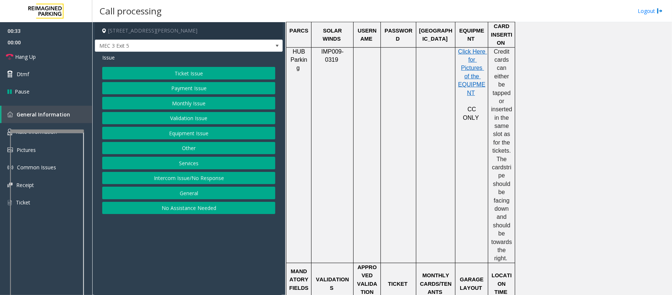
click at [166, 88] on button "Payment Issue" at bounding box center [188, 88] width 173 height 13
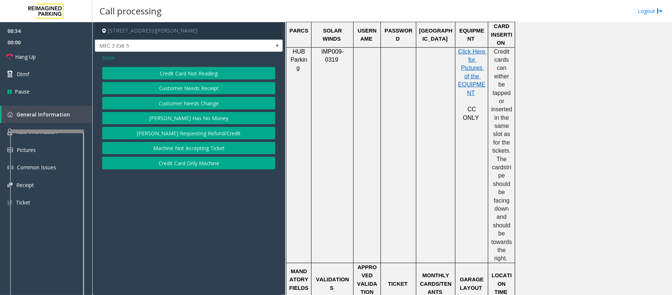
click at [171, 76] on button "Credit Card Not Reading" at bounding box center [188, 73] width 173 height 13
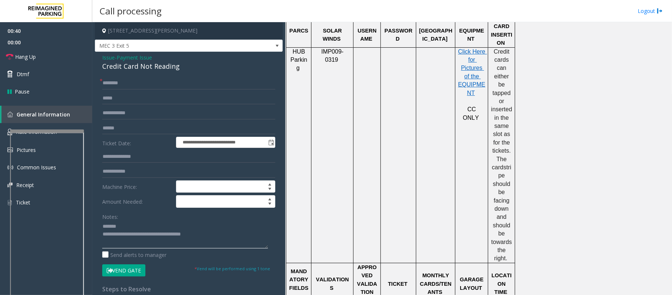
type textarea "**********"
click at [108, 58] on span "Issue" at bounding box center [108, 58] width 13 height 8
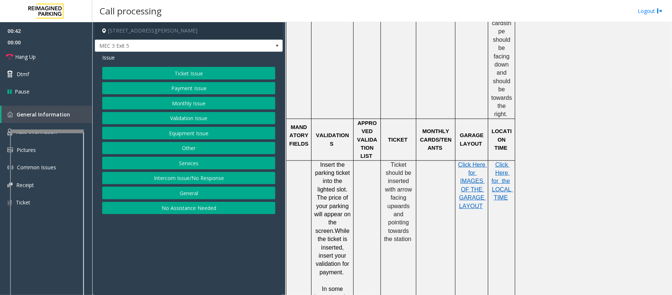
scroll to position [591, 0]
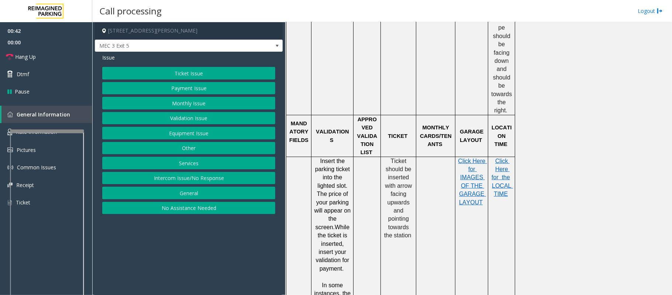
click at [177, 70] on button "Ticket Issue" at bounding box center [188, 73] width 173 height 13
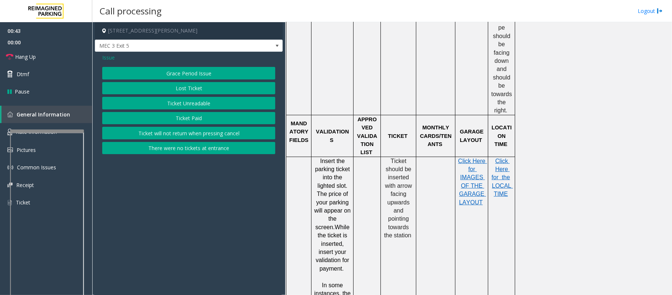
click at [189, 106] on button "Ticket Unreadable" at bounding box center [188, 103] width 173 height 13
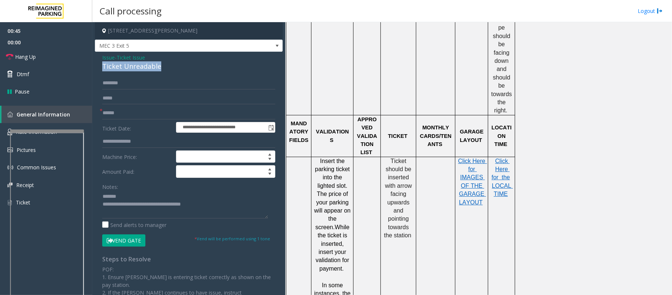
drag, startPoint x: 165, startPoint y: 65, endPoint x: 98, endPoint y: 66, distance: 66.5
click at [98, 66] on div "**********" at bounding box center [189, 216] width 188 height 329
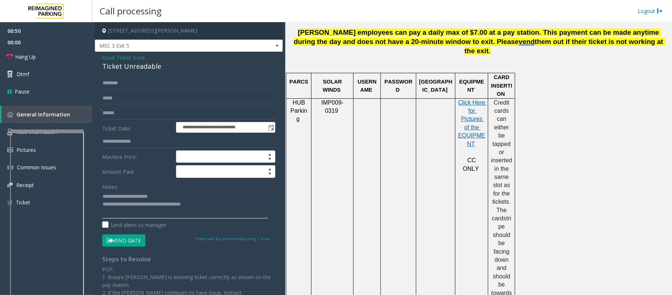
scroll to position [295, 0]
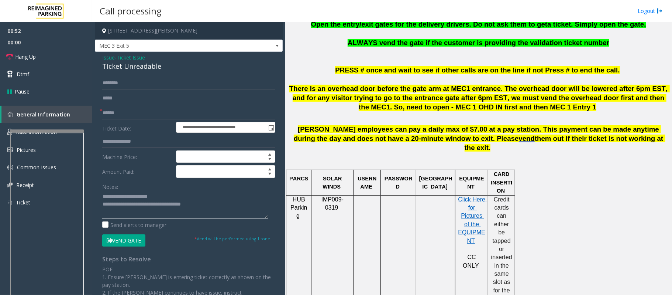
type textarea "**********"
click at [111, 108] on input "text" at bounding box center [188, 113] width 173 height 13
type input "******"
click at [170, 86] on input "text" at bounding box center [188, 83] width 173 height 13
type input "*********"
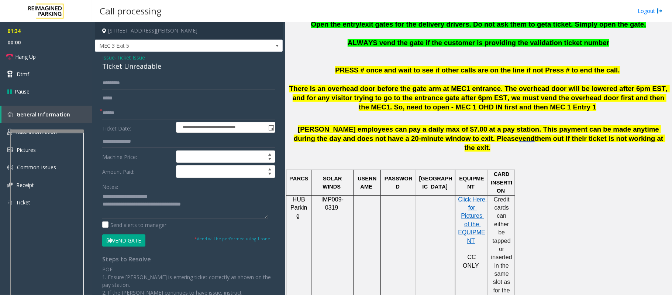
click at [135, 244] on button "Vend Gate" at bounding box center [123, 240] width 43 height 13
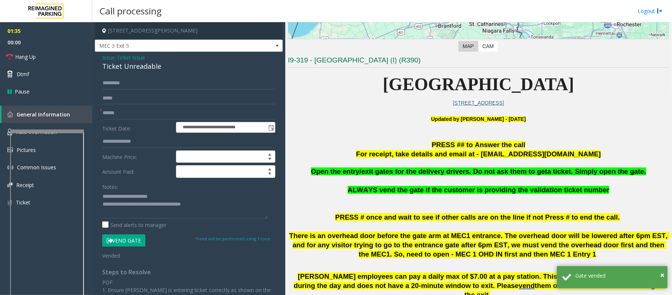
scroll to position [148, 0]
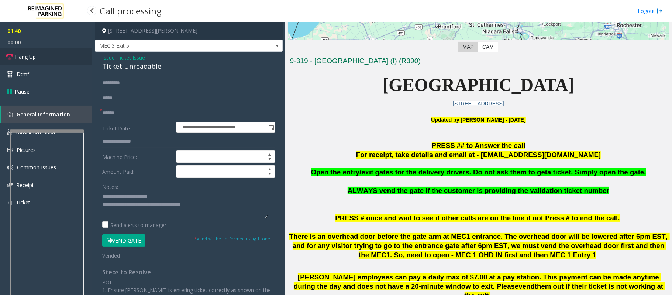
click at [35, 57] on span "Hang Up" at bounding box center [25, 57] width 21 height 8
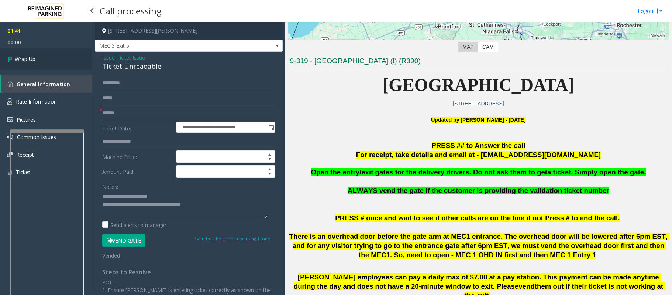
click at [35, 57] on span "Wrap Up" at bounding box center [25, 59] width 21 height 8
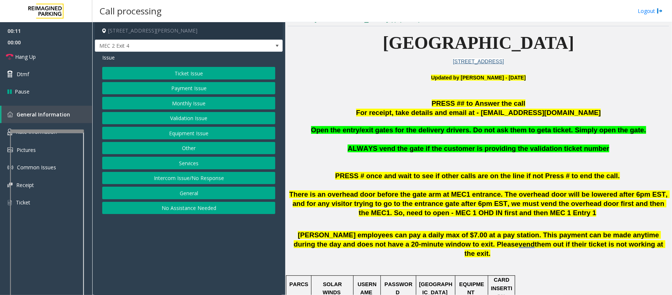
scroll to position [197, 0]
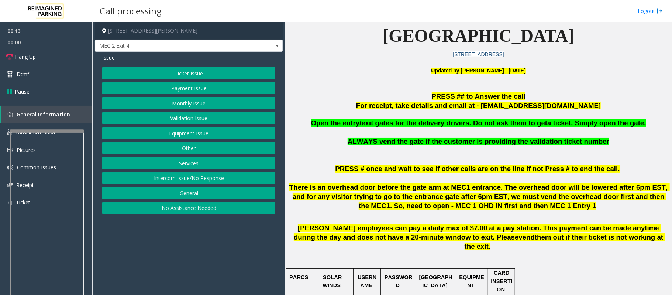
click at [189, 135] on button "Equipment Issue" at bounding box center [188, 133] width 173 height 13
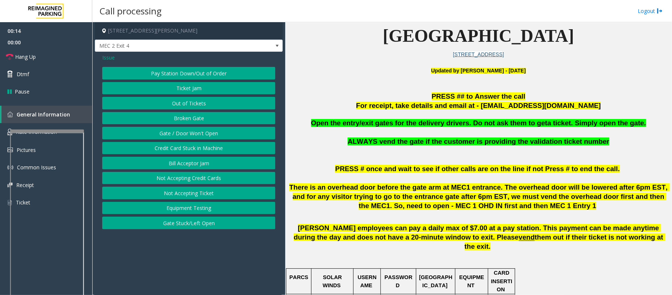
click at [185, 135] on button "Gate / Door Won't Open" at bounding box center [188, 133] width 173 height 13
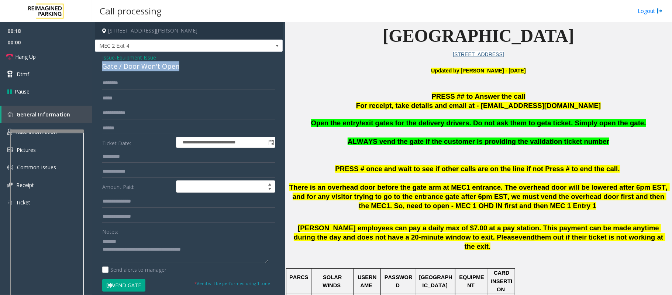
drag, startPoint x: 180, startPoint y: 65, endPoint x: 104, endPoint y: 64, distance: 76.5
click at [104, 64] on div "Gate / Door Won't Open" at bounding box center [188, 66] width 173 height 10
click at [127, 242] on textarea at bounding box center [185, 249] width 166 height 28
type textarea "**********"
click at [130, 85] on input "text" at bounding box center [188, 83] width 173 height 13
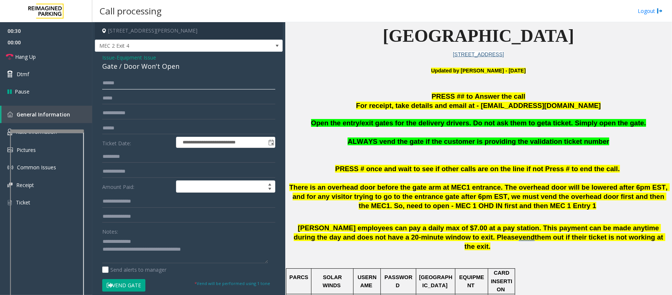
type input "******"
click at [137, 287] on button "Vend Gate" at bounding box center [123, 285] width 43 height 13
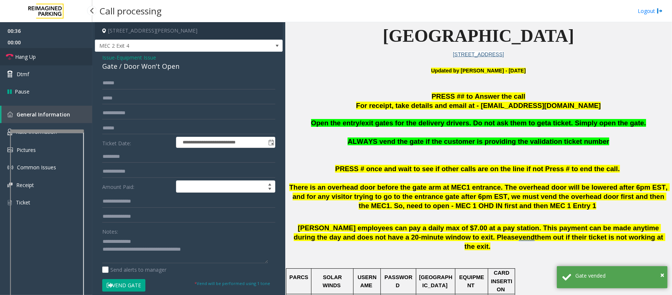
click at [42, 55] on link "Hang Up" at bounding box center [46, 56] width 92 height 17
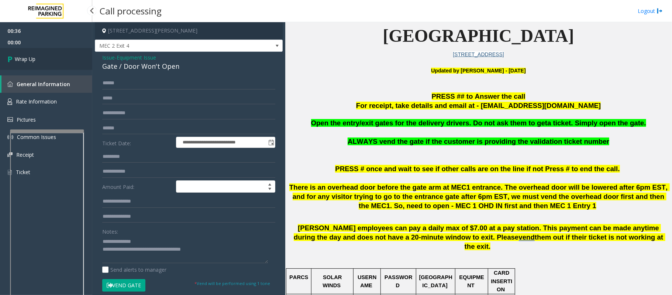
click at [42, 55] on link "Wrap Up" at bounding box center [46, 59] width 92 height 22
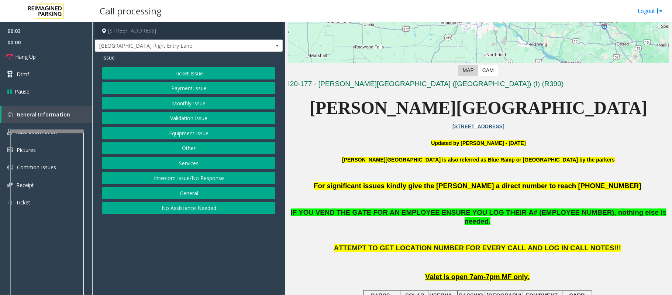
scroll to position [148, 0]
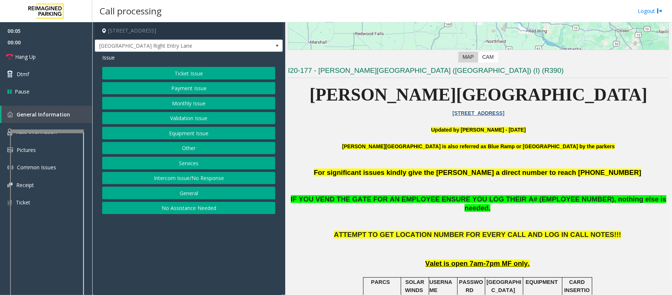
click at [179, 178] on button "Intercom Issue/No Response" at bounding box center [188, 178] width 173 height 13
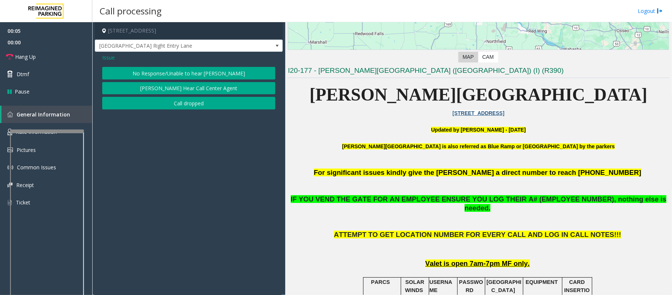
click at [166, 64] on div "Issue No Response/Unable to hear [PERSON_NAME] Cannot Hear Call Center Agent Ca…" at bounding box center [189, 82] width 188 height 61
click at [168, 76] on button "No Response/Unable to hear [PERSON_NAME]" at bounding box center [188, 73] width 173 height 13
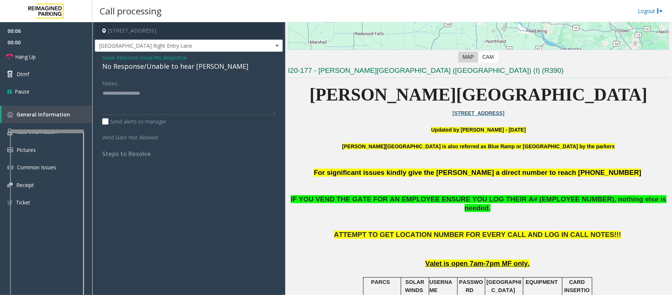
click at [162, 72] on div "Issue - Intercom Issue/No Response No Response/Unable to hear [PERSON_NAME] Not…" at bounding box center [189, 108] width 188 height 113
click at [163, 68] on div "No Response/Unable to hear [PERSON_NAME]" at bounding box center [188, 66] width 173 height 10
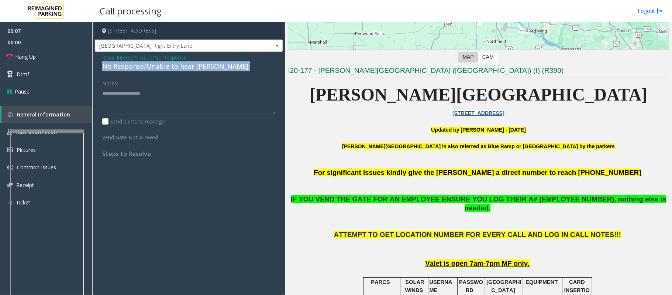
click at [163, 68] on div "No Response/Unable to hear [PERSON_NAME]" at bounding box center [188, 66] width 173 height 10
type textarea "**********"
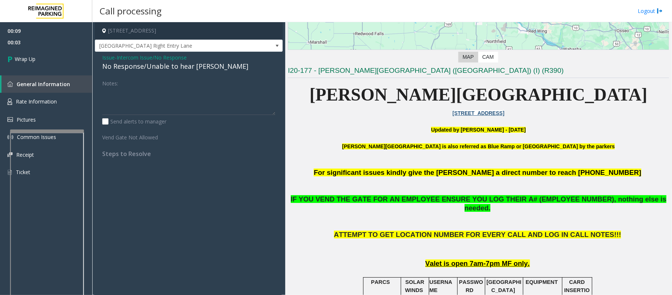
click at [185, 59] on span "Intercom Issue/No Response" at bounding box center [152, 58] width 70 height 8
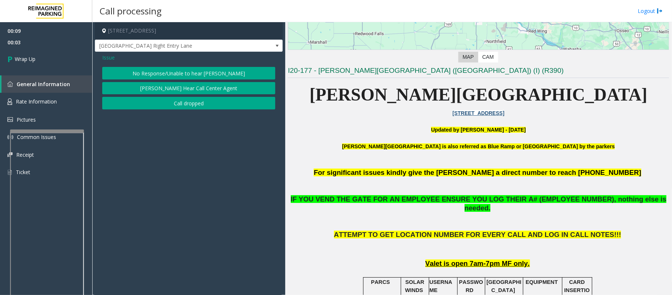
click at [186, 107] on button "Call dropped" at bounding box center [188, 103] width 173 height 13
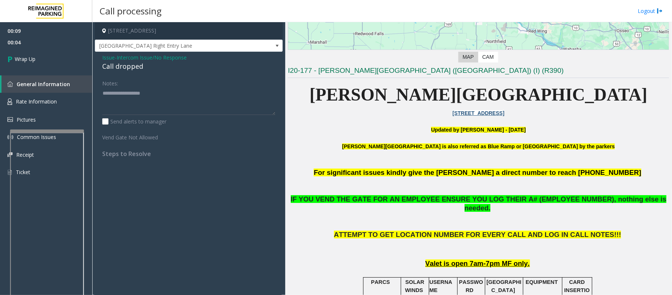
click at [122, 71] on div "Call dropped" at bounding box center [188, 66] width 173 height 10
click at [125, 71] on div "Call dropped" at bounding box center [188, 66] width 173 height 10
click at [130, 69] on div "Call dropped" at bounding box center [188, 66] width 173 height 10
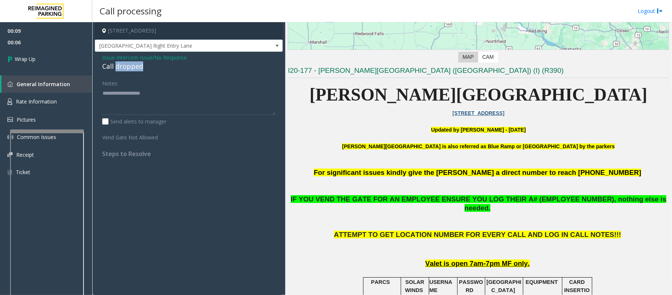
click at [130, 69] on div "Call dropped" at bounding box center [188, 66] width 173 height 10
type textarea "**********"
click at [37, 59] on link "Wrap Up" at bounding box center [46, 59] width 92 height 22
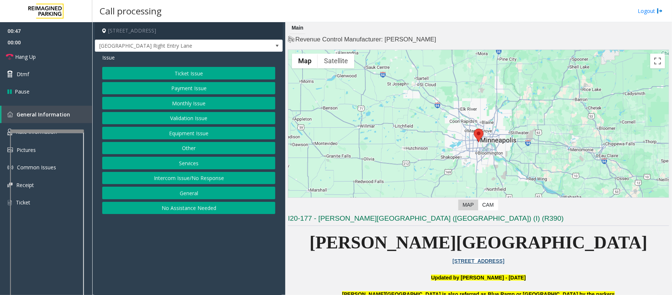
click at [173, 129] on button "Equipment Issue" at bounding box center [188, 133] width 173 height 13
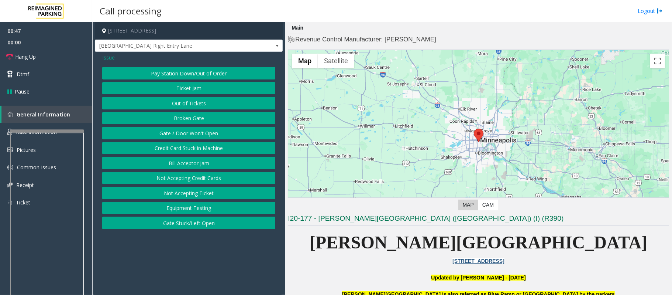
click at [173, 129] on button "Gate / Door Won't Open" at bounding box center [188, 133] width 173 height 13
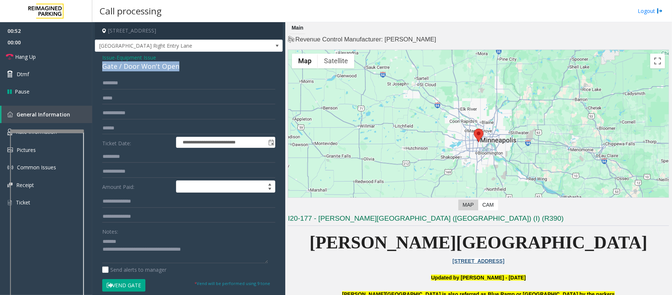
drag, startPoint x: 184, startPoint y: 66, endPoint x: 102, endPoint y: 68, distance: 81.6
click at [102, 68] on div "Gate / Door Won't Open" at bounding box center [188, 66] width 173 height 10
click at [130, 284] on button "Vend Gate" at bounding box center [123, 285] width 43 height 13
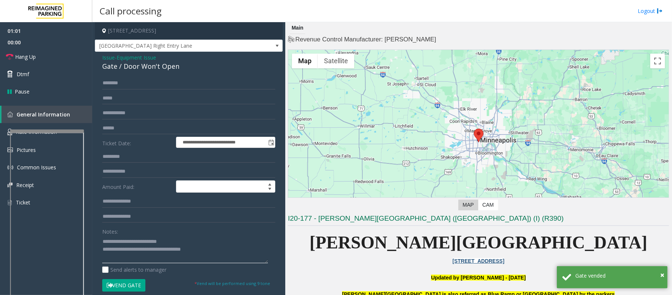
drag, startPoint x: 211, startPoint y: 250, endPoint x: 134, endPoint y: 250, distance: 77.5
click at [134, 250] on textarea at bounding box center [185, 249] width 166 height 28
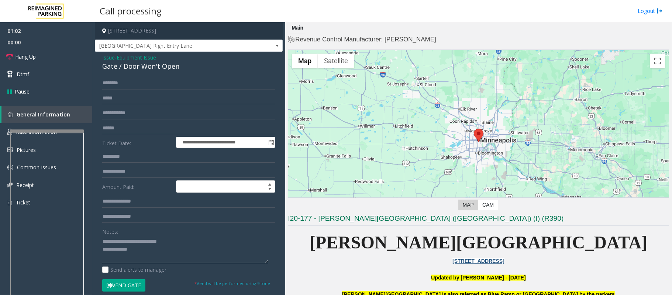
paste textarea "**********"
type textarea "**********"
click at [33, 61] on link "Hang Up" at bounding box center [46, 56] width 92 height 17
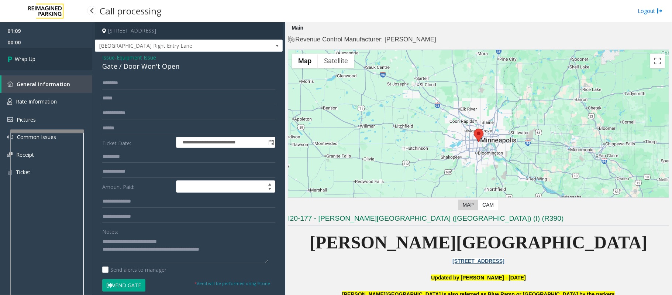
click at [33, 61] on span "Wrap Up" at bounding box center [25, 59] width 21 height 8
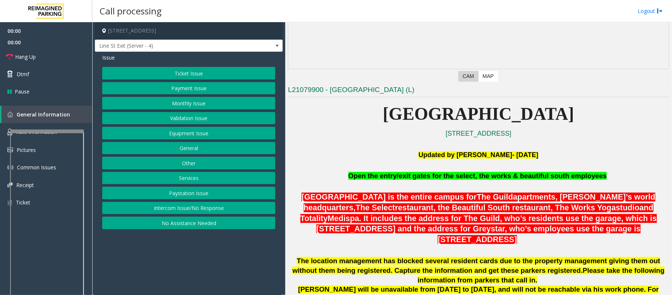
scroll to position [148, 0]
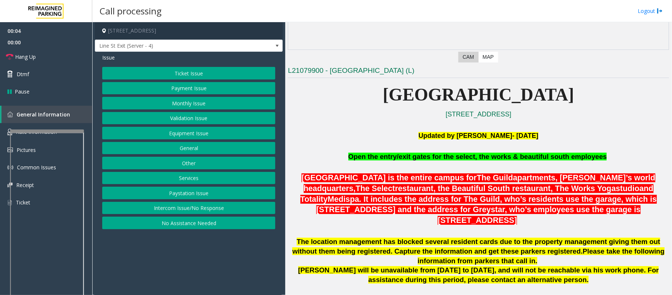
click at [218, 210] on button "Intercom Issue/No Response" at bounding box center [188, 208] width 173 height 13
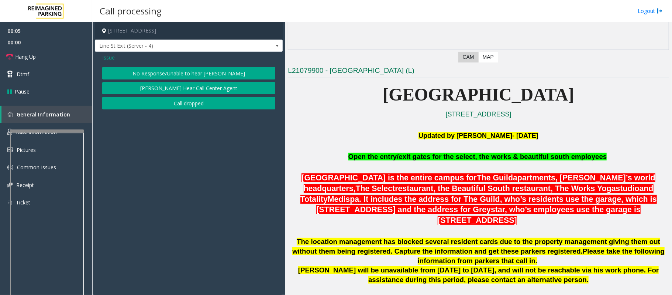
click at [168, 67] on button "No Response/Unable to hear [PERSON_NAME]" at bounding box center [188, 73] width 173 height 13
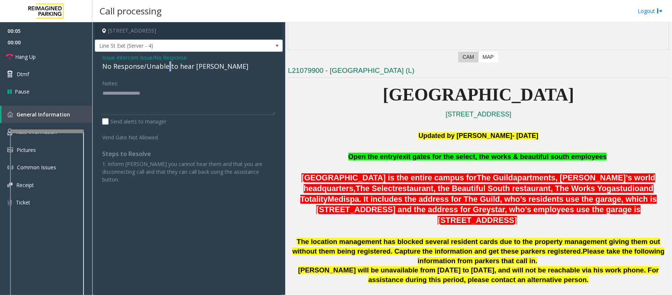
click at [168, 67] on div "No Response/Unable to hear [PERSON_NAME]" at bounding box center [188, 66] width 173 height 10
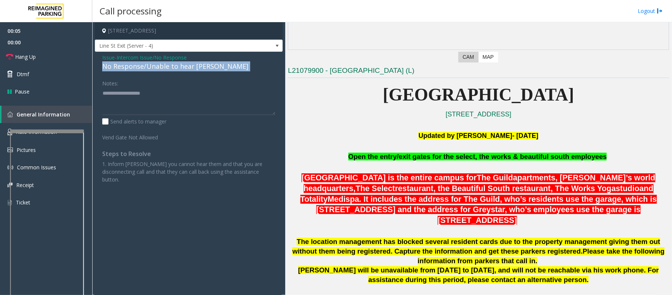
click at [168, 67] on div "No Response/Unable to hear [PERSON_NAME]" at bounding box center [188, 66] width 173 height 10
type textarea "**********"
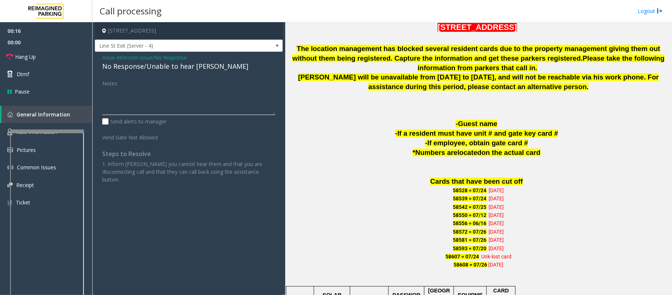
scroll to position [345, 0]
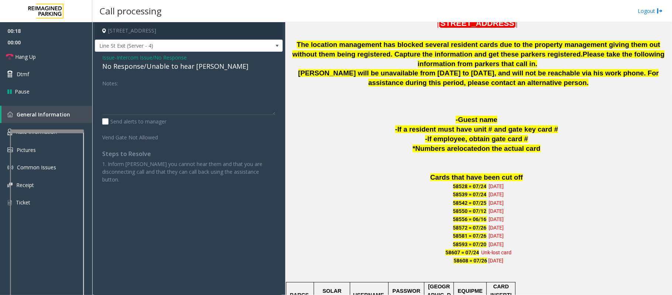
click at [104, 60] on span "Issue" at bounding box center [108, 58] width 13 height 8
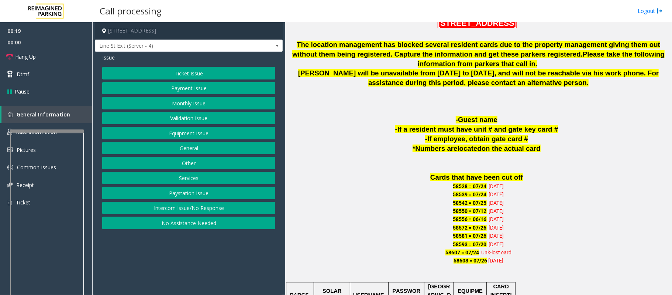
click at [141, 79] on button "Ticket Issue" at bounding box center [188, 73] width 173 height 13
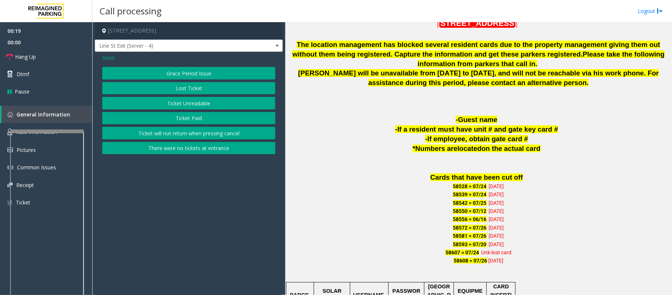
click at [189, 149] on button "There were no tickets at entrance" at bounding box center [188, 148] width 173 height 13
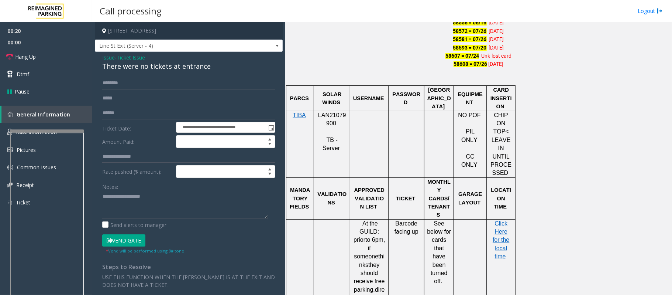
scroll to position [541, 0]
click at [332, 111] on p "LAN21079900" at bounding box center [332, 119] width 31 height 17
copy p "LAN21079900"
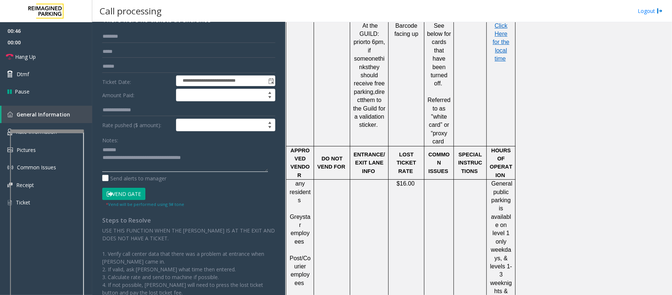
scroll to position [0, 0]
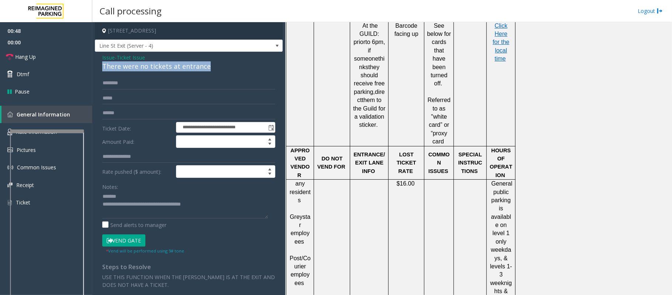
drag, startPoint x: 213, startPoint y: 63, endPoint x: 100, endPoint y: 68, distance: 113.1
click at [100, 68] on div "**********" at bounding box center [189, 220] width 188 height 337
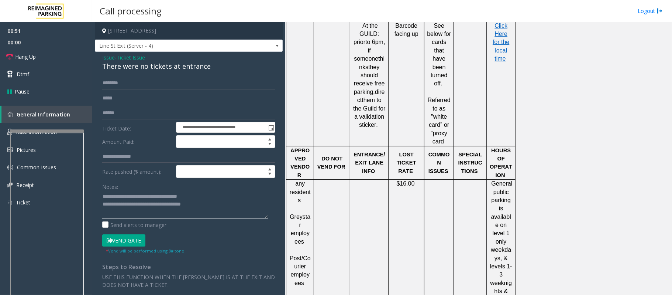
click at [230, 197] on textarea at bounding box center [185, 205] width 166 height 28
drag, startPoint x: 290, startPoint y: 163, endPoint x: 311, endPoint y: 169, distance: 21.4
click at [311, 213] on span "Greystar employees" at bounding box center [300, 228] width 21 height 31
click at [299, 213] on span "Greystar employees" at bounding box center [300, 228] width 21 height 31
drag, startPoint x: 293, startPoint y: 164, endPoint x: 306, endPoint y: 182, distance: 22.5
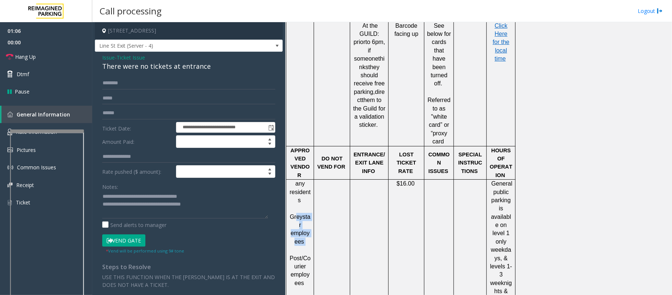
click at [306, 213] on p "Greystar employees" at bounding box center [300, 229] width 22 height 33
drag, startPoint x: 304, startPoint y: 182, endPoint x: 290, endPoint y: 164, distance: 22.9
click at [290, 213] on p "Greystar employees" at bounding box center [300, 229] width 22 height 33
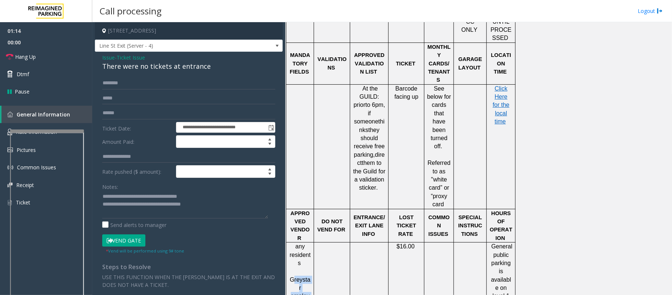
scroll to position [689, 0]
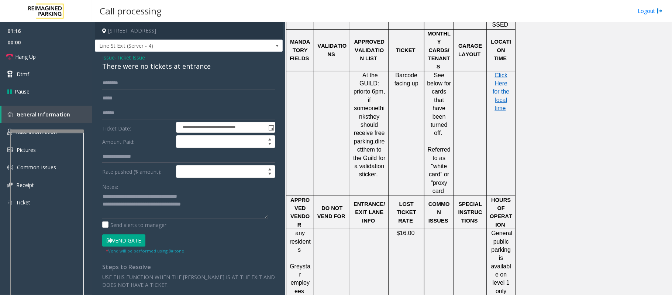
click at [302, 254] on p at bounding box center [300, 258] width 22 height 8
click at [304, 263] on span "Greystar employees" at bounding box center [300, 278] width 21 height 31
click at [200, 197] on textarea at bounding box center [185, 205] width 166 height 28
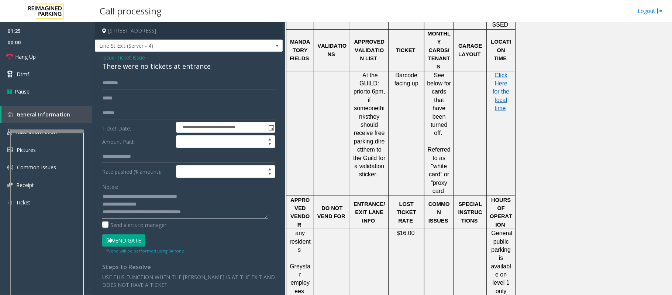
type textarea "**********"
click at [132, 87] on input "text" at bounding box center [188, 83] width 173 height 13
click at [109, 80] on input "*****" at bounding box center [188, 83] width 173 height 13
click at [112, 84] on input "*****" at bounding box center [188, 83] width 173 height 13
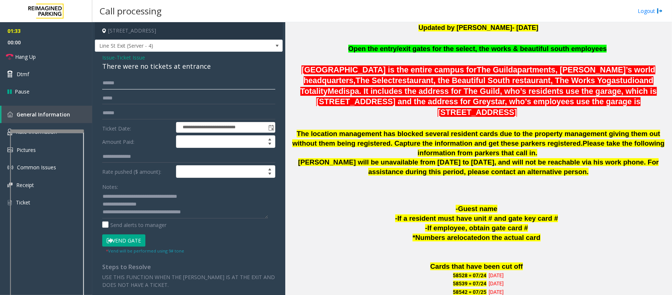
scroll to position [246, 0]
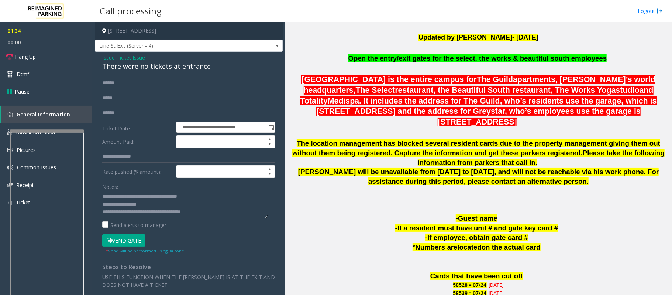
type input "*****"
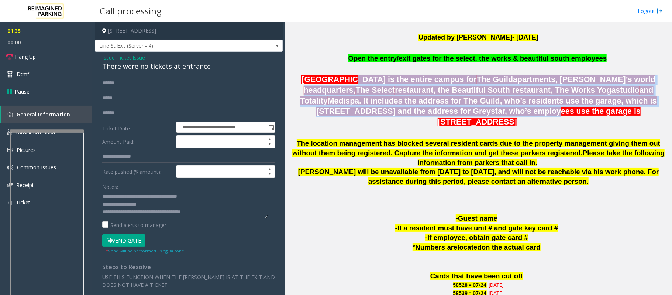
drag, startPoint x: 336, startPoint y: 82, endPoint x: 484, endPoint y: 107, distance: 150.2
click at [484, 107] on span "[GEOGRAPHIC_DATA] is the entire campus for The Guild apartments, Greystar’s wor…" at bounding box center [479, 100] width 357 height 51
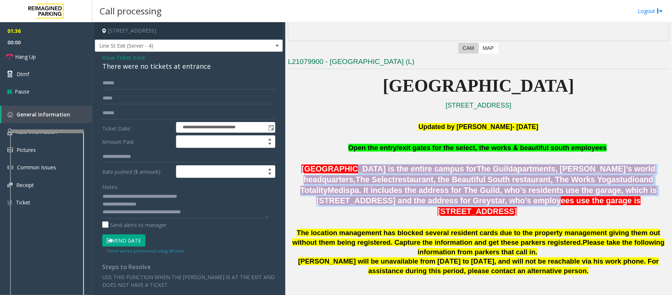
scroll to position [148, 0]
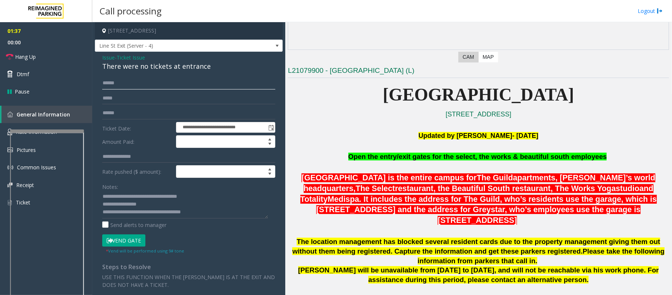
click at [106, 86] on input "*****" at bounding box center [188, 83] width 173 height 13
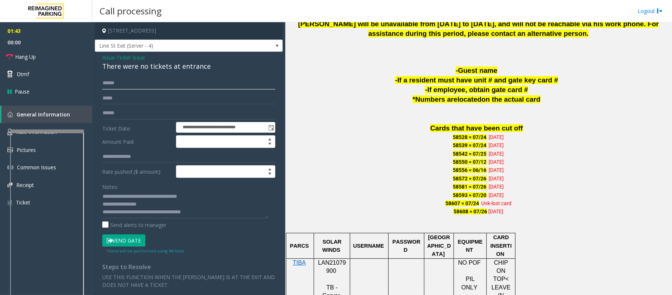
scroll to position [640, 0]
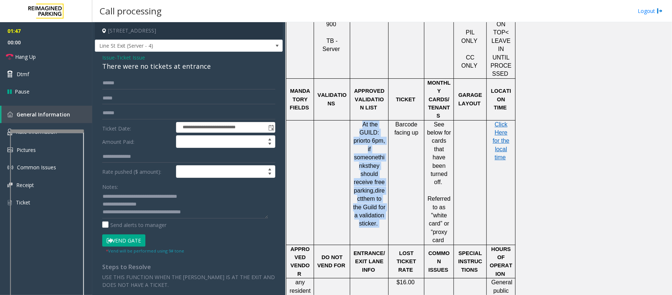
drag, startPoint x: 363, startPoint y: 79, endPoint x: 383, endPoint y: 188, distance: 110.7
click at [383, 188] on td "At the GUILD : prior to 6pm, if someone thinks they should receive free parking…" at bounding box center [369, 182] width 38 height 124
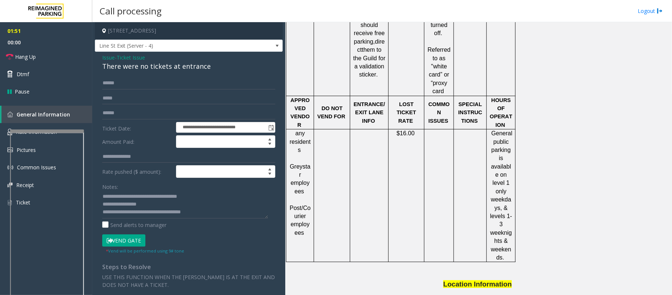
scroll to position [778, 0]
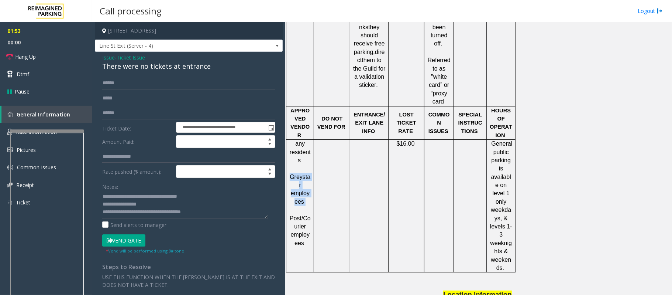
drag, startPoint x: 305, startPoint y: 144, endPoint x: 289, endPoint y: 123, distance: 26.7
click at [289, 140] on div "any residents Greystar employees Post/Courier employees" at bounding box center [300, 198] width 27 height 116
click at [300, 174] on span "Greystar employees" at bounding box center [300, 189] width 21 height 31
drag, startPoint x: 305, startPoint y: 147, endPoint x: 288, endPoint y: 121, distance: 30.4
click at [288, 140] on div "any residents Greystar employees Post/Courier employees" at bounding box center [300, 198] width 27 height 116
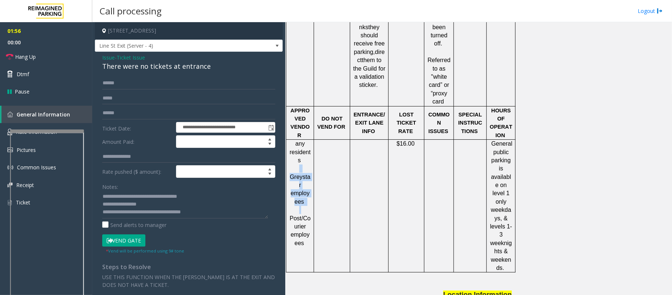
click at [297, 174] on span "Greystar employees" at bounding box center [300, 189] width 21 height 31
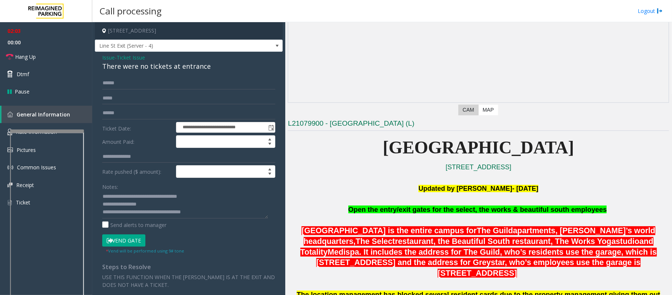
scroll to position [98, 0]
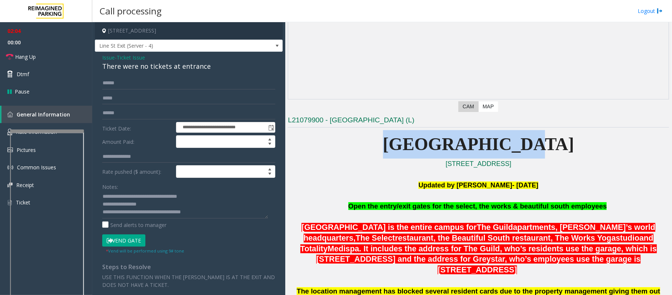
drag, startPoint x: 404, startPoint y: 149, endPoint x: 608, endPoint y: 137, distance: 204.6
click at [608, 137] on p "[GEOGRAPHIC_DATA]" at bounding box center [478, 144] width 381 height 28
click at [123, 241] on button "Vend Gate" at bounding box center [123, 240] width 43 height 13
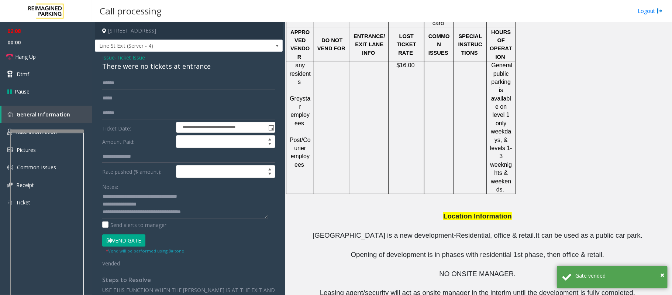
scroll to position [877, 0]
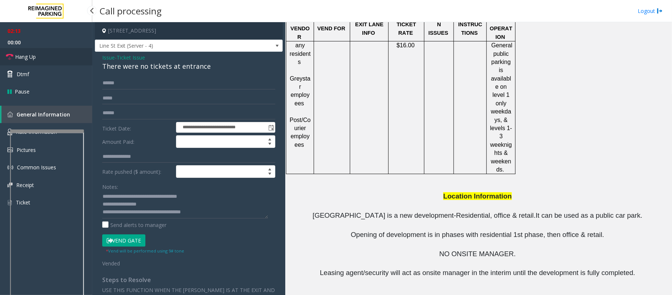
click at [33, 58] on span "Hang Up" at bounding box center [25, 57] width 21 height 8
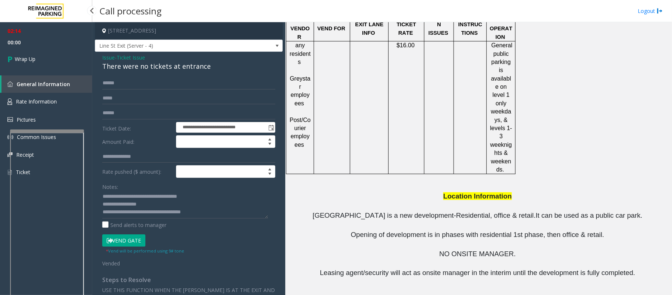
click at [33, 58] on span "Wrap Up" at bounding box center [25, 59] width 21 height 8
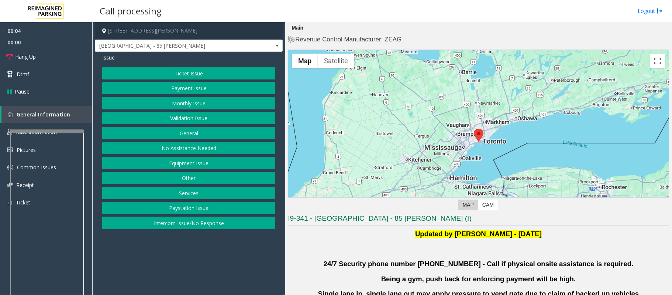
click at [130, 121] on button "Validation Issue" at bounding box center [188, 118] width 173 height 13
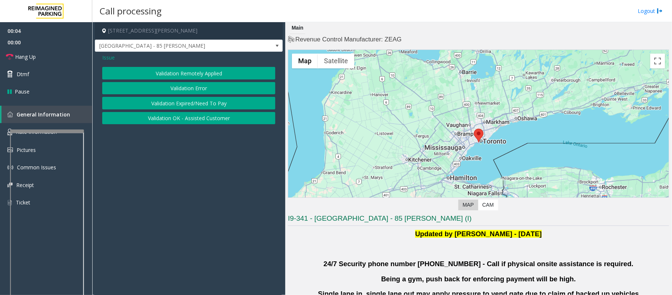
click at [177, 86] on button "Validation Error" at bounding box center [188, 88] width 173 height 13
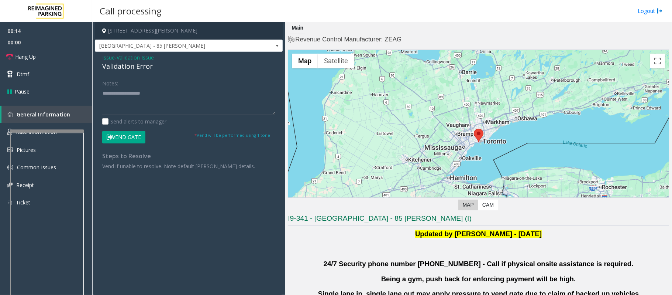
click at [112, 58] on span "Issue" at bounding box center [108, 58] width 13 height 8
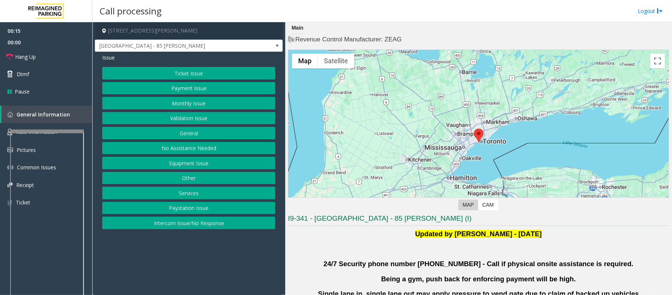
click at [194, 227] on button "Intercom Issue/No Response" at bounding box center [188, 222] width 173 height 13
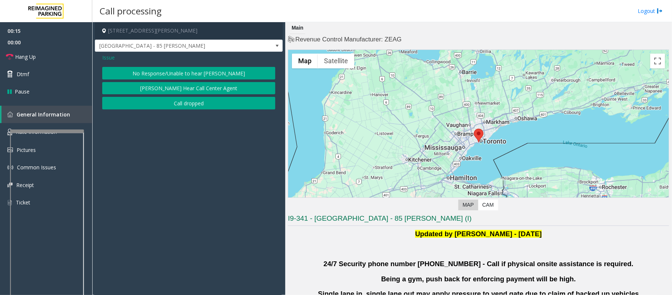
click at [151, 75] on button "No Response/Unable to hear [PERSON_NAME]" at bounding box center [188, 73] width 173 height 13
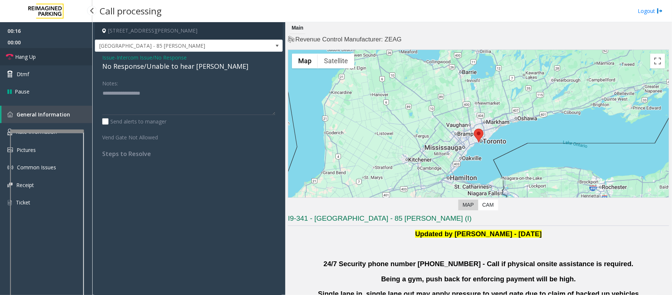
click at [24, 56] on span "Hang Up" at bounding box center [25, 57] width 21 height 8
click at [121, 69] on div "No Response/Unable to hear [PERSON_NAME]" at bounding box center [188, 66] width 173 height 10
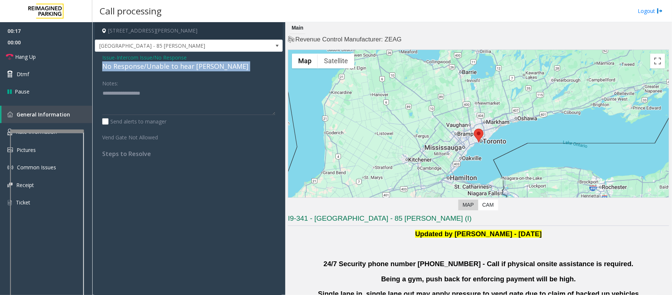
click at [121, 69] on div "No Response/Unable to hear [PERSON_NAME]" at bounding box center [188, 66] width 173 height 10
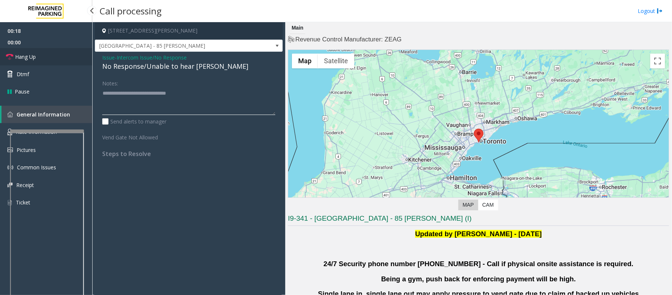
type textarea "**********"
click at [30, 58] on span "Hang Up" at bounding box center [25, 57] width 21 height 8
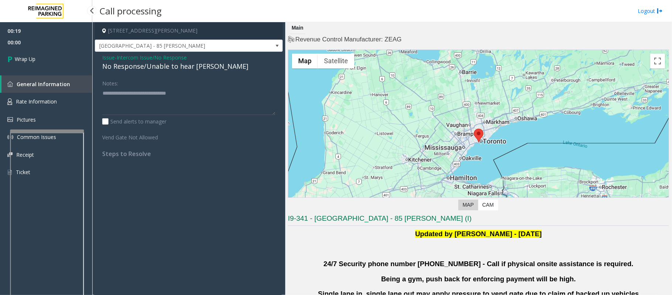
click at [30, 58] on span "Wrap Up" at bounding box center [25, 59] width 21 height 8
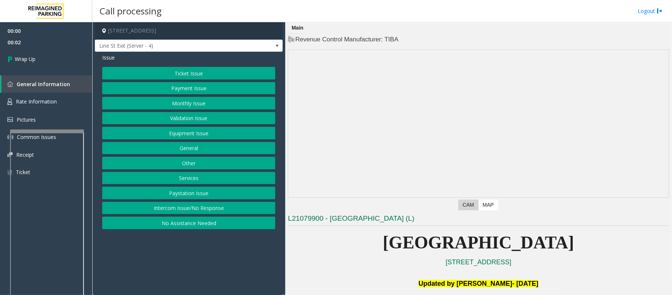
click at [163, 209] on button "Intercom Issue/No Response" at bounding box center [188, 208] width 173 height 13
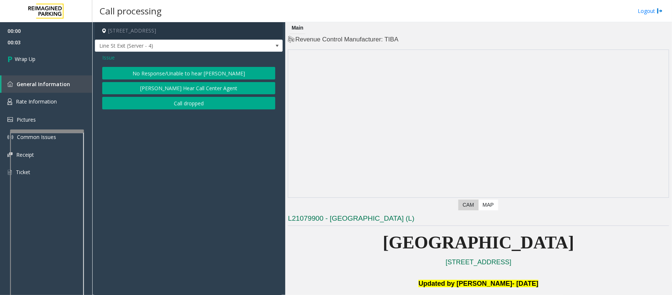
click at [171, 101] on button "Call dropped" at bounding box center [188, 103] width 173 height 13
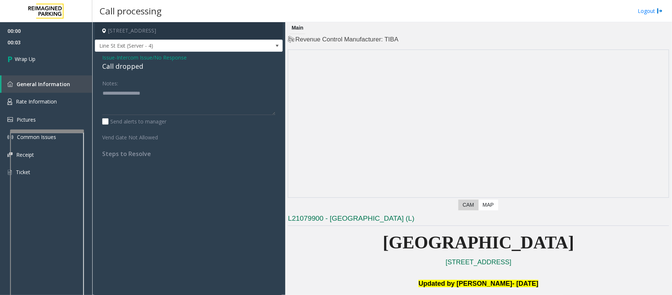
click at [114, 70] on div "Call dropped" at bounding box center [188, 66] width 173 height 10
type textarea "**********"
click at [37, 59] on link "Wrap Up" at bounding box center [46, 59] width 92 height 22
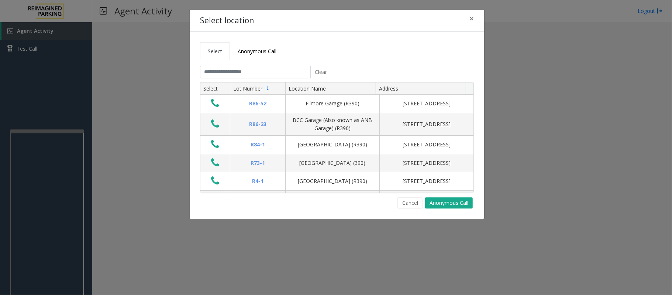
click at [247, 206] on div "Cancel Anonymous Call" at bounding box center [337, 202] width 274 height 11
click at [411, 204] on button "Cancel" at bounding box center [410, 202] width 25 height 11
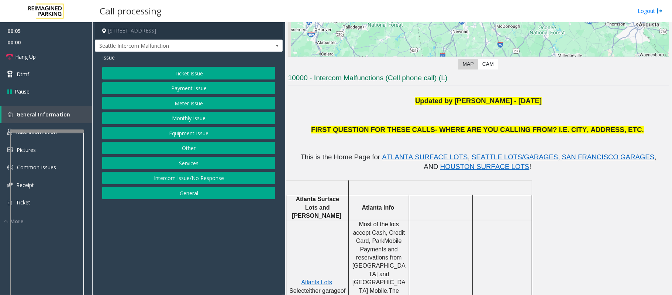
scroll to position [148, 0]
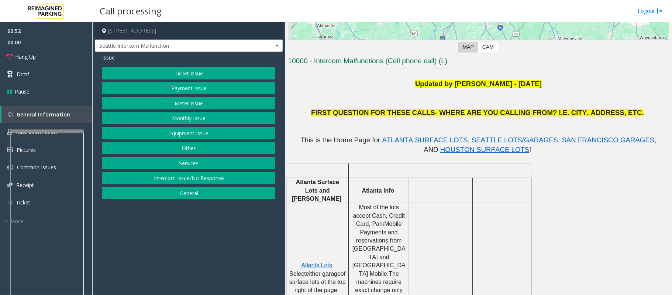
click at [182, 133] on button "Equipment Issue" at bounding box center [188, 133] width 173 height 13
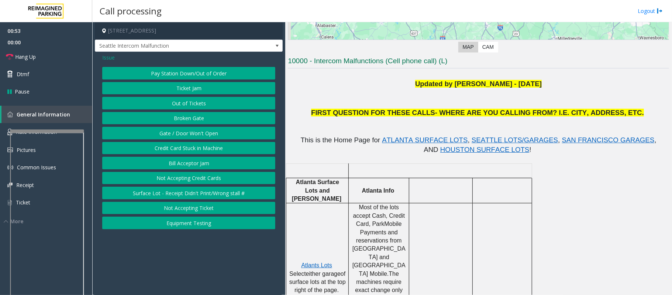
click at [182, 133] on button "Gate / Door Won't Open" at bounding box center [188, 133] width 173 height 13
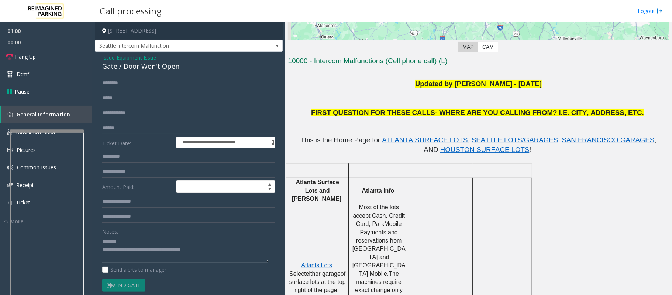
type textarea "**********"
click at [109, 56] on span "Issue" at bounding box center [108, 58] width 13 height 8
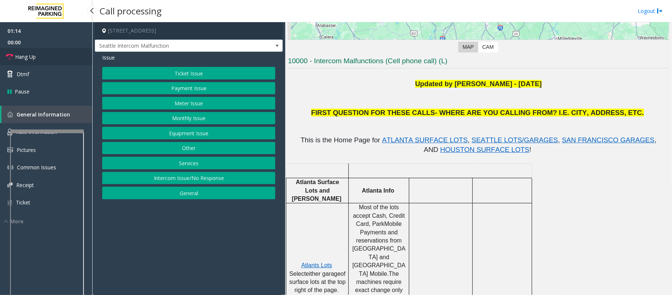
click at [34, 57] on span "Hang Up" at bounding box center [25, 57] width 21 height 8
click at [182, 133] on button "Equipment Issue" at bounding box center [188, 133] width 173 height 13
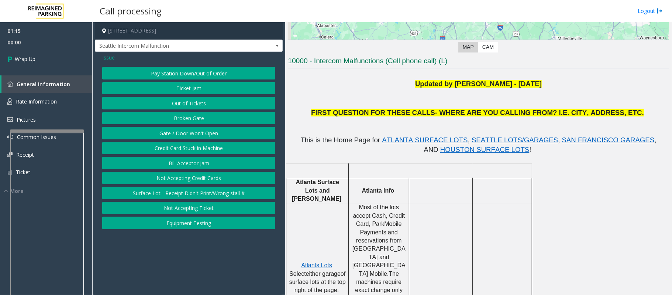
click at [182, 133] on button "Gate / Door Won't Open" at bounding box center [188, 133] width 173 height 13
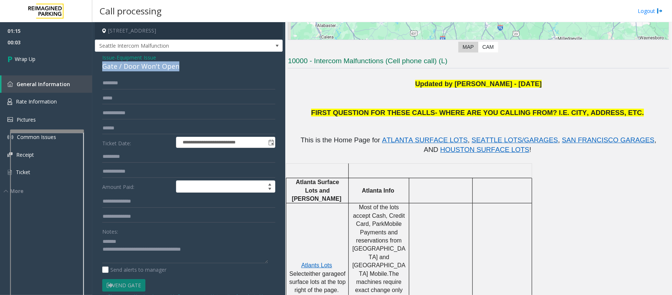
drag, startPoint x: 188, startPoint y: 69, endPoint x: 98, endPoint y: 69, distance: 89.7
click at [98, 69] on div "**********" at bounding box center [189, 208] width 188 height 312
drag, startPoint x: 210, startPoint y: 250, endPoint x: 132, endPoint y: 250, distance: 78.3
click at [132, 250] on textarea at bounding box center [185, 249] width 166 height 28
click at [196, 244] on textarea at bounding box center [185, 249] width 166 height 28
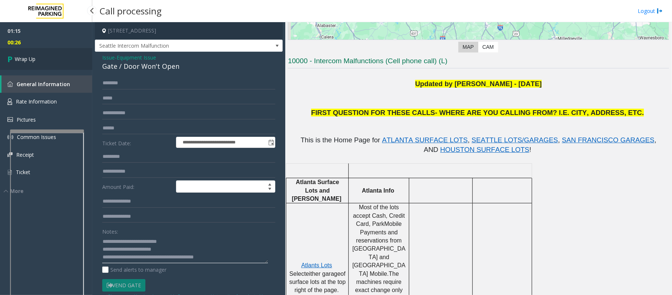
type textarea "**********"
click at [45, 58] on link "Wrap Up" at bounding box center [46, 59] width 92 height 22
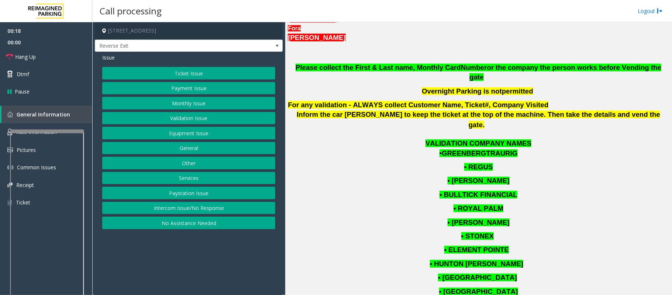
scroll to position [197, 0]
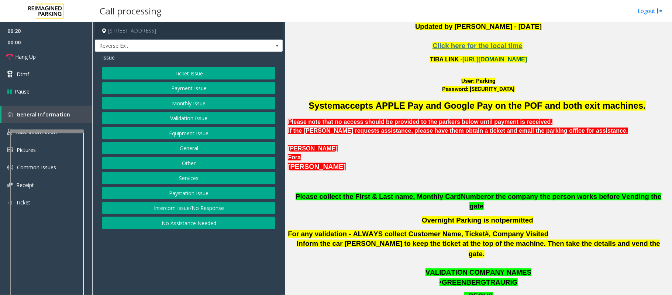
click at [466, 58] on link "[URL][DOMAIN_NAME]" at bounding box center [495, 59] width 65 height 6
drag, startPoint x: 474, startPoint y: 83, endPoint x: 492, endPoint y: 85, distance: 17.8
click at [492, 85] on div "User: Parking" at bounding box center [478, 81] width 381 height 8
copy font "Parking"
click at [182, 73] on button "Ticket Issue" at bounding box center [188, 73] width 173 height 13
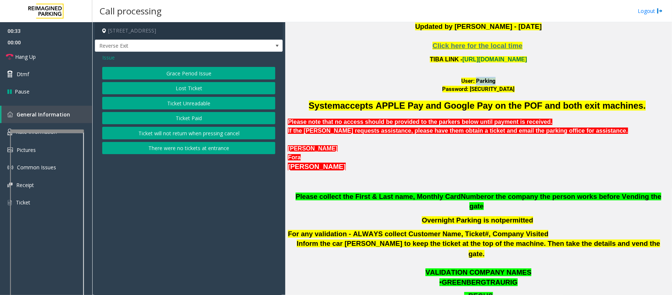
click at [182, 89] on button "Lost Ticket" at bounding box center [188, 88] width 173 height 13
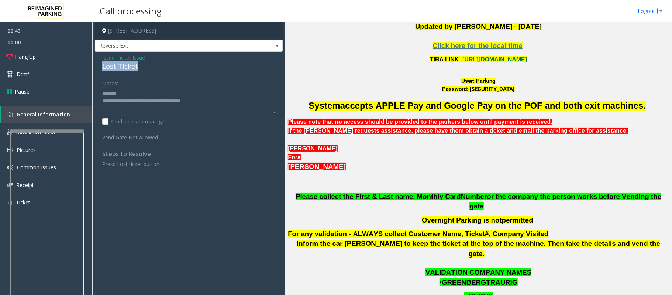
drag, startPoint x: 147, startPoint y: 66, endPoint x: 104, endPoint y: 67, distance: 42.8
click at [104, 67] on div "Lost Ticket" at bounding box center [188, 66] width 173 height 10
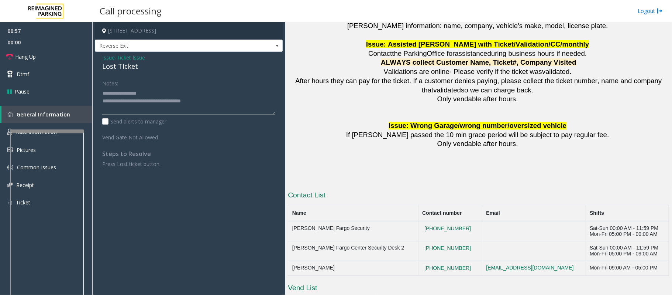
scroll to position [1018, 0]
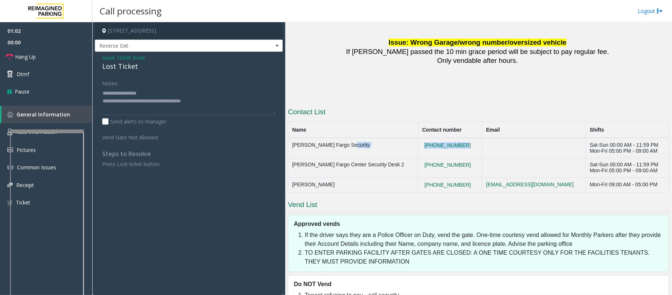
drag, startPoint x: 441, startPoint y: 125, endPoint x: 397, endPoint y: 126, distance: 43.6
click at [397, 138] on tr "[PERSON_NAME] Fargo Security [PHONE_NUMBER] Sat-Sun 00:00 AM - 11:59 PM Mon-Fri…" at bounding box center [478, 148] width 381 height 20
drag, startPoint x: 445, startPoint y: 167, endPoint x: 399, endPoint y: 166, distance: 45.8
click at [418, 178] on td "[PHONE_NUMBER]" at bounding box center [450, 185] width 64 height 15
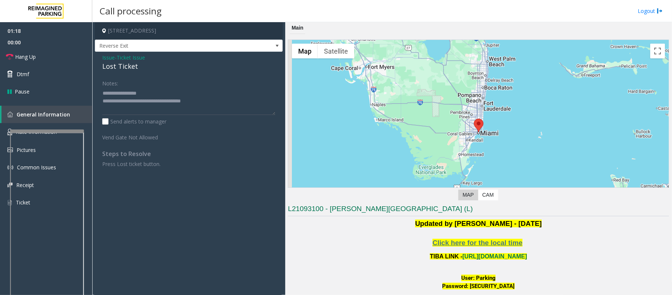
scroll to position [197, 0]
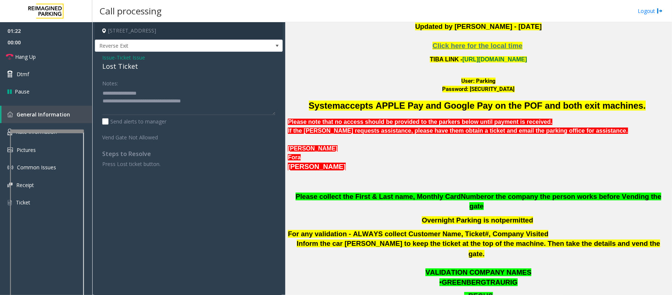
drag, startPoint x: 514, startPoint y: 89, endPoint x: 464, endPoint y: 86, distance: 50.7
click at [464, 86] on font "Password: [SECURITY_DATA]" at bounding box center [479, 89] width 72 height 7
click at [5, 131] on link "Rate Information" at bounding box center [46, 132] width 92 height 18
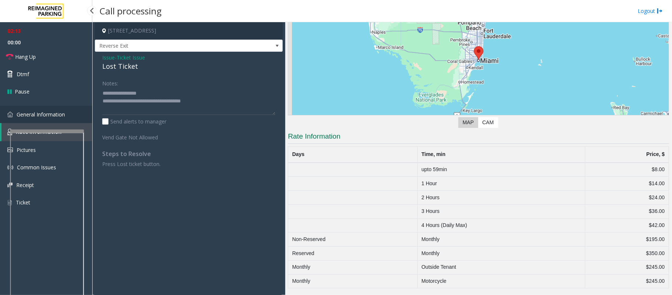
click at [48, 111] on span "General Information" at bounding box center [41, 114] width 48 height 7
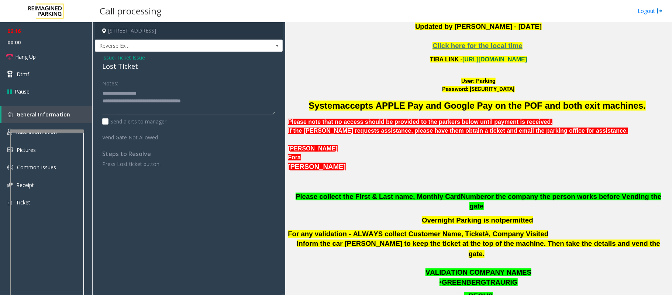
scroll to position [603, 0]
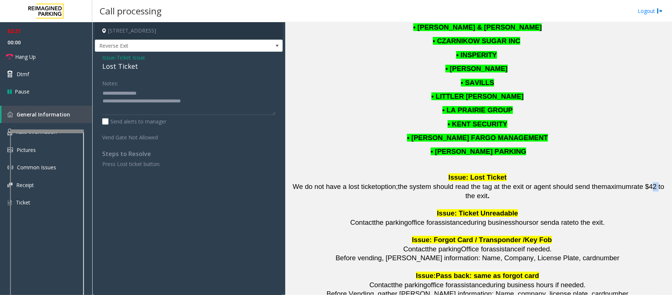
drag, startPoint x: 630, startPoint y: 167, endPoint x: 637, endPoint y: 170, distance: 7.6
click at [637, 182] on span "rate $42 to the exit" at bounding box center [565, 190] width 199 height 17
drag, startPoint x: 214, startPoint y: 99, endPoint x: 132, endPoint y: 101, distance: 82.0
click at [132, 101] on textarea at bounding box center [188, 101] width 173 height 28
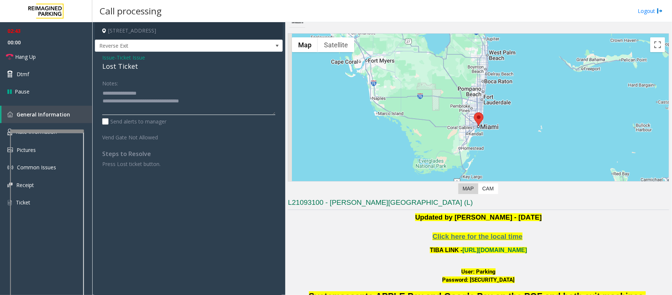
scroll to position [0, 0]
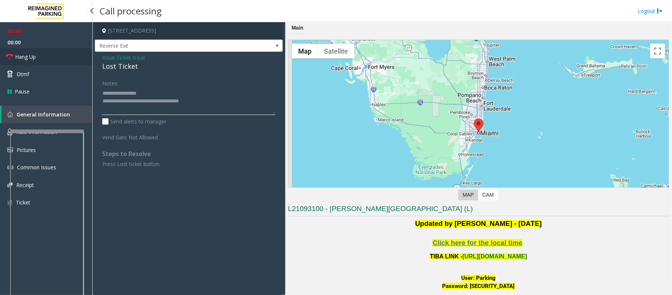
type textarea "**********"
click at [34, 49] on link "Hang Up" at bounding box center [46, 56] width 92 height 17
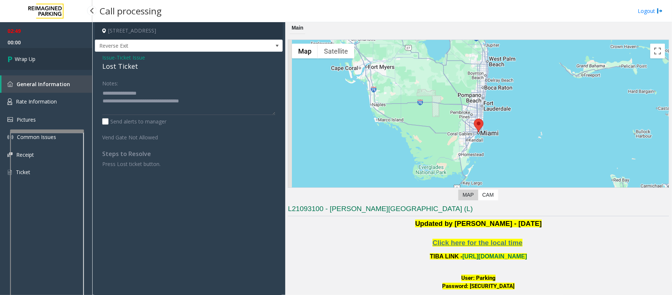
click at [47, 55] on link "Wrap Up" at bounding box center [46, 59] width 92 height 22
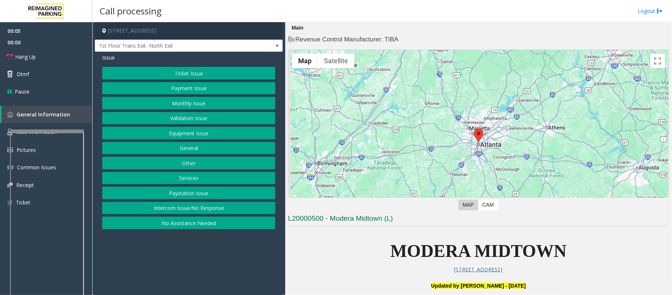
click at [206, 210] on button "Intercom Issue/No Response" at bounding box center [188, 208] width 173 height 13
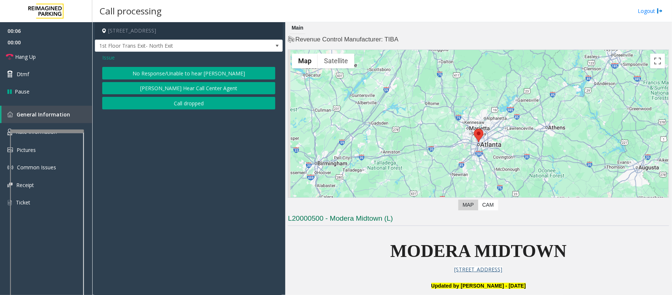
click at [169, 71] on button "No Response/Unable to hear [PERSON_NAME]" at bounding box center [188, 73] width 173 height 13
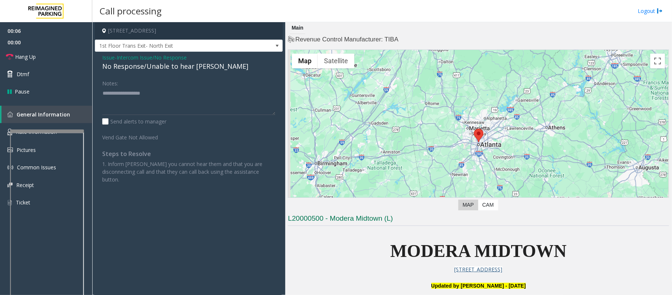
click at [165, 69] on div "No Response/Unable to hear [PERSON_NAME]" at bounding box center [188, 66] width 173 height 10
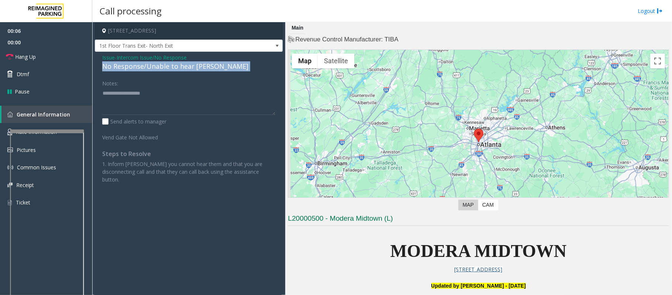
click at [165, 69] on div "No Response/Unable to hear [PERSON_NAME]" at bounding box center [188, 66] width 173 height 10
type textarea "**********"
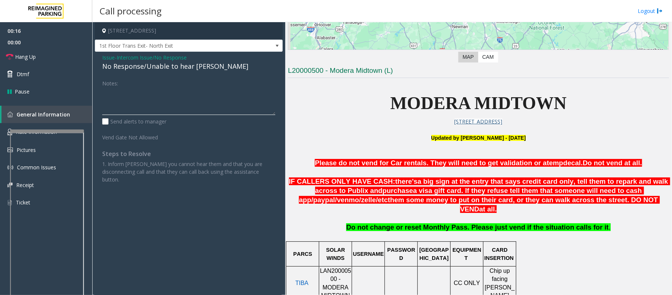
scroll to position [295, 0]
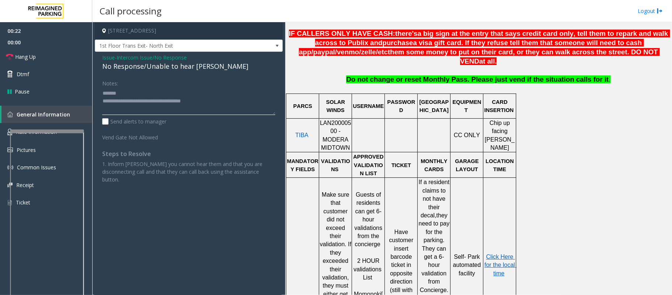
type textarea "**********"
click at [111, 58] on span "Issue" at bounding box center [108, 58] width 13 height 8
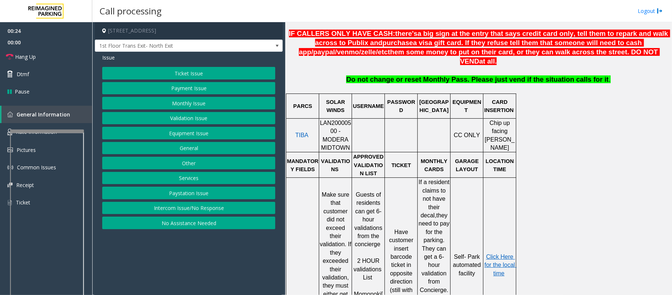
click at [191, 89] on button "Payment Issue" at bounding box center [188, 88] width 173 height 13
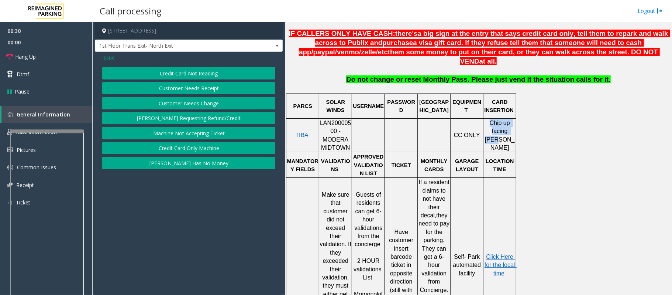
drag, startPoint x: 492, startPoint y: 117, endPoint x: 511, endPoint y: 125, distance: 20.6
click at [511, 125] on span "Chip up facing [PERSON_NAME]" at bounding box center [500, 135] width 30 height 31
click at [514, 128] on span "Chip up facing [PERSON_NAME]" at bounding box center [500, 135] width 30 height 31
click at [185, 70] on button "Credit Card Not Reading" at bounding box center [188, 73] width 173 height 13
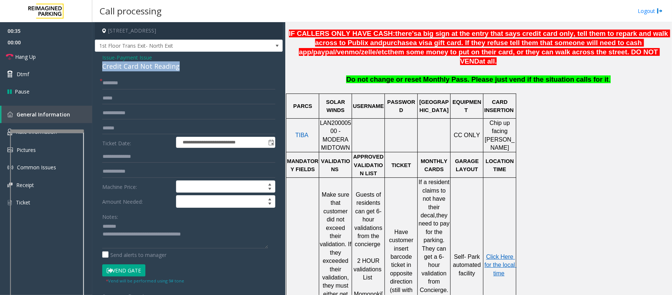
drag, startPoint x: 195, startPoint y: 70, endPoint x: 103, endPoint y: 64, distance: 91.8
click at [103, 64] on div "Credit Card Not Reading" at bounding box center [188, 66] width 173 height 10
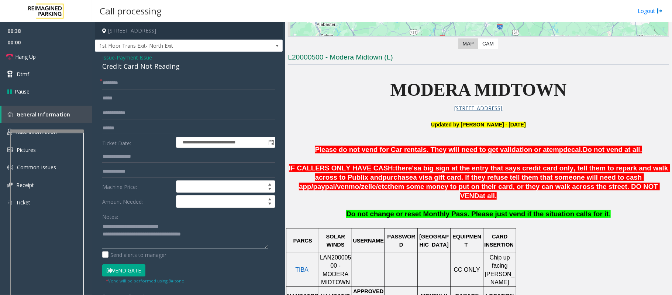
scroll to position [148, 0]
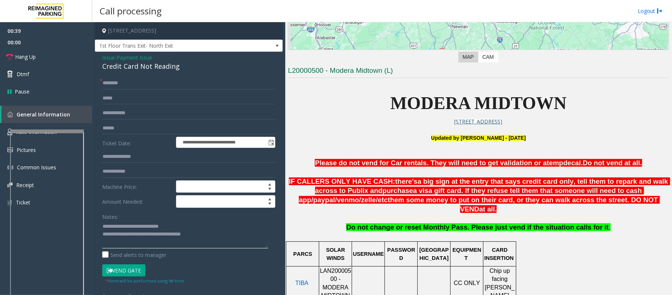
type textarea "**********"
drag, startPoint x: 316, startPoint y: 156, endPoint x: 648, endPoint y: 163, distance: 332.4
click at [643, 168] on p at bounding box center [478, 172] width 381 height 9
click at [117, 126] on input "text" at bounding box center [188, 128] width 173 height 13
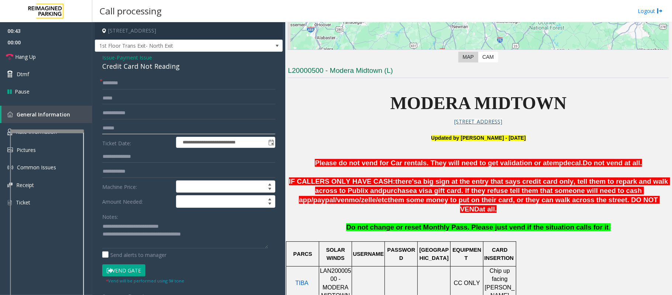
click at [117, 126] on input "text" at bounding box center [188, 128] width 173 height 13
click at [120, 82] on input "text" at bounding box center [188, 83] width 173 height 13
click at [114, 128] on input "*******" at bounding box center [188, 128] width 173 height 13
click at [112, 83] on input "text" at bounding box center [188, 83] width 173 height 13
click at [114, 129] on input "*******" at bounding box center [188, 128] width 173 height 13
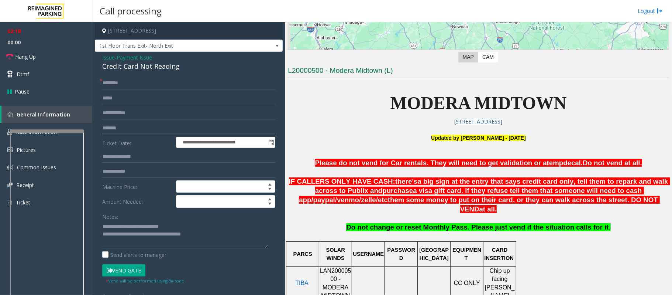
type input "*******"
click at [116, 83] on input "text" at bounding box center [188, 83] width 173 height 13
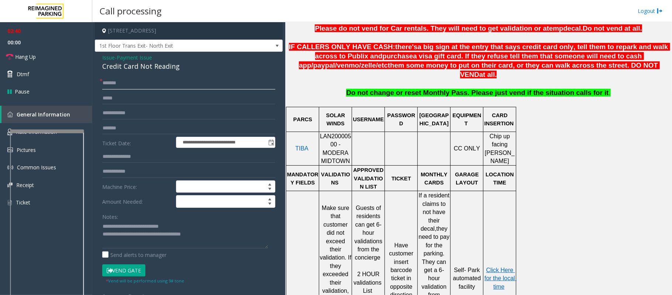
scroll to position [295, 0]
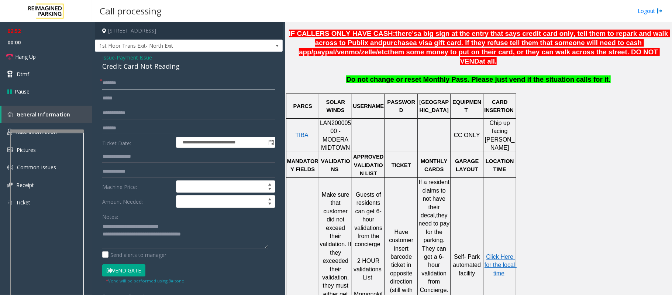
type input "******"
click at [135, 270] on button "Vend Gate" at bounding box center [123, 270] width 43 height 13
click at [28, 60] on span "Hang Up" at bounding box center [25, 57] width 21 height 8
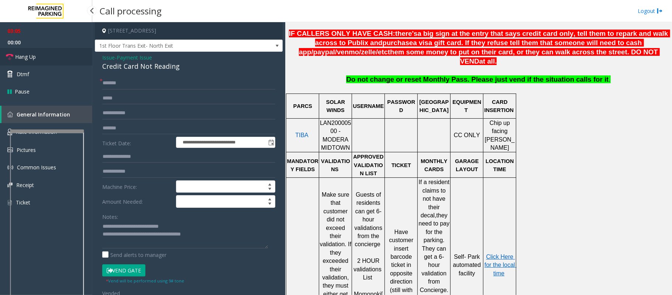
click at [28, 60] on span "Hang Up" at bounding box center [25, 57] width 21 height 8
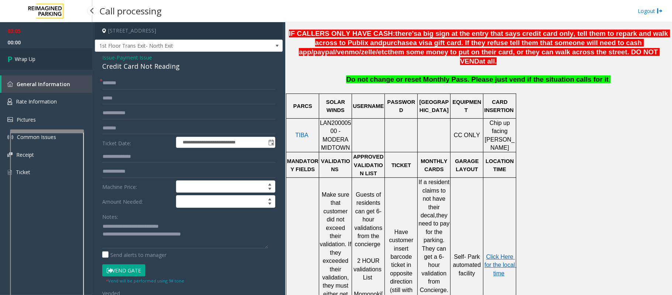
click at [28, 60] on span "Wrap Up" at bounding box center [25, 59] width 21 height 8
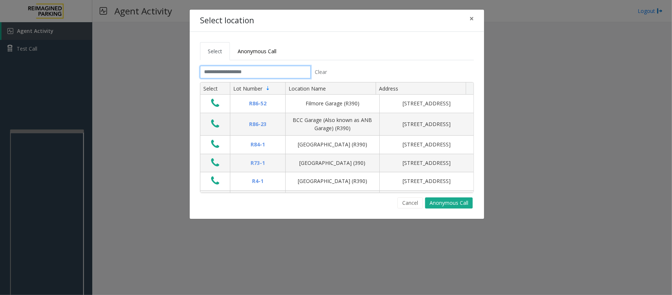
click at [224, 71] on input "text" at bounding box center [255, 72] width 111 height 13
click at [405, 203] on button "Cancel" at bounding box center [410, 202] width 25 height 11
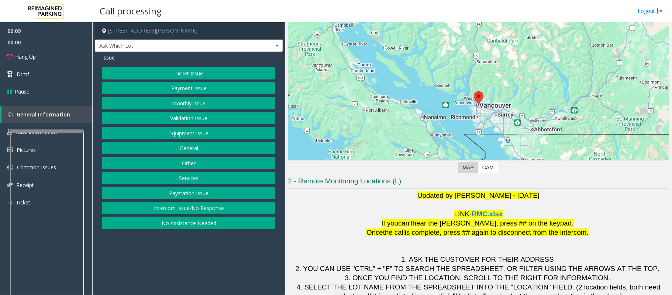
scroll to position [60, 0]
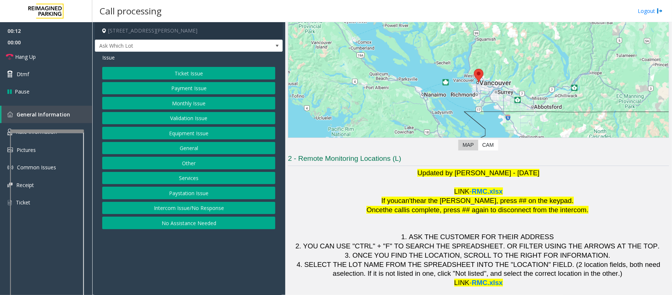
click at [177, 71] on button "Ticket Issue" at bounding box center [188, 73] width 173 height 13
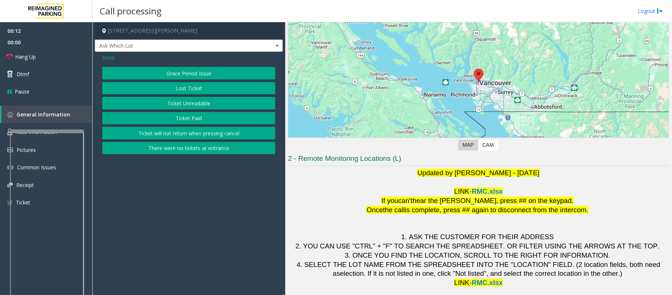
click at [187, 105] on button "Ticket Unreadable" at bounding box center [188, 103] width 173 height 13
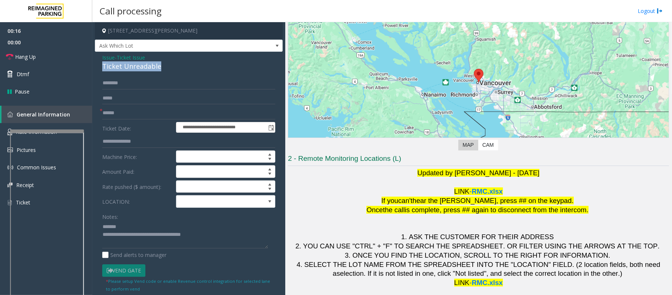
drag, startPoint x: 157, startPoint y: 69, endPoint x: 96, endPoint y: 65, distance: 61.4
click at [96, 65] on div "**********" at bounding box center [189, 224] width 188 height 344
click at [169, 222] on textarea at bounding box center [185, 234] width 166 height 28
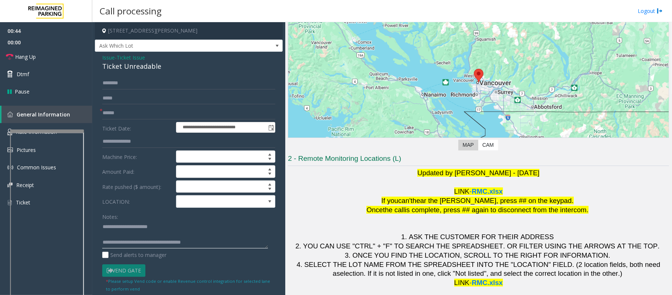
paste textarea "**********"
type textarea "**********"
click at [112, 110] on input "text" at bounding box center [188, 113] width 173 height 13
click at [126, 113] on input "text" at bounding box center [188, 113] width 173 height 13
type input "*******"
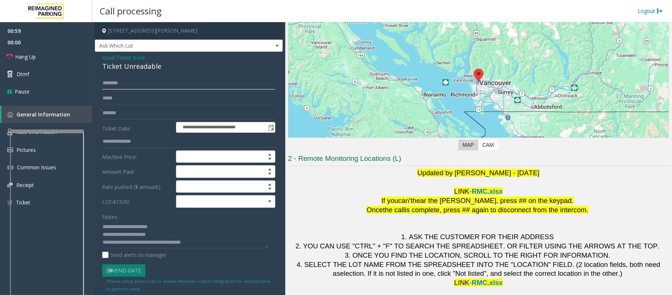
click at [109, 83] on input "text" at bounding box center [188, 83] width 173 height 13
click at [111, 86] on input "text" at bounding box center [188, 83] width 173 height 13
click at [107, 83] on input "***" at bounding box center [188, 83] width 173 height 13
click at [114, 83] on input "***" at bounding box center [188, 83] width 173 height 13
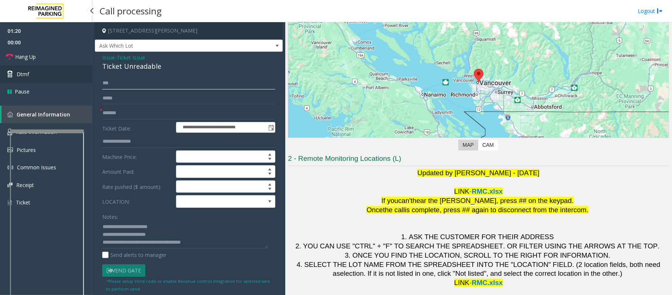
type input "***"
click at [27, 81] on link "Dtmf" at bounding box center [46, 73] width 92 height 17
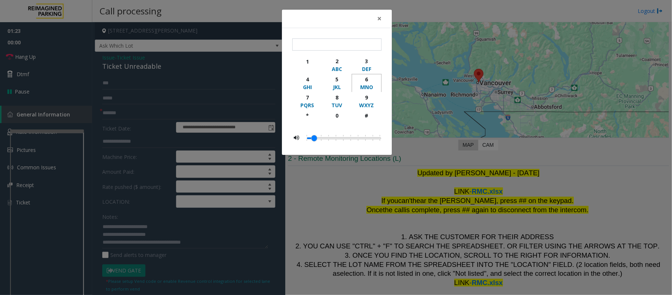
click at [372, 86] on div "MNO" at bounding box center [367, 87] width 20 height 8
type input "*"
click at [413, 209] on div "× * 1 2 ABC 3 DEF 4 GHI 5 JKL 6 MNO 7 PQRS 8 TUV 9 WXYZ * 0 #" at bounding box center [336, 147] width 672 height 295
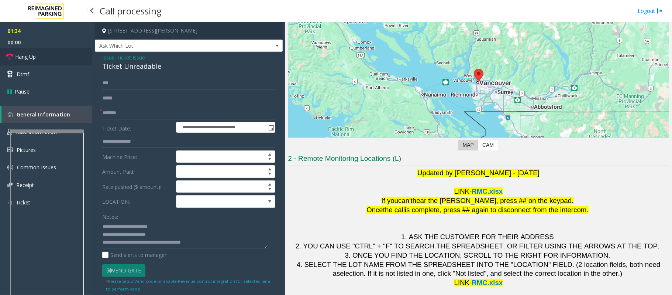
click at [21, 55] on span "Hang Up" at bounding box center [25, 57] width 21 height 8
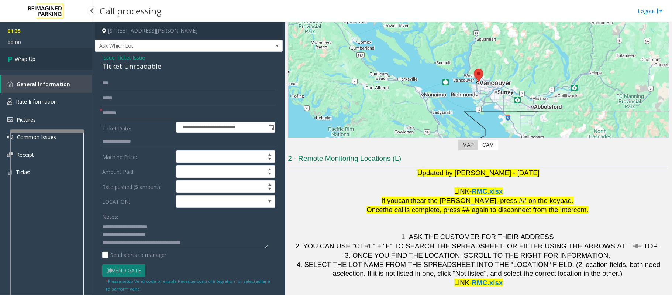
click at [21, 55] on span "Wrap Up" at bounding box center [25, 59] width 21 height 8
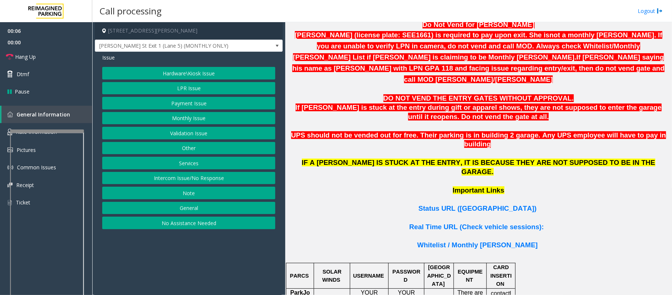
scroll to position [443, 0]
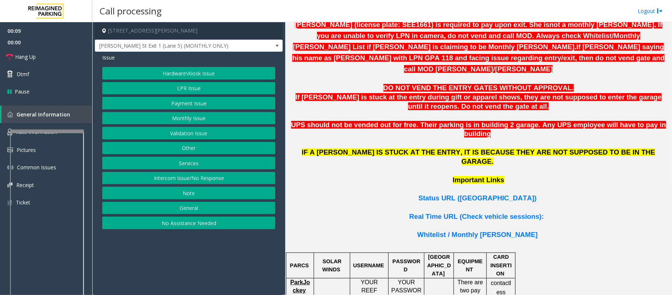
click at [186, 131] on button "Validation Issue" at bounding box center [188, 133] width 173 height 13
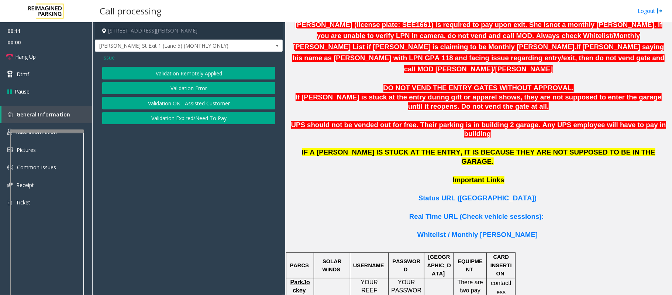
click at [104, 60] on span "Issue" at bounding box center [108, 58] width 13 height 8
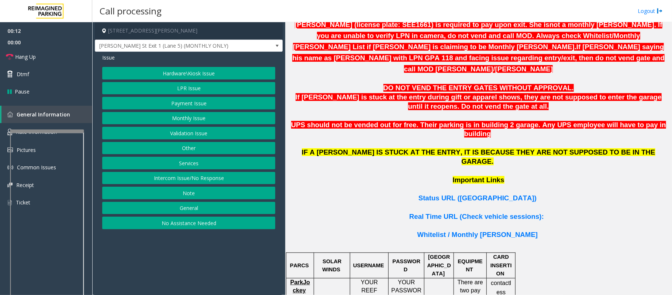
click at [195, 120] on button "Monthly Issue" at bounding box center [188, 118] width 173 height 13
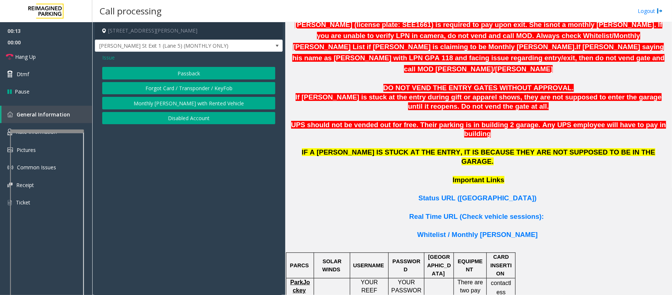
click at [175, 119] on button "Disabled Account" at bounding box center [188, 118] width 173 height 13
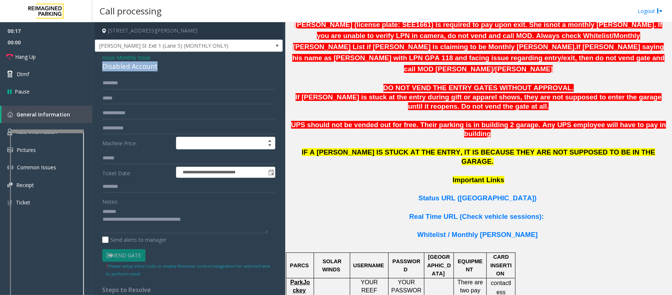
drag, startPoint x: 166, startPoint y: 66, endPoint x: 100, endPoint y: 64, distance: 65.4
click at [100, 64] on div "**********" at bounding box center [189, 205] width 188 height 306
click at [174, 211] on textarea at bounding box center [185, 219] width 166 height 28
click at [124, 220] on textarea at bounding box center [185, 219] width 166 height 28
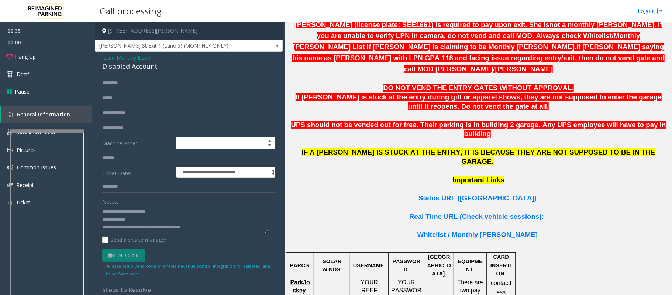
type textarea "**********"
click at [466, 230] on span "Whitelist / Monthly [PERSON_NAME]" at bounding box center [478, 234] width 120 height 8
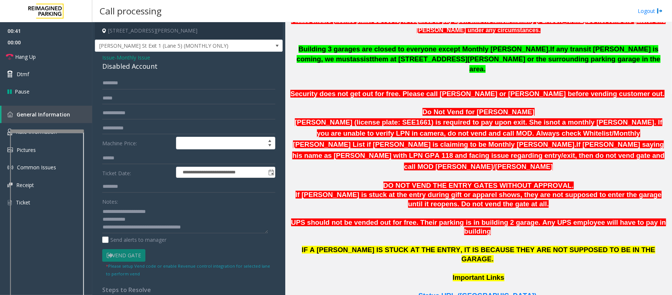
scroll to position [345, 0]
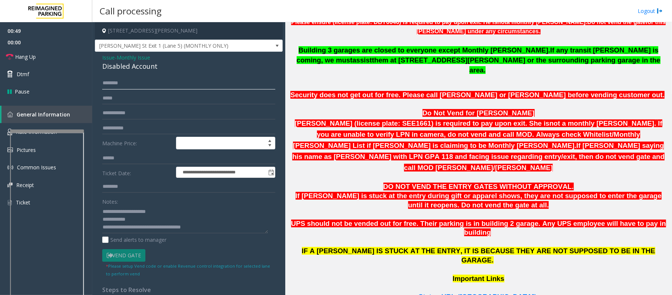
click at [118, 83] on input "text" at bounding box center [188, 83] width 173 height 13
click at [108, 81] on input "******" at bounding box center [188, 83] width 173 height 13
click at [112, 85] on input "******" at bounding box center [188, 83] width 173 height 13
click at [114, 85] on input "******" at bounding box center [188, 83] width 173 height 13
click at [119, 85] on input "******" at bounding box center [188, 83] width 173 height 13
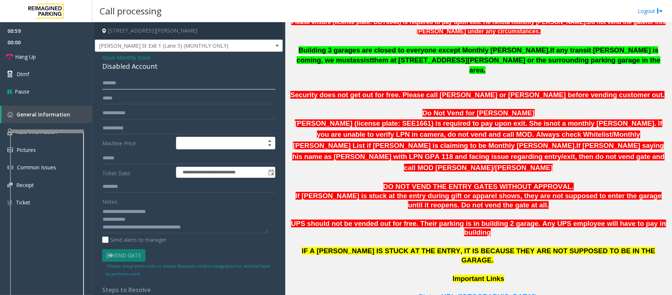
type input "******"
click at [116, 83] on input "******" at bounding box center [188, 83] width 173 height 13
click at [480, 292] on span "Status URL ([GEOGRAPHIC_DATA])" at bounding box center [478, 296] width 118 height 8
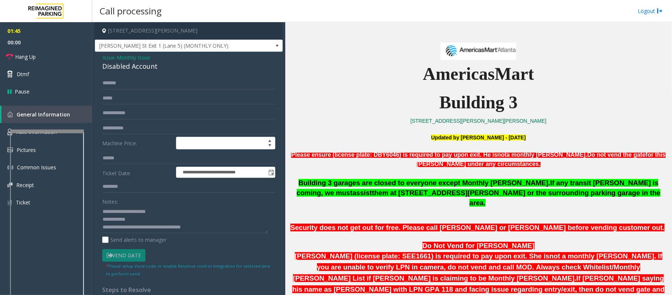
scroll to position [295, 0]
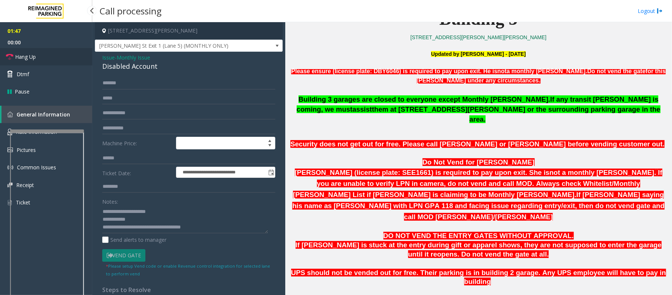
click at [27, 58] on span "Hang Up" at bounding box center [25, 57] width 21 height 8
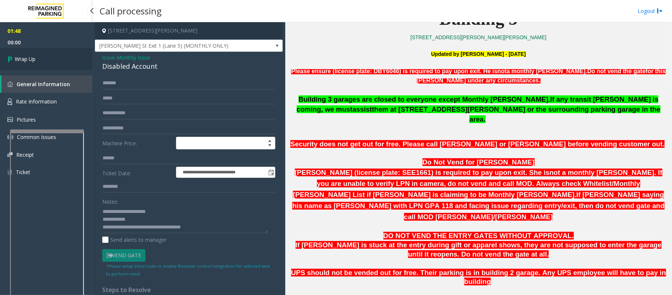
click at [25, 55] on span "Wrap Up" at bounding box center [25, 59] width 21 height 8
